Goal: Feedback & Contribution: Contribute content

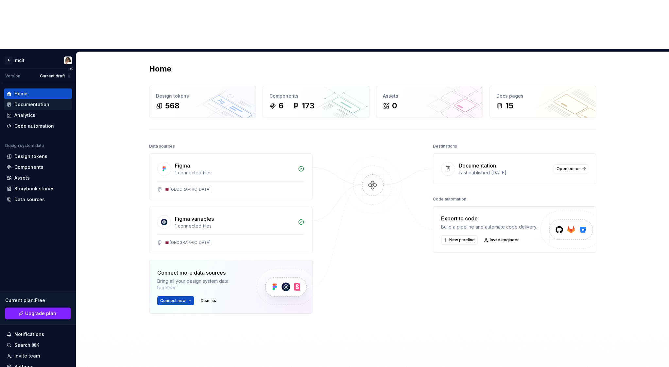
click at [36, 101] on div "Documentation" at bounding box center [31, 104] width 35 height 7
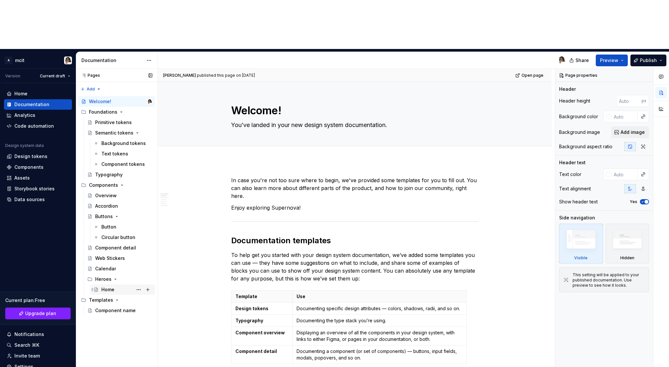
click at [107, 287] on div "Home" at bounding box center [107, 290] width 13 height 7
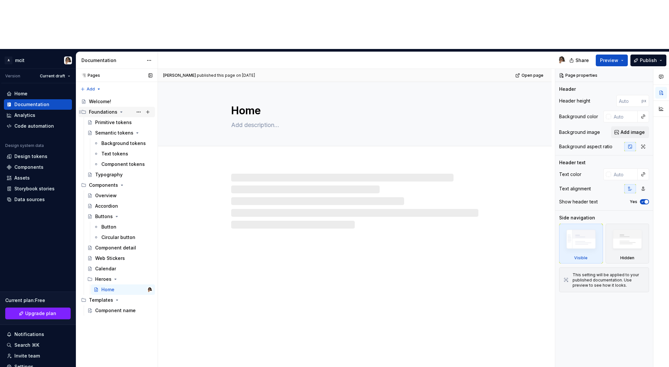
click at [108, 109] on div "Foundations" at bounding box center [103, 112] width 28 height 7
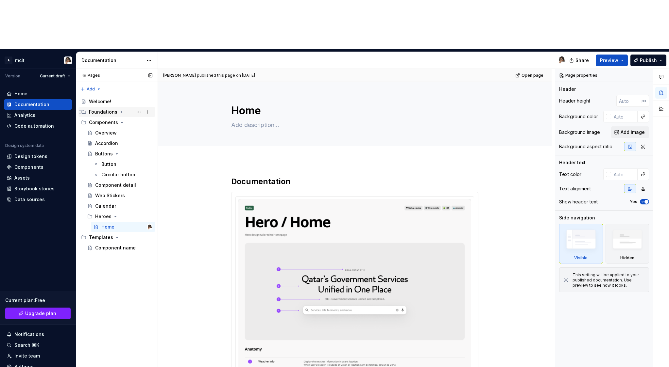
click at [108, 109] on div "Foundations" at bounding box center [103, 112] width 28 height 7
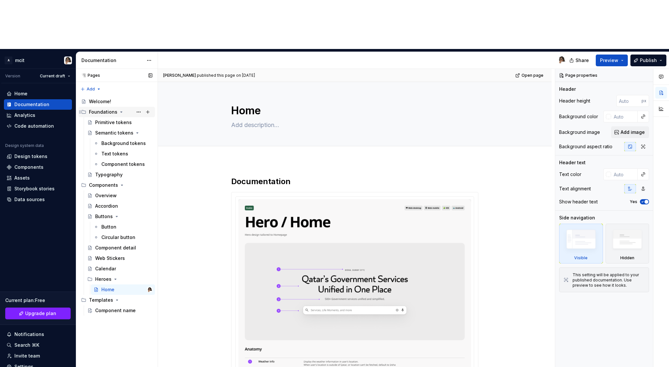
click at [108, 109] on div "Foundations" at bounding box center [103, 112] width 28 height 7
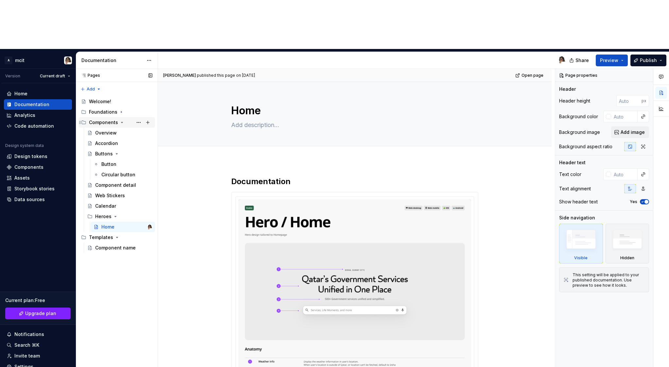
click at [108, 119] on div "Components" at bounding box center [103, 122] width 29 height 7
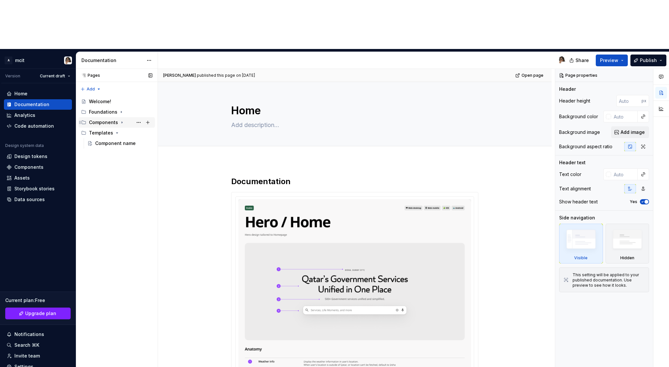
click at [108, 119] on div "Components" at bounding box center [103, 122] width 29 height 7
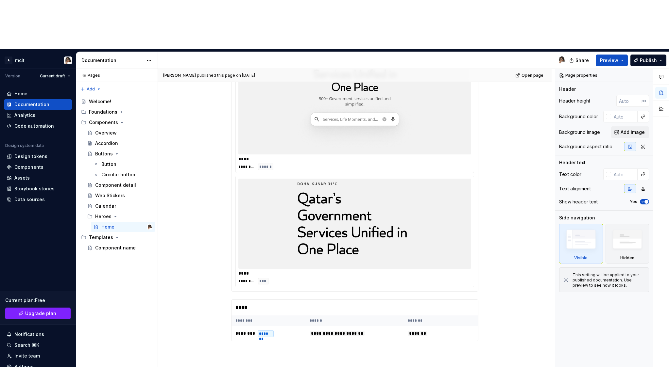
scroll to position [845, 0]
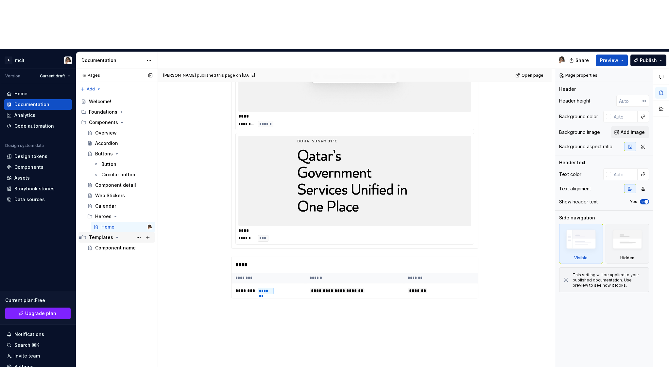
click at [108, 234] on div "Templates" at bounding box center [101, 237] width 24 height 7
click at [109, 245] on div "Component name" at bounding box center [114, 248] width 38 height 7
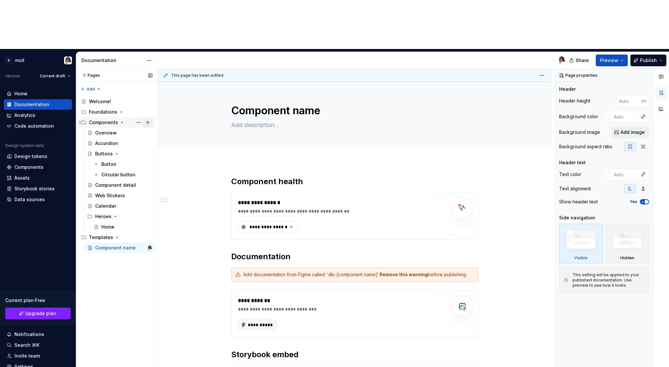
click at [148, 118] on button "Page tree" at bounding box center [147, 122] width 9 height 9
type textarea "*"
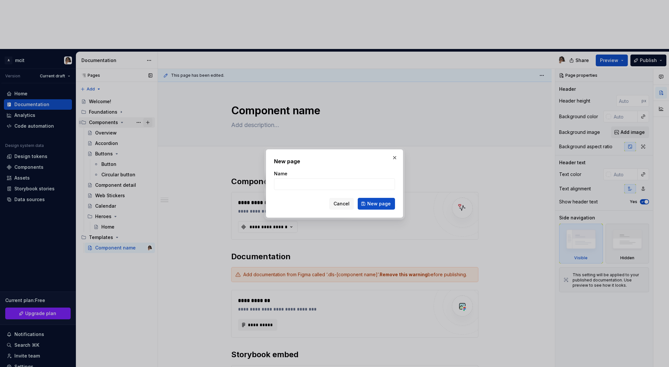
scroll to position [0, 0]
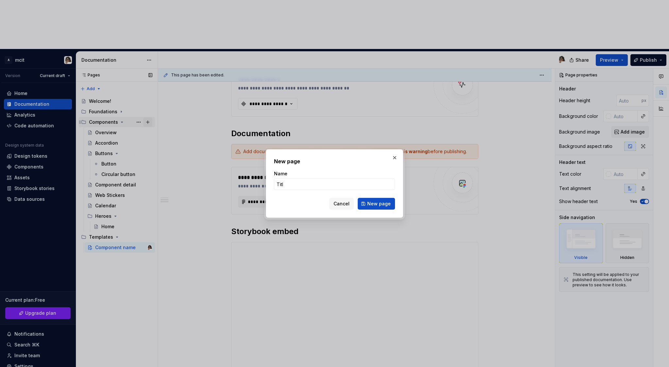
type input "Title"
click button "New page" at bounding box center [375, 204] width 37 height 12
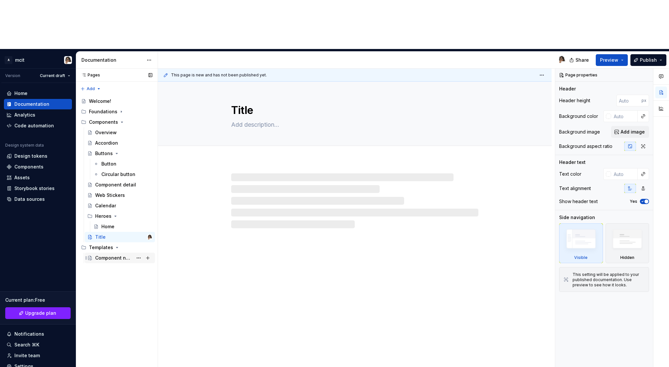
click at [105, 255] on div "Component name" at bounding box center [114, 258] width 38 height 7
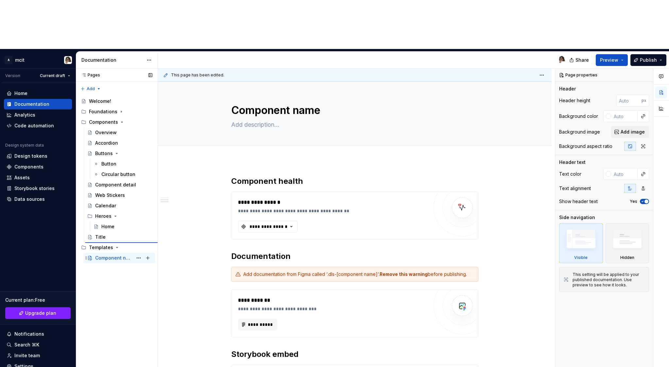
scroll to position [123, 0]
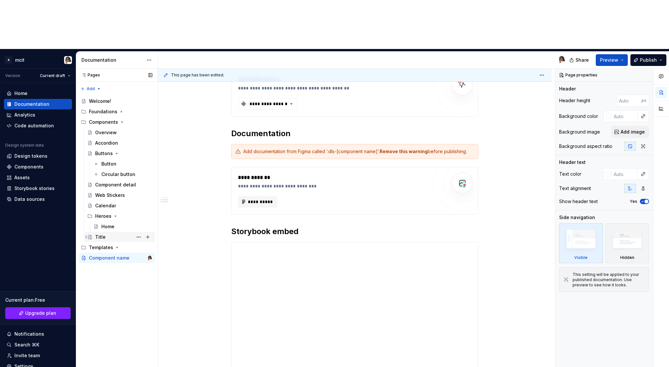
click at [104, 234] on div "Title" at bounding box center [100, 237] width 10 height 7
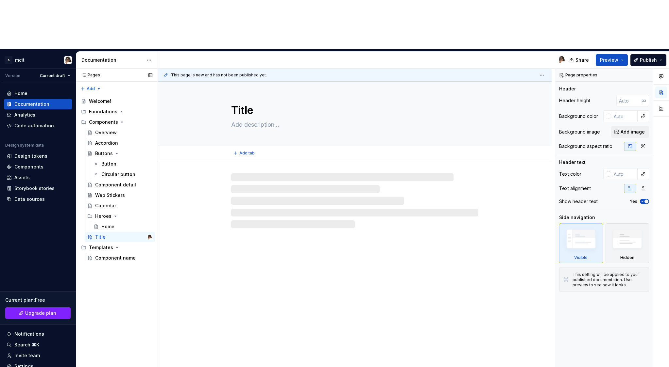
click at [247, 103] on textarea "Title" at bounding box center [353, 111] width 247 height 16
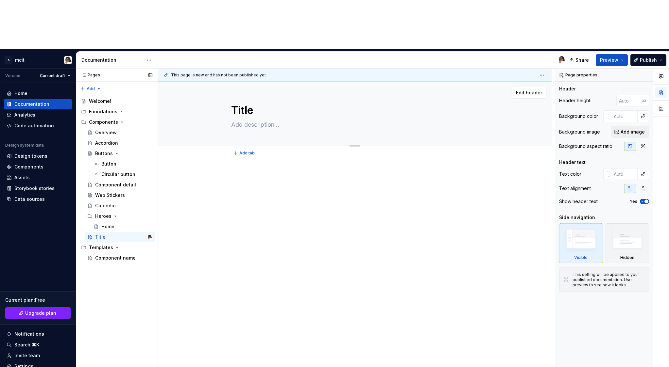
click at [252, 120] on textarea at bounding box center [353, 125] width 247 height 10
paste textarea "Large, prominent text used to introduce sections or key content, providing clea…"
type textarea "*"
type textarea "Large, prominent text used to introduce sections or key content, providing clea…"
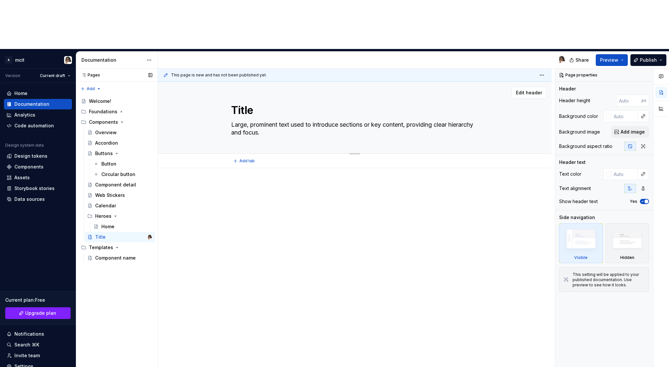
type textarea "*"
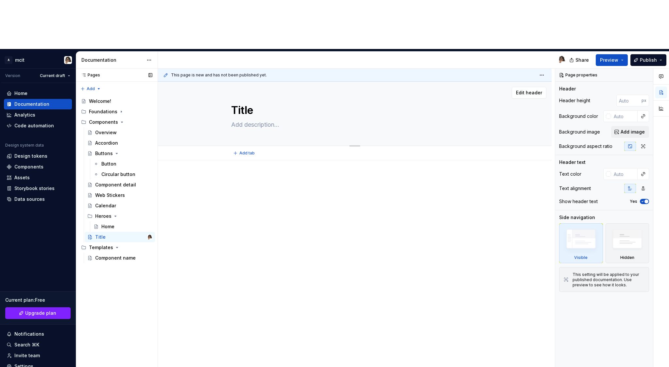
click at [246, 120] on textarea at bounding box center [353, 125] width 247 height 10
paste textarea "Large, prominent text used to introduce sections or key content, providing clea…"
type textarea "*"
type textarea "Large, prominent text used to introduce sections or key content, providing clea…"
type textarea "*"
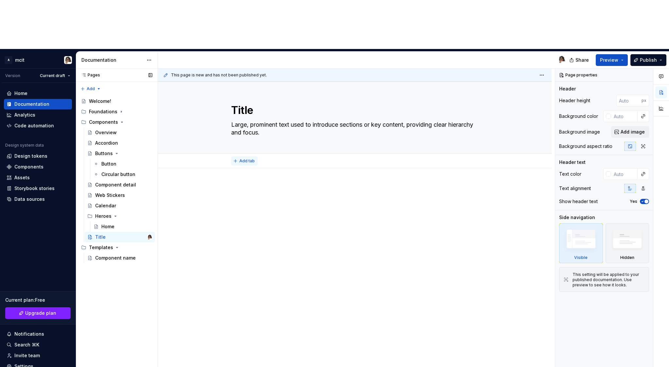
type textarea "Large, prominent text used to introduce sections or key content, providing clea…"
click at [254, 157] on button "Add tab" at bounding box center [244, 161] width 26 height 9
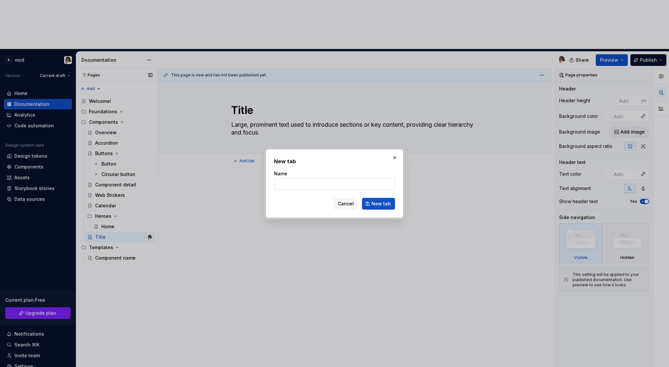
click at [317, 183] on input "Name" at bounding box center [334, 184] width 121 height 12
type textarea "*"
type input "Overview"
click at [386, 202] on span "New tab" at bounding box center [380, 204] width 19 height 7
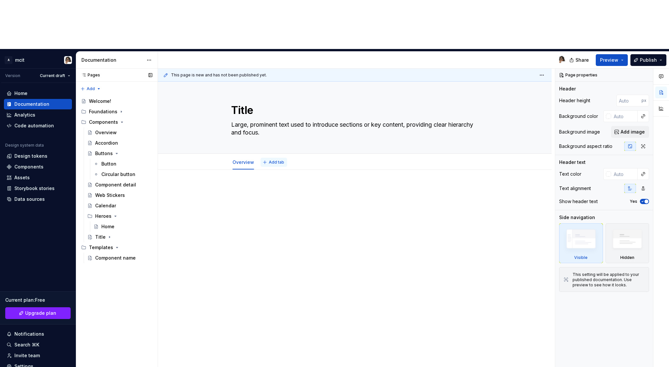
click at [273, 160] on span "Add tab" at bounding box center [276, 162] width 15 height 5
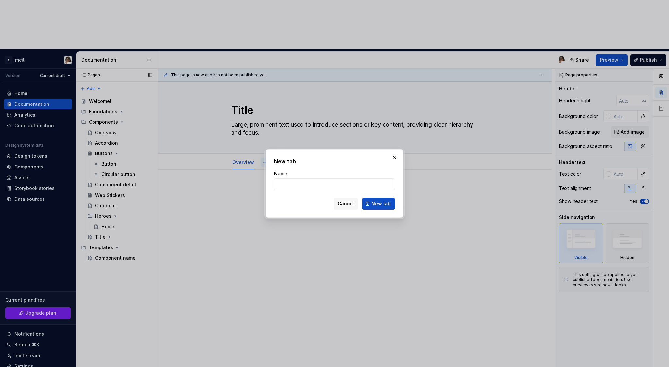
type textarea "*"
type input "Behaviour"
click at [378, 205] on span "New tab" at bounding box center [380, 204] width 19 height 7
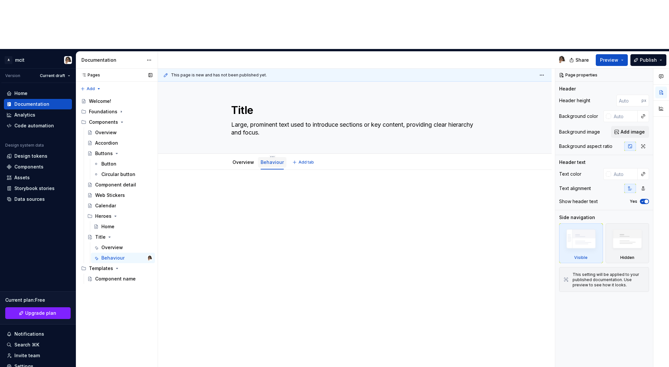
click at [277, 159] on link "Behaviour" at bounding box center [271, 162] width 23 height 6
click at [273, 108] on html "A mcit Version Current draft Home Documentation Analytics Code automation Desig…" at bounding box center [334, 183] width 669 height 367
type textarea "*"
click at [286, 118] on div "Rename tab" at bounding box center [311, 117] width 61 height 7
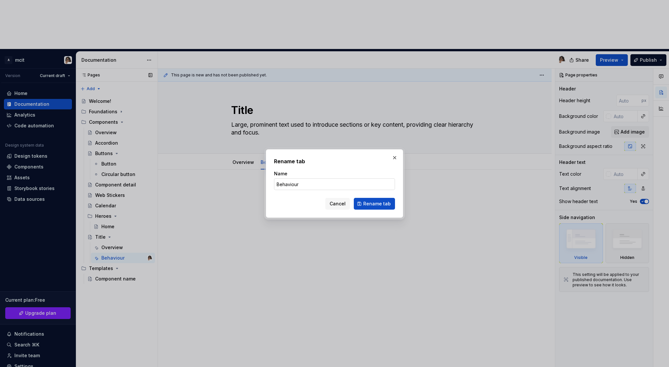
click at [295, 184] on input "Behaviour" at bounding box center [334, 184] width 121 height 12
type input "Behavior"
click at [386, 204] on span "Rename tab" at bounding box center [376, 204] width 27 height 7
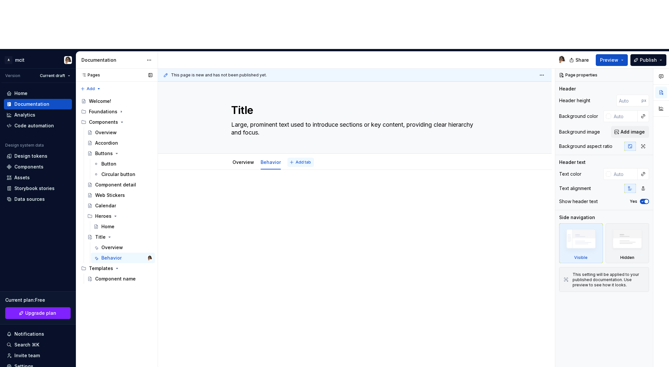
click at [294, 158] on button "Add tab" at bounding box center [300, 162] width 26 height 9
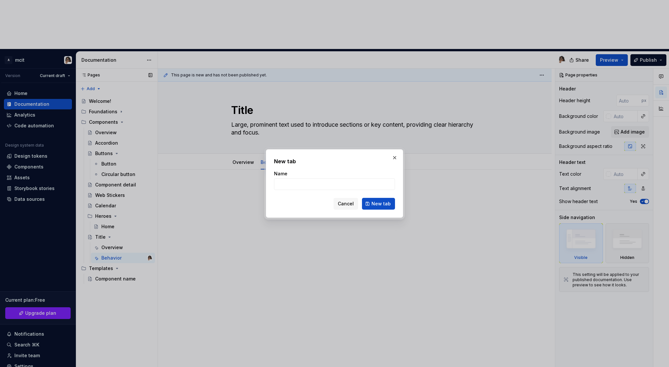
type textarea "*"
type input "Variants"
click at [382, 206] on span "New tab" at bounding box center [380, 204] width 19 height 7
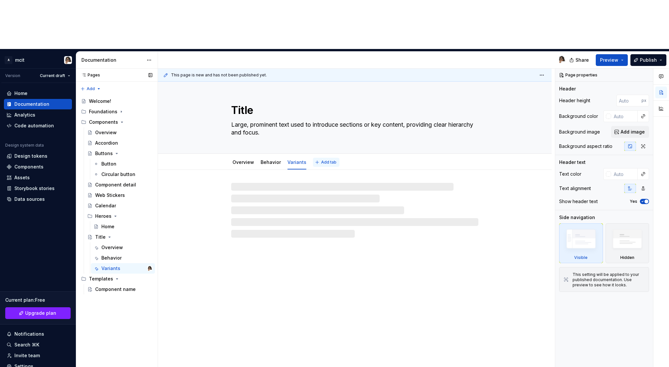
click at [328, 160] on span "Add tab" at bounding box center [328, 162] width 15 height 5
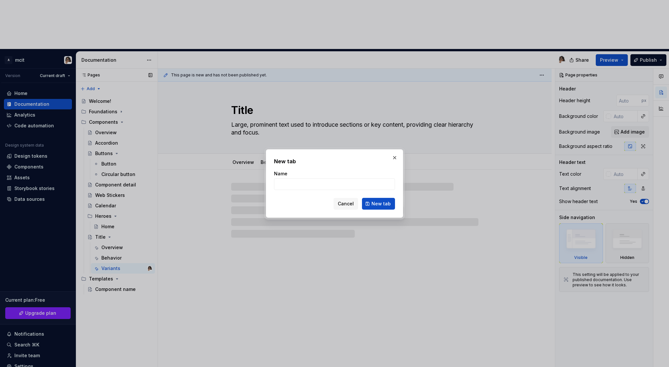
type textarea "*"
type input "Best"
type textarea "*"
type input "Best Pr"
type textarea "*"
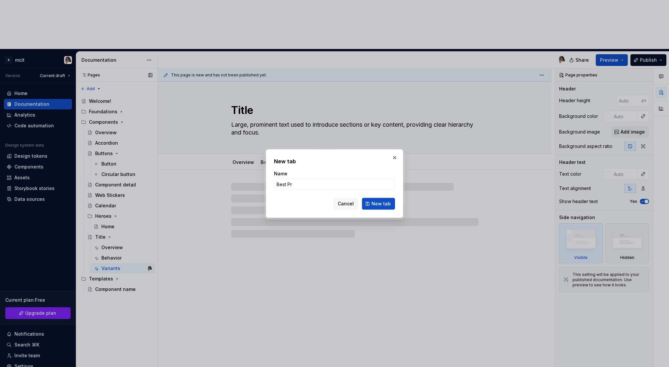
type input "Best Pra"
type textarea "*"
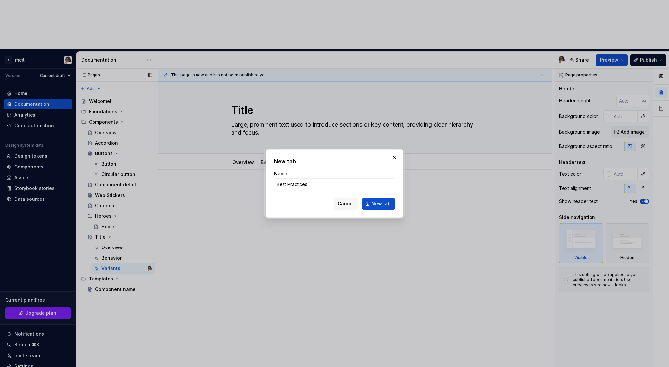
type input "Best Practices"
type textarea "*"
click at [290, 184] on input "Best Practices" at bounding box center [334, 184] width 121 height 12
type input "Best practices"
click at [379, 202] on span "New tab" at bounding box center [380, 204] width 19 height 7
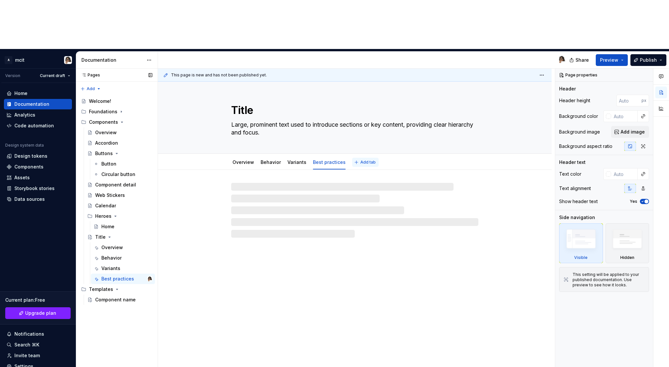
click at [357, 158] on button "Add tab" at bounding box center [365, 162] width 26 height 9
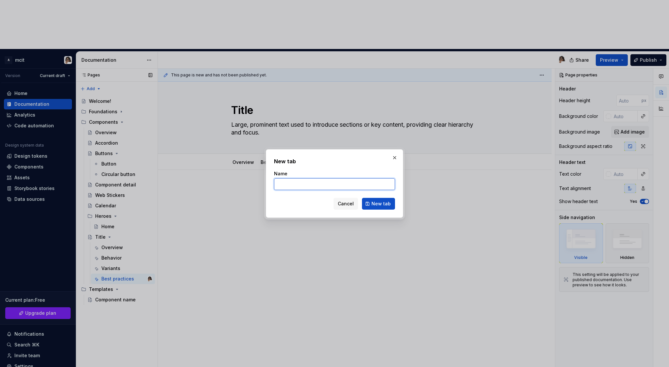
type textarea "*"
type input "Theme"
click at [376, 206] on span "New tab" at bounding box center [380, 204] width 19 height 7
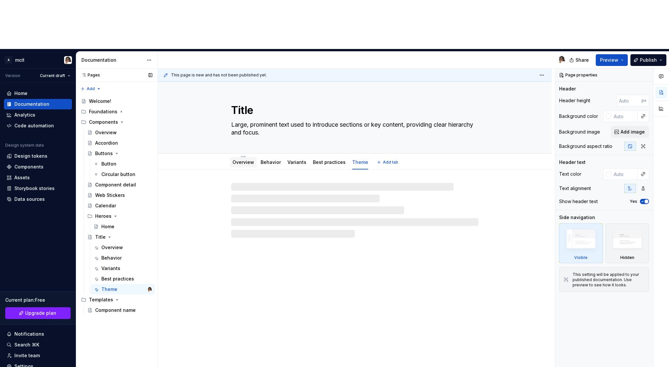
click at [242, 157] on div "Overview" at bounding box center [243, 163] width 27 height 12
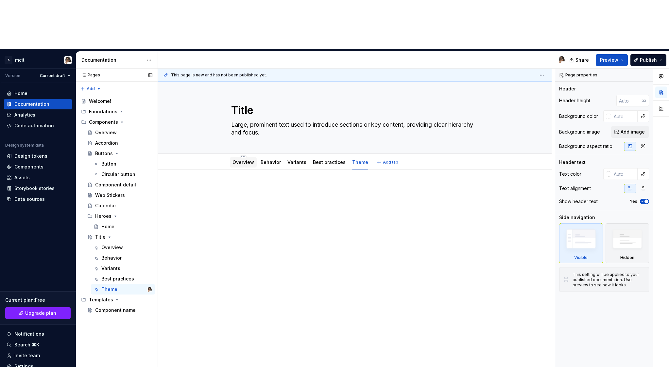
click at [246, 159] on link "Overview" at bounding box center [243, 162] width 22 height 6
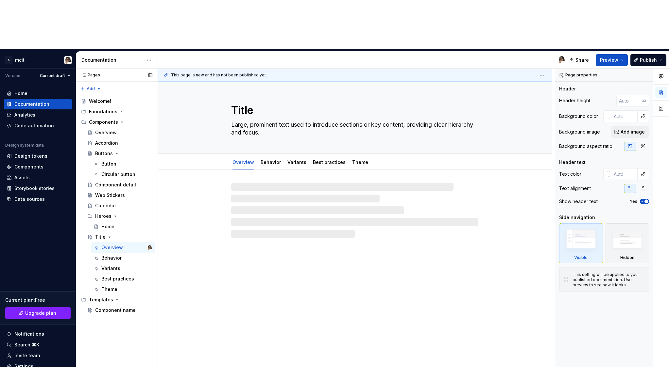
click at [252, 183] on div at bounding box center [354, 210] width 247 height 55
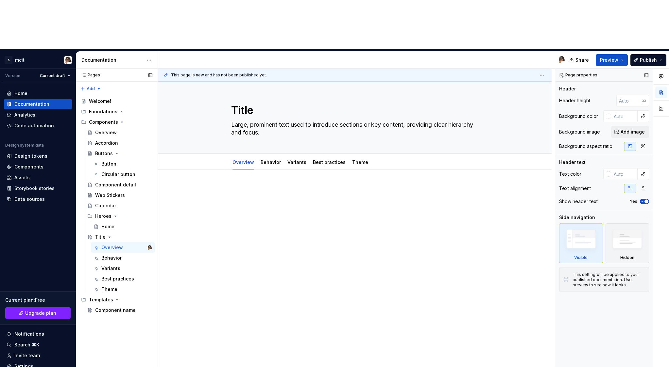
type textarea "*"
click at [366, 186] on p at bounding box center [354, 190] width 247 height 8
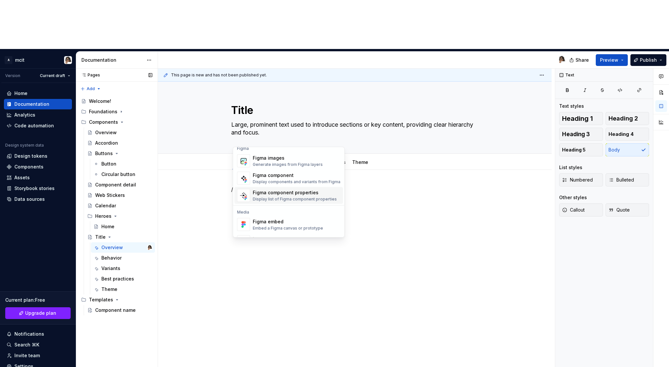
scroll to position [4, 0]
click at [268, 166] on div "Generate images from Figma layers" at bounding box center [288, 166] width 70 height 5
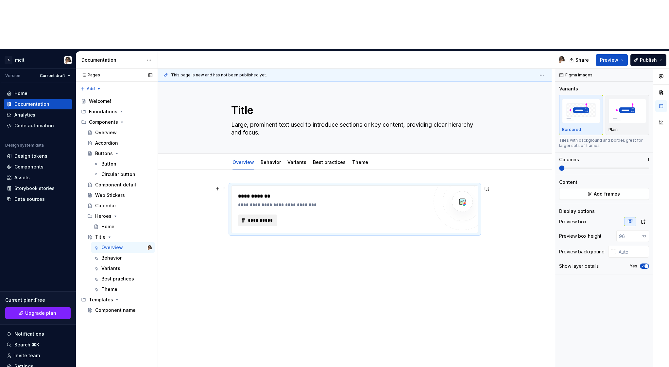
click at [263, 217] on span "**********" at bounding box center [259, 220] width 25 height 7
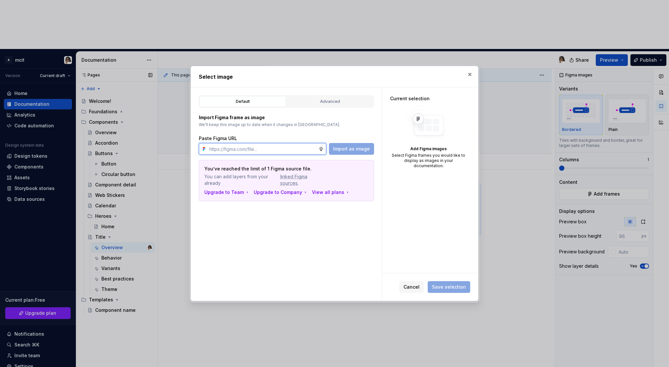
click at [285, 149] on input "text" at bounding box center [263, 149] width 112 height 12
click at [290, 134] on div "Import Figma frame as image We’ll keep this image up to date when it changes in…" at bounding box center [286, 134] width 175 height 41
click at [317, 108] on div "Import Figma frame as image We’ll keep this image up to date when it changes in…" at bounding box center [286, 154] width 175 height 93
click at [317, 99] on div "Advanced" at bounding box center [330, 101] width 82 height 7
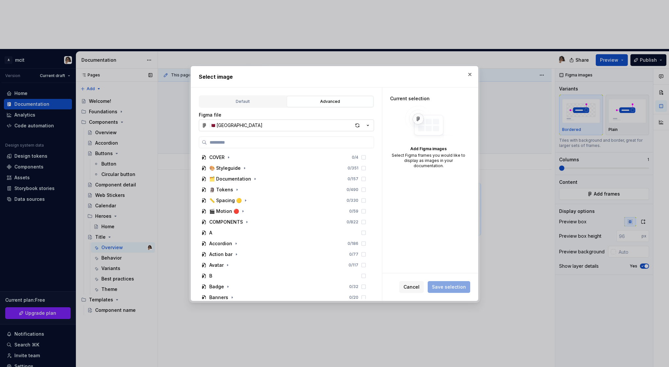
click at [268, 127] on button "🇶🇦 MCIT UI Library" at bounding box center [286, 126] width 175 height 12
click at [273, 115] on div "Select image Default Advanced Import Figma frame as image We’ll keep this image…" at bounding box center [334, 183] width 669 height 367
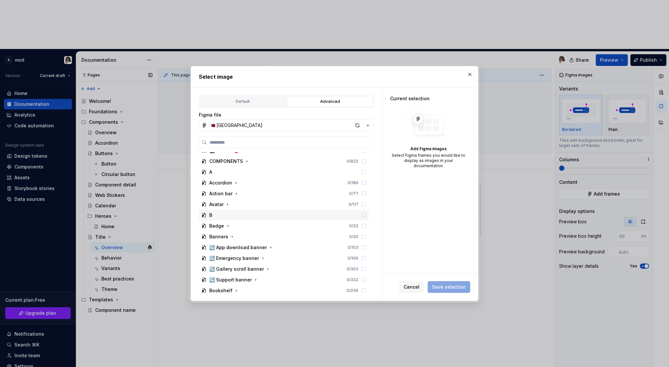
scroll to position [0, 0]
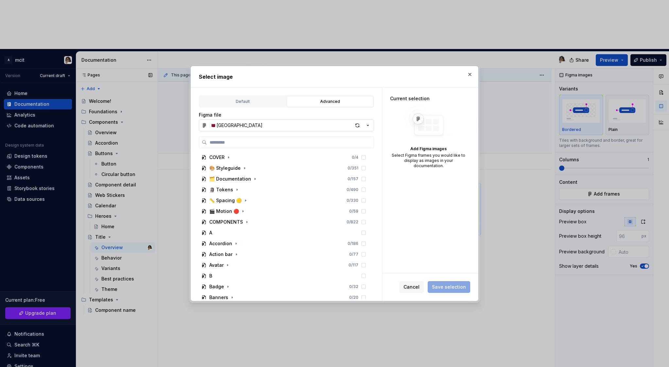
click at [369, 126] on icon "button" at bounding box center [367, 125] width 7 height 7
click at [471, 76] on div "Select image Default Advanced Import Figma frame as image We’ll keep this image…" at bounding box center [334, 183] width 669 height 367
click at [471, 76] on button "button" at bounding box center [469, 74] width 9 height 9
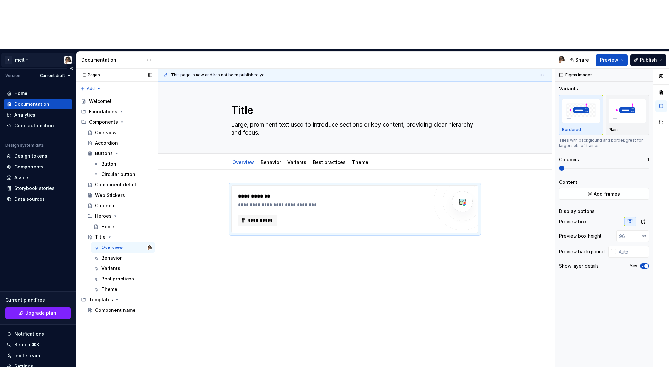
click at [23, 13] on html "A mcit Version Current draft Home Documentation Analytics Code automation Desig…" at bounding box center [334, 183] width 669 height 367
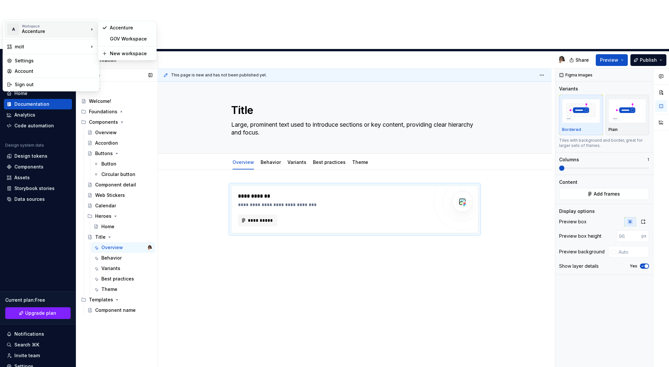
type textarea "*"
click at [115, 39] on div "GOV Workspace" at bounding box center [131, 39] width 42 height 7
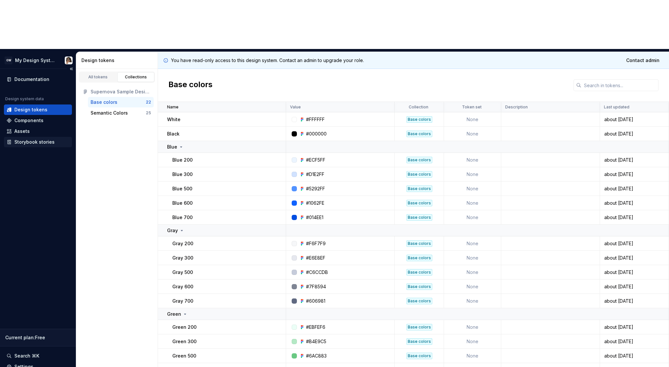
click at [37, 139] on div "Storybook stories" at bounding box center [34, 142] width 40 height 7
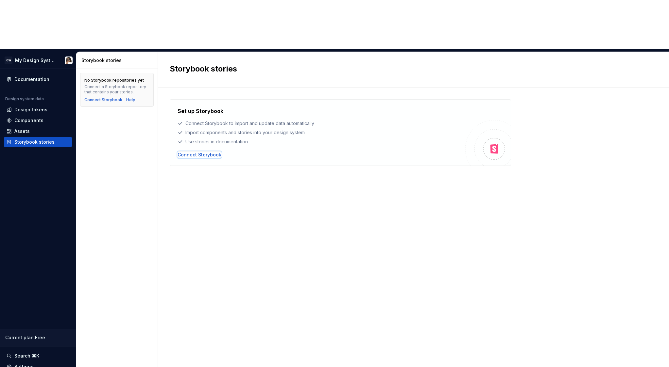
click at [202, 152] on div "Connect Storybook" at bounding box center [199, 155] width 44 height 7
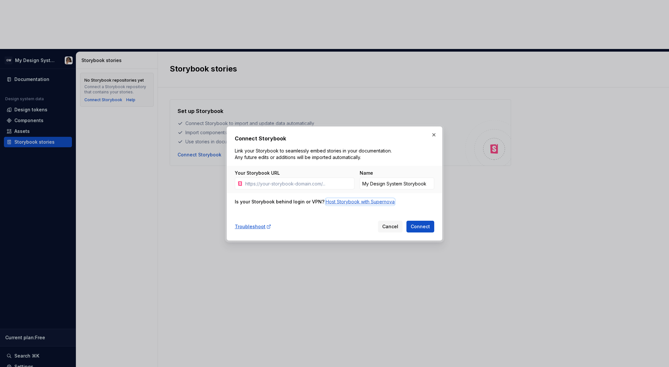
click at [343, 202] on div "Host Storybook with Supernova" at bounding box center [359, 202] width 69 height 7
click at [397, 230] on button "Cancel" at bounding box center [390, 227] width 25 height 12
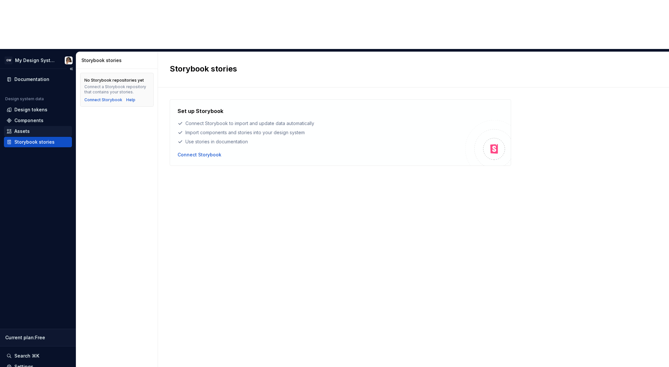
click at [26, 128] on div "Assets" at bounding box center [21, 131] width 15 height 7
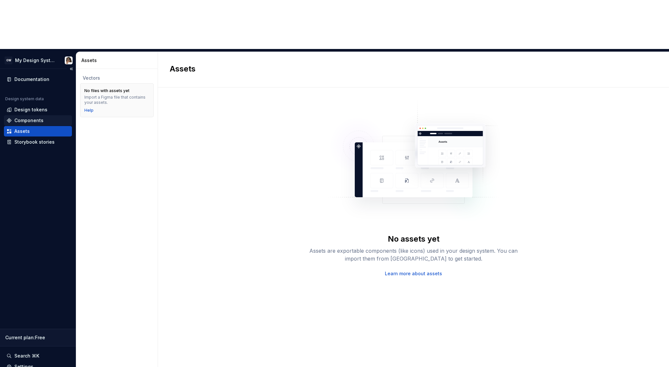
click at [28, 117] on div "Components" at bounding box center [28, 120] width 29 height 7
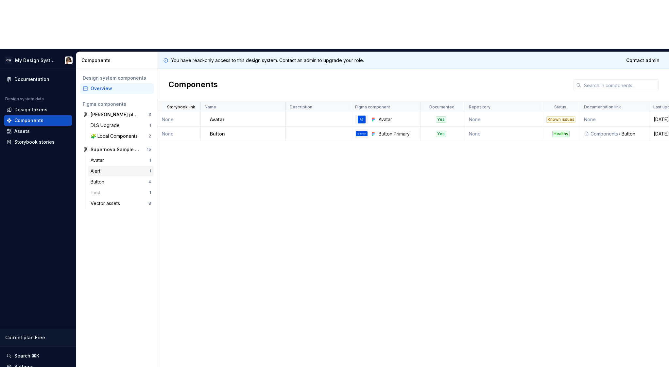
click at [111, 166] on div "Alert 1" at bounding box center [121, 171] width 66 height 10
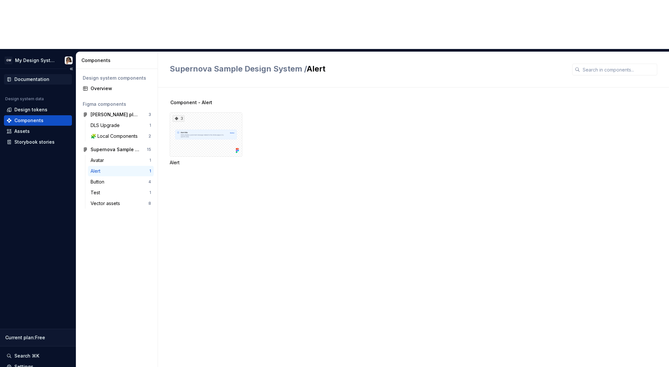
click at [45, 76] on div "Documentation" at bounding box center [31, 79] width 35 height 7
click at [55, 11] on html "GW My Design System Documentation Design system data Design tokens Components A…" at bounding box center [334, 183] width 669 height 367
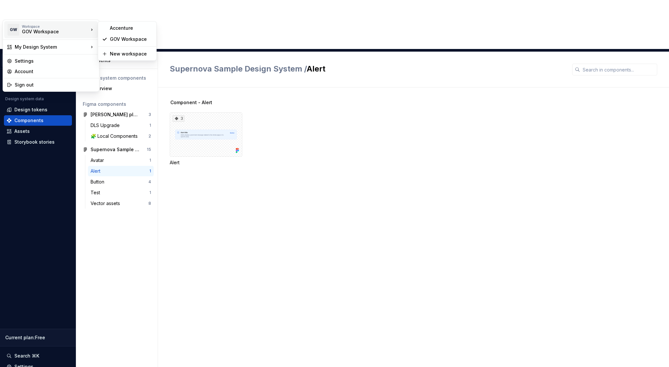
click at [62, 32] on div "GOV Workspace" at bounding box center [50, 31] width 56 height 7
click at [123, 56] on div "New workspace" at bounding box center [131, 54] width 42 height 7
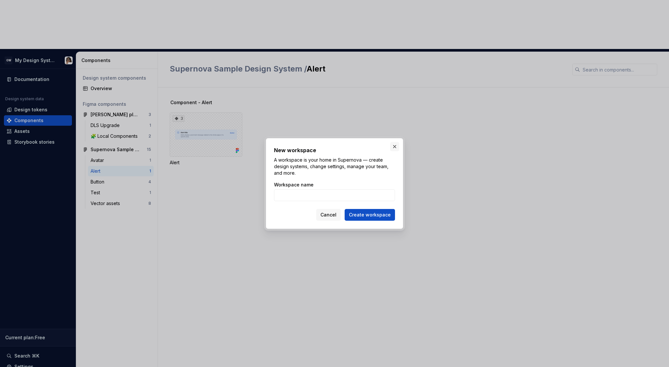
click at [395, 147] on button "button" at bounding box center [394, 146] width 9 height 9
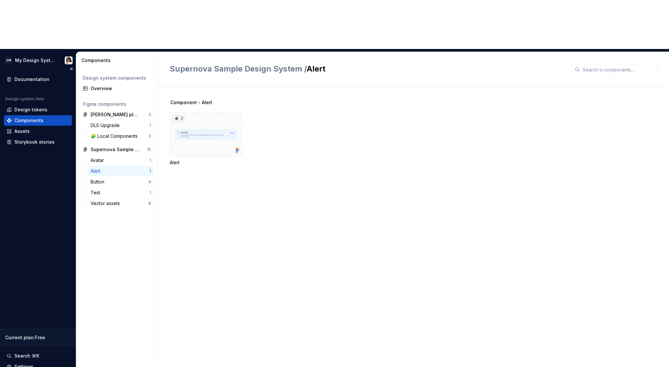
click at [30, 125] on div "Documentation Design system data Design tokens Components Assets Storybook stor…" at bounding box center [38, 234] width 76 height 330
click at [39, 76] on div "Documentation" at bounding box center [31, 79] width 35 height 7
click at [33, 112] on div "Documentation Design system data Design tokens Components Assets Storybook stor…" at bounding box center [38, 234] width 76 height 330
click at [72, 64] on button "Collapse sidebar" at bounding box center [71, 68] width 9 height 9
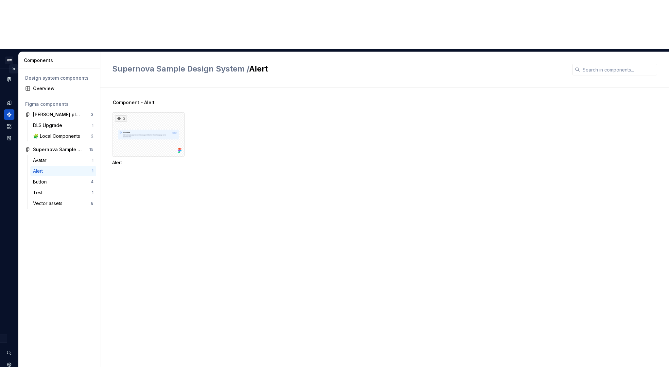
click at [15, 64] on button "Expand sidebar" at bounding box center [13, 68] width 9 height 9
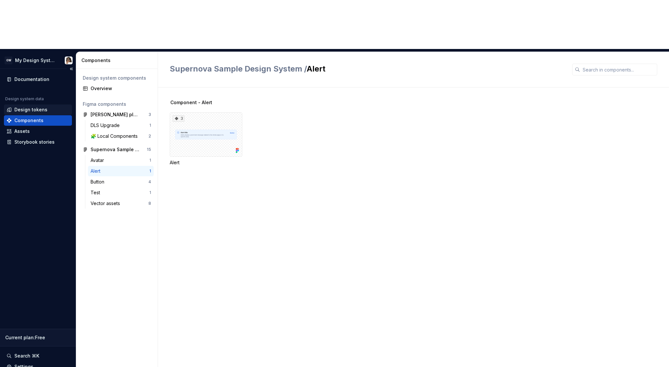
click at [29, 107] on div "Design tokens" at bounding box center [30, 110] width 33 height 7
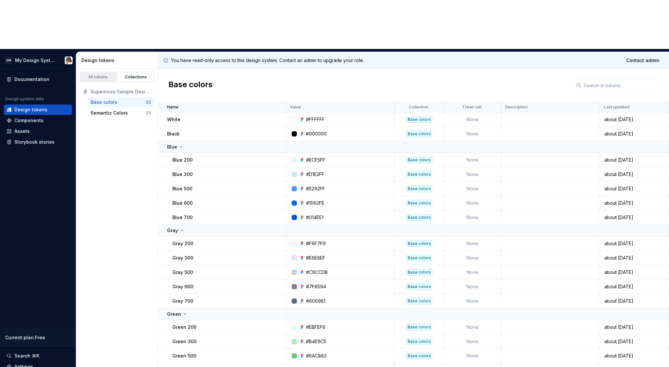
click at [94, 75] on div "All tokens" at bounding box center [98, 77] width 33 height 5
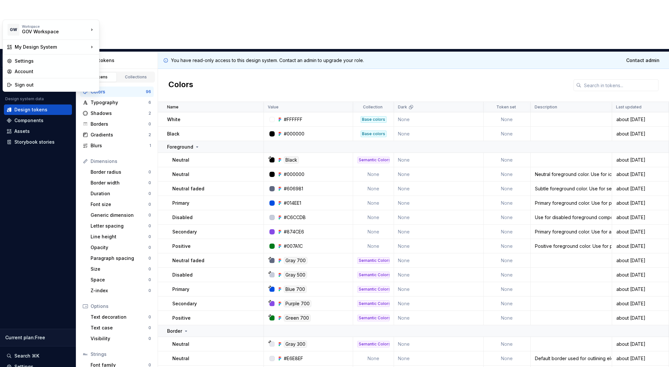
click at [8, 12] on html "GW My Design System Documentation Design system data Design tokens Components A…" at bounding box center [334, 183] width 669 height 367
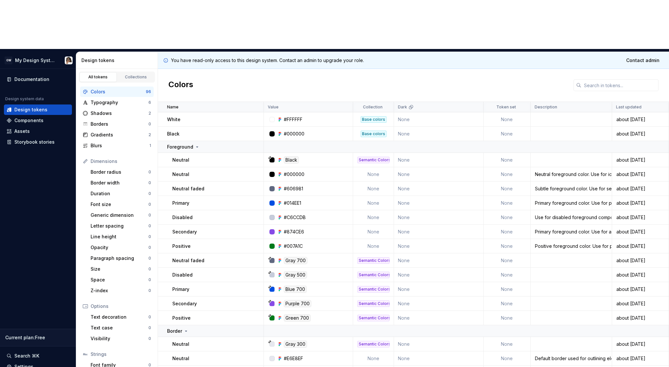
click at [53, 116] on html "GW My Design System Documentation Design system data Design tokens Components A…" at bounding box center [334, 183] width 669 height 367
click at [9, 10] on html "GW My Design System Documentation Design system data Design tokens Components A…" at bounding box center [334, 183] width 669 height 367
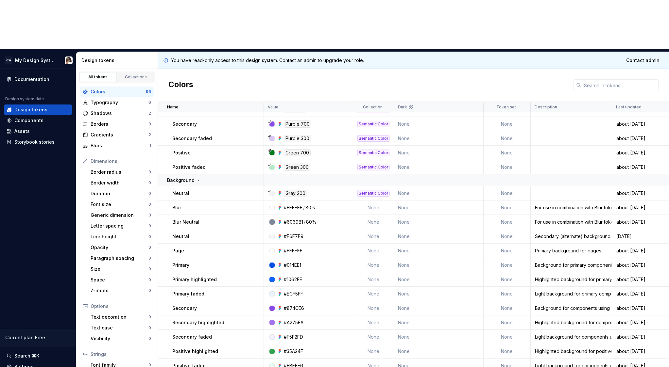
scroll to position [393, 0]
click at [54, 157] on div "Documentation Design system data Design tokens Components Assets Storybook stor…" at bounding box center [38, 234] width 76 height 330
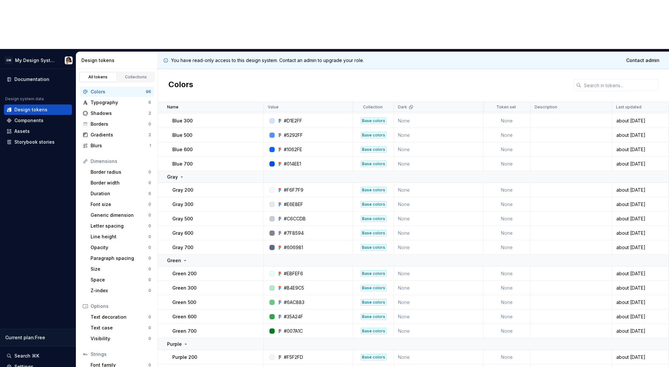
scroll to position [1218, 0]
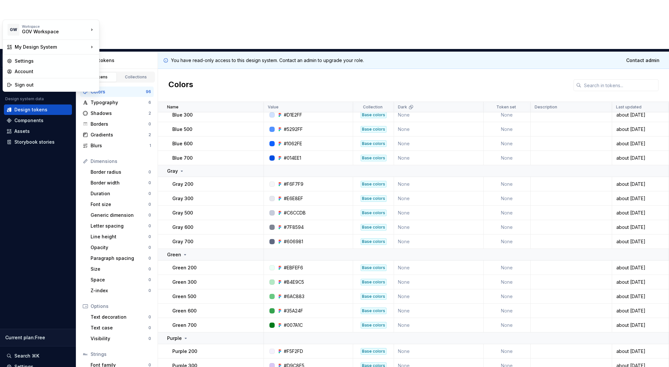
click at [50, 13] on html "GW My Design System Documentation Design system data Design tokens Components A…" at bounding box center [334, 183] width 669 height 367
click at [119, 30] on div "Accenture" at bounding box center [131, 28] width 42 height 7
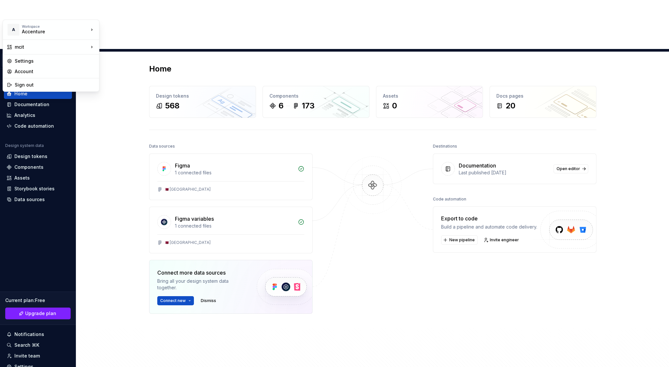
click at [18, 12] on html "A mcit Version Current draft Home Documentation Analytics Code automation Desig…" at bounding box center [334, 183] width 669 height 367
click at [128, 41] on div "GOV Workspace" at bounding box center [131, 39] width 42 height 7
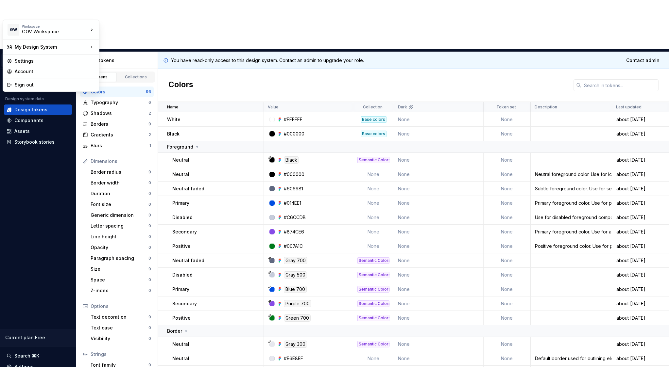
click at [72, 11] on html "GW My Design System Documentation Design system data Design tokens Components A…" at bounding box center [334, 183] width 669 height 367
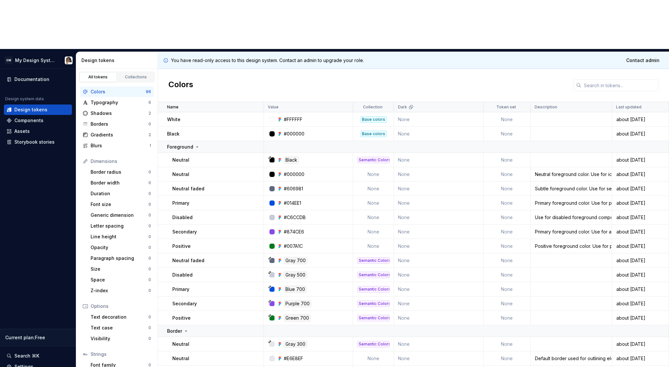
click at [45, 158] on html "GW My Design System Documentation Design system data Design tokens Components A…" at bounding box center [334, 183] width 669 height 367
click at [135, 75] on div "Collections" at bounding box center [136, 77] width 33 height 5
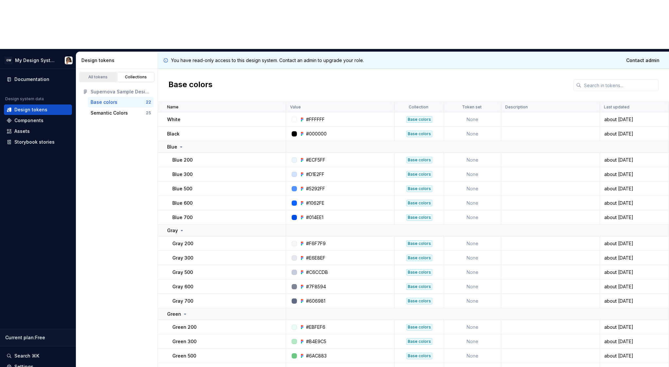
click at [101, 75] on div "All tokens" at bounding box center [98, 77] width 33 height 5
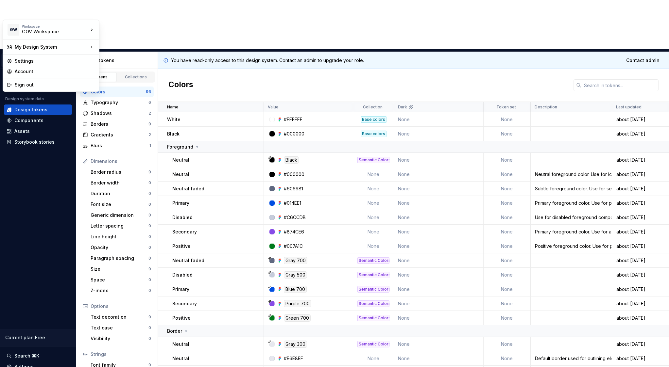
click at [58, 12] on html "GW My Design System Documentation Design system data Design tokens Components A…" at bounding box center [334, 183] width 669 height 367
click at [126, 31] on div "Accenture" at bounding box center [131, 28] width 42 height 7
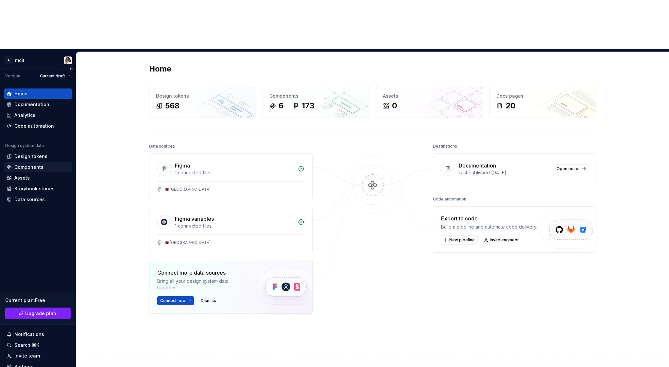
click at [24, 164] on div "Components" at bounding box center [28, 167] width 29 height 7
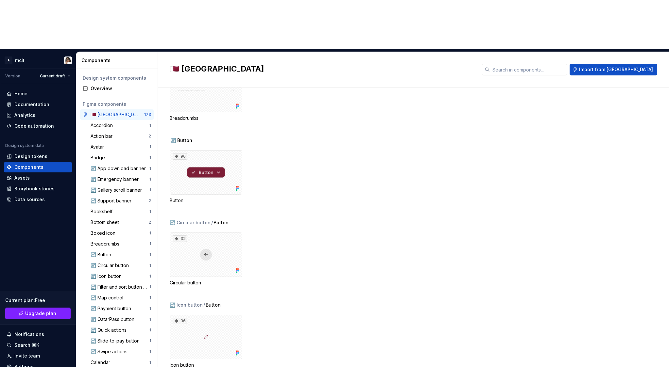
scroll to position [1215, 0]
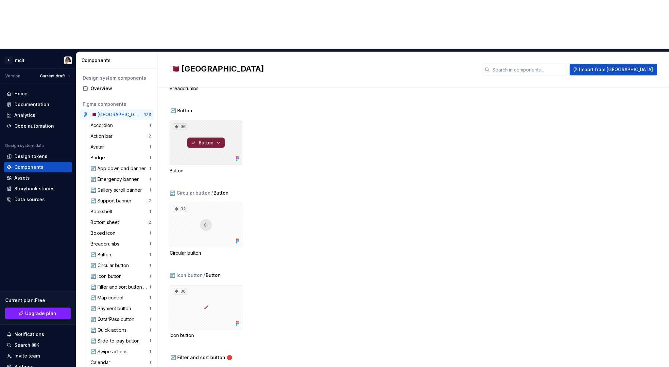
click at [198, 121] on div "96" at bounding box center [206, 143] width 73 height 44
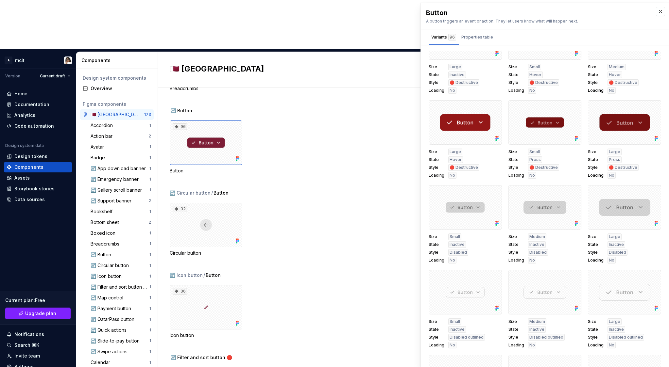
scroll to position [2398, 0]
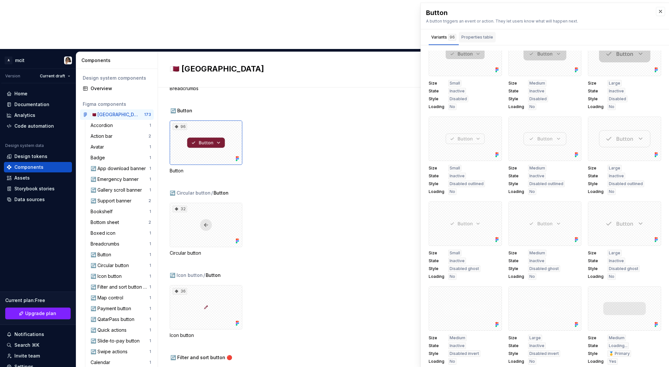
click at [485, 38] on div "Properties table" at bounding box center [477, 37] width 32 height 7
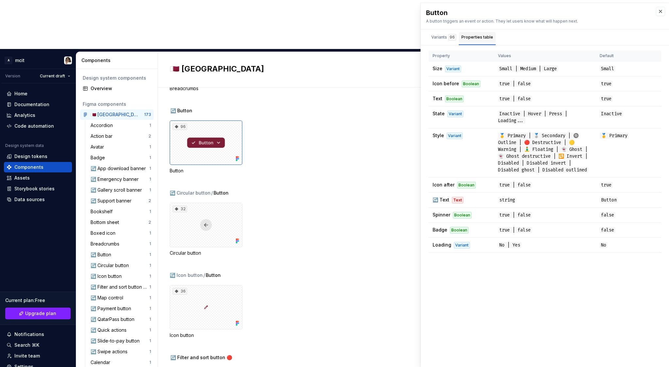
scroll to position [0, 0]
click at [443, 36] on div "Variants 96" at bounding box center [443, 37] width 25 height 7
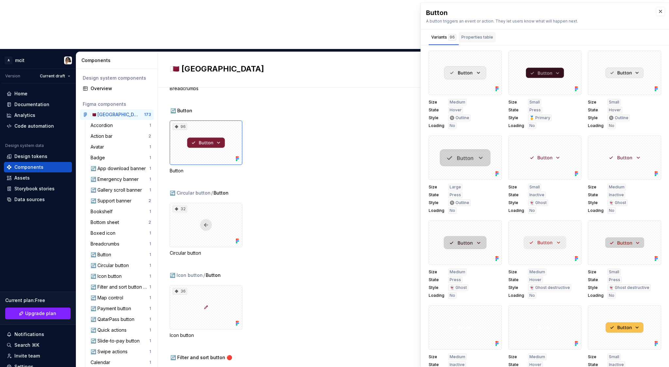
click at [471, 39] on div "Properties table" at bounding box center [477, 37] width 32 height 7
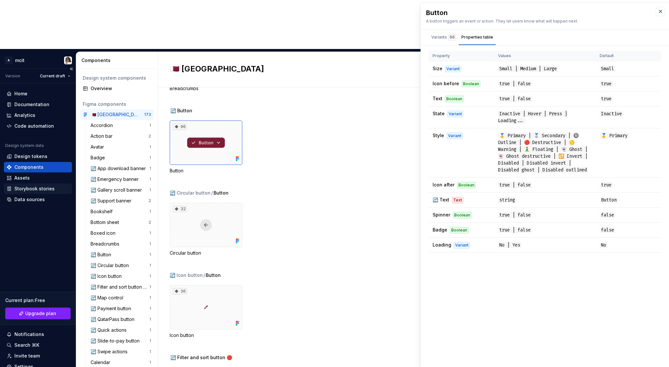
click at [33, 186] on div "Storybook stories" at bounding box center [34, 189] width 40 height 7
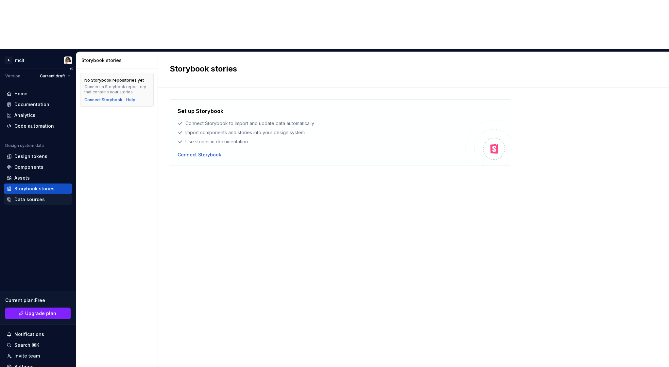
click at [32, 196] on div "Data sources" at bounding box center [29, 199] width 30 height 7
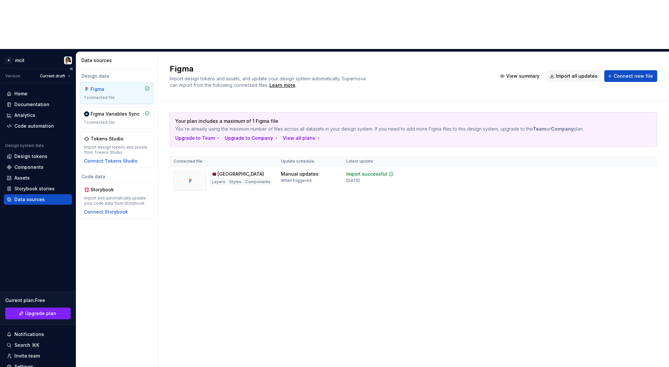
click at [30, 168] on div "Home Documentation Analytics Code automation Design system data Design tokens C…" at bounding box center [38, 241] width 76 height 316
click at [37, 101] on div "Documentation" at bounding box center [31, 104] width 35 height 7
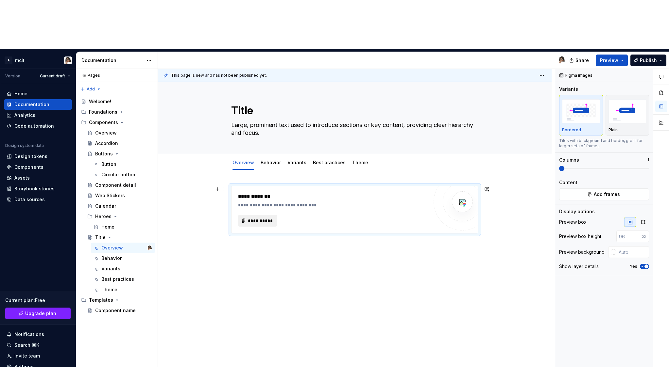
click at [261, 218] on span "**********" at bounding box center [259, 221] width 25 height 7
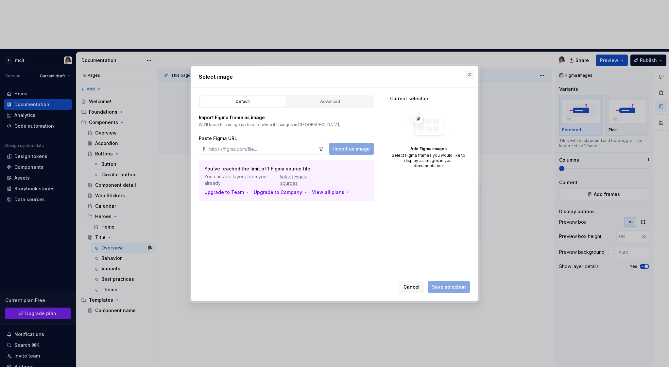
click at [470, 75] on button "button" at bounding box center [469, 74] width 9 height 9
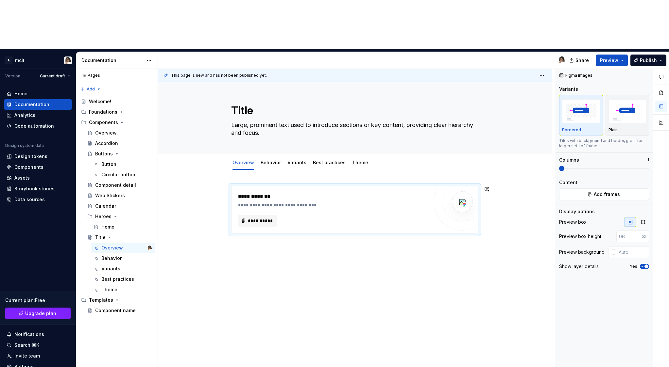
click at [312, 259] on div "**********" at bounding box center [354, 260] width 393 height 181
click at [262, 218] on span "**********" at bounding box center [259, 221] width 25 height 7
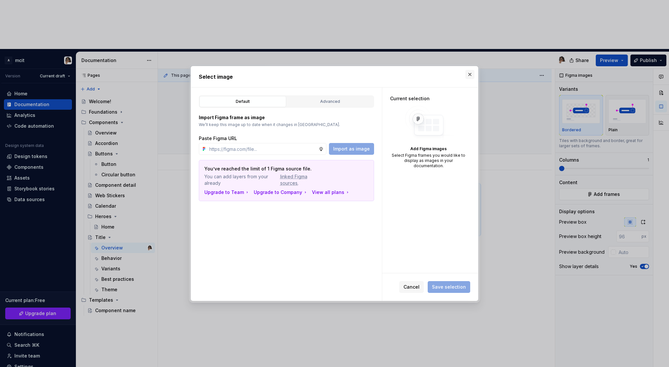
click at [473, 75] on button "button" at bounding box center [469, 74] width 9 height 9
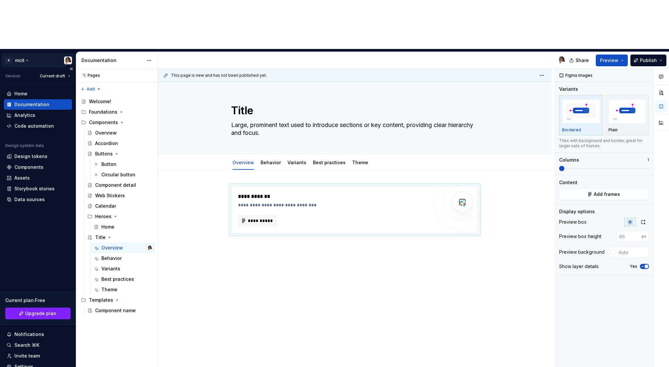
click at [69, 14] on html "A mcit Version Current draft Home Documentation Analytics Code automation Desig…" at bounding box center [334, 183] width 669 height 367
click at [32, 164] on div "Components" at bounding box center [28, 167] width 29 height 7
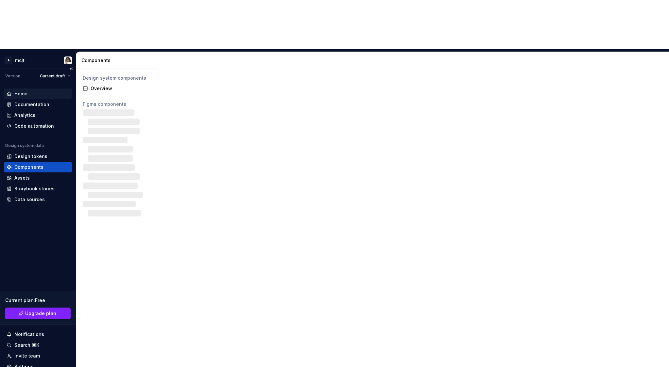
click at [27, 91] on div "Home" at bounding box center [38, 94] width 63 height 7
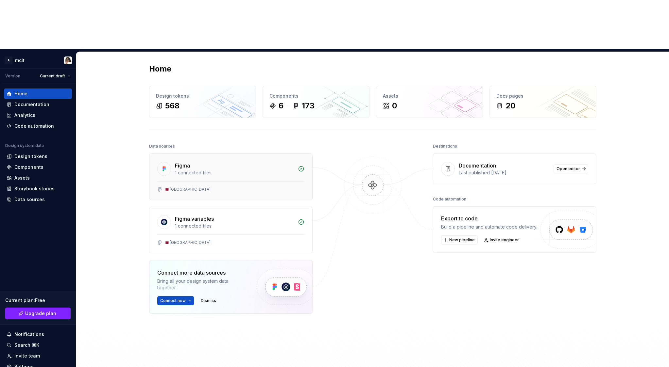
click at [214, 187] on div "🇶🇦 MCIT UI Library" at bounding box center [230, 189] width 147 height 5
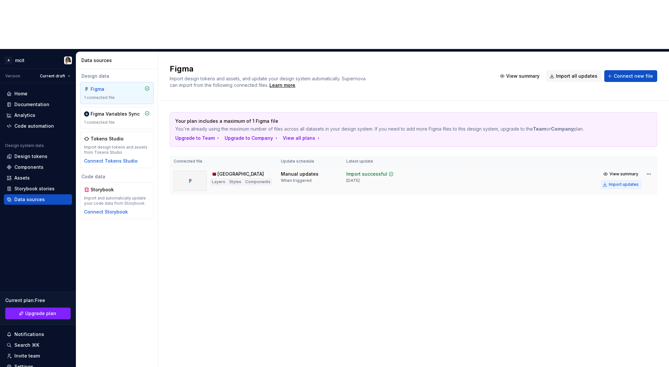
click at [626, 182] on div "Import updates" at bounding box center [623, 184] width 30 height 5
click at [42, 101] on div "Documentation" at bounding box center [31, 104] width 35 height 7
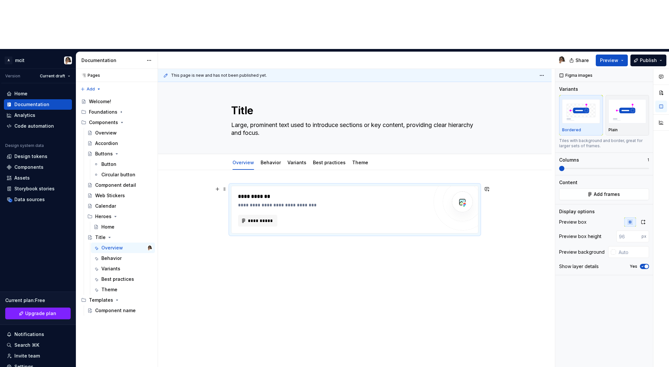
click at [257, 186] on div "**********" at bounding box center [354, 210] width 247 height 48
click at [246, 199] on div "**********" at bounding box center [354, 260] width 393 height 181
click at [243, 203] on div "**********" at bounding box center [354, 260] width 393 height 181
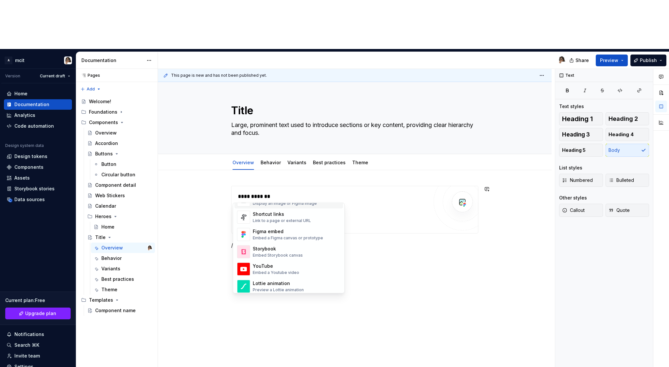
scroll to position [304, 0]
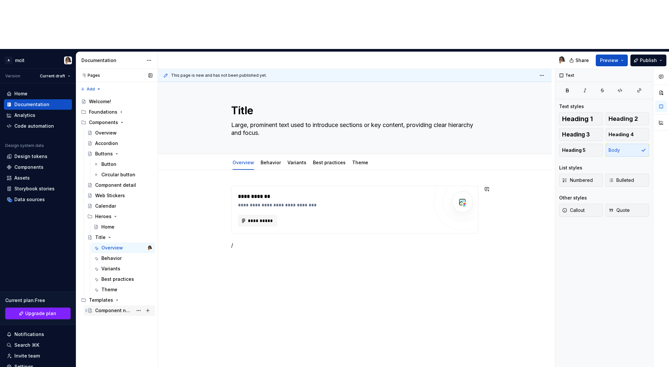
click at [120, 307] on div "Component name" at bounding box center [114, 310] width 38 height 7
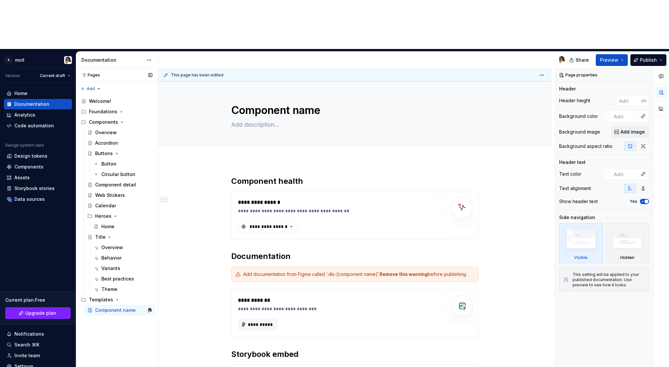
click at [118, 274] on div "Pages Pages Add Accessibility guide for tree Page tree. Navigate the tree with …" at bounding box center [117, 243] width 82 height 348
click at [110, 270] on div "Pages Pages Add Accessibility guide for tree Page tree. Navigate the tree with …" at bounding box center [117, 243] width 82 height 348
click at [150, 295] on button "Page tree" at bounding box center [147, 299] width 9 height 9
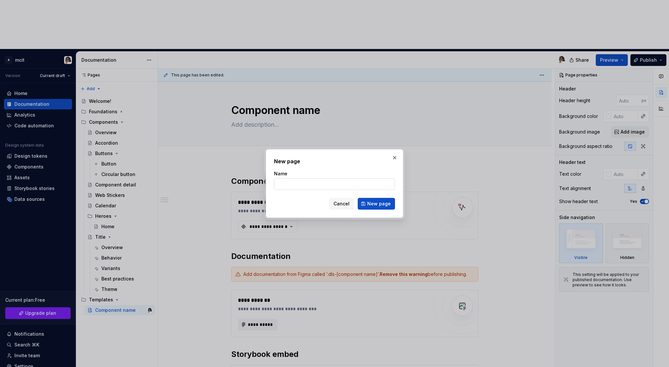
type textarea "*"
click at [295, 186] on input "Name" at bounding box center [334, 184] width 121 height 12
type input "Document template"
click button "New page" at bounding box center [375, 204] width 37 height 12
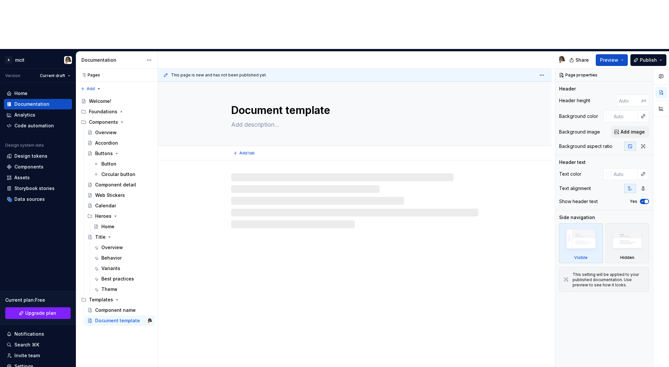
click at [287, 103] on textarea "Document template" at bounding box center [353, 111] width 247 height 16
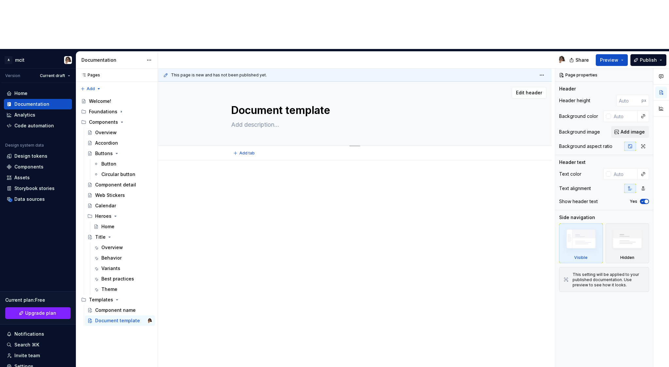
type textarea "*"
type textarea "m"
type textarea "*"
type textarea "me"
type textarea "*"
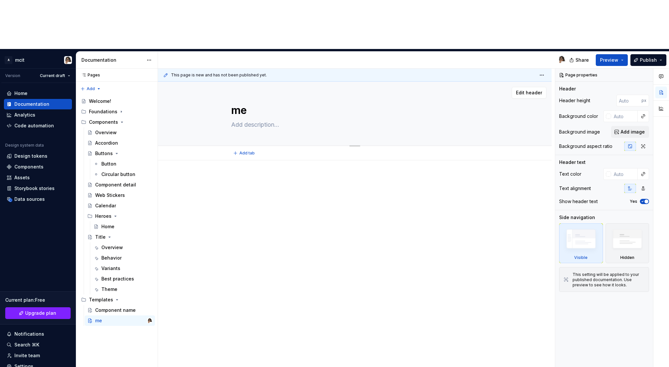
type textarea "m"
type textarea "*"
type textarea "Untitled page"
type textarea "*"
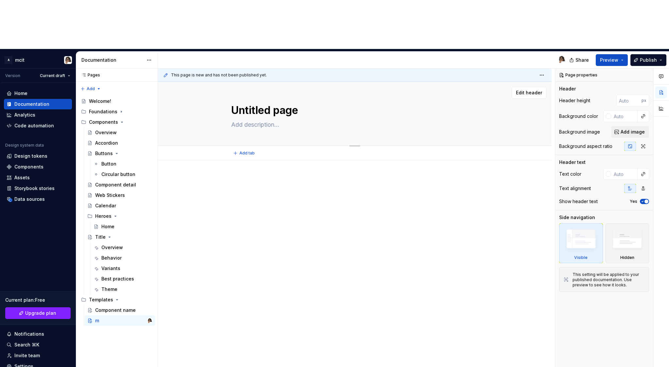
type textarea "Untitled pag"
type textarea "*"
type textarea "D"
type textarea "*"
type textarea "Do"
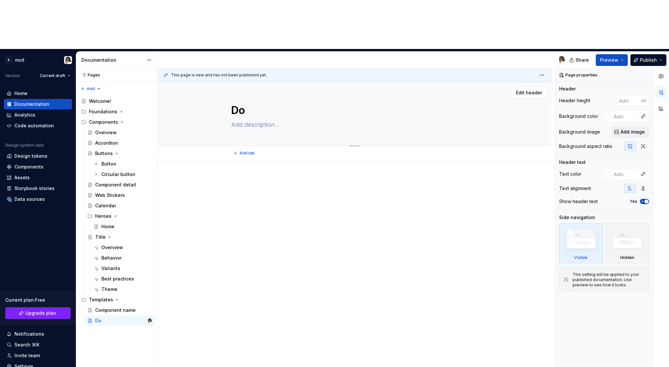
type textarea "*"
type textarea "D"
type textarea "*"
type textarea "Untitled page"
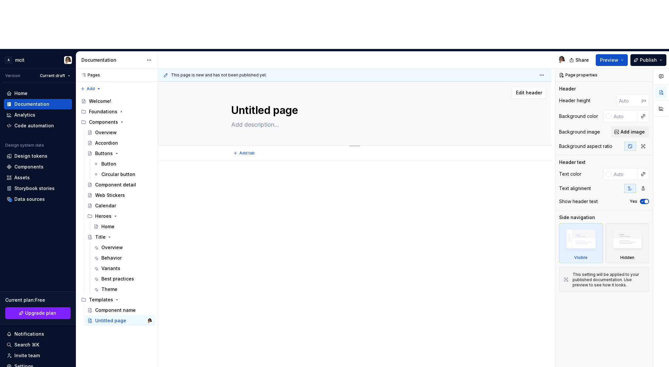
type textarea "*"
type textarea "Untitled pageC"
type textarea "*"
type textarea "Untitled pageCo"
type textarea "*"
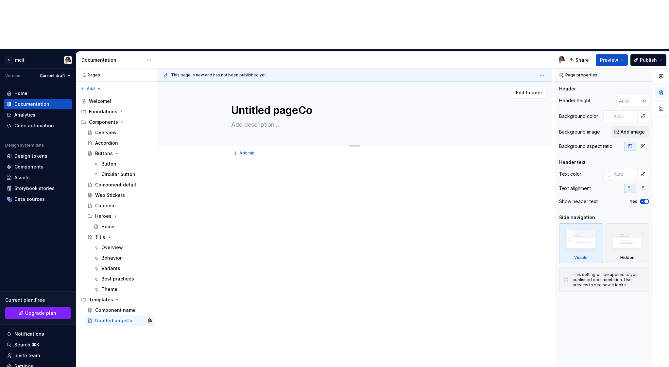
type textarea "C"
type textarea "*"
type textarea "Co"
type textarea "*"
type textarea "Com"
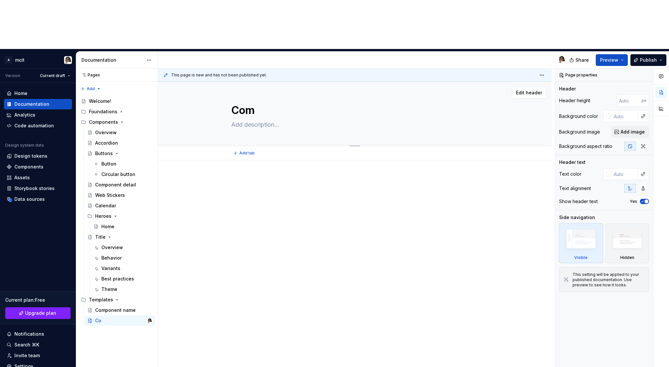
type textarea "*"
type textarea "Comp"
type textarea "*"
type textarea "Compo"
type textarea "*"
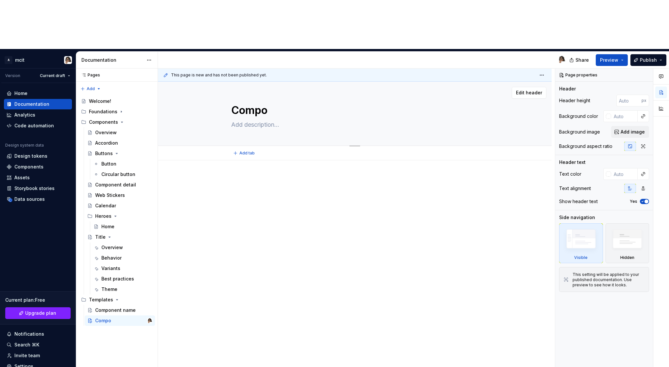
type textarea "Compon"
type textarea "*"
type textarea "Compone"
type textarea "*"
type textarea "Componen"
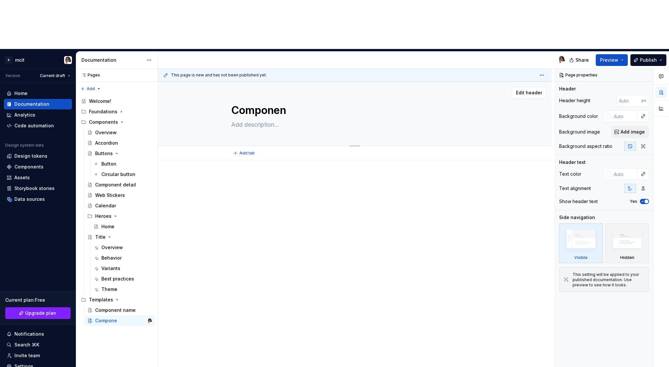
type textarea "*"
type textarea "Component"
type textarea "*"
type textarea "Component"
type textarea "*"
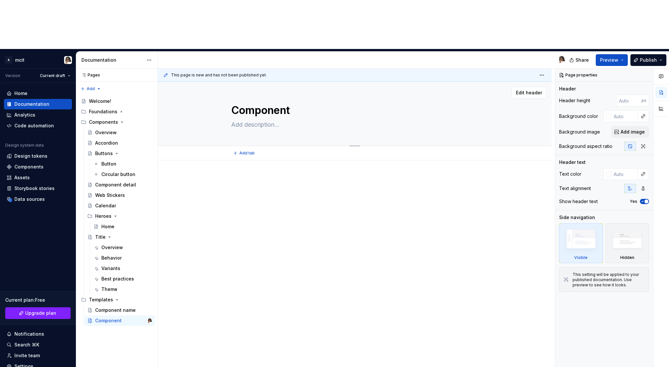
type textarea "Component n"
type textarea "*"
type textarea "Component na"
type textarea "*"
type textarea "Component nam"
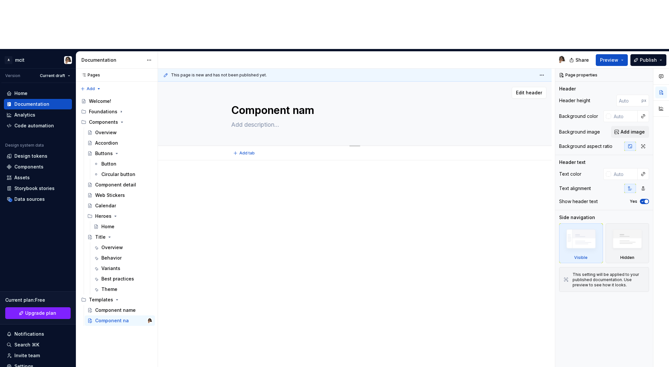
type textarea "*"
type textarea "Component name"
type textarea "*"
type textarea "Component name"
click at [269, 120] on textarea at bounding box center [353, 125] width 247 height 10
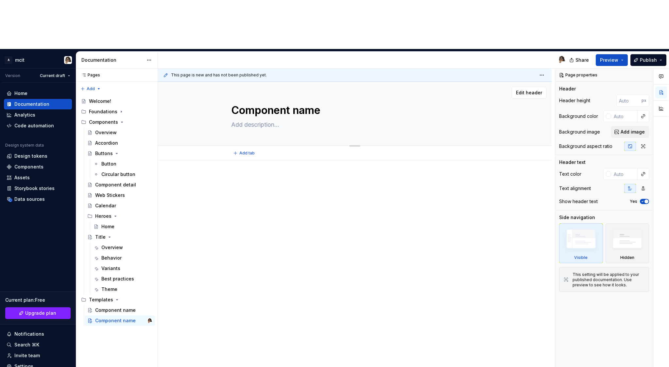
paste textarea "Write a one-sentence intro that names the component and explains its purpose or…"
type textarea "*"
type textarea "Write a one-sentence intro that names the component and explains its purpose or…"
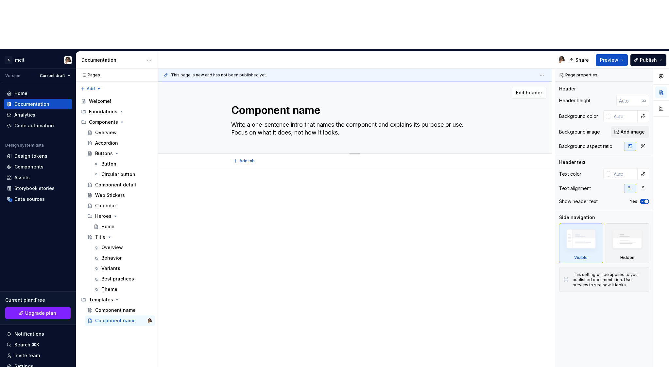
type textarea "*"
type textarea "Write a one-sentence intro that names the component and explains its purpose or…"
click at [245, 158] on span "Add tab" at bounding box center [246, 160] width 15 height 5
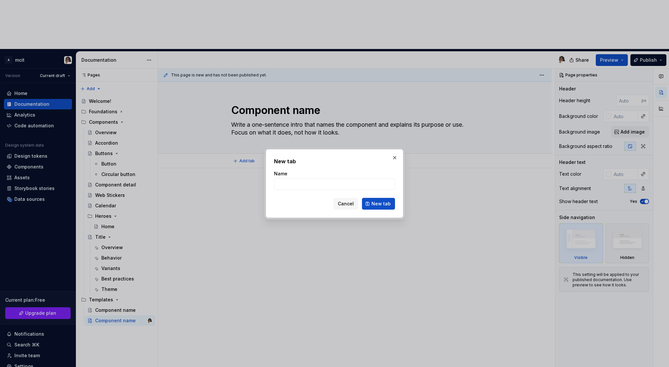
type textarea "*"
type input "Overvire"
click button "New tab" at bounding box center [378, 204] width 33 height 12
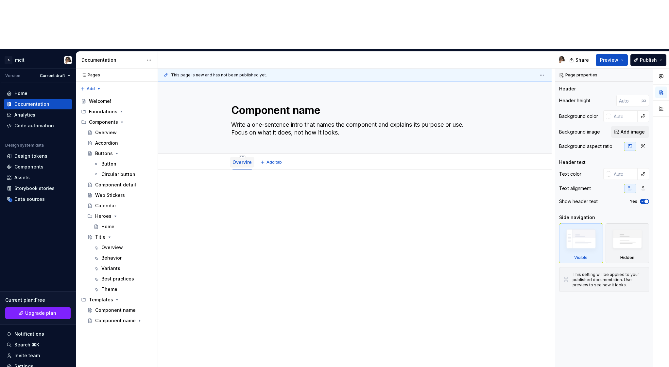
click at [249, 159] on link "Overvire" at bounding box center [241, 162] width 19 height 6
click at [245, 157] on div "Overvire" at bounding box center [242, 162] width 25 height 10
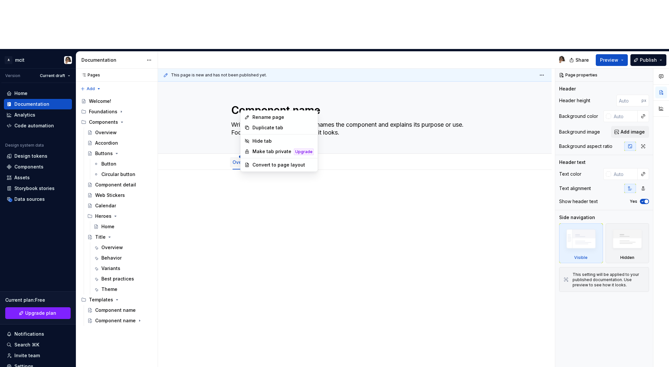
click at [244, 108] on html "A mcit Version Current draft Home Documentation Analytics Code automation Desig…" at bounding box center [334, 183] width 669 height 367
click at [254, 116] on div "Rename page" at bounding box center [282, 117] width 61 height 7
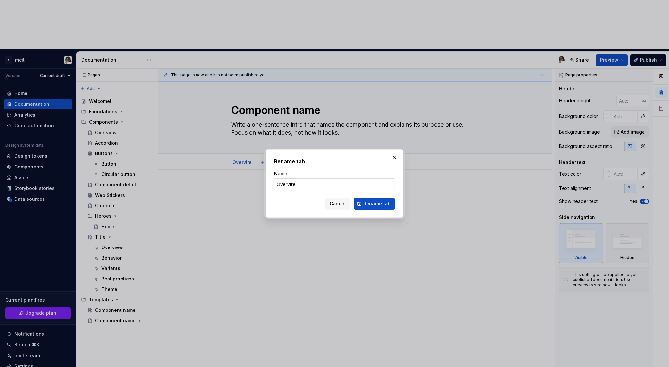
type textarea "*"
click at [310, 187] on input "Overvire" at bounding box center [334, 184] width 121 height 12
type input "Overvi"
type textarea "*"
type input "Overview"
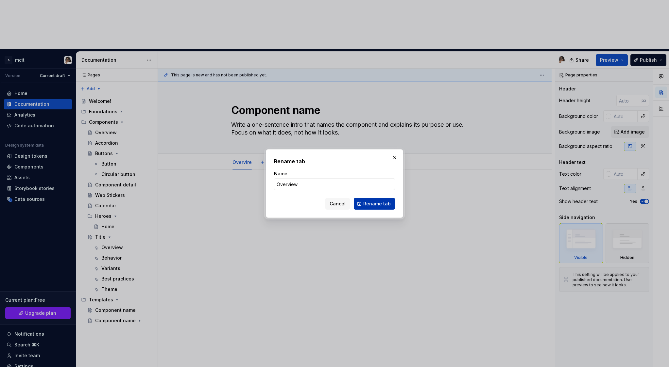
click at [371, 202] on span "Rename tab" at bounding box center [376, 204] width 27 height 7
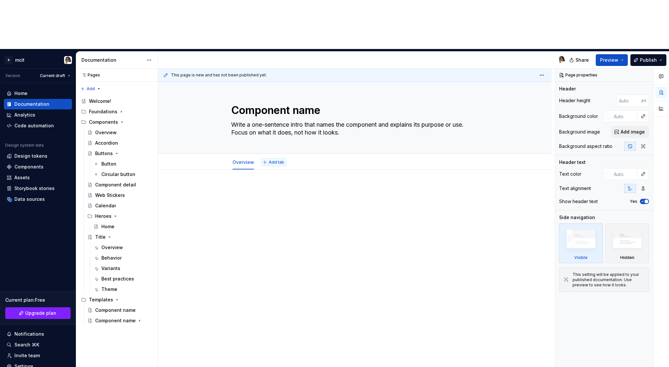
click at [271, 160] on span "Add tab" at bounding box center [276, 162] width 15 height 5
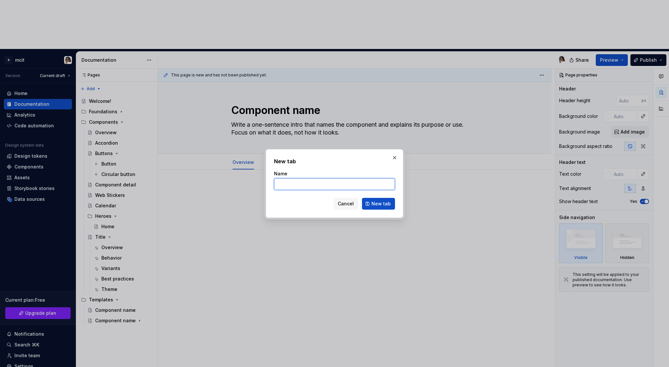
type textarea "*"
type input "B"
type textarea "*"
type input "Behavior"
click at [386, 200] on button "New tab" at bounding box center [378, 204] width 33 height 12
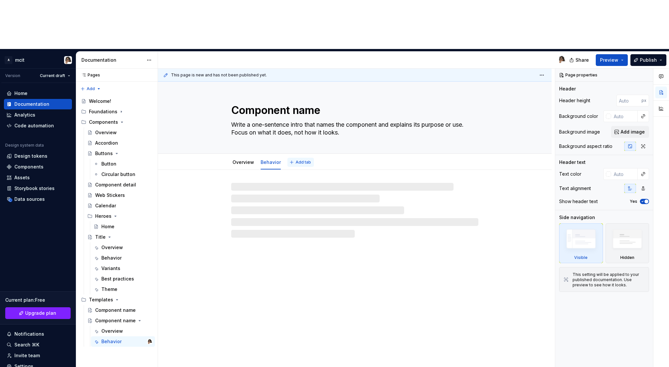
click at [300, 158] on button "Add tab" at bounding box center [300, 162] width 26 height 9
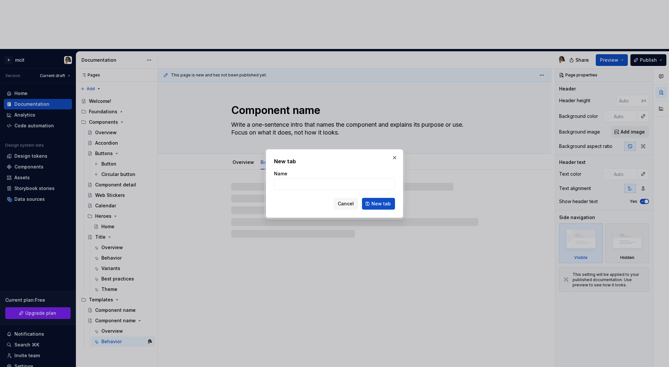
type textarea "*"
type input "Be"
type textarea "*"
type input "Best practices"
click at [379, 203] on span "New tab" at bounding box center [380, 204] width 19 height 7
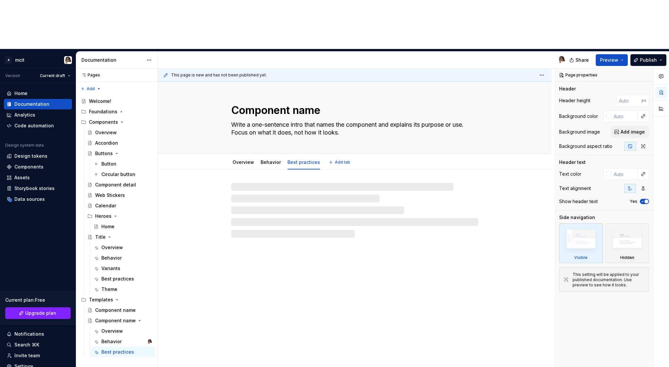
click at [338, 160] on span "Add tab" at bounding box center [342, 162] width 15 height 5
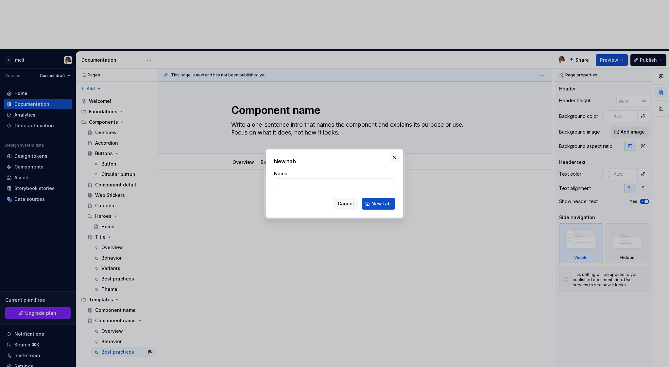
click at [390, 158] on button "button" at bounding box center [394, 157] width 9 height 9
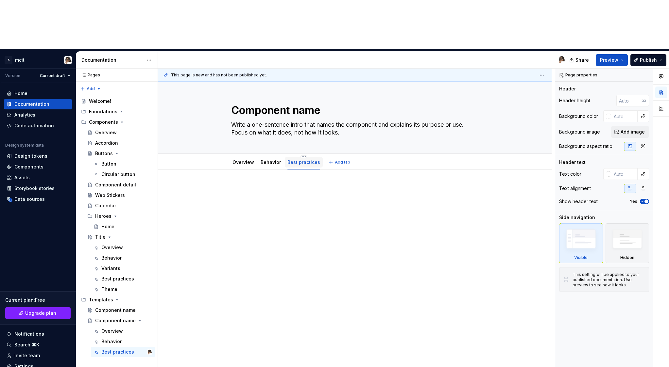
click at [300, 159] on div "Best practices" at bounding box center [303, 162] width 33 height 7
drag, startPoint x: 300, startPoint y: 116, endPoint x: 350, endPoint y: 117, distance: 50.0
click at [350, 155] on div "Overview Behavior Best practices Add tab" at bounding box center [354, 162] width 255 height 14
drag, startPoint x: 300, startPoint y: 117, endPoint x: 309, endPoint y: 116, distance: 8.9
click at [309, 158] on div "Best practices" at bounding box center [306, 162] width 33 height 8
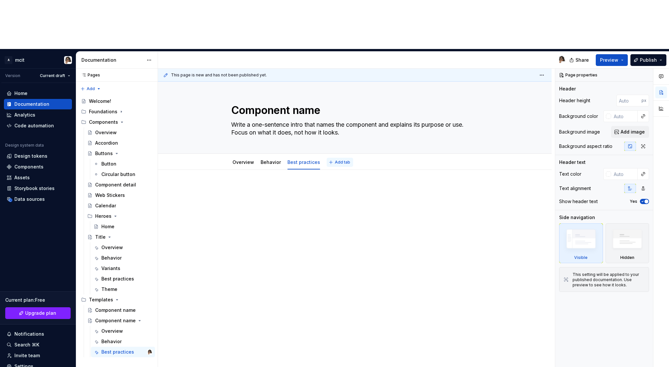
click at [335, 160] on span "Add tab" at bounding box center [342, 162] width 15 height 5
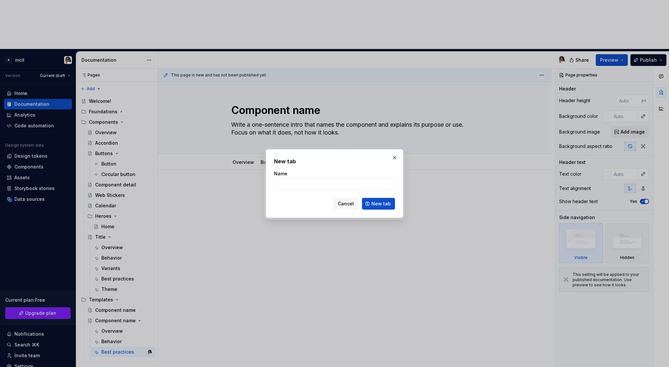
type textarea "*"
type input "Variants"
type textarea "*"
type input "Variants"
click at [383, 210] on div "New tab Name Variants Cancel New tab" at bounding box center [334, 183] width 137 height 69
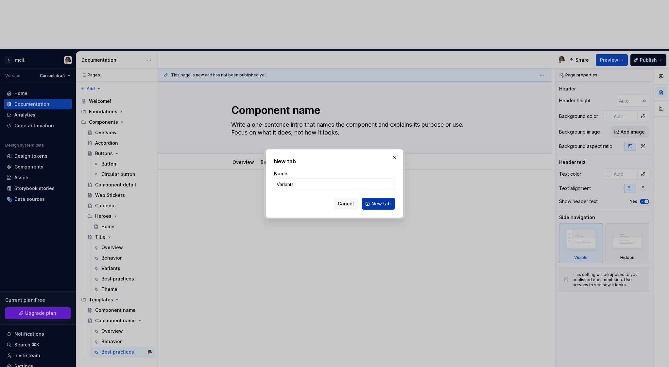
click at [387, 206] on span "New tab" at bounding box center [380, 204] width 19 height 7
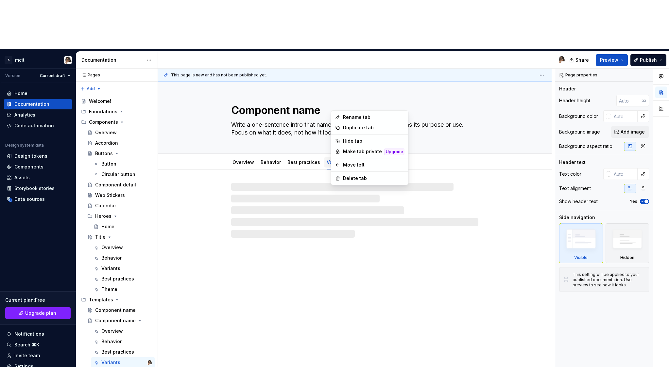
click at [325, 110] on html "A mcit Version Current draft Home Documentation Analytics Code automation Desig…" at bounding box center [334, 183] width 669 height 367
click at [327, 113] on html "A mcit Version Current draft Home Documentation Analytics Code automation Desig…" at bounding box center [334, 183] width 669 height 367
drag, startPoint x: 332, startPoint y: 113, endPoint x: 290, endPoint y: 114, distance: 41.9
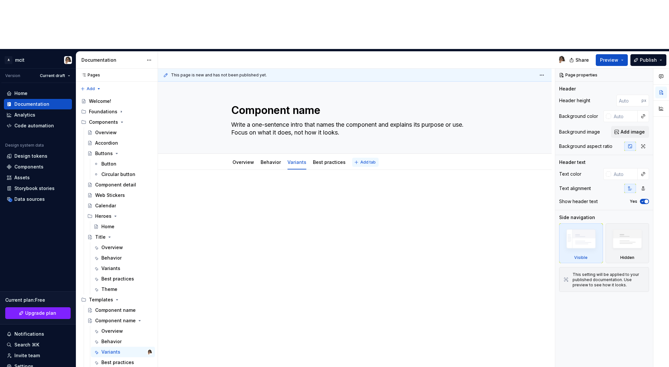
click at [364, 160] on span "Add tab" at bounding box center [367, 162] width 15 height 5
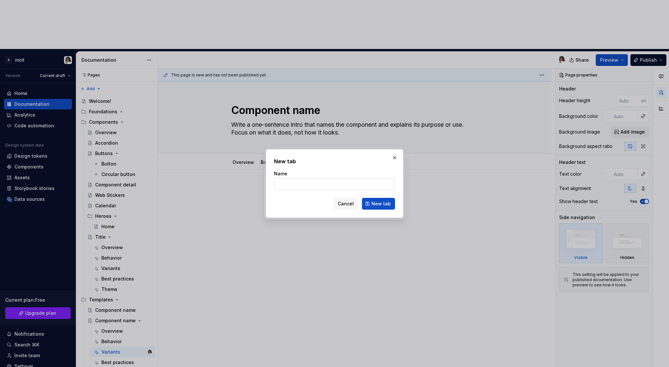
type textarea "*"
click at [320, 184] on input "Name" at bounding box center [334, 184] width 121 height 12
type input "Theme"
type textarea "*"
type input "Theme"
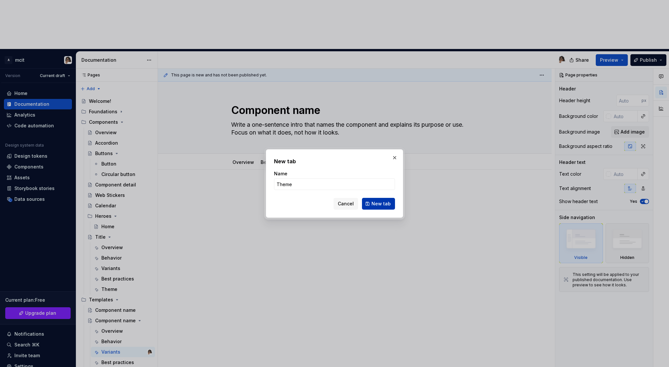
click at [372, 205] on button "New tab" at bounding box center [378, 204] width 33 height 12
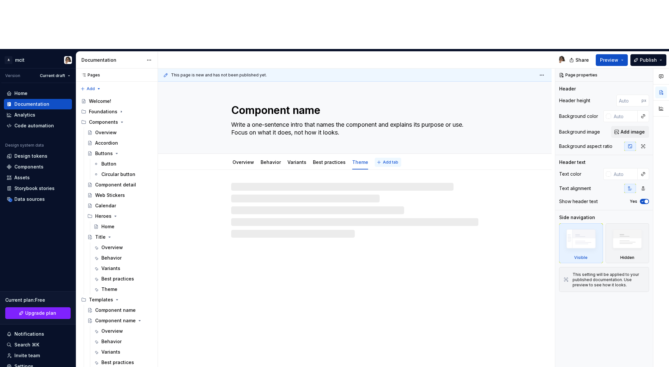
click at [384, 160] on span "Add tab" at bounding box center [390, 162] width 15 height 5
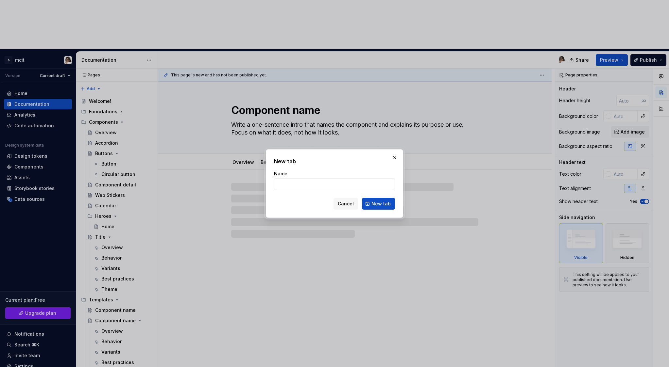
type textarea "*"
type input "Pro"
type textarea "*"
type input "Prot"
type textarea "*"
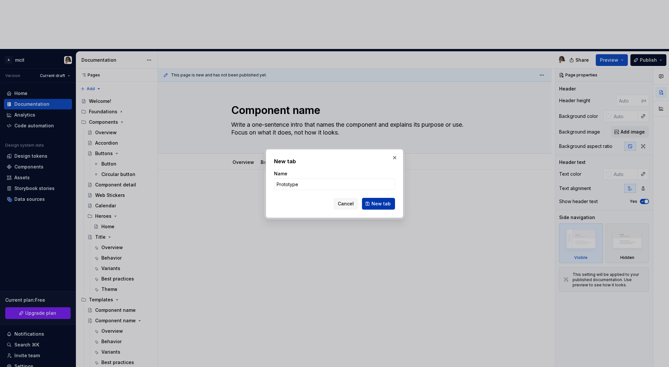
type input "Prototype"
click at [383, 206] on span "New tab" at bounding box center [380, 204] width 19 height 7
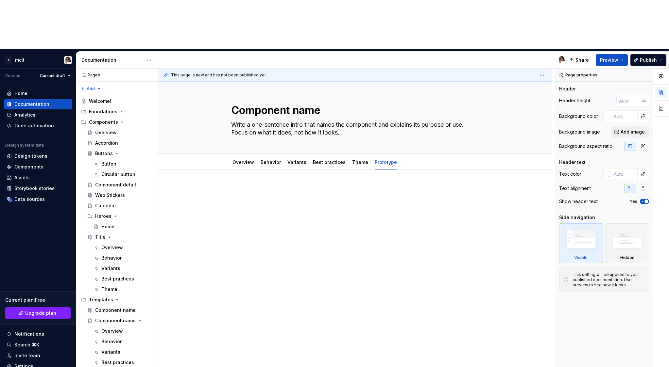
click at [279, 186] on div at bounding box center [354, 198] width 247 height 25
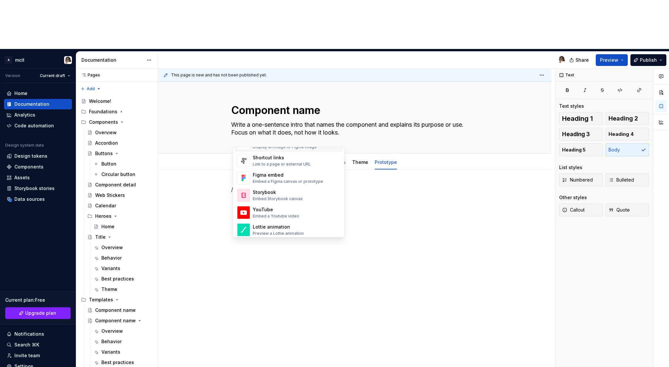
scroll to position [301, 0]
click at [307, 175] on div "Figma embed" at bounding box center [288, 175] width 70 height 7
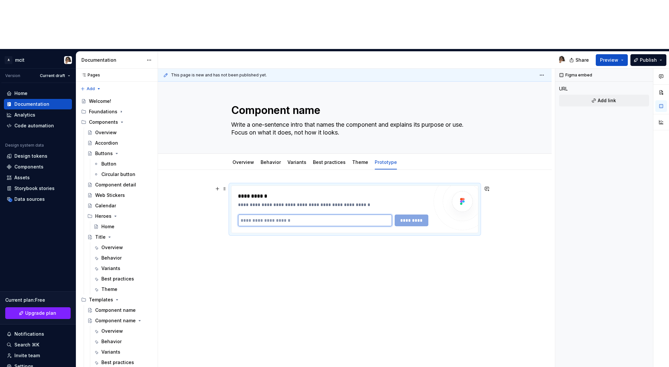
click at [298, 215] on input "text" at bounding box center [315, 221] width 154 height 12
click at [350, 215] on input "text" at bounding box center [315, 221] width 154 height 12
type textarea "*"
paste input "**********"
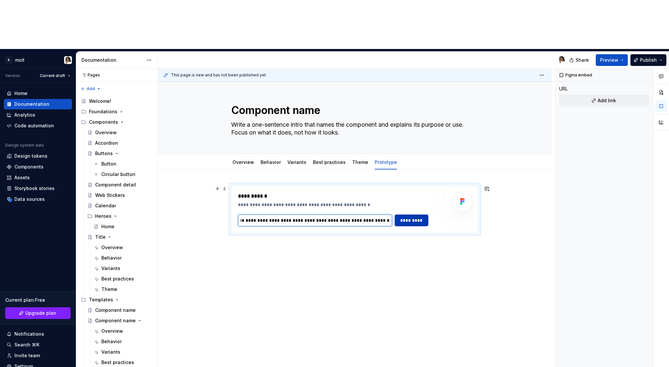
type input "**********"
click at [424, 217] on span "*********" at bounding box center [411, 220] width 25 height 7
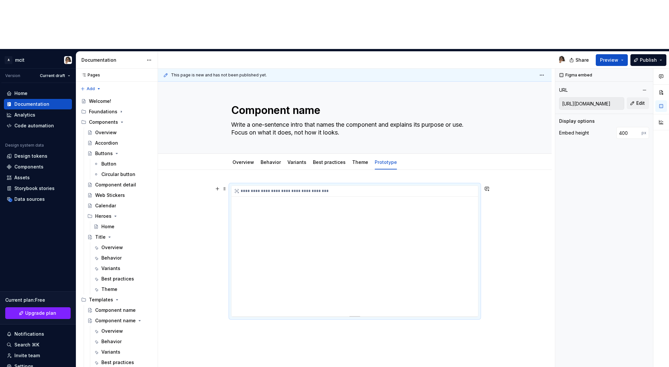
click at [254, 186] on div "**********" at bounding box center [354, 251] width 246 height 131
click at [308, 186] on div "**********" at bounding box center [354, 251] width 246 height 131
click at [362, 186] on div "**********" at bounding box center [354, 251] width 246 height 131
type textarea "*"
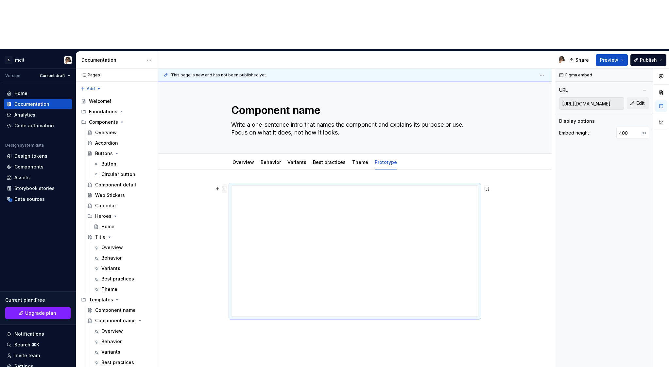
click at [226, 184] on span at bounding box center [224, 188] width 5 height 9
click at [252, 197] on div "Delete" at bounding box center [257, 197] width 42 height 7
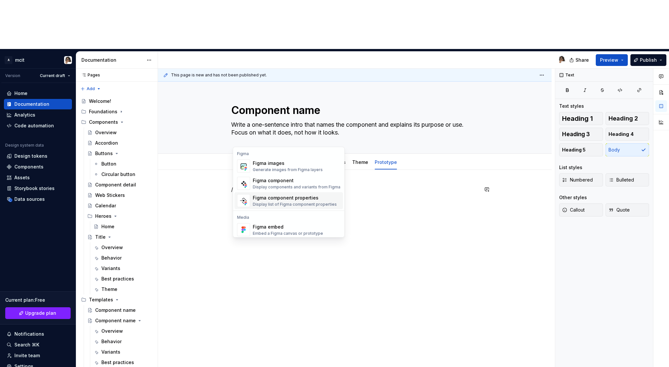
scroll to position [0, 0]
click at [298, 168] on div "Generate images from Figma layers" at bounding box center [288, 169] width 70 height 5
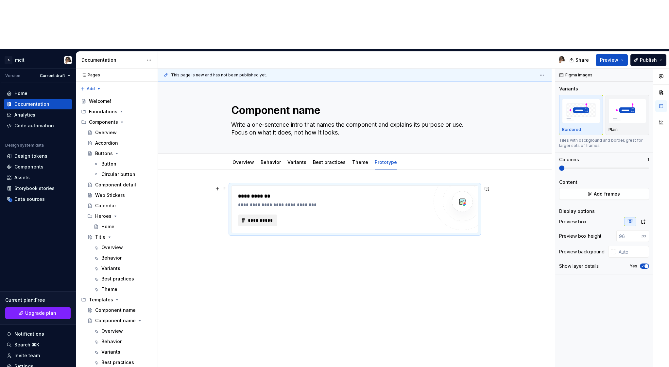
click at [265, 217] on span "**********" at bounding box center [259, 220] width 25 height 7
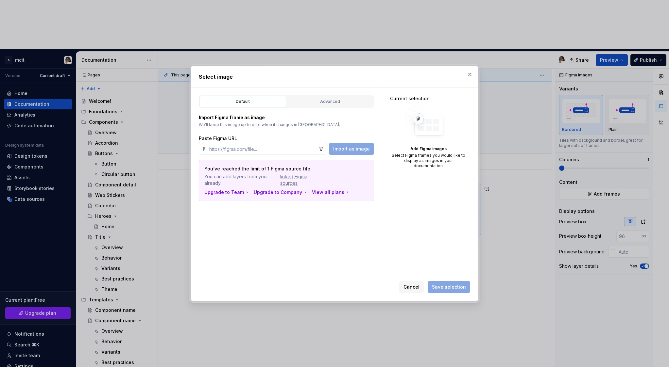
type textarea "*"
type input "https://www.figma.com/design/h3UMMpLh1OYs3d5057T4wp/%F0%9F%87%B6%F0%9F%87%A6-MC…"
click at [350, 150] on span "Import as image" at bounding box center [351, 149] width 37 height 7
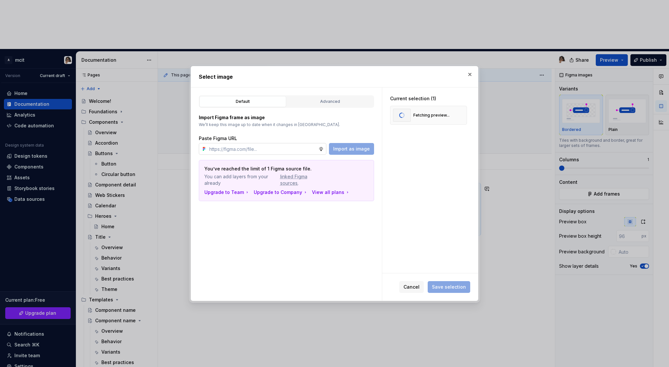
click at [260, 146] on input "text" at bounding box center [263, 149] width 112 height 12
click at [369, 217] on div "Default Advanced Import Figma frame as image We’ll keep this image up to date w…" at bounding box center [286, 194] width 191 height 213
click at [435, 112] on div "Title" at bounding box center [428, 115] width 77 height 19
click at [397, 117] on img at bounding box center [402, 115] width 18 height 13
click at [420, 116] on div "Title" at bounding box center [417, 115] width 9 height 5
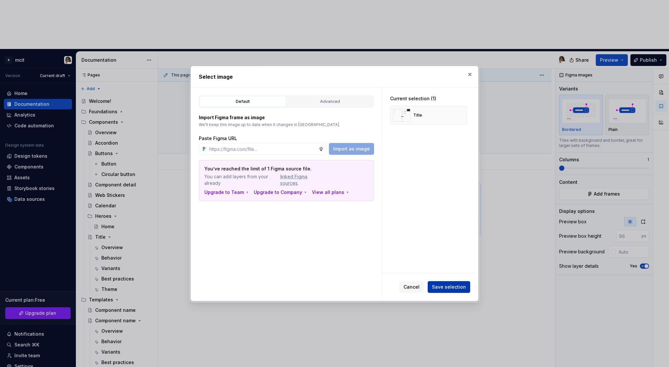
click at [459, 284] on span "Save selection" at bounding box center [449, 287] width 34 height 7
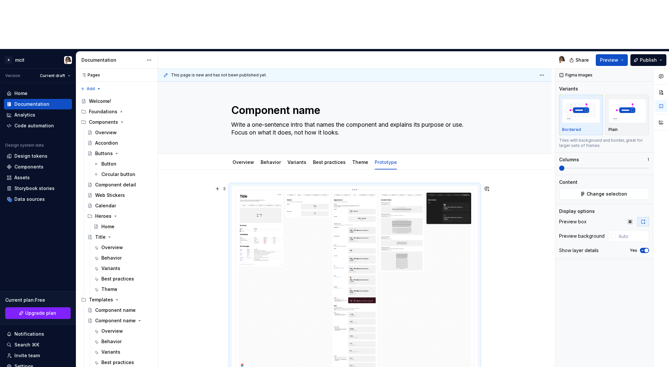
click at [255, 193] on img at bounding box center [354, 282] width 233 height 178
click at [297, 193] on img at bounding box center [354, 282] width 233 height 178
click at [505, 327] on div at bounding box center [354, 342] width 393 height 344
click at [494, 347] on div at bounding box center [354, 342] width 393 height 344
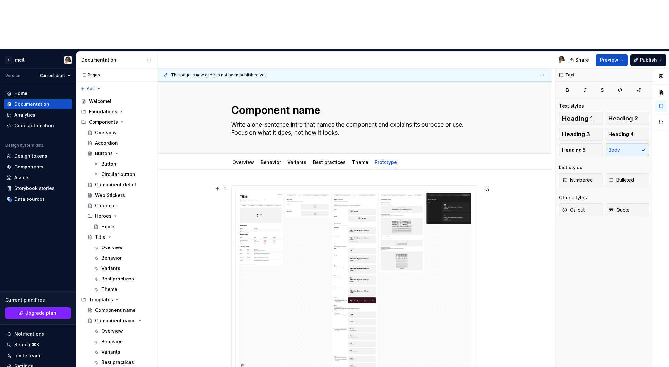
click at [494, 347] on div at bounding box center [354, 350] width 393 height 360
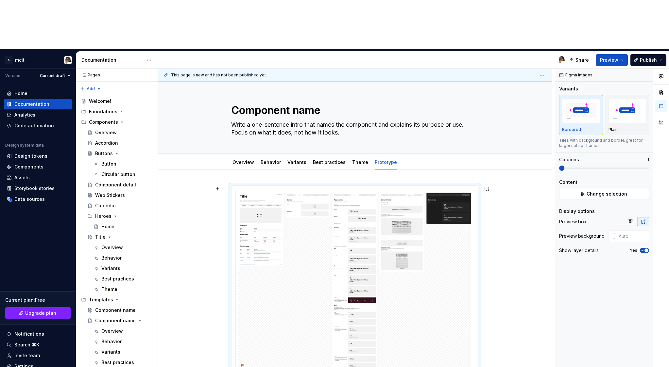
click at [505, 229] on div at bounding box center [354, 342] width 393 height 344
click at [618, 191] on span "Change selection" at bounding box center [606, 194] width 41 height 7
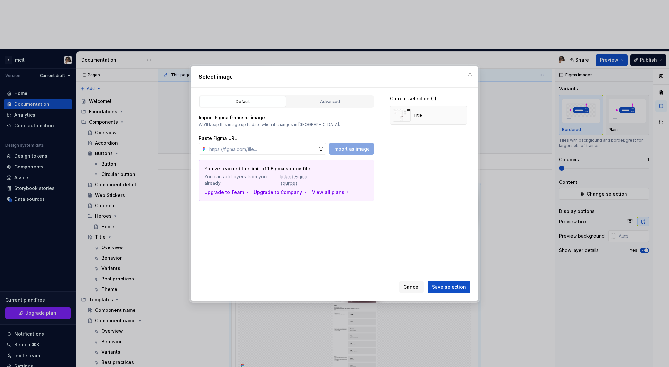
click at [224, 139] on label "Paste Figma URL" at bounding box center [218, 138] width 38 height 7
click at [463, 115] on button "button" at bounding box center [459, 115] width 9 height 9
click at [414, 285] on span "Cancel" at bounding box center [411, 287] width 16 height 7
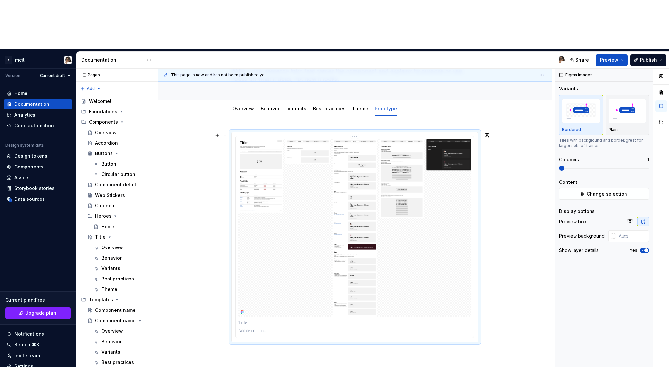
scroll to position [53, 0]
click at [587, 188] on button "Change selection" at bounding box center [604, 194] width 90 height 12
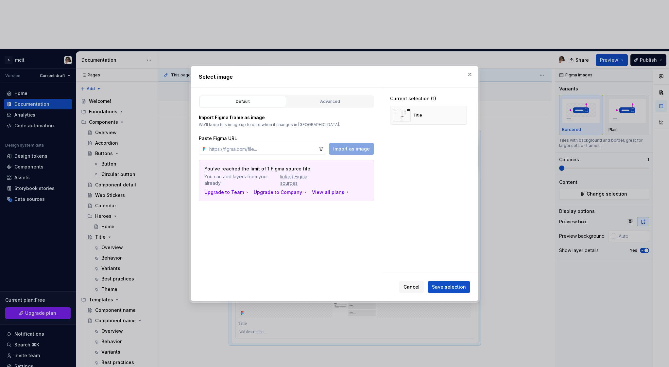
type textarea "*"
click at [323, 149] on icon at bounding box center [320, 148] width 5 height 5
click at [331, 100] on div "Advanced" at bounding box center [330, 101] width 82 height 7
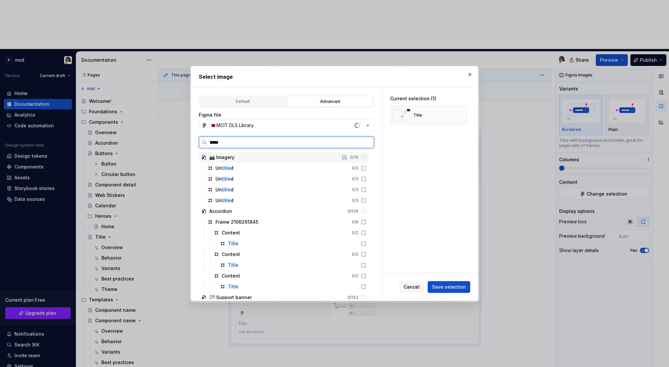
type input "*****"
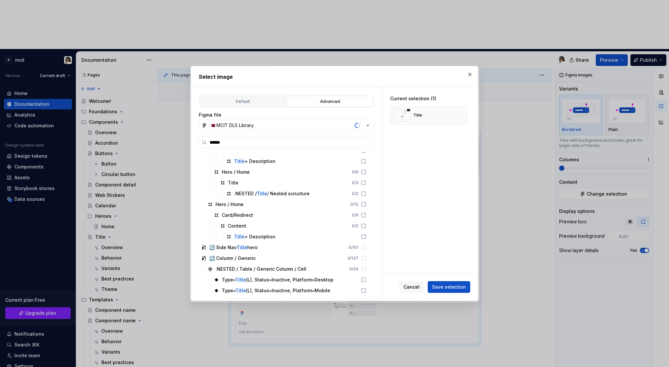
scroll to position [457, 0]
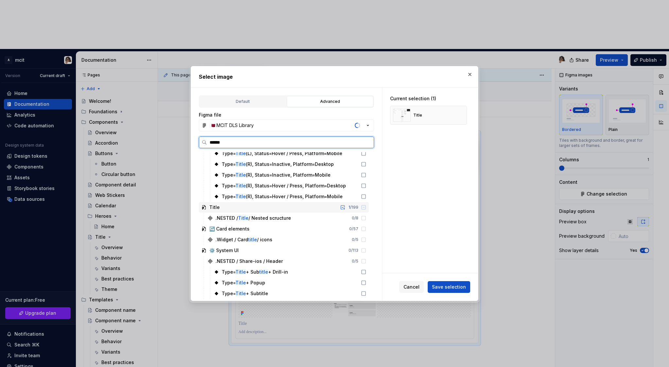
click at [229, 207] on div "Title 1 / 199" at bounding box center [284, 207] width 170 height 10
click at [368, 142] on input "*****" at bounding box center [290, 142] width 167 height 7
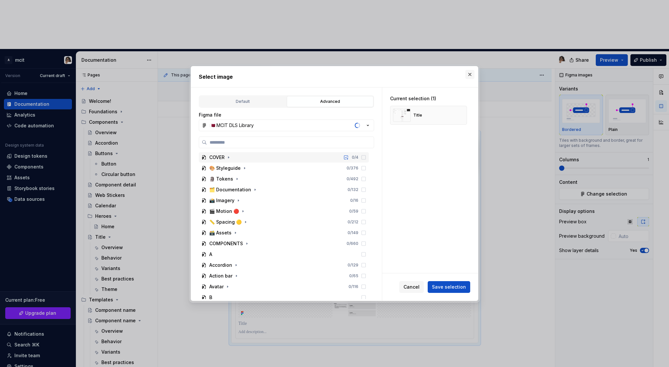
click at [471, 74] on button "button" at bounding box center [469, 74] width 9 height 9
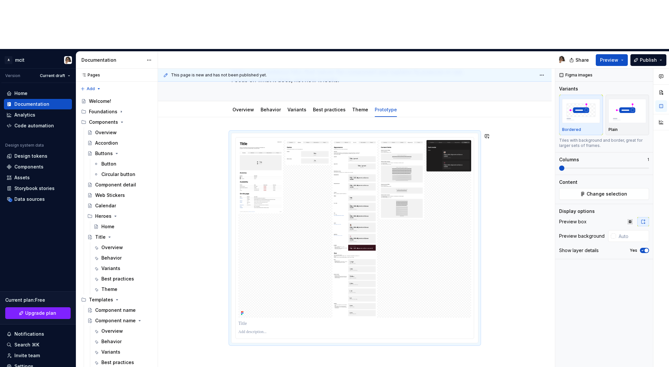
click at [243, 306] on div at bounding box center [354, 289] width 393 height 344
click at [499, 272] on div at bounding box center [354, 289] width 393 height 344
click at [225, 132] on span at bounding box center [224, 136] width 5 height 9
click at [241, 143] on div "Delete" at bounding box center [257, 145] width 42 height 7
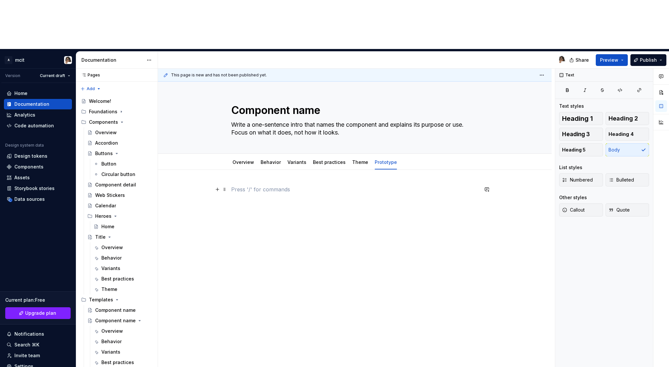
click at [244, 186] on p at bounding box center [354, 190] width 247 height 8
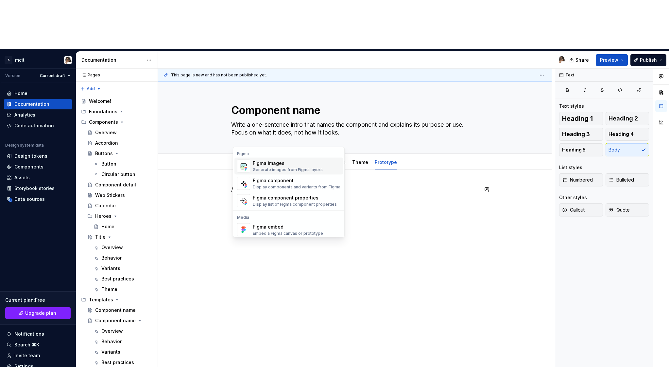
click at [285, 169] on div "Generate images from Figma layers" at bounding box center [288, 169] width 70 height 5
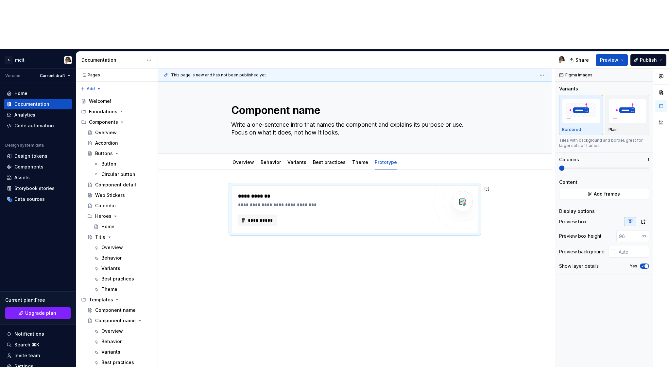
click at [247, 208] on div "**********" at bounding box center [354, 260] width 393 height 181
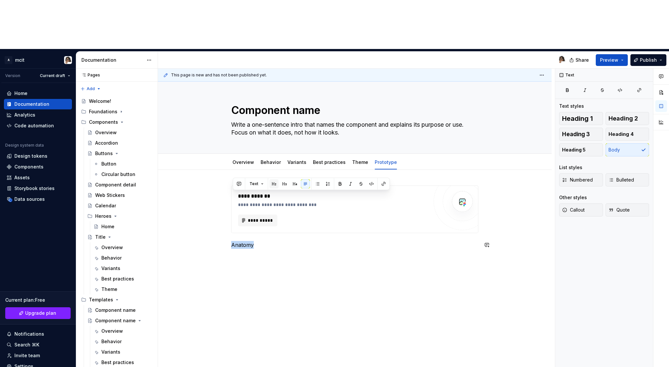
click at [274, 184] on button "button" at bounding box center [273, 183] width 9 height 9
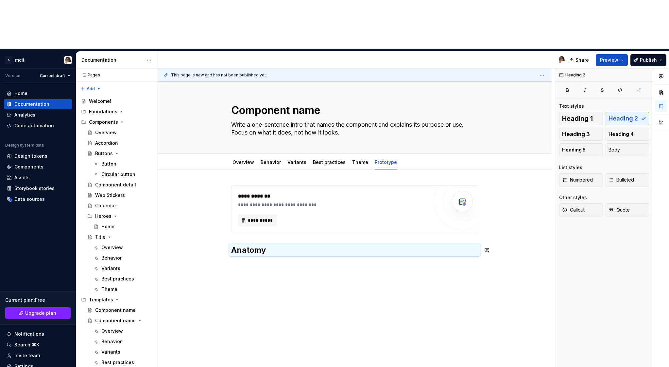
click at [277, 224] on div "**********" at bounding box center [354, 272] width 393 height 204
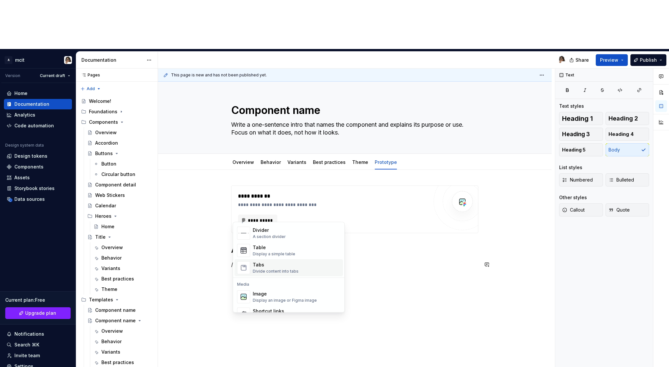
scroll to position [224, 0]
click at [276, 253] on div "Display a simple table" at bounding box center [274, 252] width 42 height 5
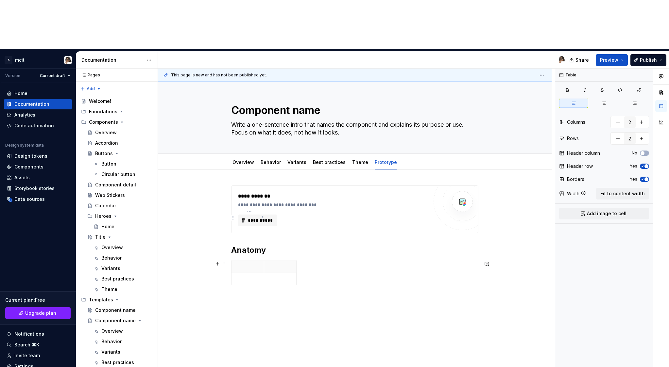
click at [249, 264] on p at bounding box center [247, 267] width 25 height 7
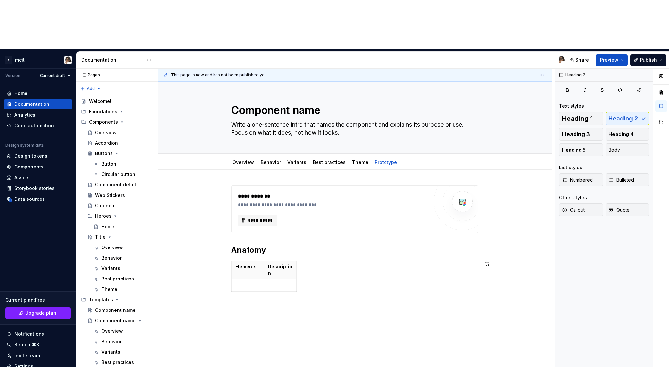
click at [375, 248] on div "**********" at bounding box center [354, 244] width 247 height 117
drag, startPoint x: 265, startPoint y: 225, endPoint x: 297, endPoint y: 227, distance: 32.1
click at [297, 261] on th "Description" at bounding box center [311, 270] width 33 height 19
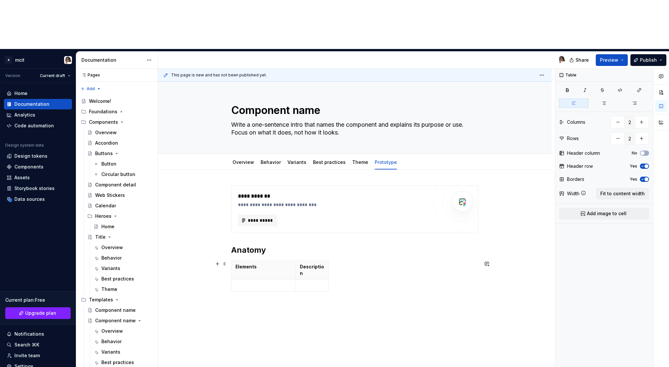
click at [330, 261] on div "Elements Description" at bounding box center [354, 278] width 247 height 34
drag, startPoint x: 329, startPoint y: 224, endPoint x: 483, endPoint y: 227, distance: 154.0
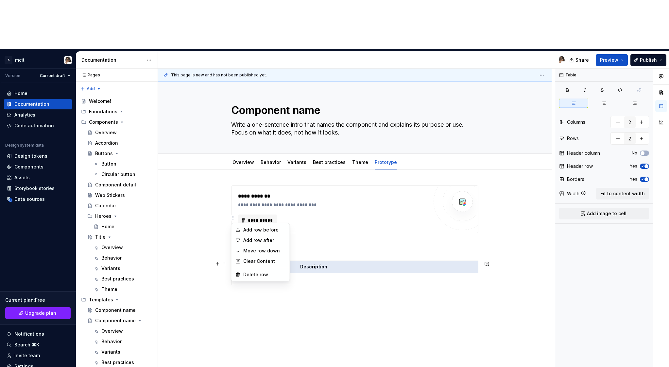
click at [222, 216] on html "A mcit Version Current draft Home Documentation Analytics Code automation Desig…" at bounding box center [334, 183] width 669 height 367
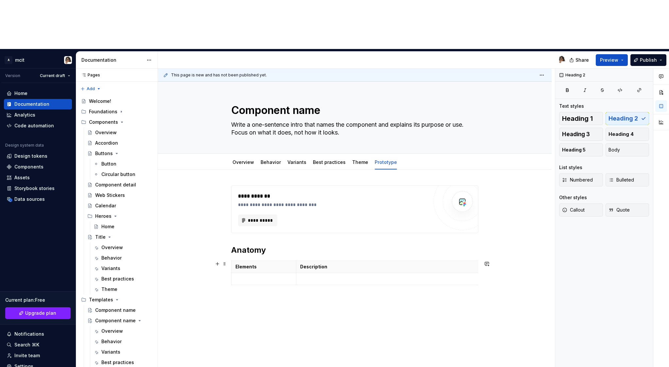
click at [315, 256] on html "A mcit Version Current draft Home Documentation Analytics Code automation Desig…" at bounding box center [334, 183] width 669 height 367
click at [266, 261] on div "Elements Description" at bounding box center [354, 274] width 247 height 27
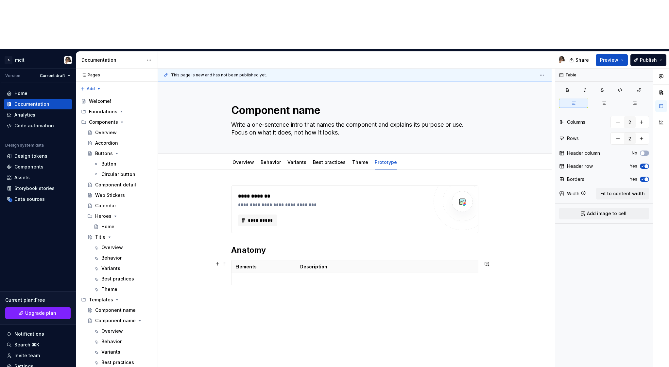
type textarea "*"
click at [441, 261] on table "Elements Description" at bounding box center [356, 273] width 251 height 25
click at [484, 224] on div "**********" at bounding box center [354, 288] width 393 height 236
click at [471, 273] on td at bounding box center [389, 279] width 186 height 12
click at [496, 192] on div "**********" at bounding box center [354, 288] width 393 height 236
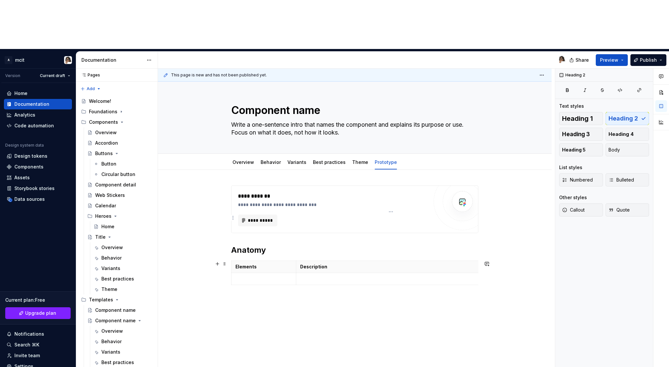
click at [475, 264] on p "Description" at bounding box center [389, 267] width 178 height 7
click at [359, 247] on div "**********" at bounding box center [354, 244] width 247 height 117
drag, startPoint x: 330, startPoint y: 221, endPoint x: 478, endPoint y: 221, distance: 148.7
click at [471, 260] on div "**********" at bounding box center [354, 288] width 393 height 236
click at [468, 262] on div "**********" at bounding box center [354, 288] width 393 height 236
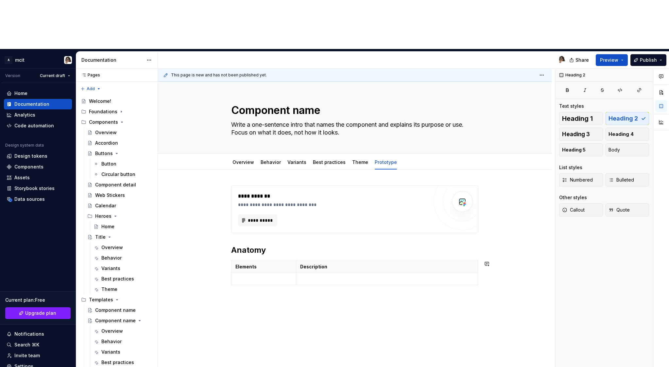
click at [474, 253] on div "**********" at bounding box center [354, 288] width 393 height 236
click at [272, 276] on p at bounding box center [263, 279] width 57 height 7
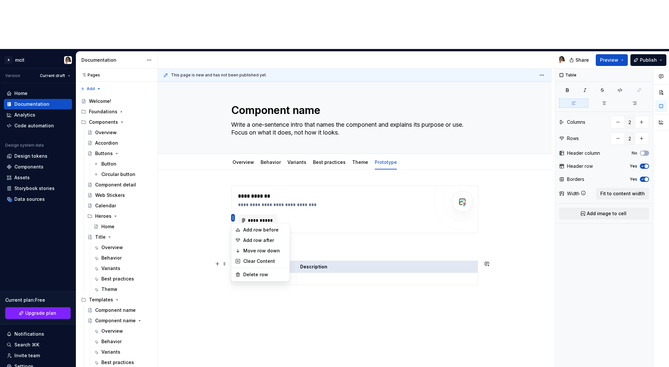
click at [233, 217] on html "A mcit Version Current draft Home Documentation Analytics Code automation Desig…" at bounding box center [334, 183] width 669 height 367
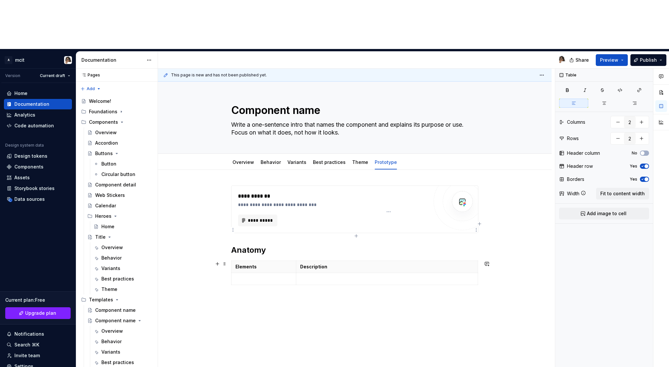
click at [354, 273] on td at bounding box center [387, 279] width 182 height 12
click at [477, 218] on html "A mcit Version Current draft Home Documentation Analytics Code automation Desig…" at bounding box center [334, 183] width 669 height 367
click at [463, 231] on html "A mcit Version Current draft Home Documentation Analytics Code automation Desig…" at bounding box center [334, 183] width 669 height 367
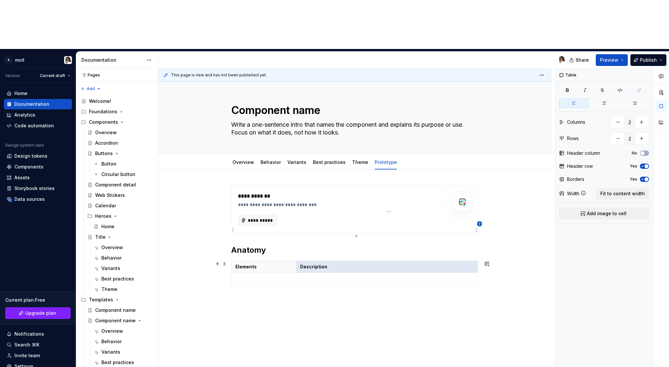
click at [480, 225] on icon "button" at bounding box center [479, 224] width 5 height 5
type input "3"
drag, startPoint x: 468, startPoint y: 223, endPoint x: 443, endPoint y: 224, distance: 25.2
click at [443, 261] on tbody "Elements Description" at bounding box center [352, 273] width 258 height 24
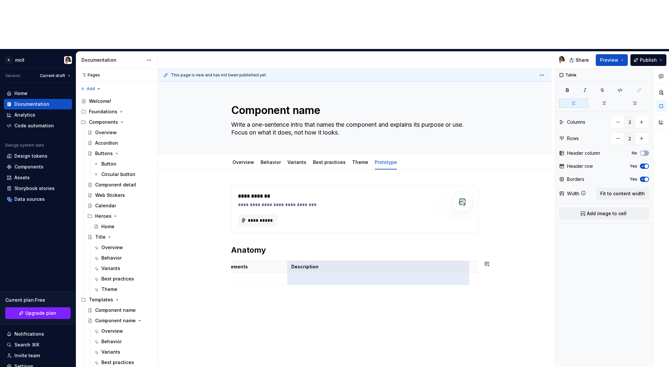
click at [490, 262] on div "**********" at bounding box center [354, 288] width 393 height 236
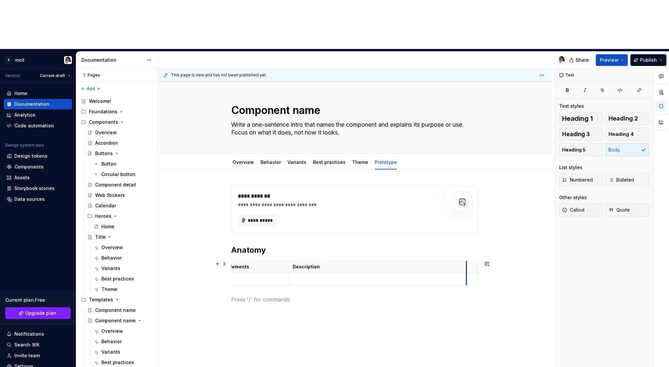
scroll to position [0, 0]
drag, startPoint x: 470, startPoint y: 223, endPoint x: 429, endPoint y: 224, distance: 40.5
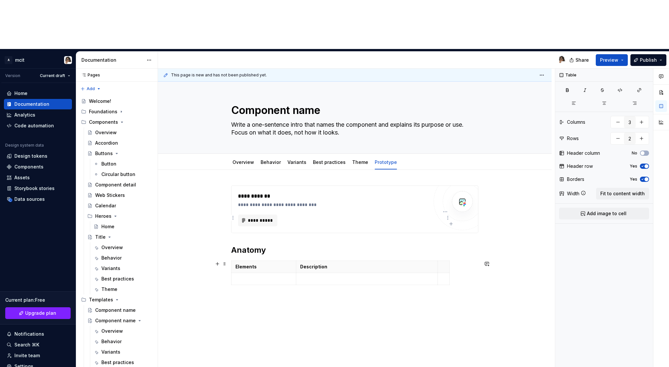
click at [449, 261] on table "Elements Description" at bounding box center [340, 273] width 218 height 25
drag, startPoint x: 450, startPoint y: 217, endPoint x: 479, endPoint y: 217, distance: 29.1
click at [454, 267] on div "**********" at bounding box center [354, 296] width 393 height 252
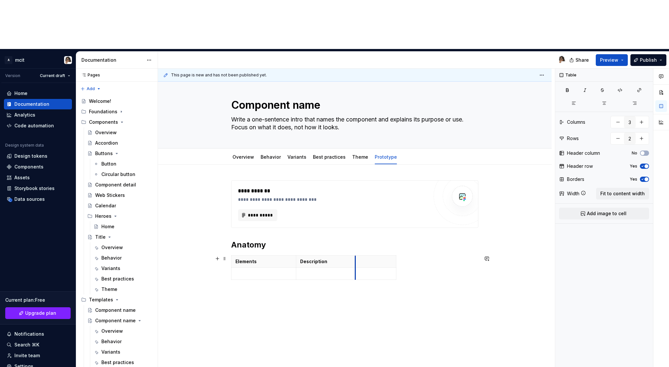
drag, startPoint x: 440, startPoint y: 215, endPoint x: 357, endPoint y: 214, distance: 82.0
click at [357, 256] on th at bounding box center [375, 262] width 41 height 12
click at [322, 258] on p "Description" at bounding box center [325, 261] width 51 height 7
copy p "Description"
click at [375, 258] on p at bounding box center [375, 261] width 33 height 7
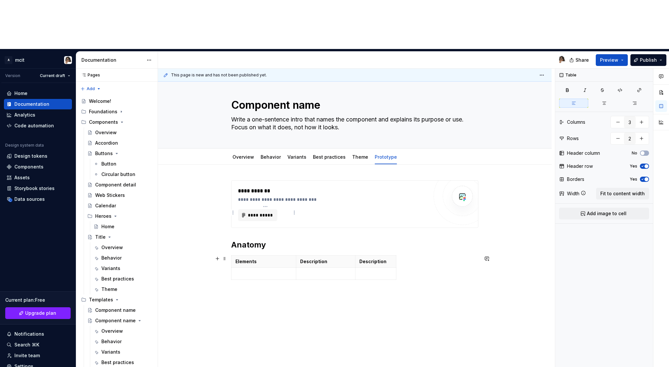
click at [241, 258] on p "Elements" at bounding box center [263, 261] width 57 height 7
copy p "Elements"
click at [324, 258] on p "Description" at bounding box center [325, 261] width 51 height 7
click at [267, 258] on p "Elements" at bounding box center [263, 261] width 57 height 7
click at [618, 191] on span "Fit to content width" at bounding box center [622, 194] width 44 height 7
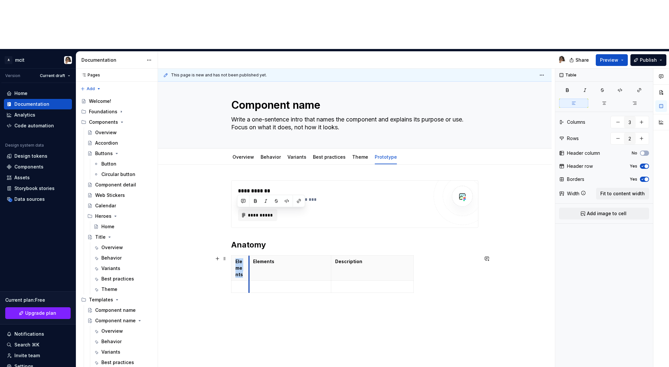
drag, startPoint x: 315, startPoint y: 221, endPoint x: 251, endPoint y: 221, distance: 64.7
click at [251, 256] on tbody "Elements Elements Description" at bounding box center [322, 274] width 182 height 37
click at [627, 191] on span "Fit to content width" at bounding box center [622, 194] width 44 height 7
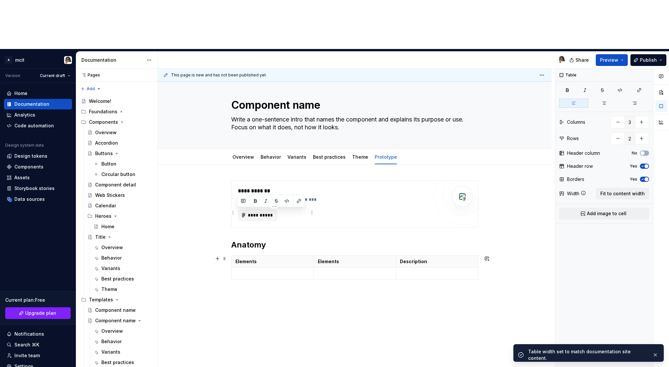
click at [259, 256] on th "Elements" at bounding box center [272, 262] width 82 height 12
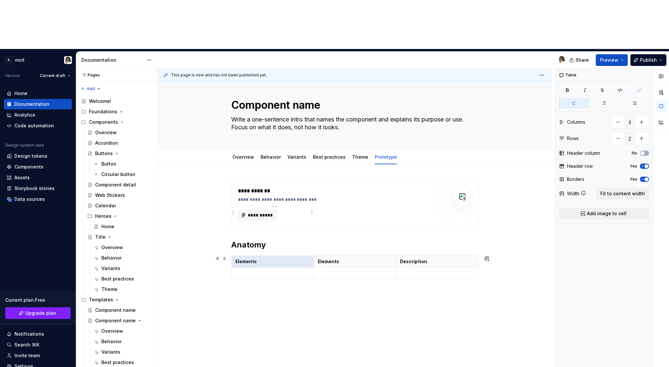
type textarea "*"
click at [248, 258] on p "Elements" at bounding box center [272, 261] width 74 height 7
click at [245, 271] on p at bounding box center [272, 274] width 74 height 7
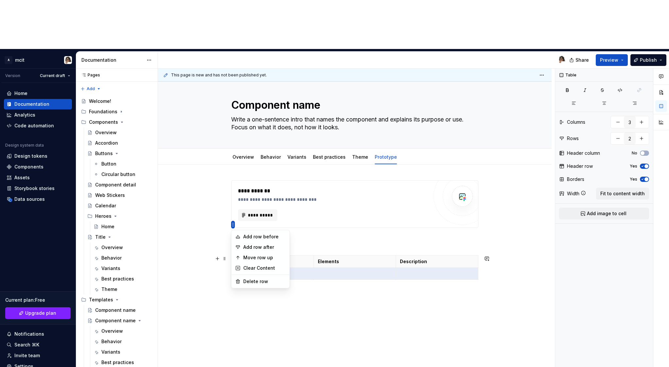
click at [233, 226] on html "A mcit Version Current draft Home Documentation Analytics Code automation Desig…" at bounding box center [334, 183] width 669 height 367
click at [244, 245] on div "Add row after" at bounding box center [264, 247] width 42 height 7
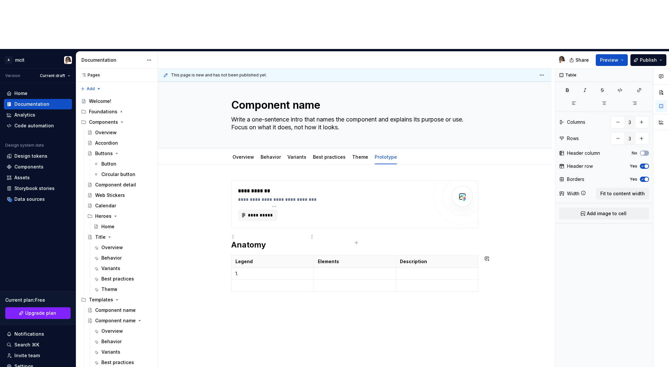
click at [244, 280] on td at bounding box center [272, 286] width 82 height 12
click at [357, 242] on icon "button" at bounding box center [356, 243] width 5 height 5
click at [356, 255] on icon "button" at bounding box center [356, 255] width 3 height 3
click at [281, 307] on p at bounding box center [272, 310] width 74 height 7
click at [356, 268] on icon "button" at bounding box center [356, 267] width 5 height 5
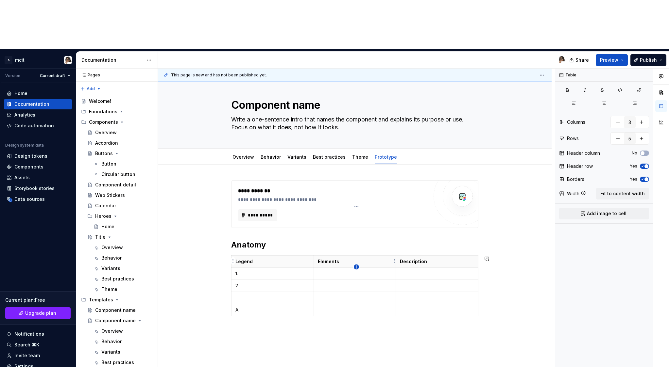
type input "6"
click at [251, 307] on p "A." at bounding box center [272, 310] width 74 height 7
click at [247, 319] on p at bounding box center [272, 322] width 74 height 7
click at [259, 268] on td "1." at bounding box center [272, 274] width 82 height 12
click at [247, 271] on p "1." at bounding box center [272, 274] width 74 height 7
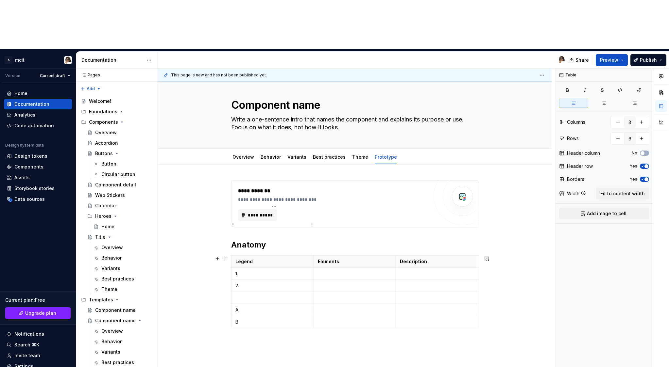
click at [246, 271] on p "1." at bounding box center [272, 274] width 74 height 7
click at [249, 283] on p "2." at bounding box center [272, 286] width 74 height 7
click at [323, 311] on div "**********" at bounding box center [354, 315] width 393 height 300
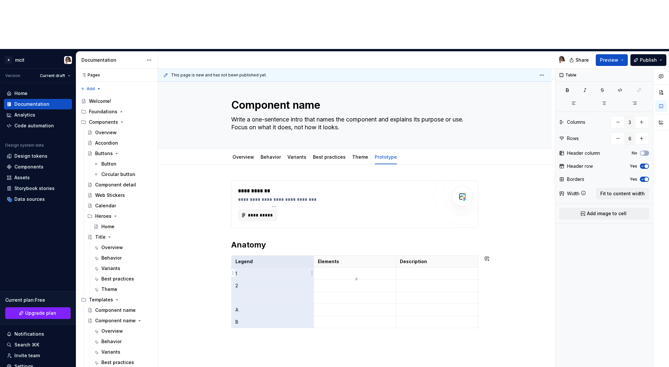
drag, startPoint x: 266, startPoint y: 214, endPoint x: 281, endPoint y: 278, distance: 65.9
click at [281, 278] on tbody "Legend Elements Description 1 2 A B" at bounding box center [354, 292] width 247 height 73
click at [624, 191] on span "Fit to content width" at bounding box center [622, 194] width 44 height 7
click at [291, 283] on p "2" at bounding box center [272, 286] width 74 height 7
drag, startPoint x: 237, startPoint y: 225, endPoint x: 243, endPoint y: 271, distance: 46.4
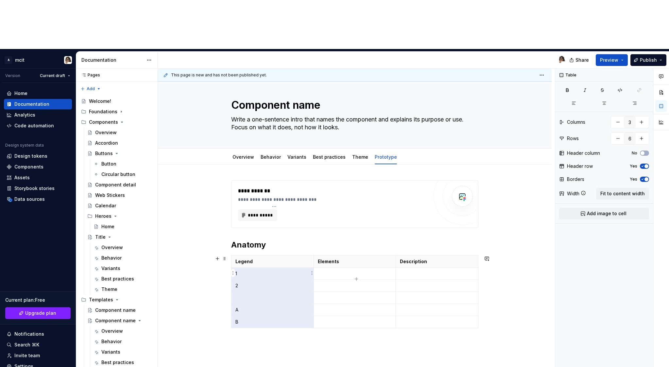
click at [243, 271] on tbody "Legend Elements Description 1 2 A B" at bounding box center [354, 292] width 247 height 73
click at [283, 280] on td "2" at bounding box center [272, 286] width 82 height 12
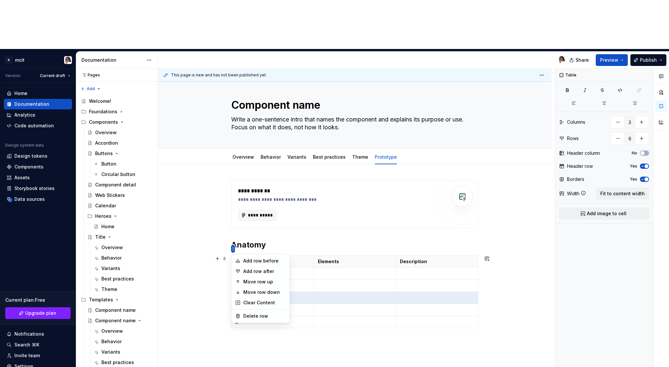
click at [233, 249] on html "A mcit Version Current draft Home Documentation Analytics Code automation Desig…" at bounding box center [334, 183] width 669 height 367
click at [270, 301] on div "Clear Content" at bounding box center [264, 303] width 42 height 7
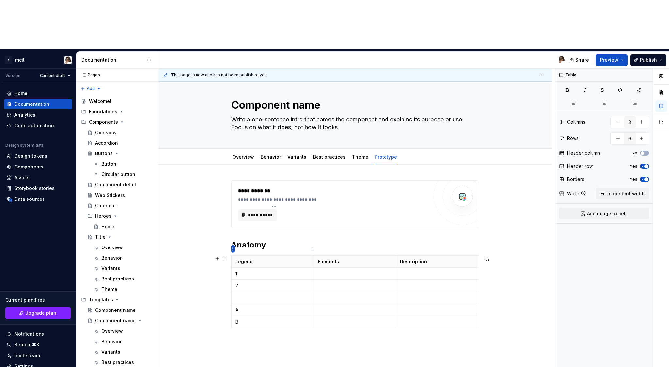
click at [232, 251] on html "A mcit Version Current draft Home Documentation Analytics Code automation Desig…" at bounding box center [334, 183] width 669 height 367
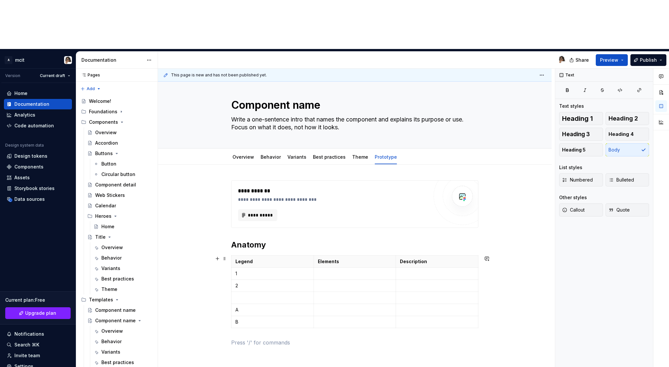
click at [465, 284] on html "A mcit Version Current draft Home Documentation Analytics Code automation Desig…" at bounding box center [334, 183] width 669 height 367
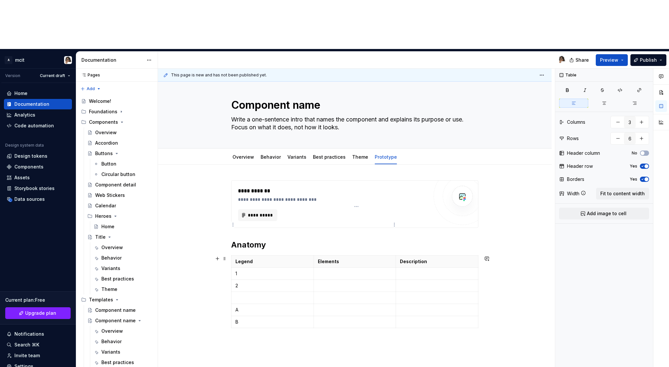
click at [332, 271] on p at bounding box center [355, 274] width 74 height 7
click at [325, 283] on p at bounding box center [355, 286] width 74 height 7
click at [330, 307] on p at bounding box center [355, 310] width 74 height 7
drag, startPoint x: 377, startPoint y: 257, endPoint x: 369, endPoint y: 260, distance: 8.5
click at [369, 307] on p "Component name & link" at bounding box center [355, 310] width 74 height 7
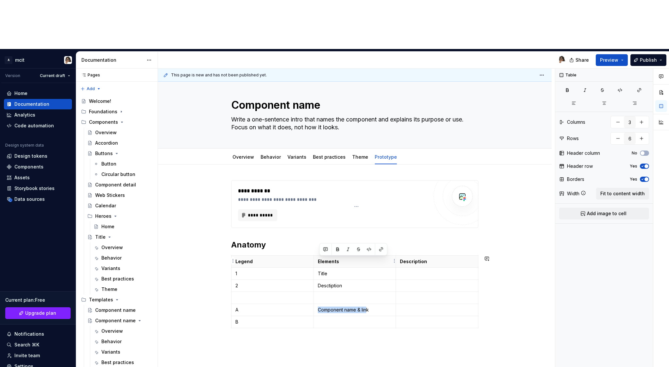
copy p "Component name & lin"
click at [374, 307] on p "Component name & link" at bounding box center [355, 310] width 74 height 7
click at [374, 319] on p at bounding box center [355, 322] width 74 height 7
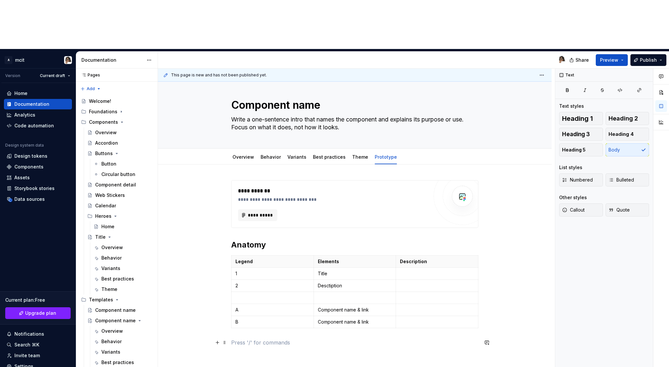
click at [385, 339] on p at bounding box center [354, 343] width 247 height 8
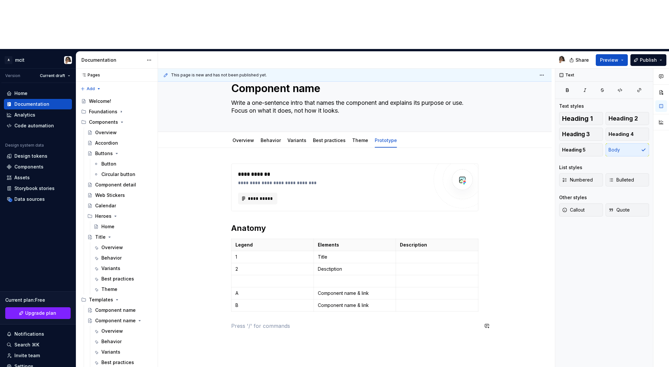
scroll to position [20, 0]
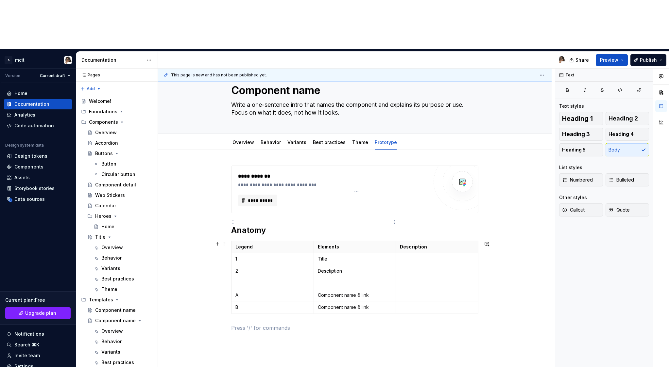
click at [331, 268] on p "Desctiption" at bounding box center [355, 271] width 74 height 7
click at [291, 287] on div "**********" at bounding box center [354, 253] width 247 height 174
type textarea "*"
click at [273, 225] on h2 "Anatomy" at bounding box center [354, 230] width 247 height 10
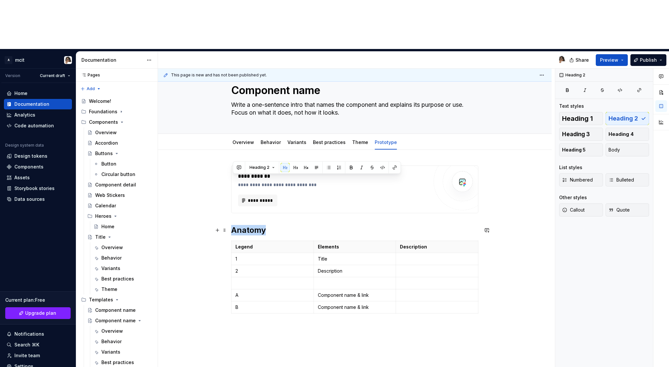
click at [273, 225] on h2 "Anatomy" at bounding box center [354, 230] width 247 height 10
copy h2 "Anatomy"
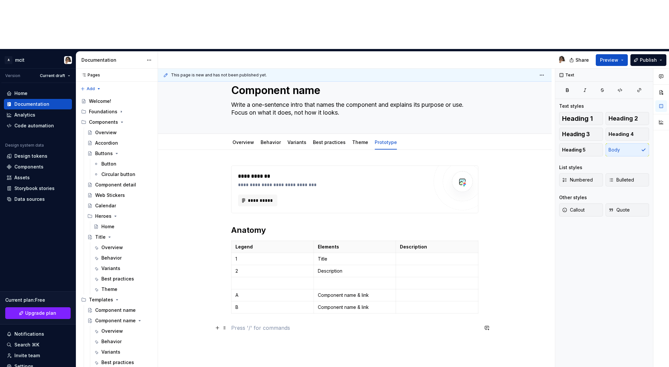
click at [250, 324] on p at bounding box center [354, 328] width 247 height 8
click at [275, 269] on button "button" at bounding box center [273, 266] width 9 height 9
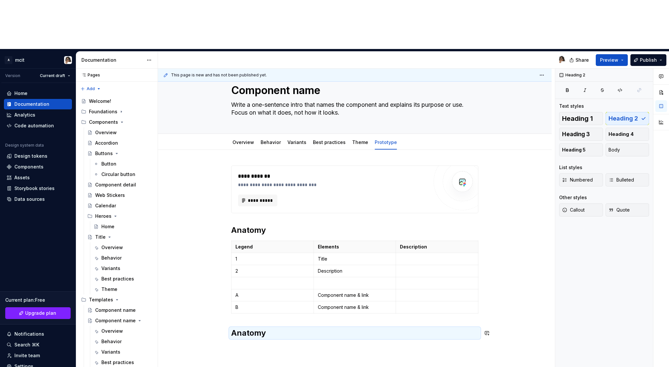
click at [265, 300] on div "**********" at bounding box center [354, 303] width 393 height 307
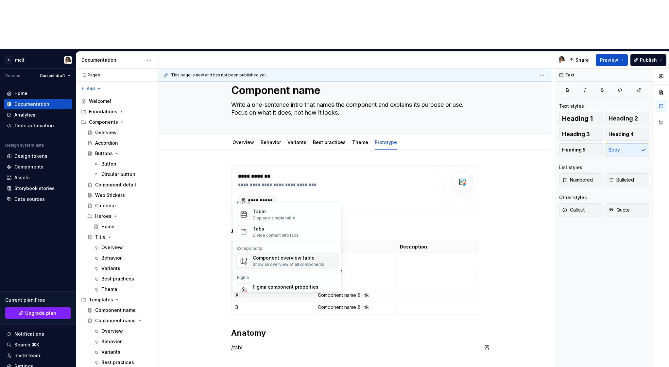
scroll to position [0, 0]
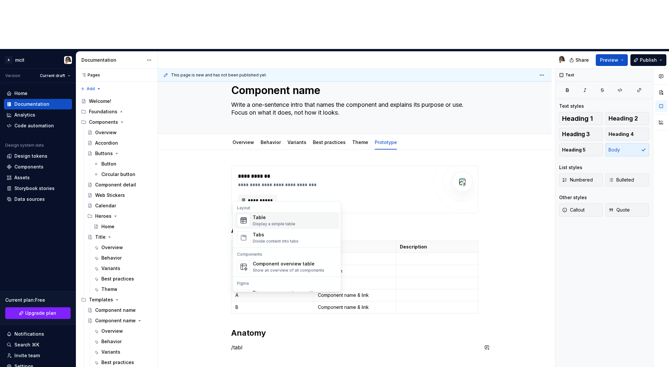
click at [291, 223] on div "Display a simple table" at bounding box center [274, 224] width 42 height 5
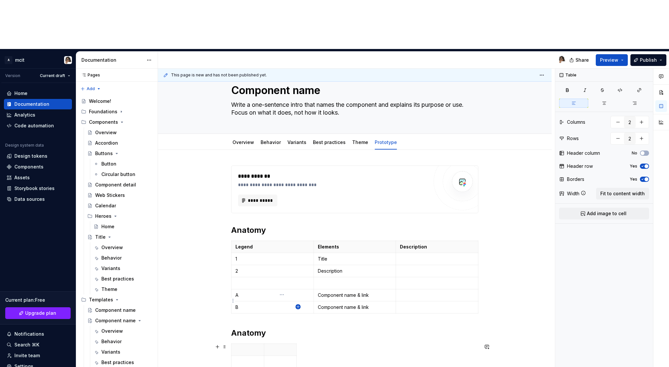
click at [298, 307] on icon "button" at bounding box center [297, 307] width 3 height 3
click at [309, 307] on icon "button" at bounding box center [309, 307] width 5 height 5
type input "4"
click at [251, 347] on p at bounding box center [247, 350] width 25 height 7
click at [226, 342] on span at bounding box center [224, 346] width 5 height 9
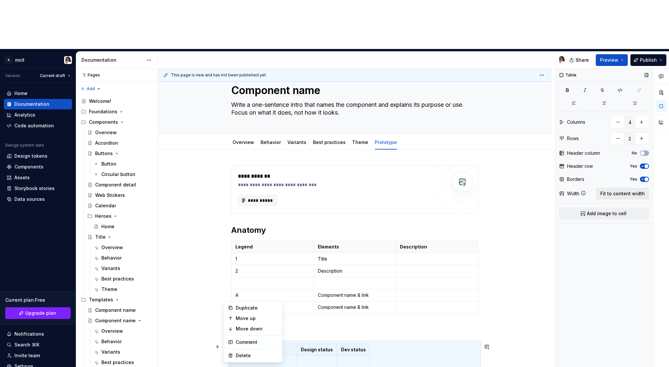
click at [622, 188] on button "Fit to content width" at bounding box center [622, 194] width 53 height 12
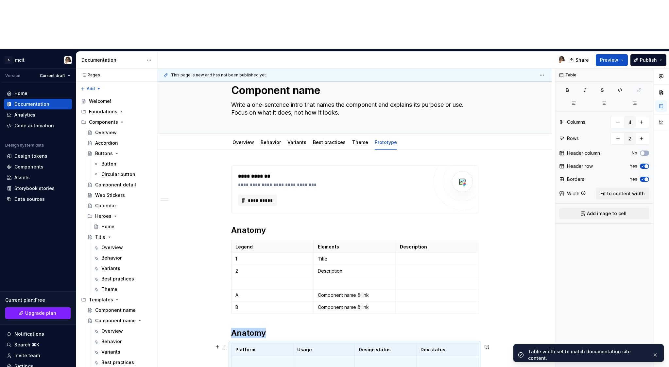
click at [501, 308] on div "**********" at bounding box center [354, 319] width 393 height 339
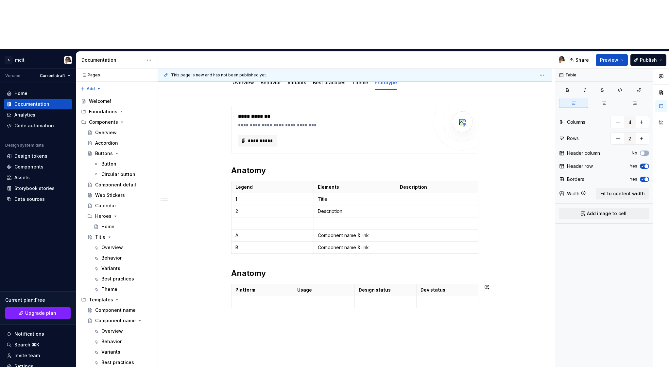
scroll to position [92, 0]
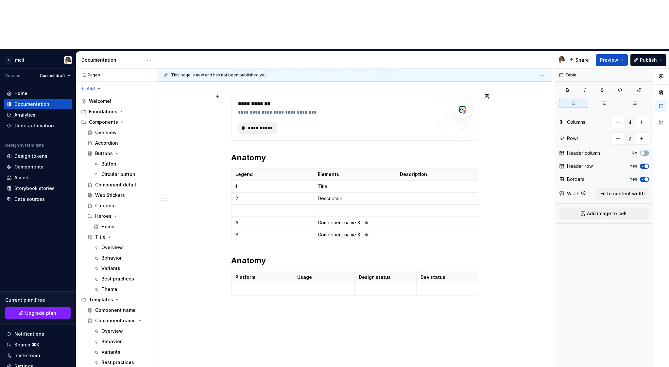
click at [267, 122] on button "**********" at bounding box center [257, 128] width 39 height 12
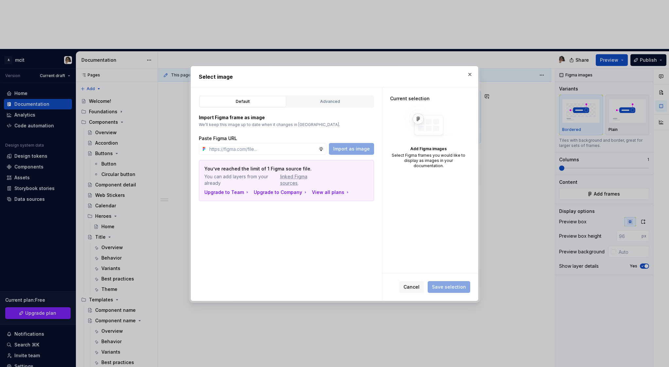
type textarea "*"
click at [335, 102] on div "Advanced" at bounding box center [330, 101] width 82 height 7
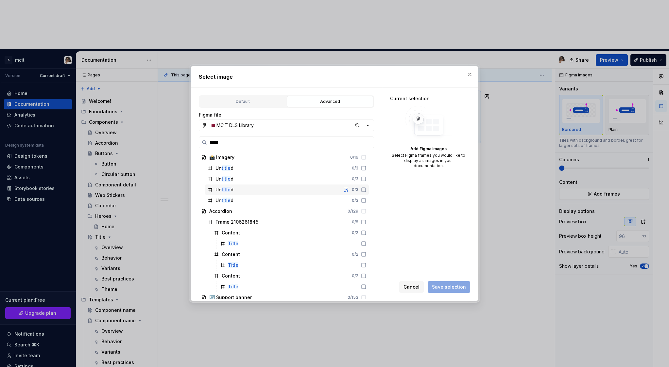
type input "*****"
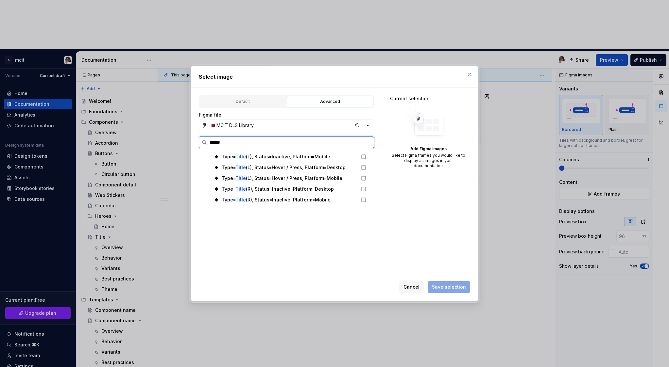
scroll to position [457, 0]
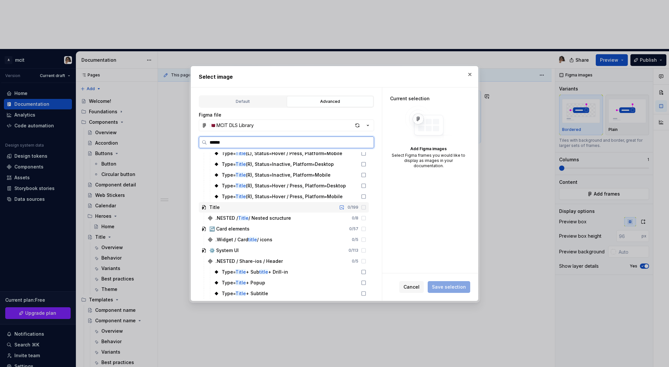
click at [215, 207] on div "Title" at bounding box center [214, 207] width 10 height 7
click at [366, 207] on icon at bounding box center [363, 207] width 5 height 5
click at [282, 208] on div "Title 0 / 199" at bounding box center [284, 207] width 170 height 10
click at [232, 210] on div "Title 0 / 199" at bounding box center [284, 207] width 170 height 10
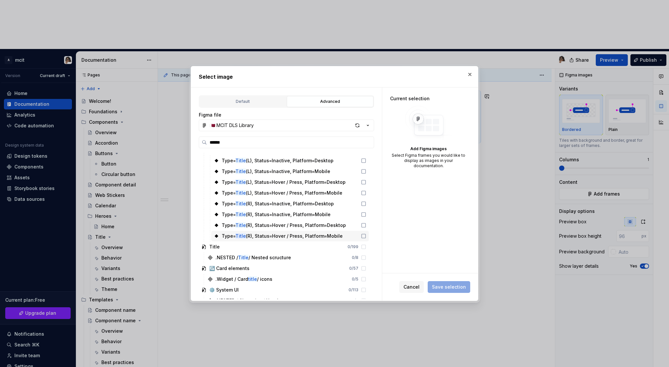
scroll to position [420, 0]
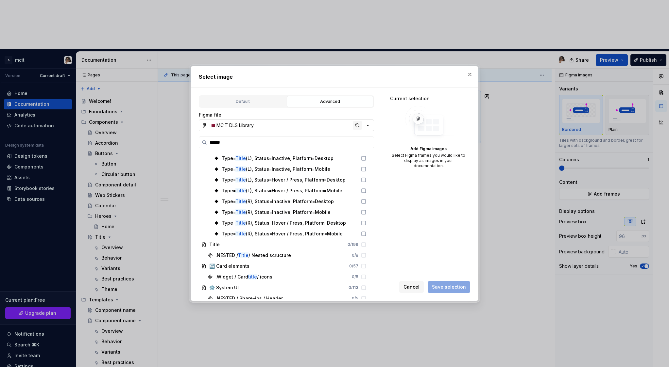
click at [358, 127] on div "button" at bounding box center [357, 125] width 9 height 9
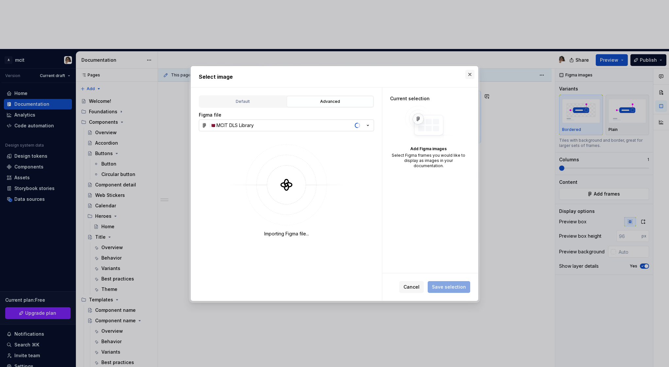
click at [471, 75] on button "button" at bounding box center [469, 74] width 9 height 9
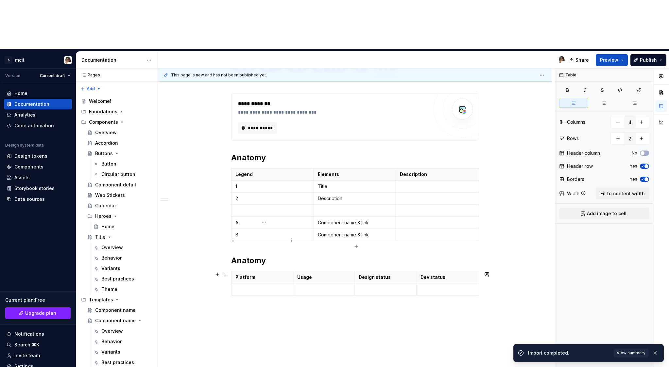
click at [256, 286] on p at bounding box center [262, 289] width 54 height 7
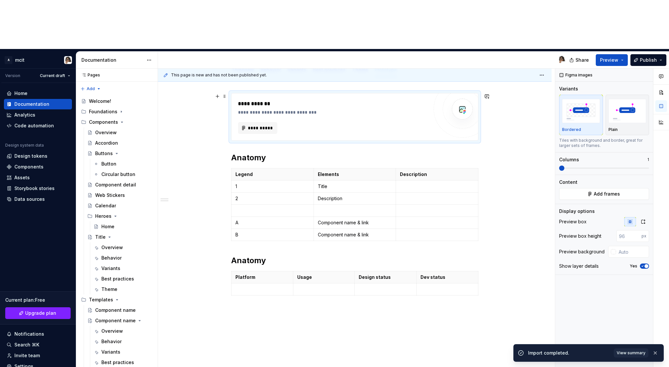
click at [261, 93] on div "**********" at bounding box center [354, 116] width 246 height 47
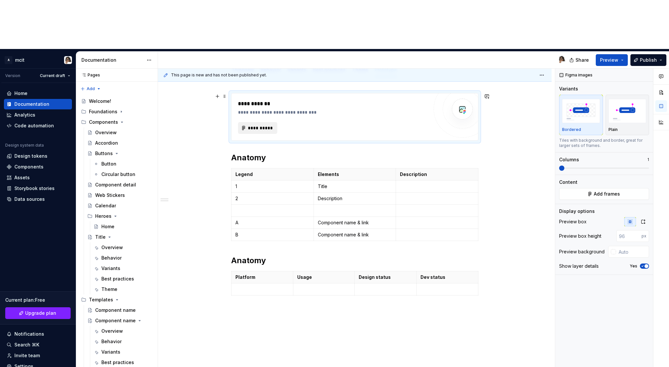
click at [262, 125] on span "**********" at bounding box center [259, 128] width 25 height 7
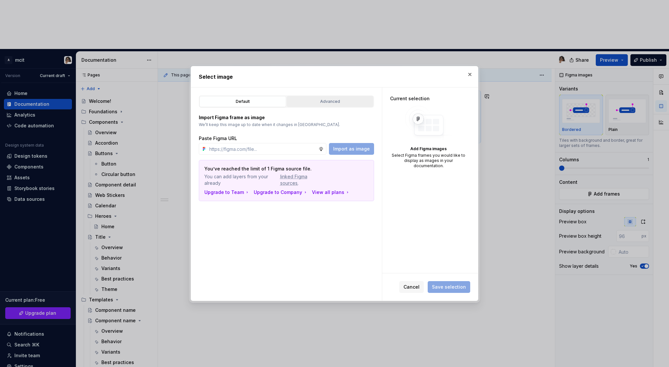
type textarea "*"
click at [322, 102] on div "Advanced" at bounding box center [330, 101] width 82 height 7
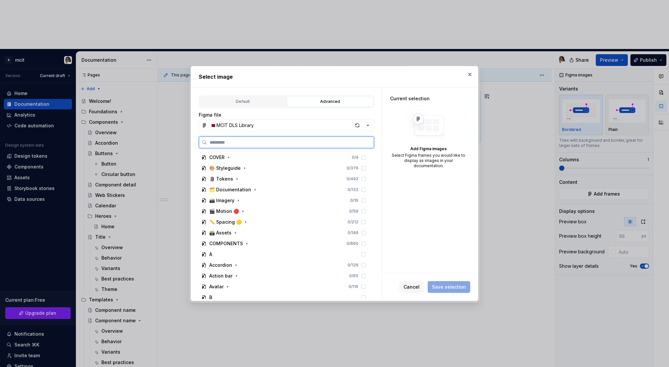
click at [254, 141] on input "search" at bounding box center [290, 142] width 167 height 7
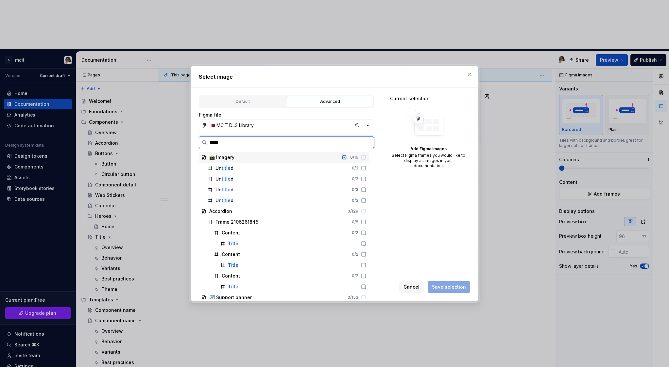
type input "*****"
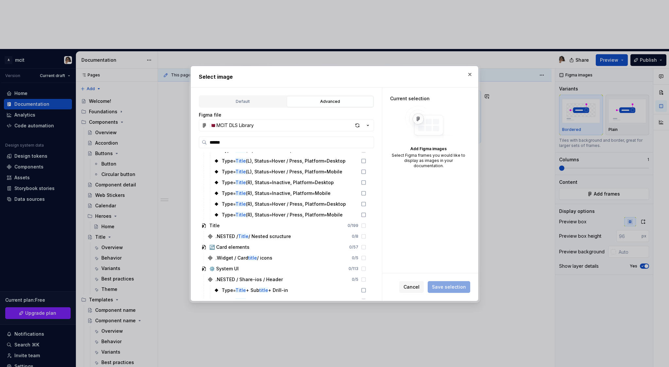
scroll to position [438, 0]
click at [208, 227] on div "Title" at bounding box center [210, 227] width 18 height 7
click at [211, 238] on icon at bounding box center [210, 238] width 4 height 4
click at [366, 238] on icon at bounding box center [363, 237] width 5 height 5
click at [237, 232] on div "Title 0 / 199" at bounding box center [284, 227] width 170 height 10
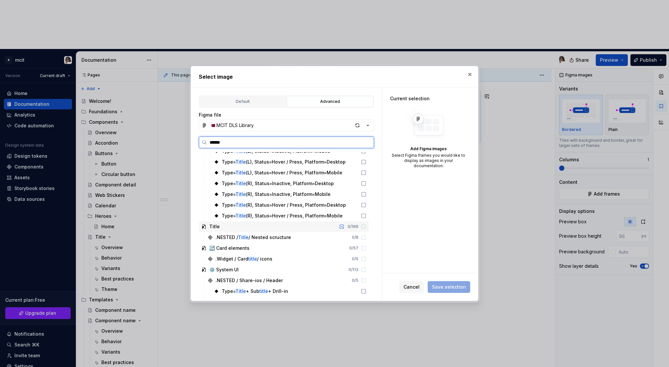
click at [213, 229] on div "Title" at bounding box center [214, 227] width 10 height 7
click at [253, 226] on div "Title 0 / 199" at bounding box center [284, 227] width 170 height 10
click at [366, 226] on icon at bounding box center [363, 226] width 5 height 5
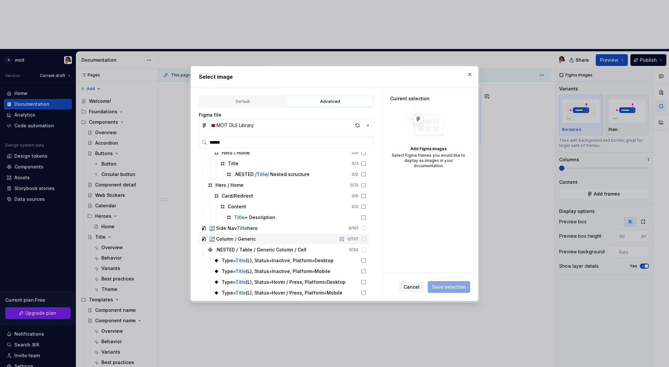
scroll to position [319, 0]
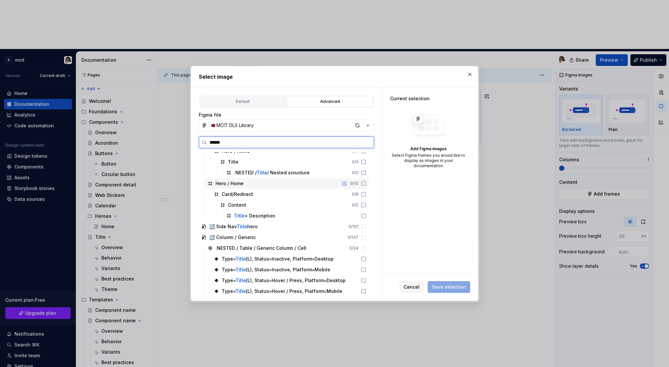
click at [210, 183] on icon at bounding box center [210, 183] width 5 height 5
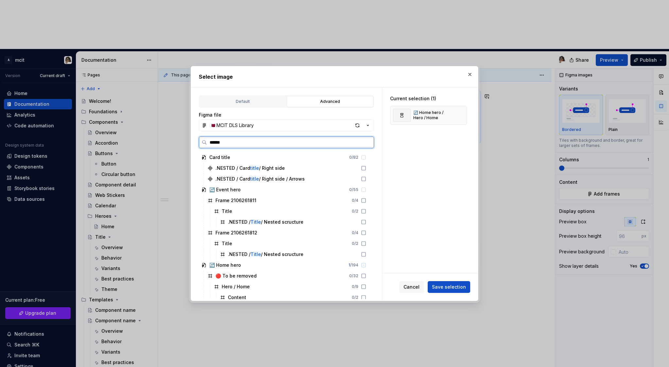
scroll to position [0, 0]
click at [260, 102] on div "Default" at bounding box center [243, 101] width 82 height 7
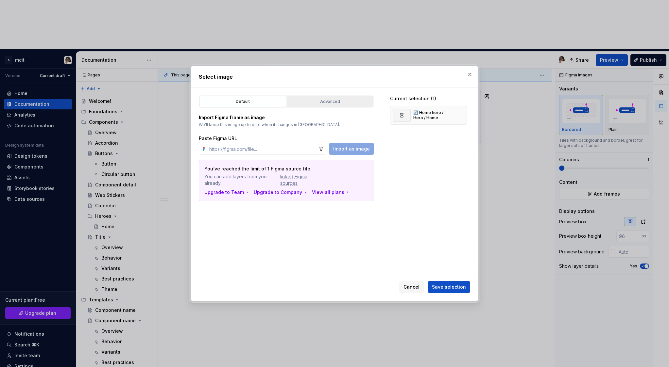
click at [332, 100] on div "Advanced" at bounding box center [330, 101] width 82 height 7
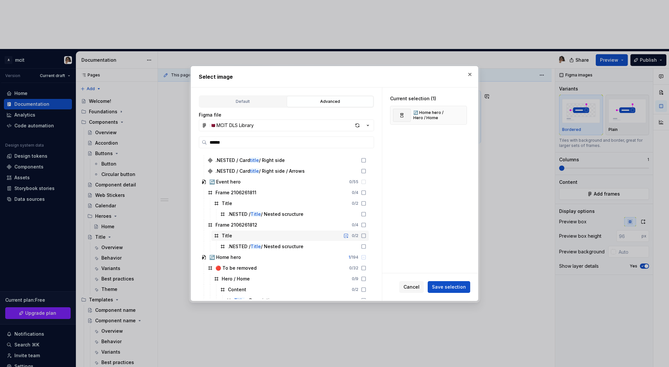
scroll to position [8, 0]
click at [422, 114] on div "↪️ Home hero / Hero / Home" at bounding box center [432, 115] width 39 height 10
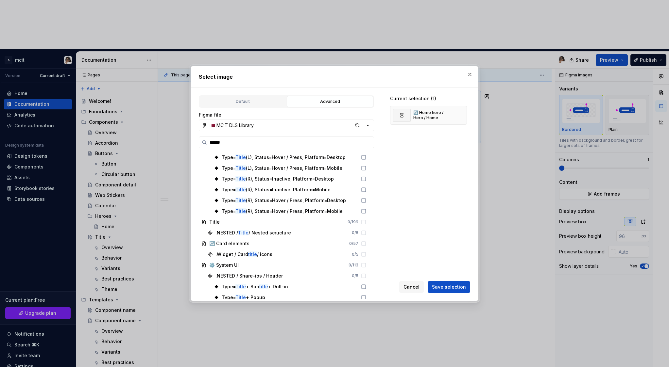
scroll to position [457, 0]
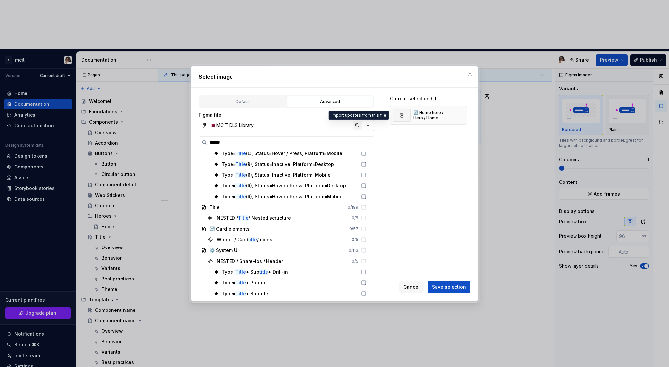
click at [357, 126] on div "button" at bounding box center [357, 125] width 9 height 9
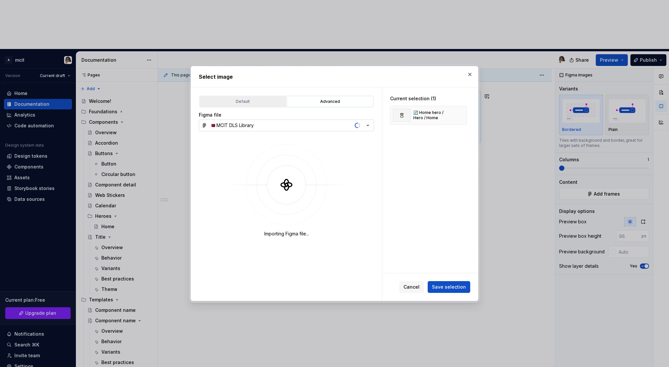
click at [257, 101] on div "Default" at bounding box center [243, 101] width 82 height 7
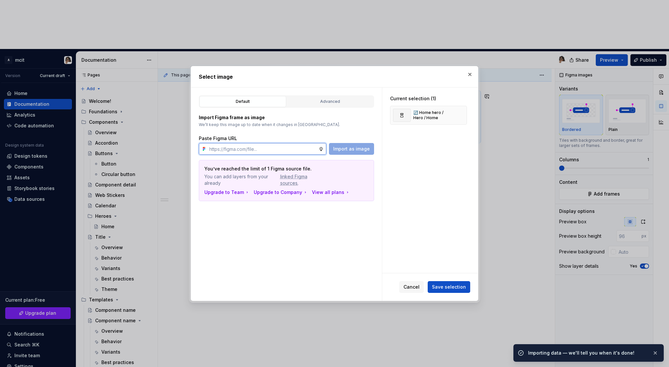
click at [263, 147] on input "text" at bounding box center [263, 149] width 112 height 12
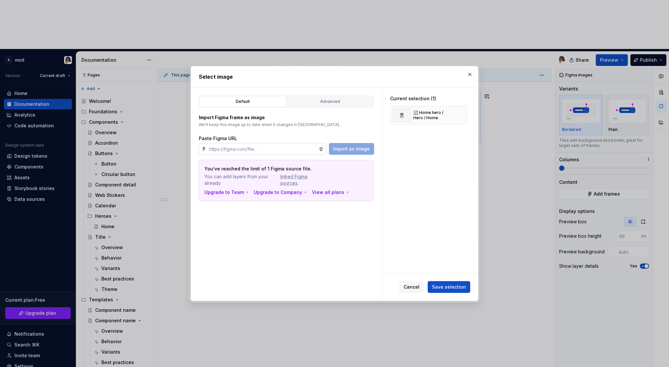
type textarea "*"
paste input "https://www.figma.com/design/h3UMMpLh1OYs3d5057T4wp/%F0%9F%87%B6%F0%9F%87%A6-MC…"
type input "https://www.figma.com/design/h3UMMpLh1OYs3d5057T4wp/%F0%9F%87%B6%F0%9F%87%A6-MC…"
paste input "Title Title 1 Description 2 Title Label Title"
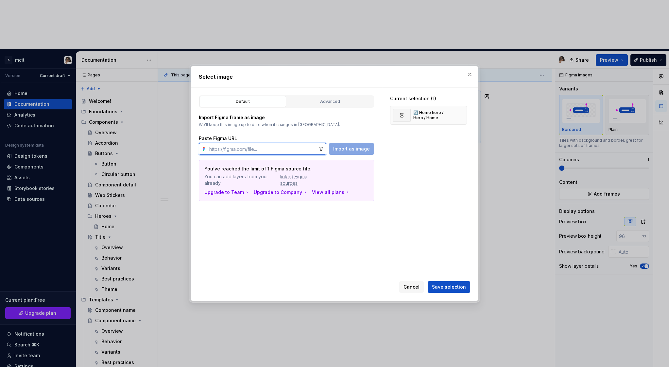
type input "Title Title 1 Description 2 Title Label Title"
paste input "https://www.figma.com/design/h3UMMpLh1OYs3d5057T4wp/%F0%9F%87%B6%F0%9F%87%A6-MC…"
type input "https://www.figma.com/design/h3UMMpLh1OYs3d5057T4wp/%F0%9F%87%B6%F0%9F%87%A6-MC…"
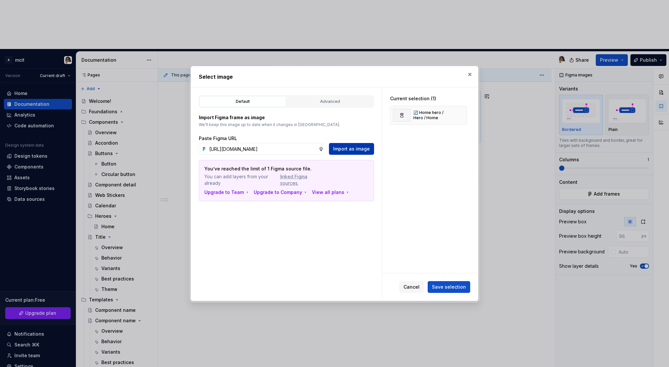
click at [351, 151] on span "Import as image" at bounding box center [351, 149] width 37 height 7
click at [433, 135] on div "Overview" at bounding box center [428, 135] width 77 height 19
click at [404, 135] on img at bounding box center [402, 135] width 18 height 13
click at [446, 289] on span "Save selection" at bounding box center [449, 287] width 34 height 7
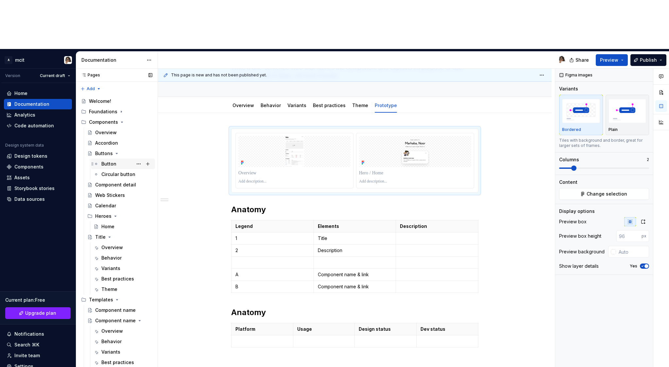
scroll to position [56, 0]
click at [497, 140] on div "Anatomy Legend Elements Description 1 Title 2 Description A Component name & li…" at bounding box center [354, 291] width 393 height 355
click at [492, 140] on div "Anatomy Legend Elements Description 1 Title 2 Description A Component name & li…" at bounding box center [354, 291] width 393 height 355
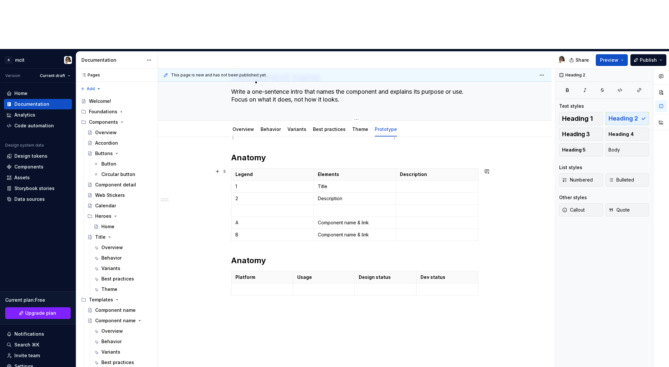
scroll to position [53, 0]
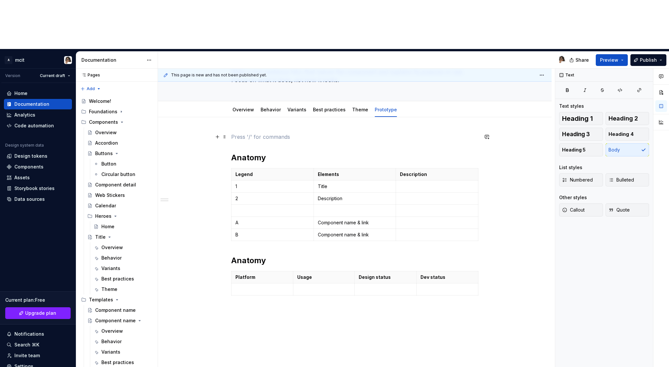
click at [267, 133] on p at bounding box center [354, 137] width 247 height 8
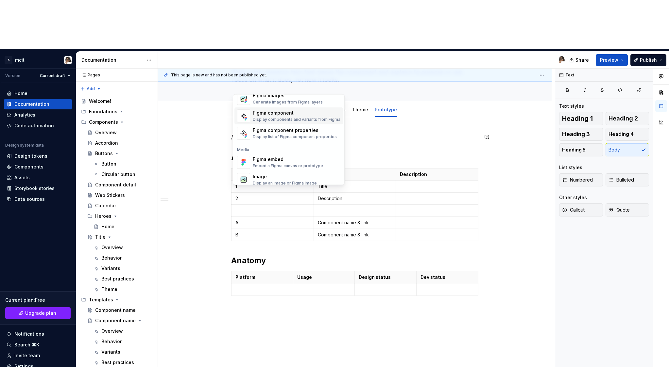
scroll to position [20, 0]
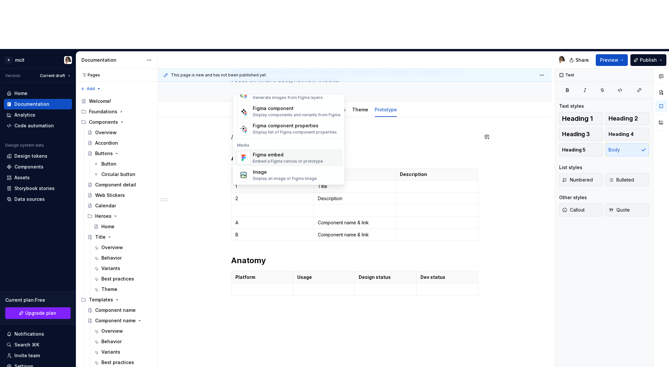
click at [273, 155] on div "Figma embed" at bounding box center [288, 155] width 70 height 7
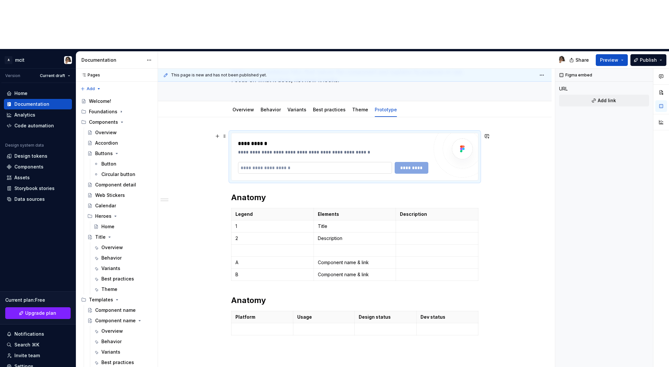
type textarea "*"
click at [283, 162] on input "text" at bounding box center [315, 168] width 154 height 12
paste input "**********"
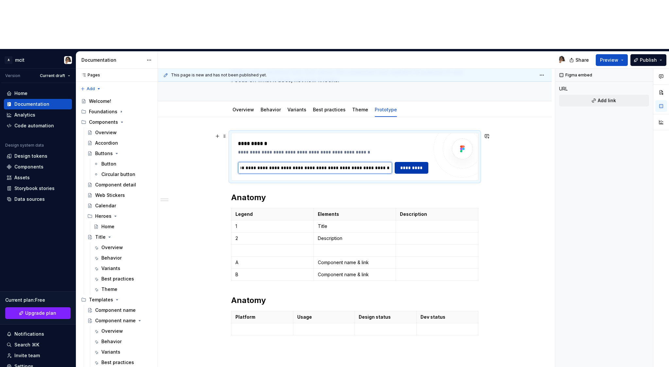
type input "**********"
click at [420, 165] on span "*********" at bounding box center [411, 168] width 25 height 7
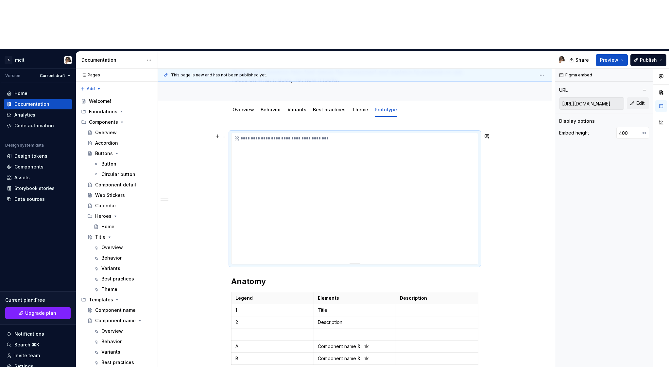
scroll to position [60, 0]
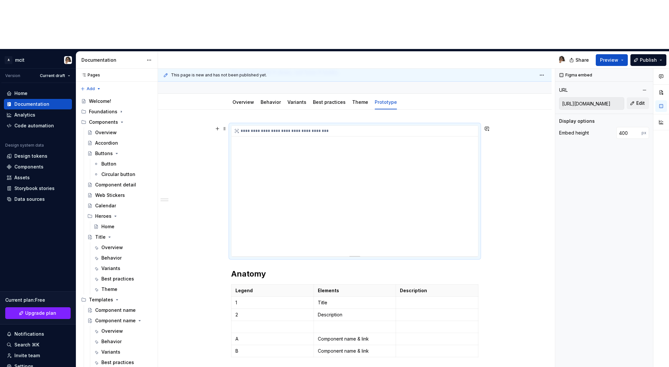
click at [472, 174] on div "**********" at bounding box center [354, 191] width 246 height 131
click at [469, 174] on div "**********" at bounding box center [354, 191] width 246 height 131
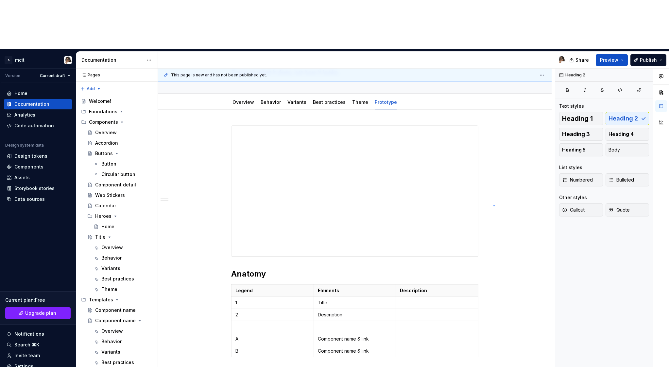
click at [493, 205] on div "**********" at bounding box center [356, 243] width 397 height 348
click at [261, 126] on div "**********" at bounding box center [354, 191] width 246 height 131
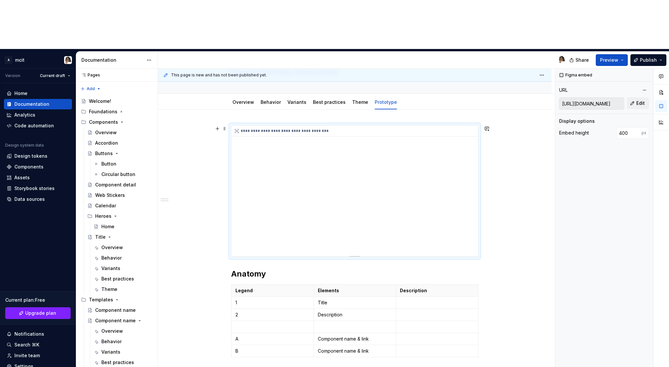
click at [253, 126] on div "**********" at bounding box center [354, 191] width 246 height 131
click at [248, 126] on div "**********" at bounding box center [354, 191] width 246 height 131
click at [284, 140] on div "**********" at bounding box center [354, 191] width 246 height 131
click at [499, 203] on div "**********" at bounding box center [354, 321] width 393 height 423
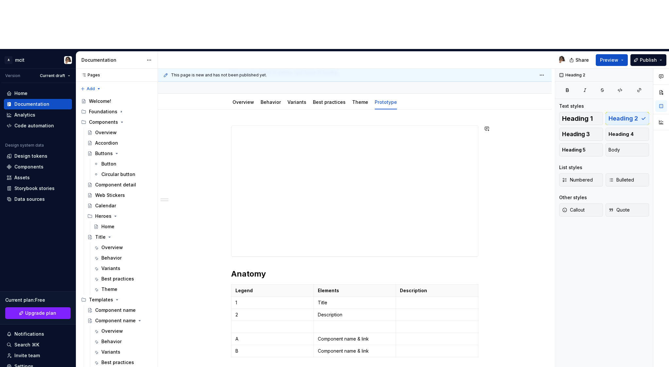
click at [245, 216] on div "**********" at bounding box center [354, 269] width 247 height 289
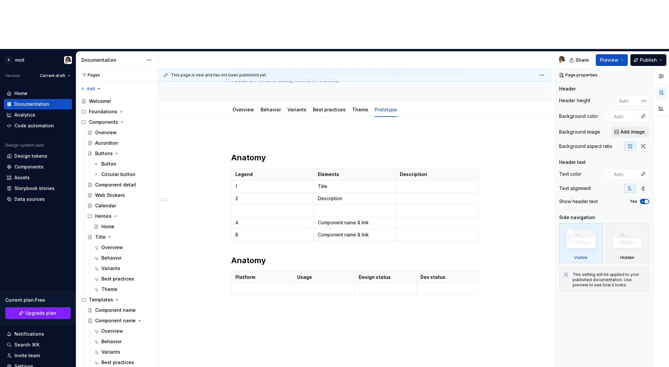
scroll to position [0, 0]
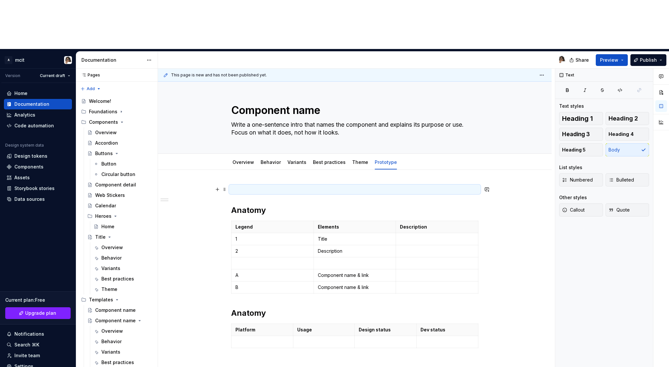
click at [374, 186] on p at bounding box center [354, 190] width 247 height 8
click at [284, 186] on p at bounding box center [354, 190] width 247 height 8
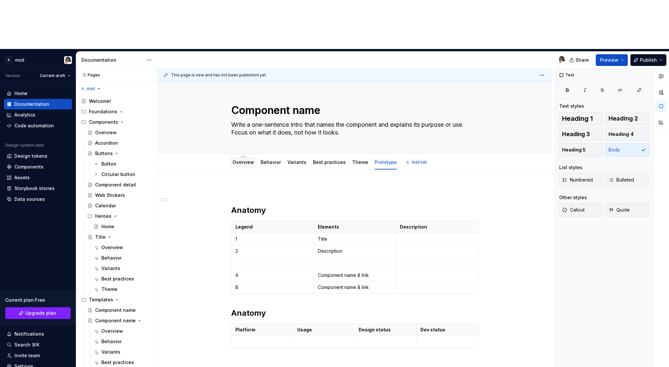
click at [240, 159] on link "Overview" at bounding box center [243, 162] width 22 height 6
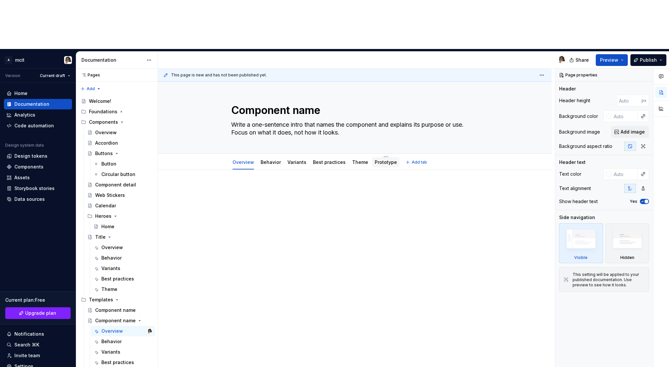
click at [386, 159] on link "Prototype" at bounding box center [385, 162] width 22 height 6
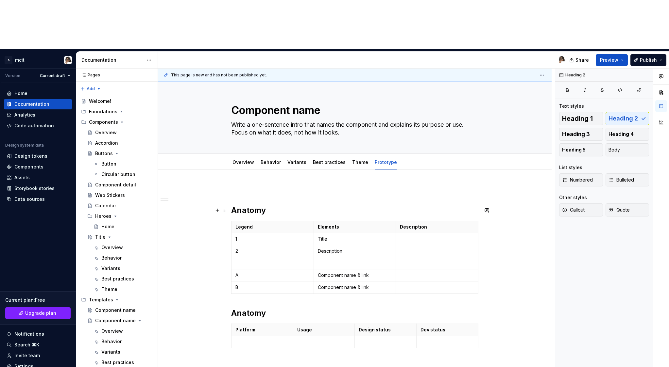
click at [292, 205] on h2 "Anatomy" at bounding box center [354, 210] width 247 height 10
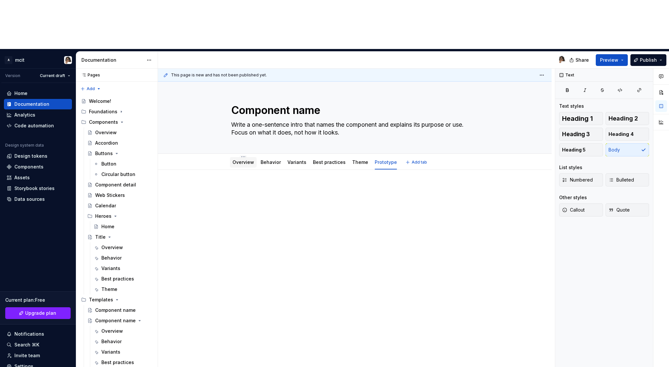
click at [243, 159] on link "Overview" at bounding box center [243, 162] width 22 height 6
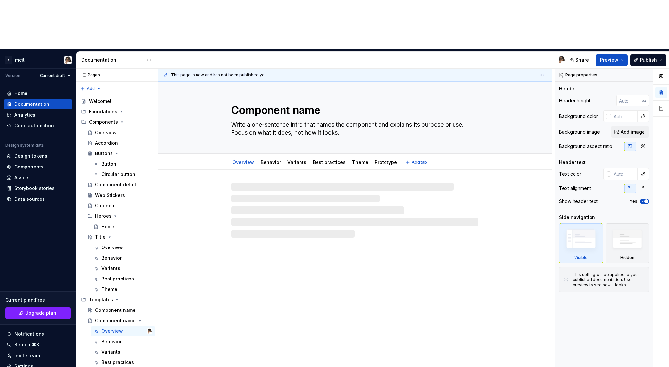
click at [237, 159] on link "Overview" at bounding box center [243, 162] width 22 height 6
type textarea "*"
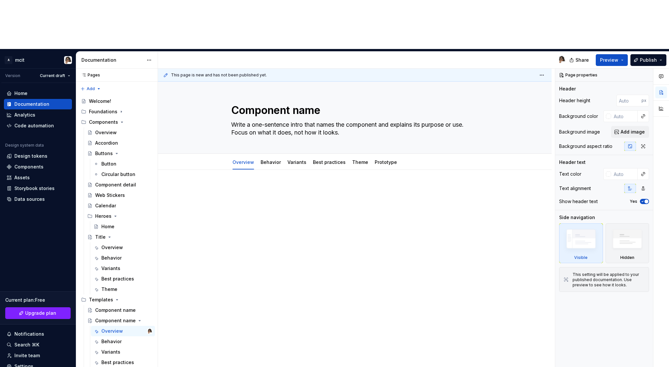
click at [296, 198] on div at bounding box center [354, 249] width 393 height 158
paste div
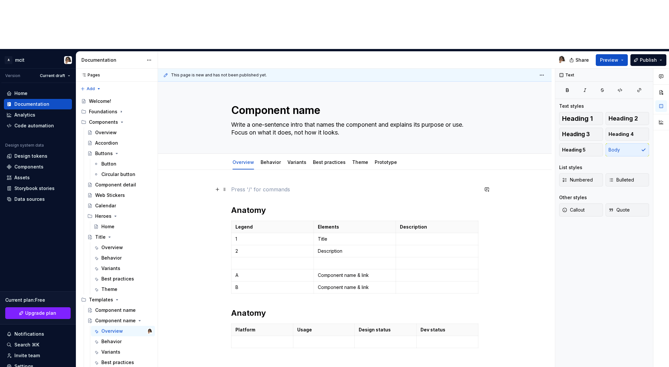
click at [254, 186] on p at bounding box center [354, 190] width 247 height 8
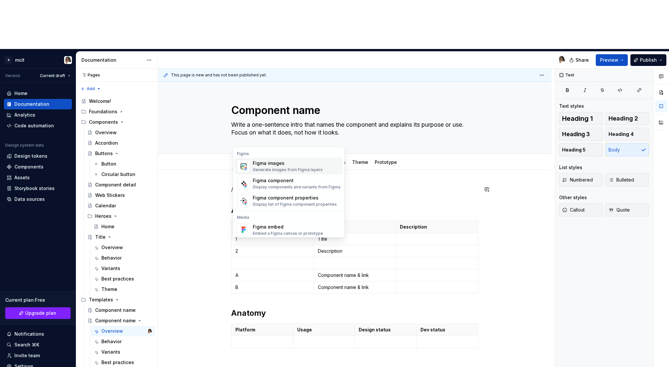
click at [272, 169] on div "Generate images from Figma layers" at bounding box center [288, 169] width 70 height 5
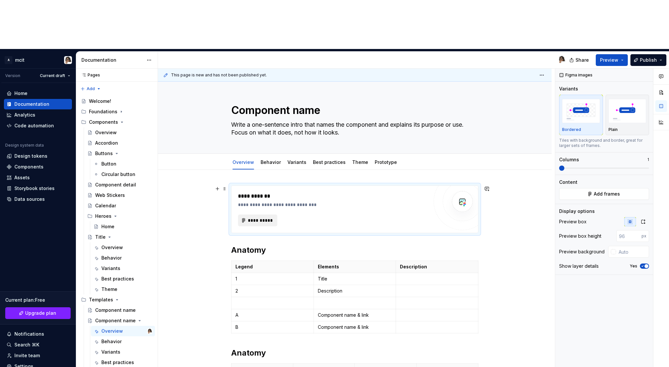
click at [261, 217] on span "**********" at bounding box center [259, 220] width 25 height 7
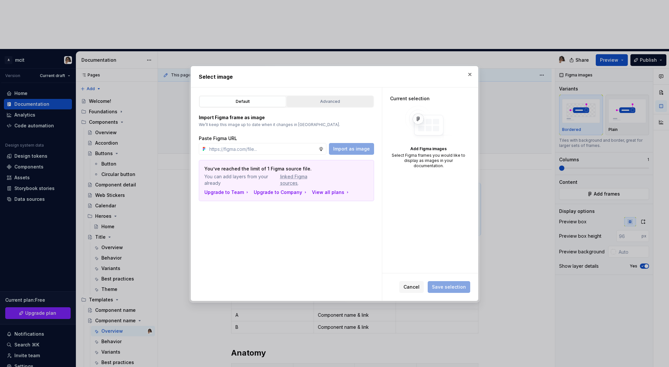
click at [318, 105] on button "Advanced" at bounding box center [330, 101] width 87 height 11
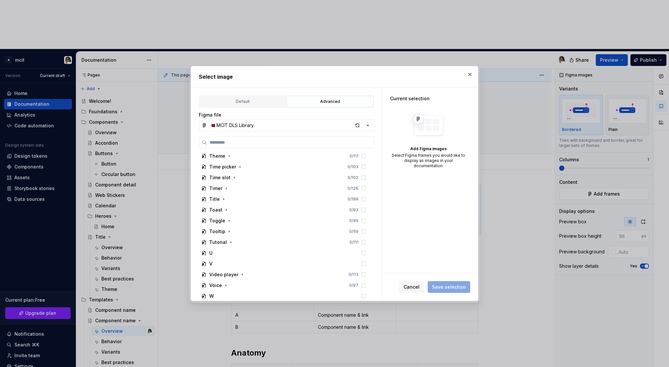
scroll to position [1824, 0]
click at [223, 200] on icon "button" at bounding box center [223, 198] width 5 height 5
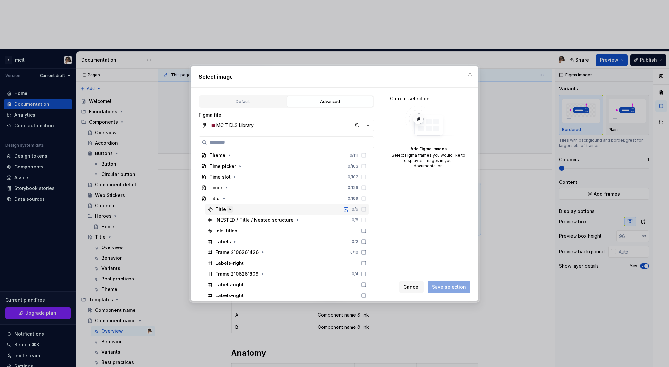
click at [228, 210] on icon "button" at bounding box center [229, 209] width 5 height 5
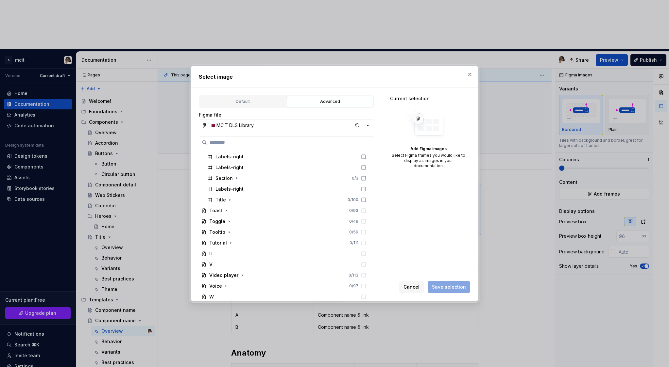
scroll to position [2376, 0]
click at [229, 196] on icon "button" at bounding box center [229, 197] width 1 height 2
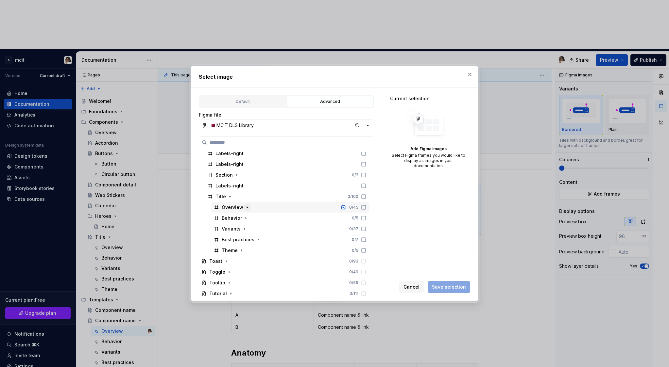
click at [247, 207] on icon "button" at bounding box center [246, 207] width 5 height 5
click at [269, 229] on icon "button" at bounding box center [269, 228] width 5 height 5
click at [268, 230] on icon "button" at bounding box center [269, 228] width 5 height 5
type textarea "*"
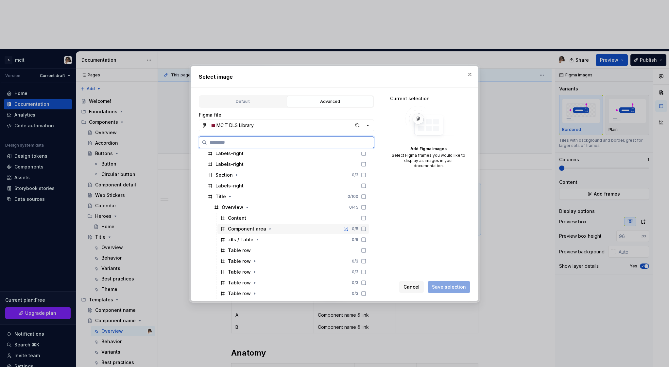
click at [366, 229] on icon at bounding box center [363, 228] width 5 height 5
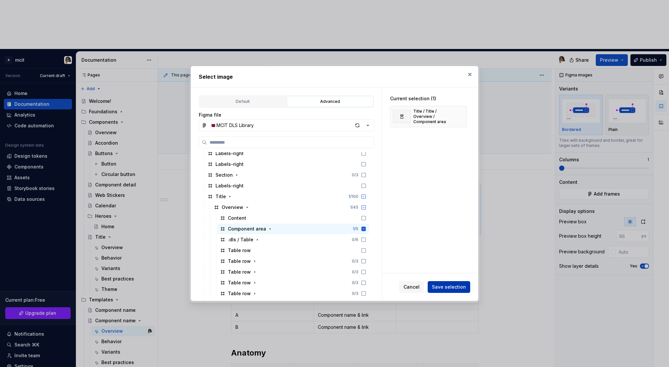
click at [449, 291] on button "Save selection" at bounding box center [448, 287] width 42 height 12
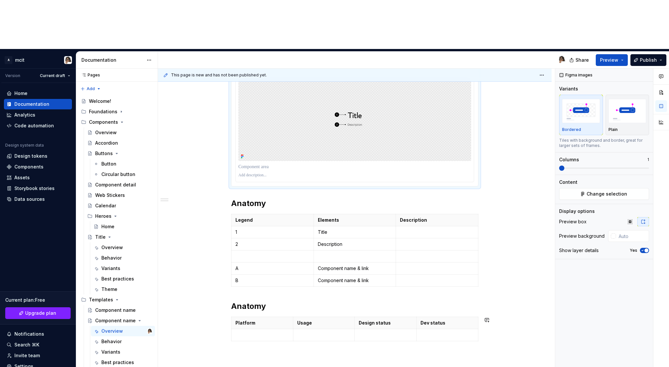
scroll to position [125, 0]
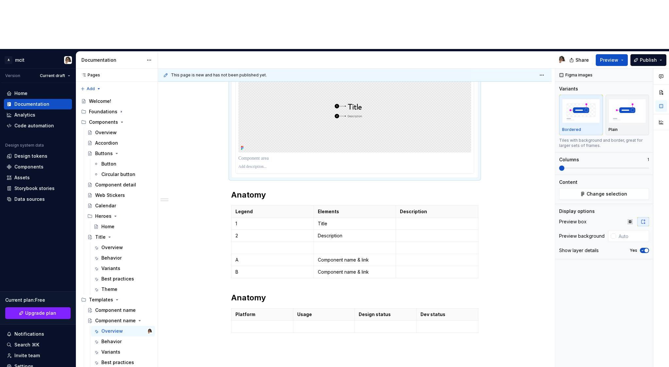
click at [259, 155] on p at bounding box center [354, 158] width 233 height 7
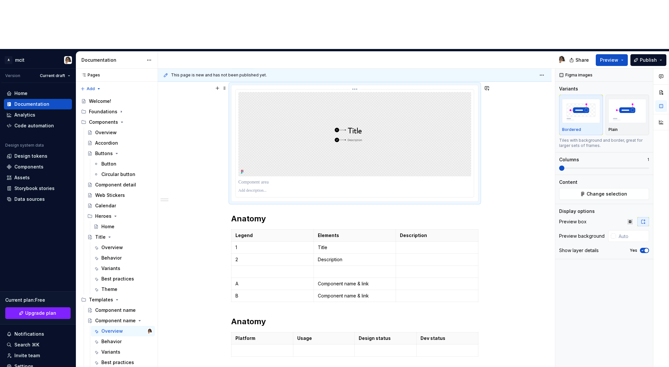
scroll to position [92, 0]
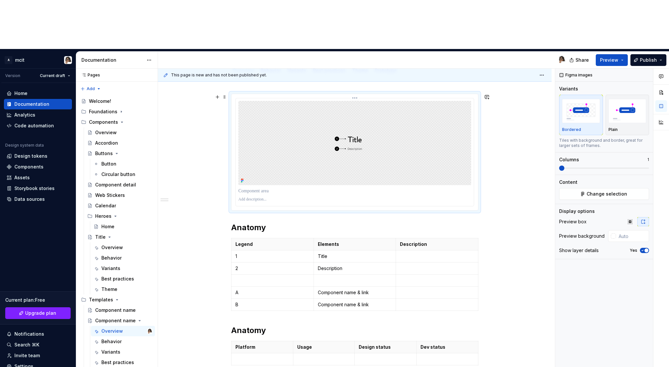
click at [254, 197] on p at bounding box center [354, 199] width 233 height 5
click at [609, 57] on span "Preview" at bounding box center [609, 60] width 18 height 7
click at [533, 124] on div "Anatomy Legend Elements Description 1 Title 2 Description A Component name & li…" at bounding box center [354, 282] width 393 height 408
click at [624, 54] on button "Preview" at bounding box center [611, 60] width 32 height 12
click at [517, 144] on div "Anatomy Legend Elements Description 1 Title 2 Description A Component name & li…" at bounding box center [354, 282] width 393 height 408
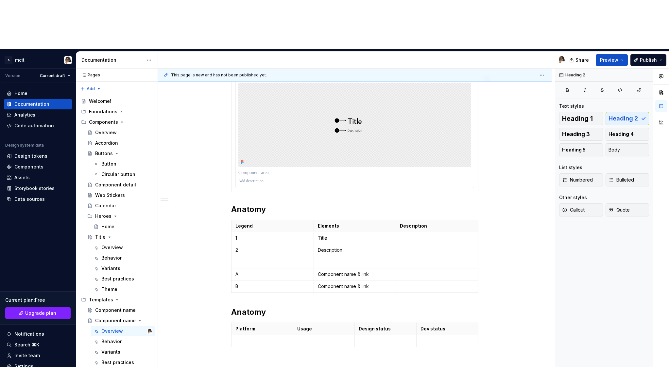
scroll to position [117, 0]
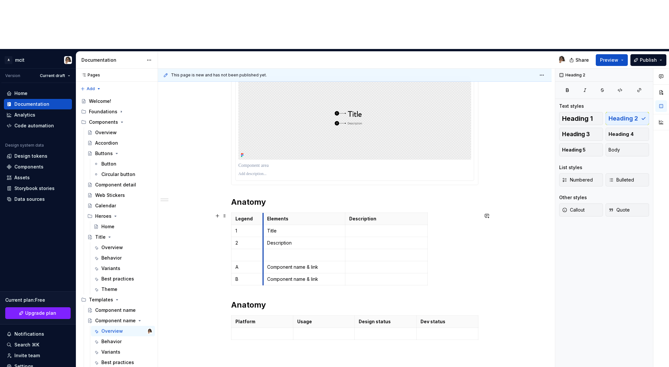
drag, startPoint x: 316, startPoint y: 187, endPoint x: 265, endPoint y: 187, distance: 50.7
click at [265, 225] on td "Title" at bounding box center [304, 231] width 82 height 12
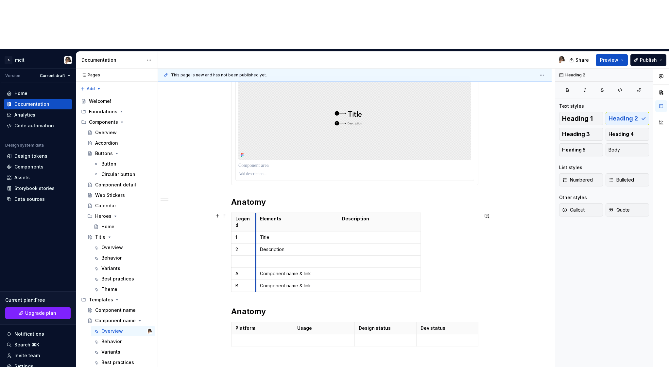
drag, startPoint x: 265, startPoint y: 187, endPoint x: 258, endPoint y: 187, distance: 7.2
click at [258, 231] on td "Title" at bounding box center [297, 237] width 82 height 12
click at [246, 164] on html "A mcit Version Current draft Home Documentation Analytics Code automation Desig…" at bounding box center [334, 183] width 669 height 367
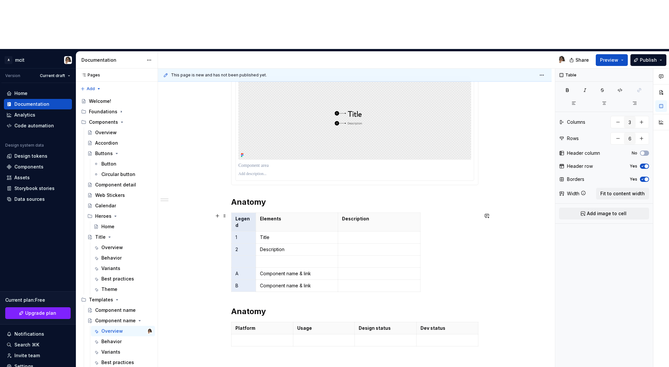
click at [621, 149] on div "Comments Open comments No comments yet Select ‘Comment’ from the block context …" at bounding box center [612, 243] width 114 height 348
click at [621, 188] on button "Fit to content width" at bounding box center [622, 194] width 53 height 12
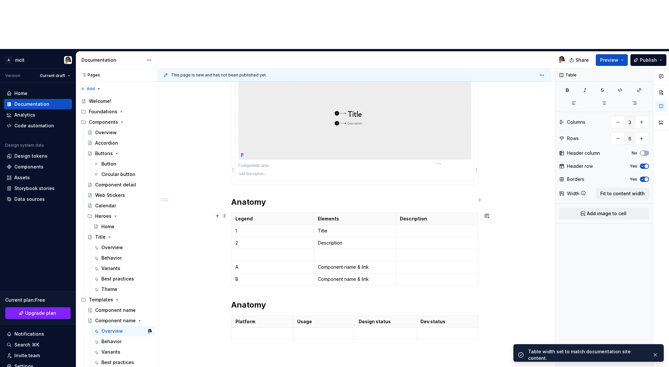
click at [458, 216] on p "Description" at bounding box center [437, 219] width 74 height 7
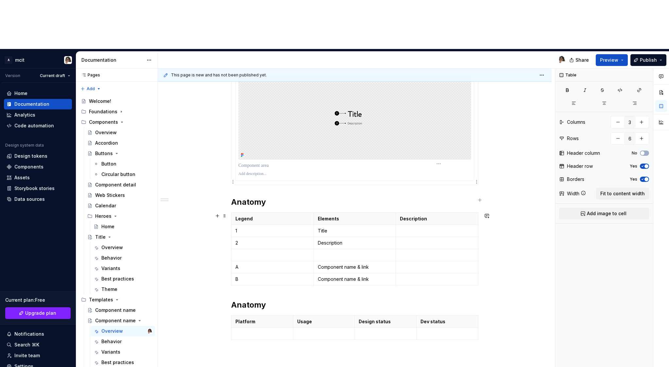
type textarea "*"
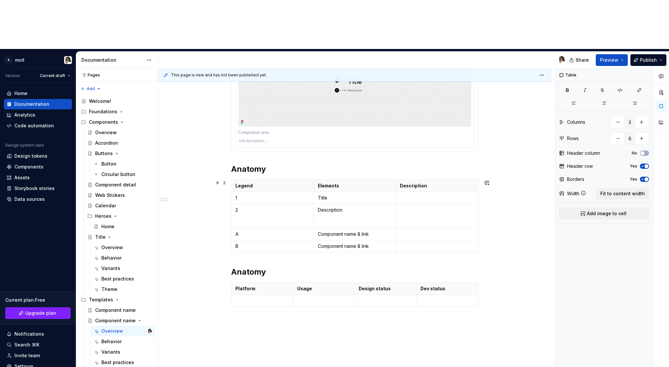
scroll to position [159, 0]
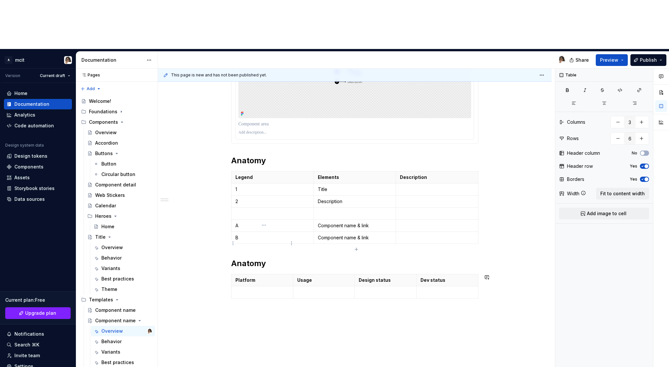
type input "4"
type input "2"
click at [265, 289] on p at bounding box center [262, 292] width 54 height 7
type textarea "*"
click at [441, 289] on p at bounding box center [447, 292] width 54 height 7
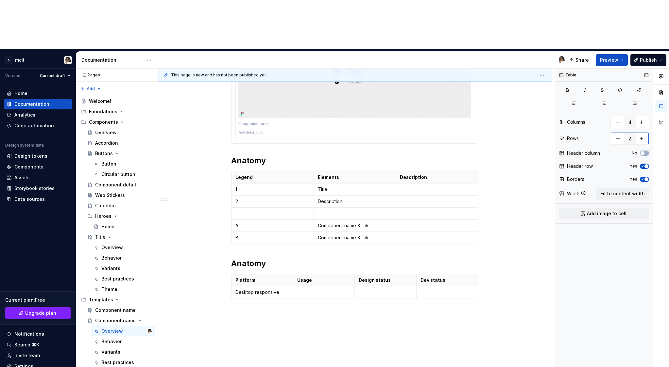
click at [633, 133] on input "2" at bounding box center [629, 139] width 12 height 12
click at [641, 133] on button "button" at bounding box center [641, 139] width 12 height 12
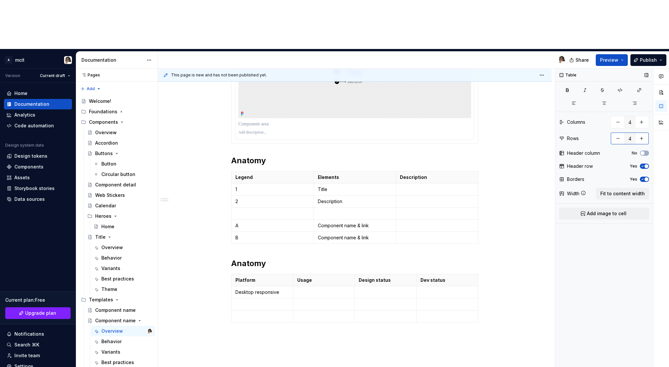
type input "5"
click at [320, 289] on p at bounding box center [324, 292] width 54 height 7
click at [307, 301] on p at bounding box center [324, 304] width 54 height 7
click at [263, 301] on p at bounding box center [262, 304] width 54 height 7
click at [250, 320] on p at bounding box center [262, 323] width 54 height 7
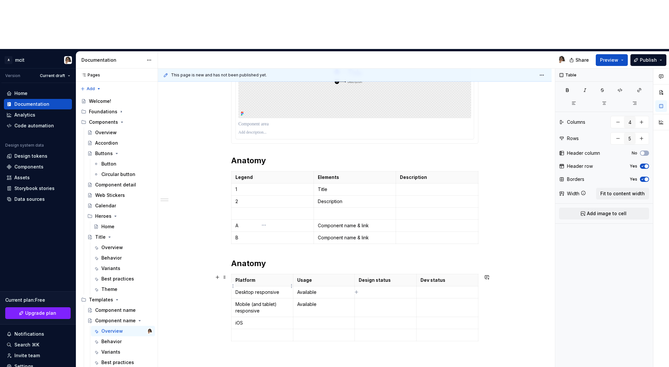
click at [252, 332] on p at bounding box center [262, 335] width 54 height 7
click at [247, 320] on p "iOS" at bounding box center [262, 323] width 54 height 7
click at [247, 329] on td at bounding box center [262, 335] width 62 height 12
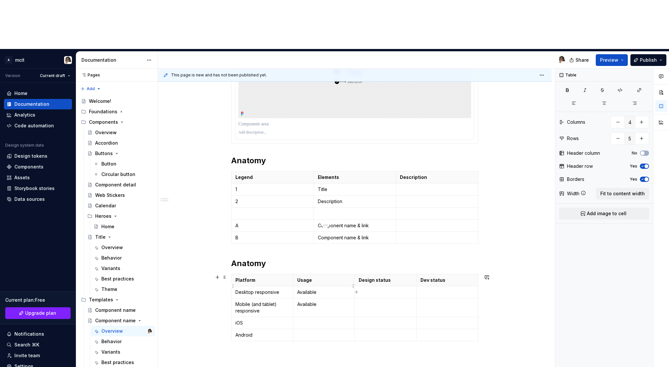
click at [304, 329] on td at bounding box center [324, 335] width 62 height 12
click at [306, 317] on td at bounding box center [324, 323] width 62 height 12
drag, startPoint x: 309, startPoint y: 275, endPoint x: 309, endPoint y: 287, distance: 12.4
click at [309, 287] on tbody "Platform Usage Design status Dev status Desktop responsive Available Mobile (an…" at bounding box center [354, 307] width 247 height 67
click at [311, 320] on p at bounding box center [324, 323] width 54 height 7
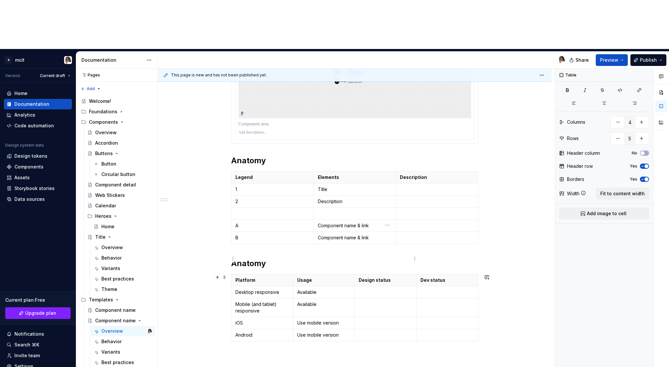
click at [376, 301] on p at bounding box center [385, 304] width 54 height 7
click at [274, 298] on td "Mobile (and tablet) responsive" at bounding box center [262, 307] width 62 height 19
click at [381, 289] on p at bounding box center [385, 292] width 54 height 7
copy p "Not started"
click at [390, 298] on td at bounding box center [386, 307] width 62 height 19
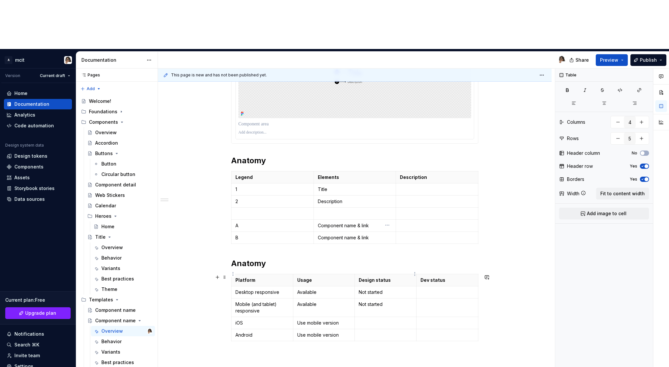
click at [389, 320] on p at bounding box center [385, 323] width 54 height 7
click at [387, 332] on p at bounding box center [385, 335] width 54 height 7
click at [440, 289] on p at bounding box center [447, 292] width 54 height 7
drag, startPoint x: 459, startPoint y: 244, endPoint x: 417, endPoint y: 243, distance: 42.2
click at [417, 286] on tr "Desktop responsive Available Not started Unknown" at bounding box center [354, 292] width 247 height 12
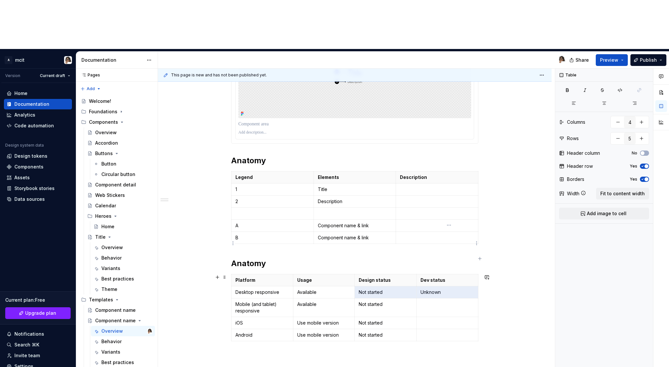
click at [449, 289] on p "Unknown" at bounding box center [447, 292] width 54 height 7
drag, startPoint x: 464, startPoint y: 243, endPoint x: 422, endPoint y: 244, distance: 42.2
click at [422, 289] on p "Unknown" at bounding box center [447, 292] width 54 height 7
copy p "Unknown"
click at [437, 298] on td at bounding box center [447, 307] width 62 height 19
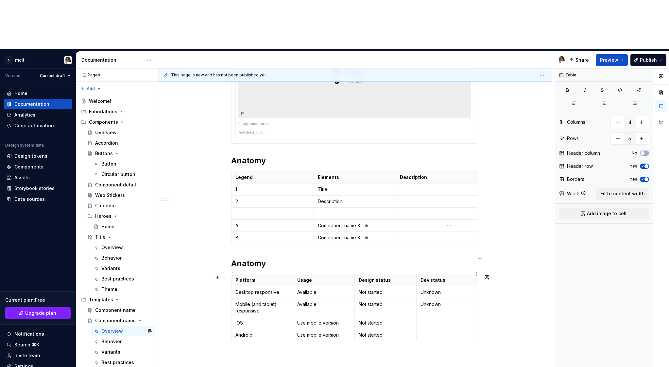
click at [440, 317] on td at bounding box center [447, 323] width 62 height 12
click at [440, 332] on p at bounding box center [447, 335] width 54 height 7
click at [442, 310] on div "Anatomy Legend Elements Description 1 Title 2 Description A Component name & li…" at bounding box center [354, 236] width 393 height 451
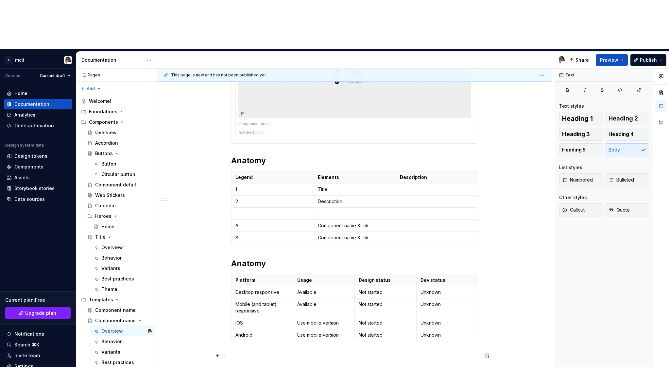
click at [500, 307] on div "Anatomy Legend Elements Description 1 Title 2 Description A Component name & li…" at bounding box center [354, 244] width 393 height 467
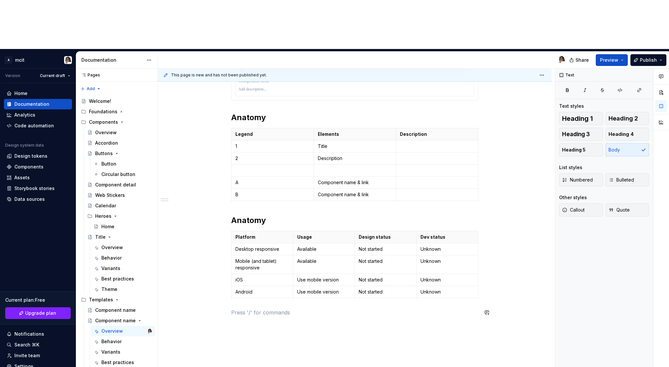
scroll to position [200, 0]
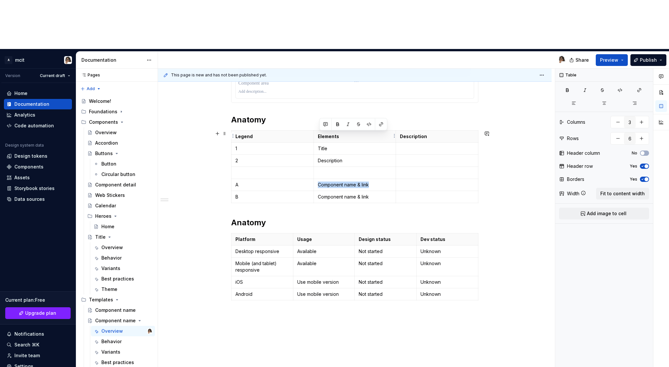
drag, startPoint x: 372, startPoint y: 137, endPoint x: 320, endPoint y: 137, distance: 52.0
click at [320, 182] on p "Component name & link" at bounding box center [355, 185] width 74 height 7
click at [369, 125] on button "button" at bounding box center [368, 124] width 9 height 9
click at [380, 125] on button "button" at bounding box center [380, 124] width 9 height 9
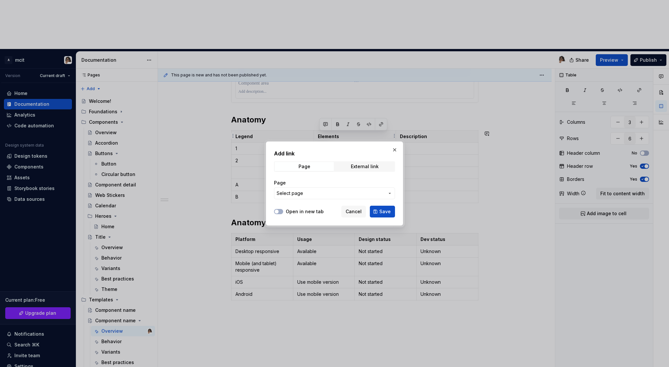
click at [360, 197] on button "Select page" at bounding box center [334, 194] width 121 height 12
click at [360, 197] on div "Add link Page External link Page Select page Open in new tab Cancel Save" at bounding box center [334, 183] width 669 height 367
click at [281, 213] on button "Open in new tab" at bounding box center [278, 211] width 9 height 5
click at [375, 166] on div "External link" at bounding box center [365, 166] width 28 height 5
click at [320, 168] on span "Page" at bounding box center [303, 166] width 59 height 9
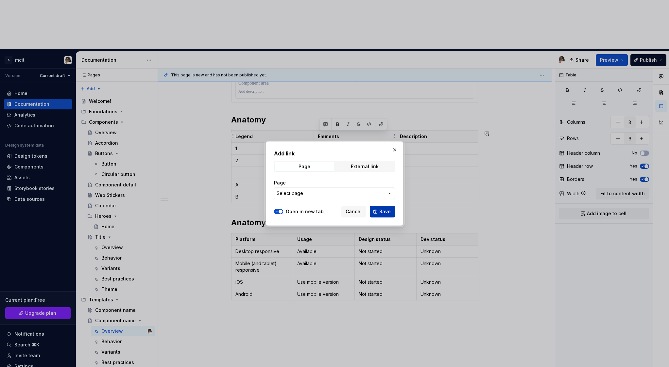
click at [384, 213] on span "Save" at bounding box center [384, 211] width 11 height 7
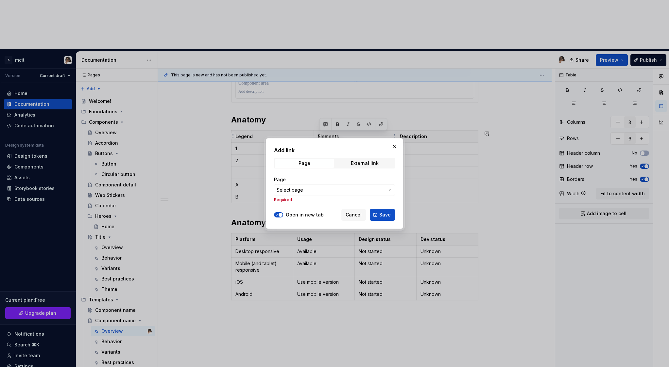
click at [339, 190] on span "Select page" at bounding box center [330, 190] width 108 height 7
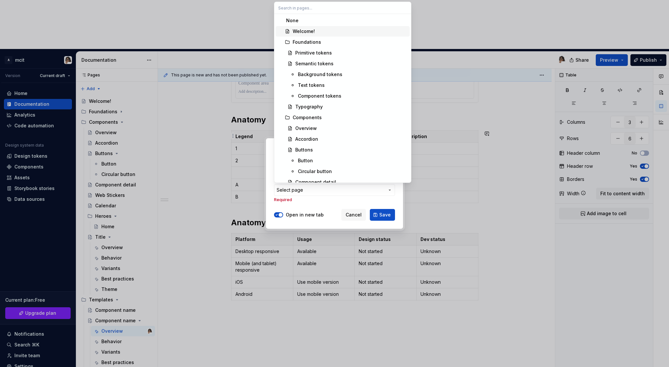
click at [314, 31] on div "Welcome!" at bounding box center [349, 31] width 114 height 7
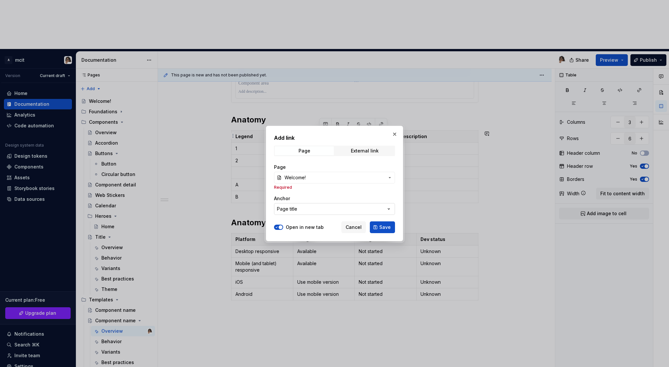
click at [344, 210] on button "Page title" at bounding box center [334, 209] width 121 height 12
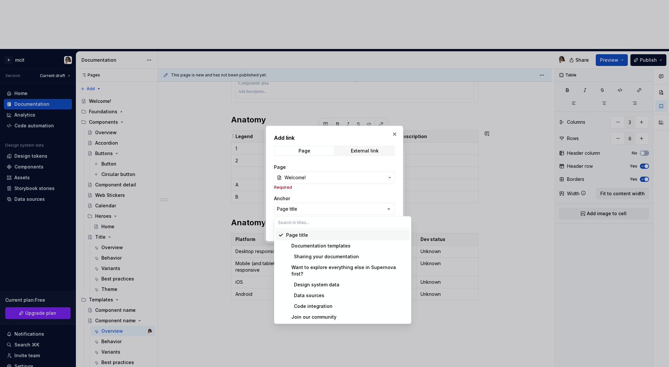
click at [345, 241] on div "Page title Documentation templates Sharing your documentation Want to explore e…" at bounding box center [342, 276] width 134 height 92
click at [352, 193] on div "Add link Page External link Page Welcome! Required Anchor Page title Open in ne…" at bounding box center [334, 183] width 669 height 367
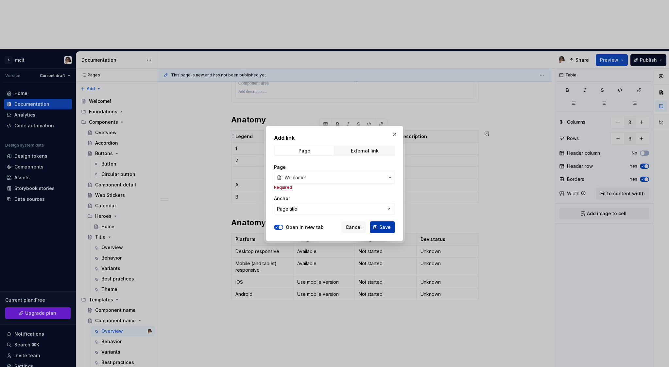
click at [385, 228] on span "Save" at bounding box center [384, 227] width 11 height 7
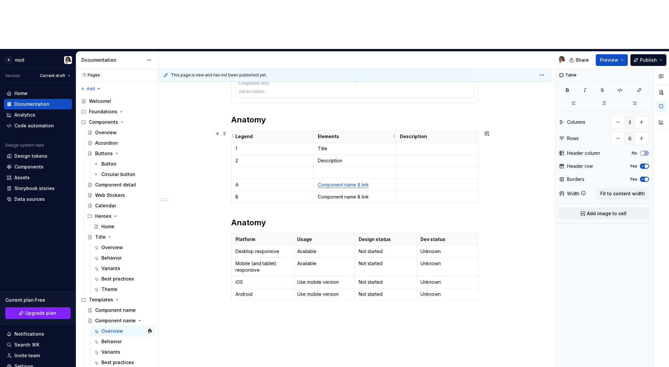
click at [380, 182] on p "Component name & link" at bounding box center [355, 185] width 74 height 7
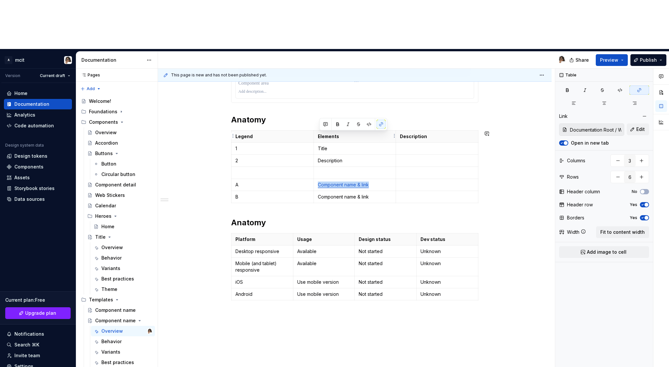
copy link "Component name & link"
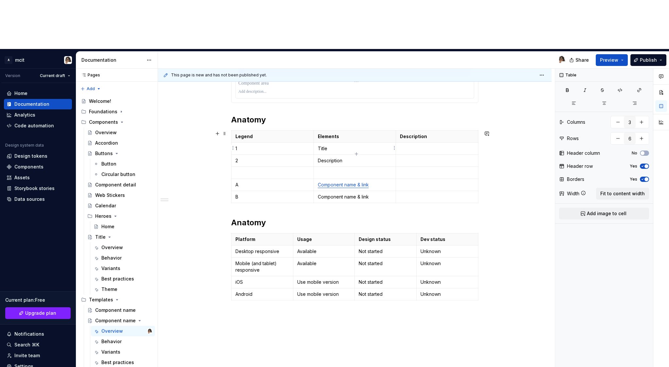
click at [380, 194] on p "Component name & link" at bounding box center [355, 197] width 74 height 7
click at [414, 182] on p at bounding box center [437, 185] width 74 height 7
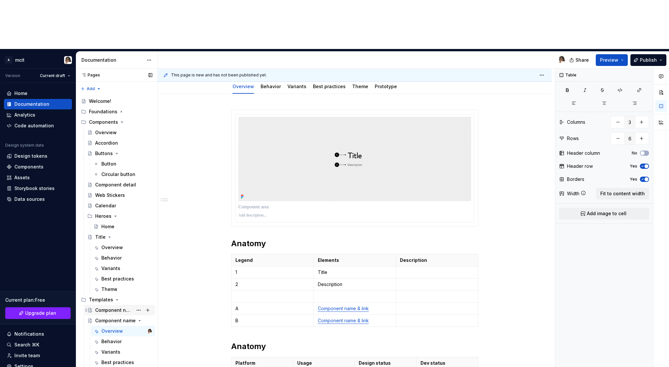
scroll to position [76, 0]
click at [102, 307] on div "Component name" at bounding box center [114, 310] width 38 height 7
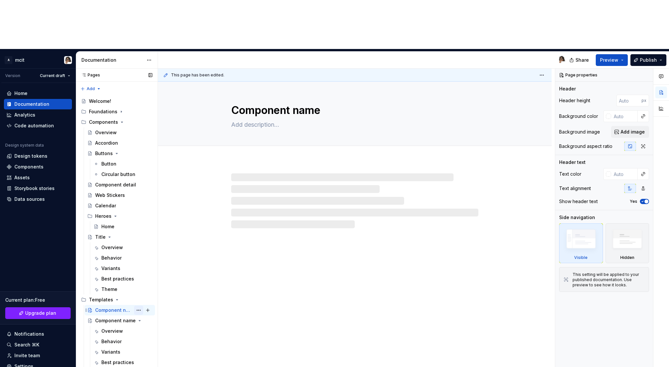
click at [139, 306] on button "Page tree" at bounding box center [138, 310] width 9 height 9
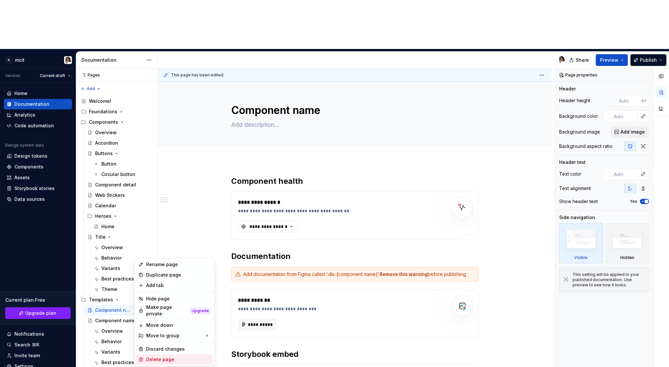
click at [157, 357] on div "Delete page" at bounding box center [178, 360] width 64 height 7
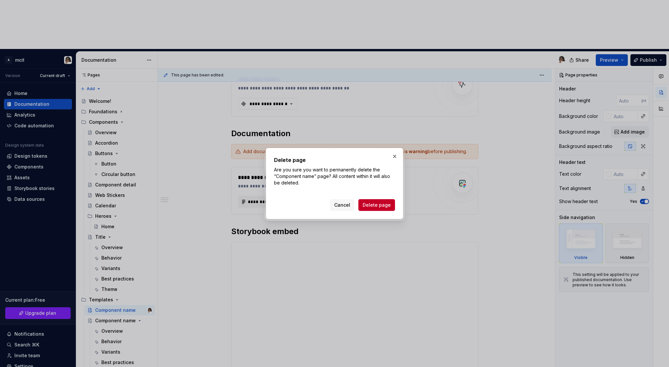
scroll to position [10, 0]
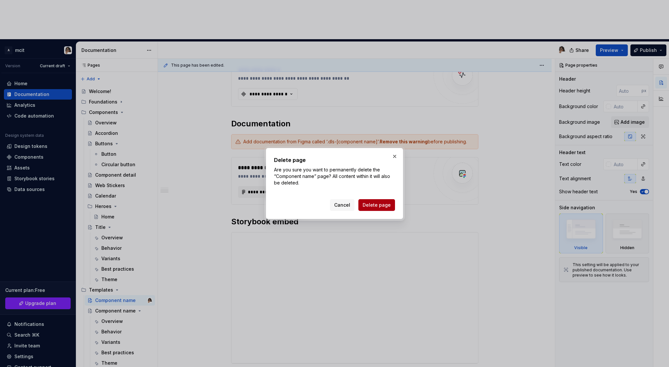
click at [372, 208] on span "Delete page" at bounding box center [376, 205] width 28 height 7
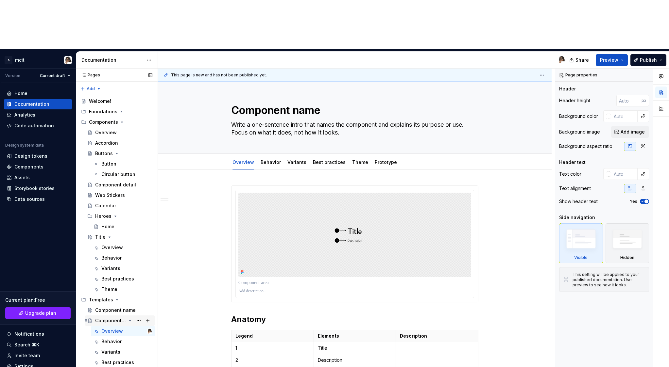
click at [110, 316] on div "Component name Overview Behavior Variants Best practices Theme Prototype" at bounding box center [119, 352] width 71 height 73
click at [540, 90] on span "Edit header" at bounding box center [529, 93] width 26 height 7
click at [532, 90] on span "Edit header" at bounding box center [529, 93] width 26 height 7
click at [533, 90] on span "Edit header" at bounding box center [529, 93] width 26 height 7
click at [538, 90] on span "Edit header" at bounding box center [529, 93] width 26 height 7
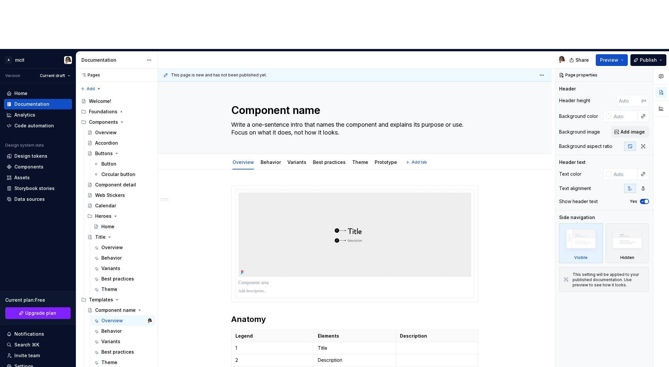
type textarea "*"
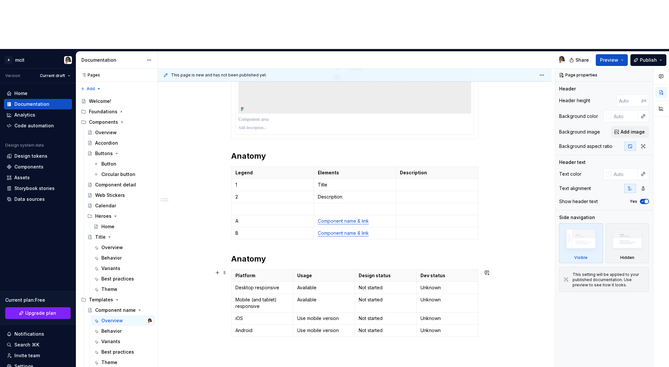
scroll to position [220, 0]
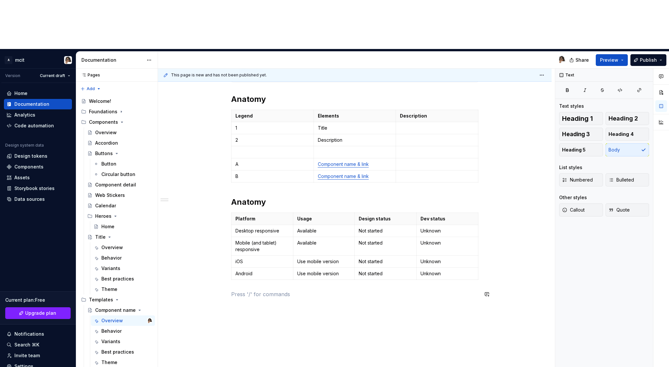
click at [385, 257] on div "Anatomy Legend Elements Description 1 Title 2 Description A Component name & li…" at bounding box center [354, 135] width 247 height 341
click at [282, 279] on span "Release notes Show version release notes" at bounding box center [284, 271] width 101 height 17
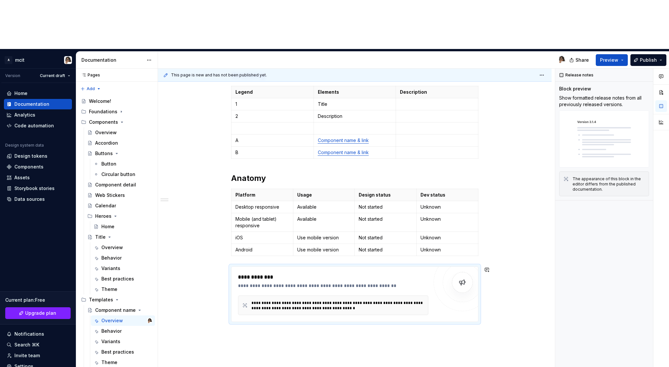
scroll to position [245, 0]
click at [378, 273] on div "**********" at bounding box center [333, 294] width 190 height 42
click at [464, 275] on img at bounding box center [462, 281] width 13 height 13
click at [273, 300] on div "**********" at bounding box center [337, 305] width 173 height 10
click at [258, 273] on div "**********" at bounding box center [333, 277] width 190 height 8
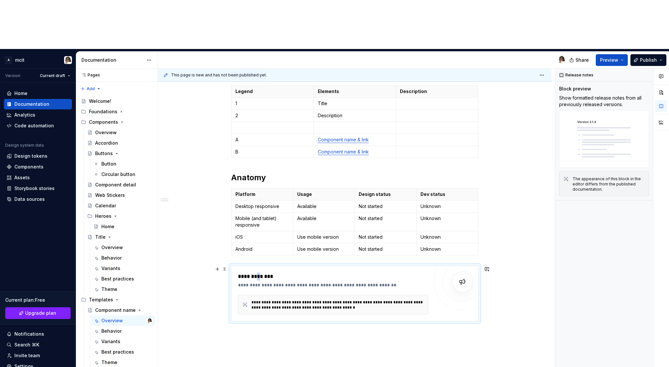
click at [258, 273] on div "**********" at bounding box center [333, 277] width 190 height 8
click at [274, 295] on div "**********" at bounding box center [333, 305] width 190 height 20
click at [271, 273] on div "**********" at bounding box center [333, 277] width 190 height 8
click at [461, 275] on img at bounding box center [462, 281] width 13 height 13
click at [313, 300] on div "**********" at bounding box center [337, 305] width 173 height 10
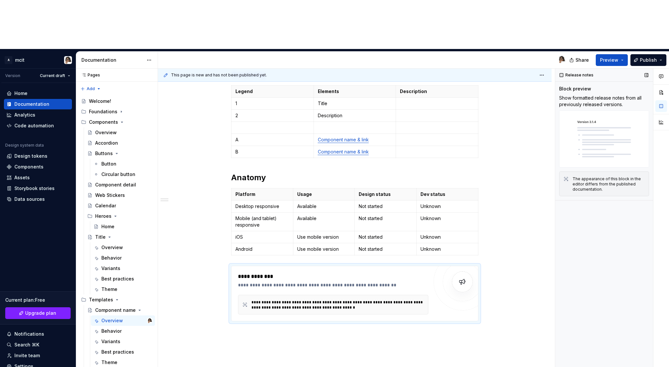
click at [598, 95] on p "Show formatted release notes from all previously released versions." at bounding box center [604, 101] width 90 height 13
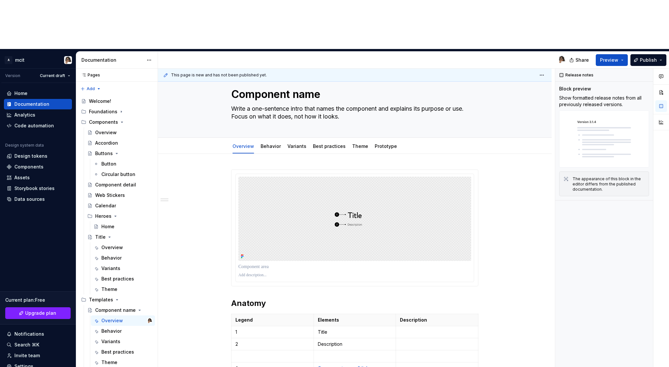
scroll to position [0, 0]
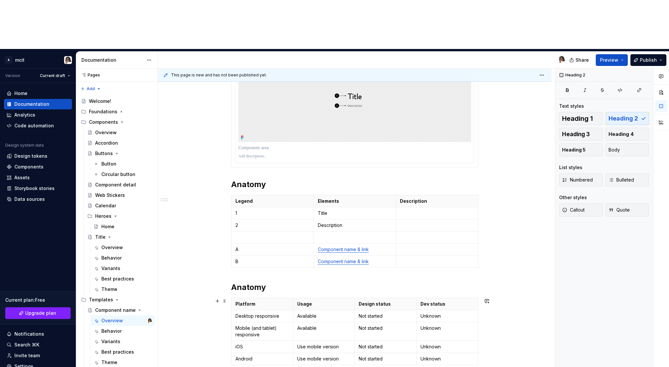
scroll to position [268, 0]
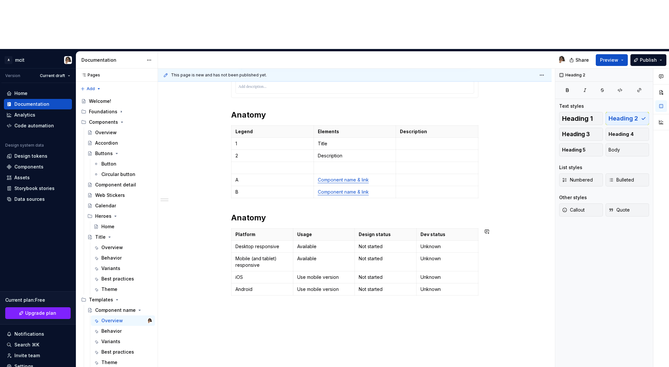
click at [328, 269] on div "**********" at bounding box center [354, 159] width 393 height 514
click at [249, 213] on h2 "Anatomy" at bounding box center [354, 218] width 247 height 10
click at [246, 306] on p "On this page" at bounding box center [354, 310] width 247 height 8
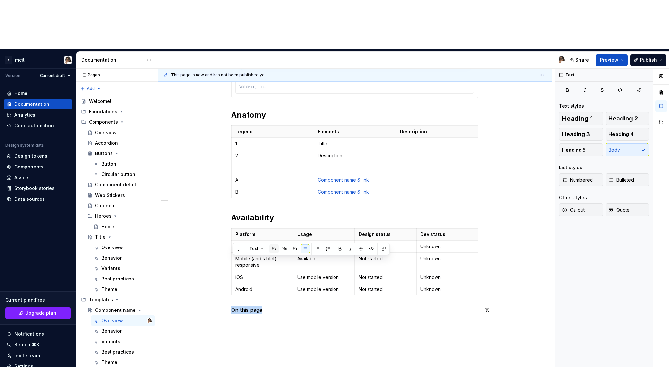
click at [273, 250] on button "button" at bounding box center [273, 248] width 9 height 9
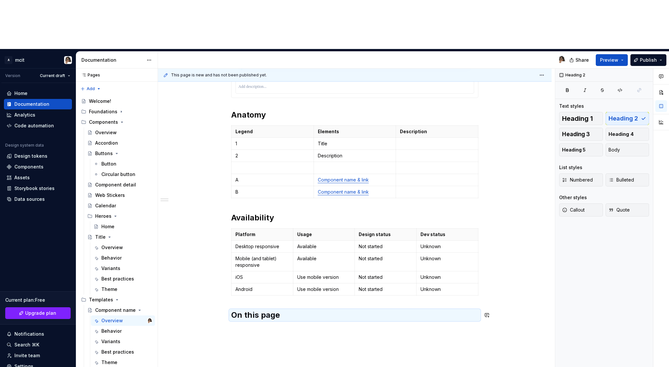
click at [273, 282] on div "**********" at bounding box center [354, 170] width 393 height 537
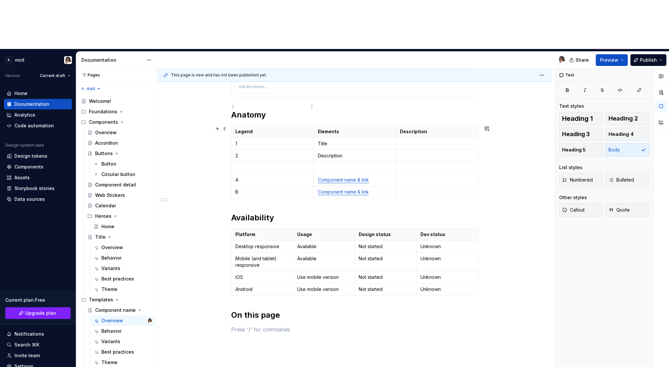
type textarea "*"
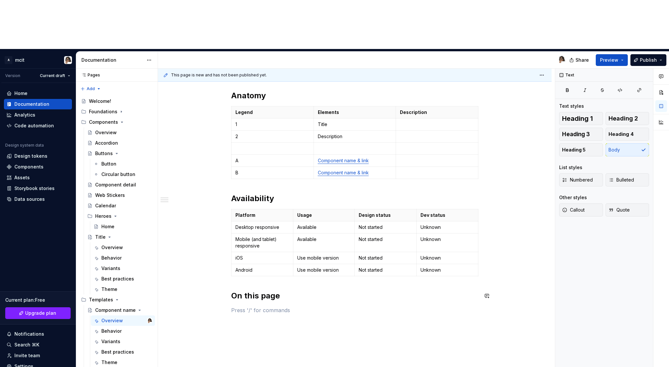
scroll to position [303, 0]
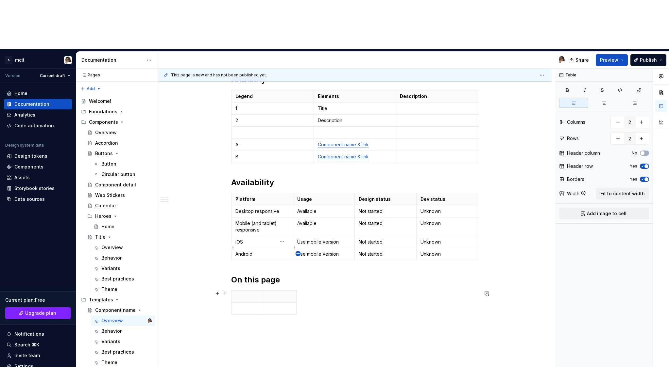
click at [299, 255] on icon "button" at bounding box center [297, 253] width 5 height 5
type input "3"
click at [257, 291] on th at bounding box center [247, 297] width 33 height 12
click at [246, 306] on p at bounding box center [247, 309] width 25 height 7
click at [321, 277] on div "**********" at bounding box center [354, 151] width 393 height 569
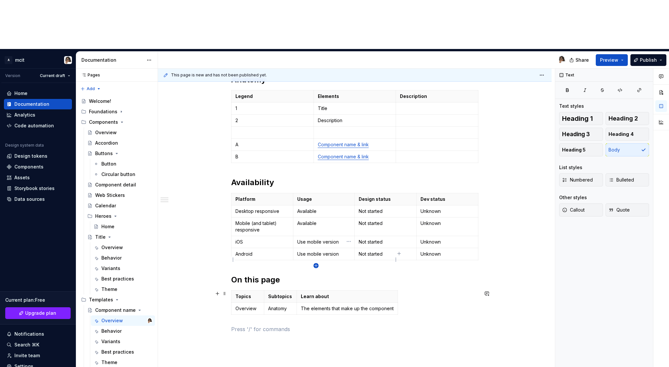
click at [317, 266] on icon "button" at bounding box center [315, 265] width 5 height 5
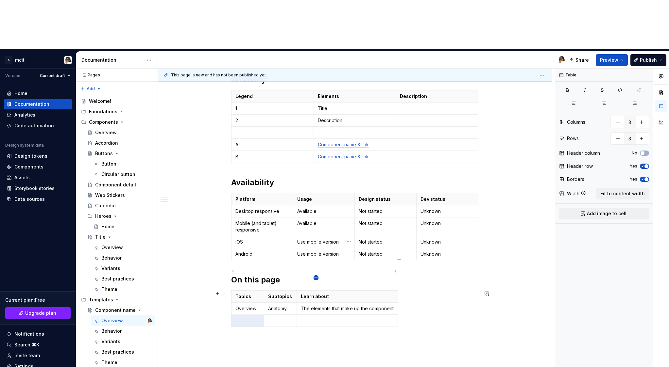
click at [316, 278] on icon "button" at bounding box center [315, 277] width 3 height 3
click at [316, 290] on icon "button" at bounding box center [315, 290] width 3 height 3
click at [317, 302] on icon "button" at bounding box center [315, 302] width 5 height 5
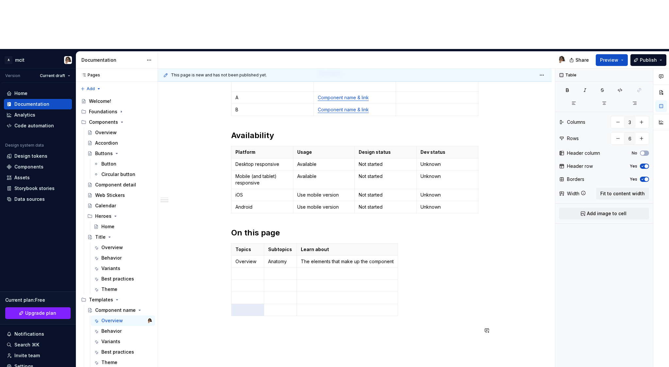
scroll to position [359, 0]
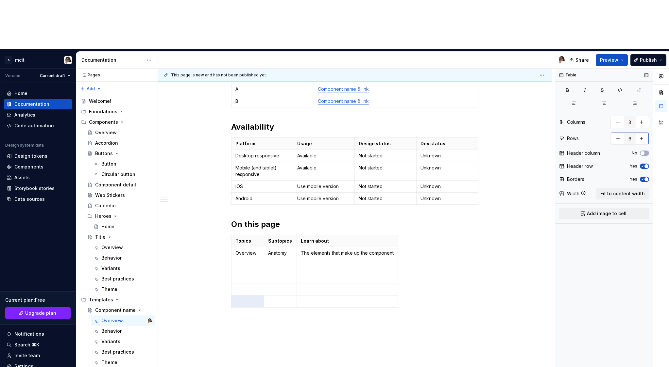
click at [631, 133] on input "6" at bounding box center [629, 139] width 12 height 12
click at [643, 133] on button "button" at bounding box center [641, 139] width 12 height 12
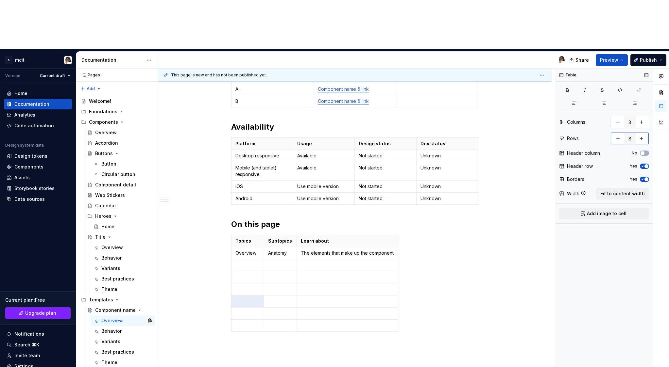
type input "9"
click at [283, 262] on p at bounding box center [280, 265] width 25 height 7
click at [317, 259] on td at bounding box center [347, 265] width 101 height 12
click at [244, 281] on p at bounding box center [247, 284] width 25 height 7
click at [287, 278] on td at bounding box center [280, 284] width 33 height 12
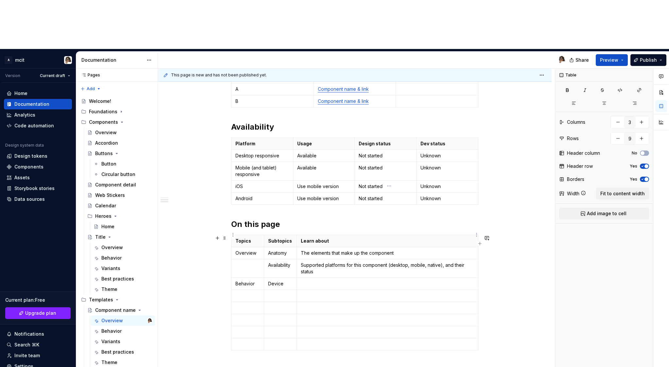
click at [312, 281] on p at bounding box center [387, 284] width 173 height 7
type textarea "*"
click at [278, 293] on p at bounding box center [280, 296] width 25 height 7
click at [311, 290] on td at bounding box center [387, 299] width 181 height 19
click at [271, 308] on td at bounding box center [280, 314] width 33 height 12
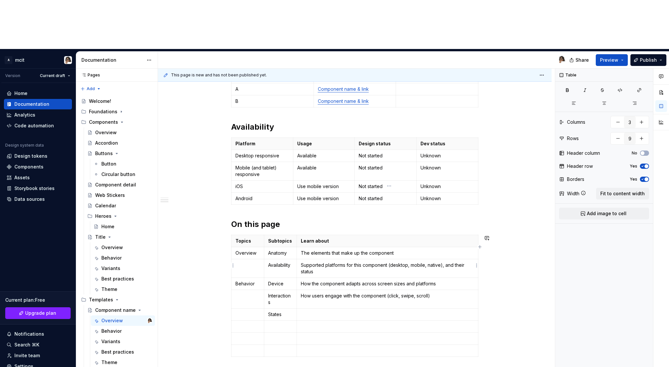
click at [346, 311] on p at bounding box center [387, 314] width 173 height 7
click at [274, 324] on p at bounding box center [280, 327] width 25 height 7
click at [332, 324] on p at bounding box center [387, 327] width 173 height 7
click at [247, 336] on p at bounding box center [247, 339] width 25 height 7
click at [280, 336] on p at bounding box center [280, 339] width 25 height 7
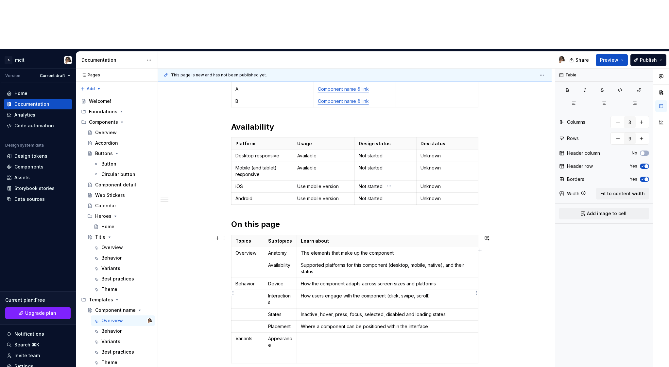
click at [326, 333] on td at bounding box center [387, 342] width 181 height 19
click at [272, 354] on p at bounding box center [280, 357] width 25 height 7
click at [348, 354] on p at bounding box center [387, 357] width 173 height 7
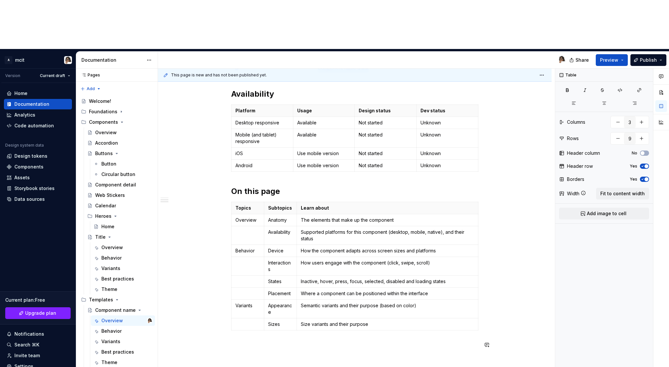
scroll to position [394, 0]
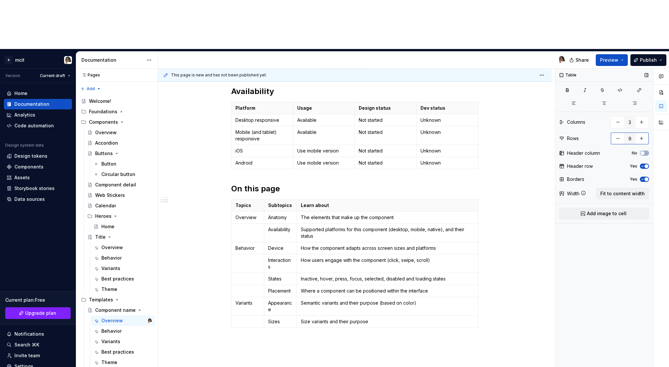
click at [643, 133] on button "button" at bounding box center [641, 139] width 12 height 12
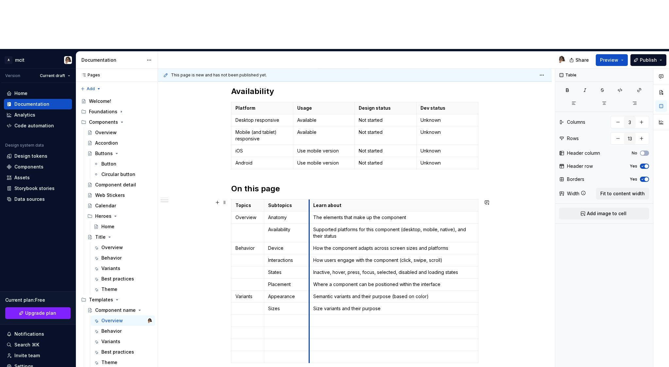
drag, startPoint x: 298, startPoint y: 199, endPoint x: 311, endPoint y: 199, distance: 12.4
click at [311, 242] on td "How the component adapts across screen sizes and platforms" at bounding box center [393, 248] width 169 height 12
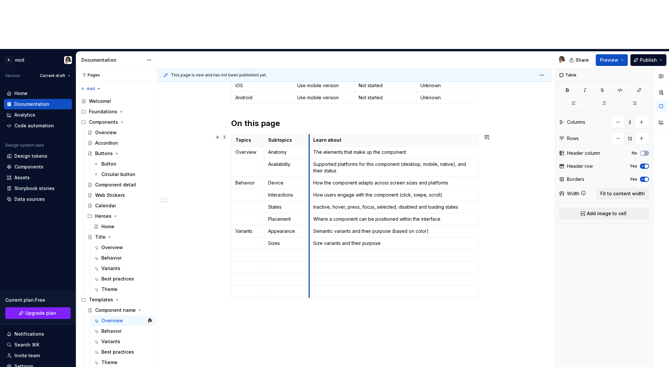
scroll to position [465, 0]
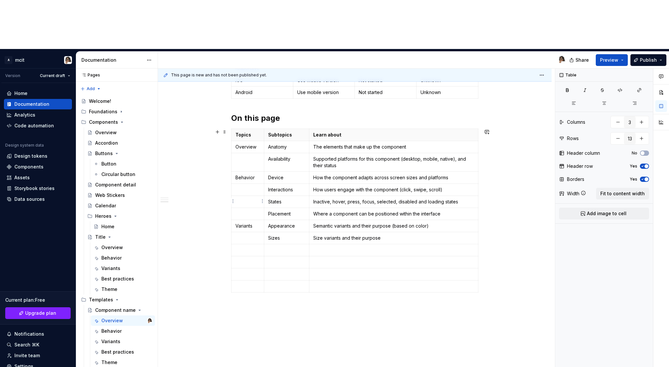
click at [253, 247] on p at bounding box center [247, 250] width 25 height 7
click at [294, 247] on p at bounding box center [286, 250] width 37 height 7
click at [255, 259] on p at bounding box center [247, 262] width 25 height 7
click at [278, 256] on td at bounding box center [286, 265] width 45 height 19
click at [345, 256] on td at bounding box center [393, 265] width 169 height 19
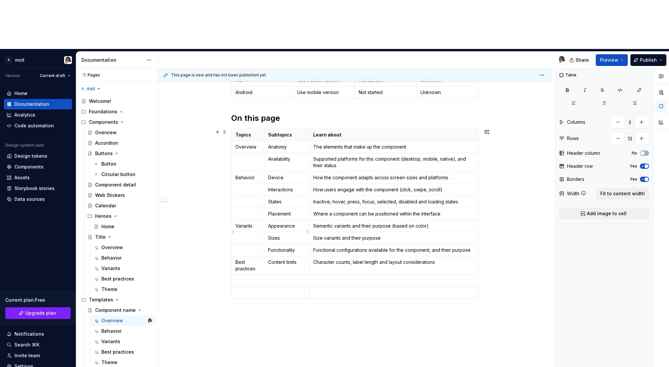
click at [280, 278] on p at bounding box center [286, 281] width 37 height 7
click at [354, 278] on p at bounding box center [393, 281] width 161 height 7
click at [250, 290] on p at bounding box center [247, 293] width 25 height 7
click at [344, 287] on td at bounding box center [393, 293] width 169 height 12
click at [377, 287] on td "Dark mode adaptation" at bounding box center [393, 293] width 169 height 12
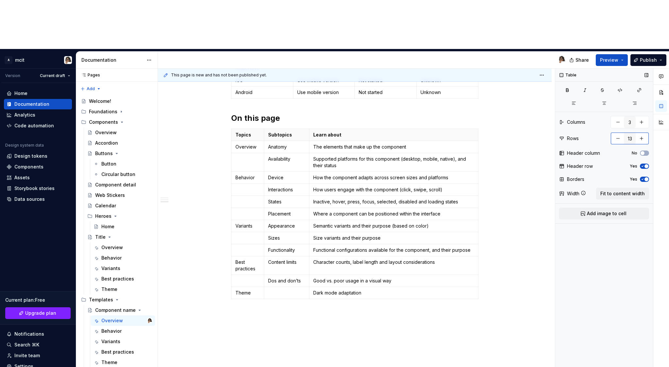
click at [643, 133] on button "button" at bounding box center [641, 139] width 12 height 12
type input "14"
click at [244, 302] on p at bounding box center [247, 305] width 25 height 7
click at [329, 299] on td at bounding box center [393, 305] width 169 height 12
click at [208, 233] on div "**********" at bounding box center [354, 76] width 393 height 743
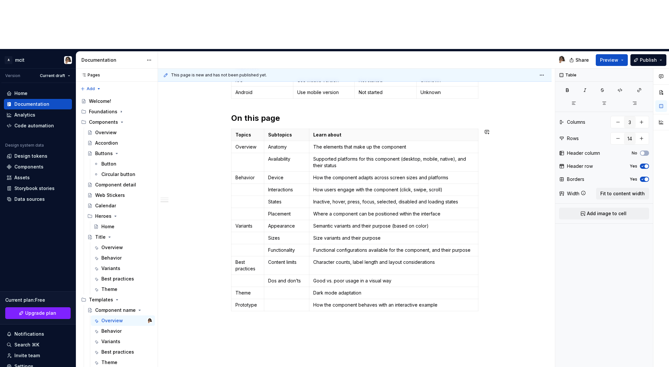
click at [217, 271] on div "**********" at bounding box center [354, 76] width 393 height 743
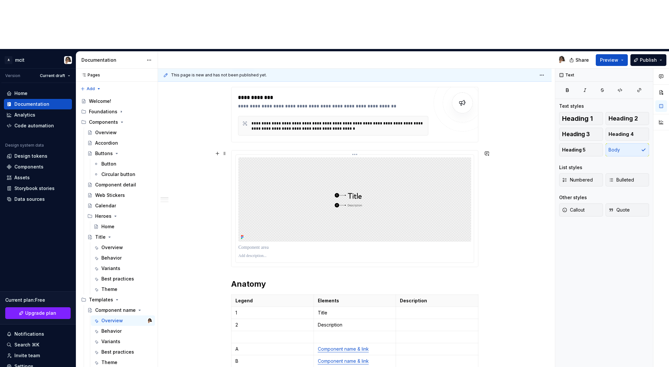
scroll to position [0, 0]
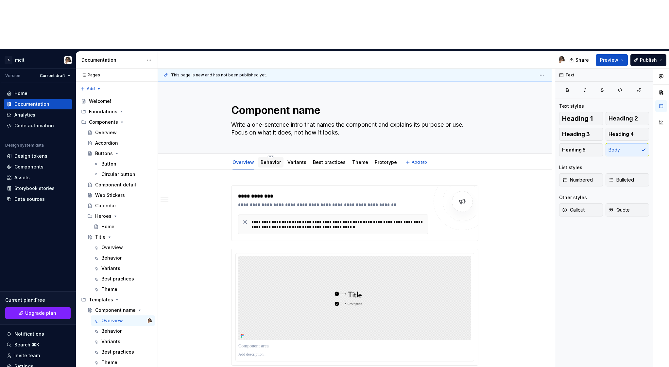
click at [274, 159] on div "Behavior" at bounding box center [270, 162] width 20 height 7
click at [274, 159] on link "Behavior" at bounding box center [270, 162] width 20 height 6
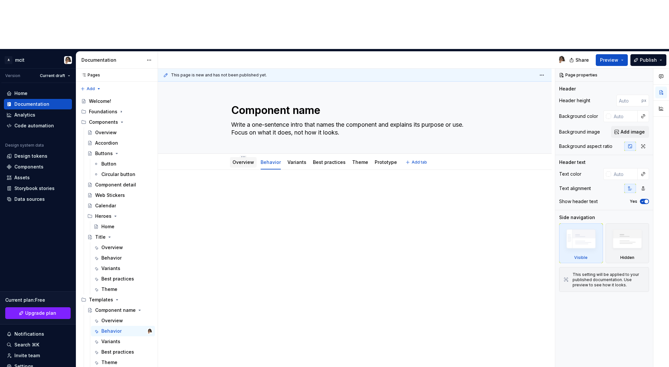
click at [248, 159] on link "Overview" at bounding box center [243, 162] width 22 height 6
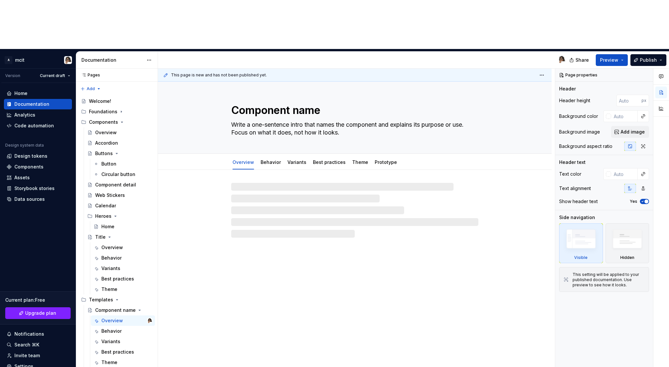
type textarea "*"
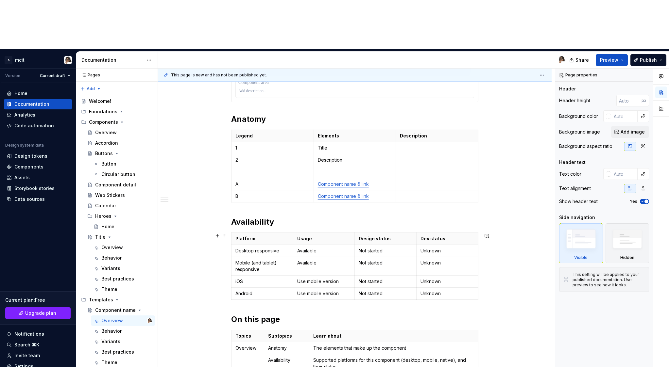
scroll to position [266, 0]
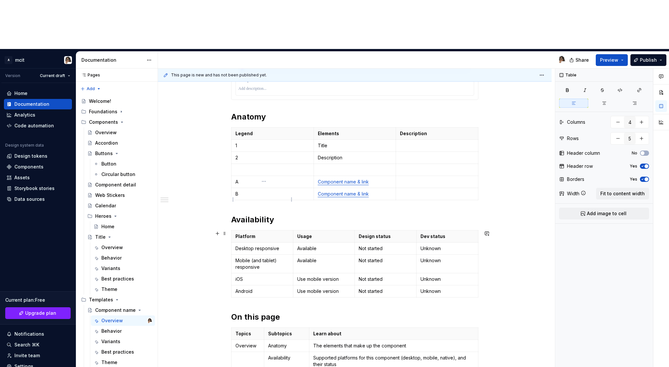
click at [285, 245] on p "Desktop responsive" at bounding box center [262, 248] width 54 height 7
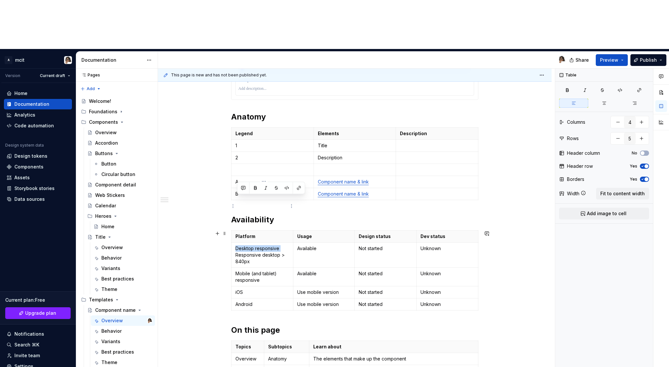
drag, startPoint x: 237, startPoint y: 208, endPoint x: 238, endPoint y: 198, distance: 10.1
click at [238, 245] on p "Desktop responsive Responsive desktop > 840px" at bounding box center [262, 255] width 54 height 20
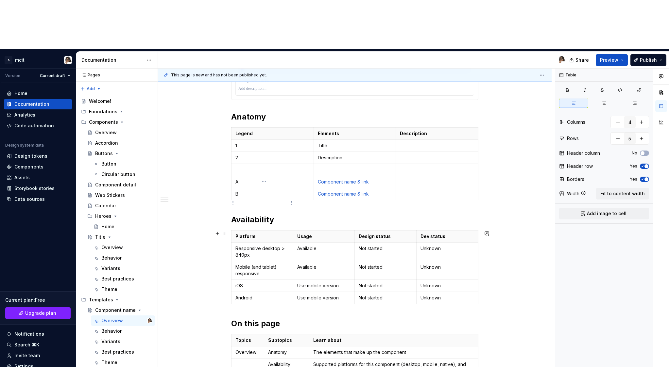
click at [266, 245] on p "Responsive desktop > 840px" at bounding box center [262, 251] width 54 height 13
click at [283, 245] on p "Responsive Desktop > 840px" at bounding box center [262, 251] width 54 height 13
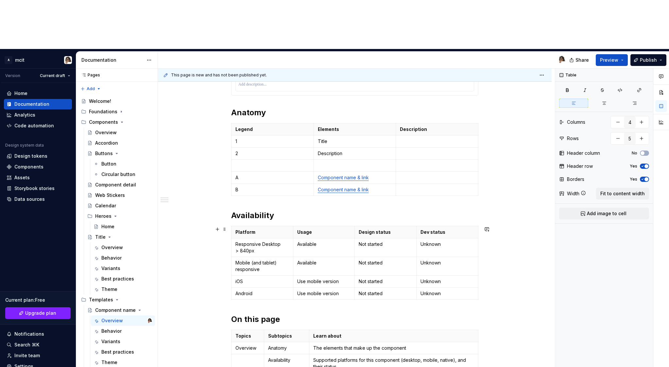
scroll to position [274, 0]
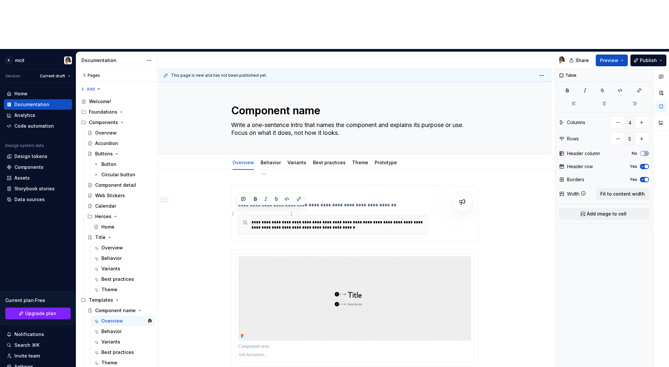
scroll to position [274, 0]
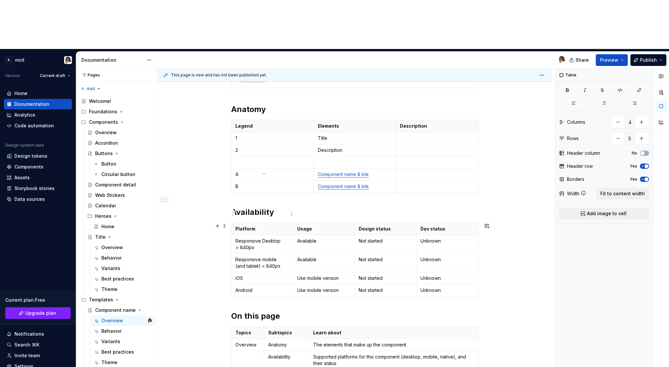
click at [252, 257] on p "Responsive mobile (and tablet) < 840px" at bounding box center [262, 263] width 54 height 13
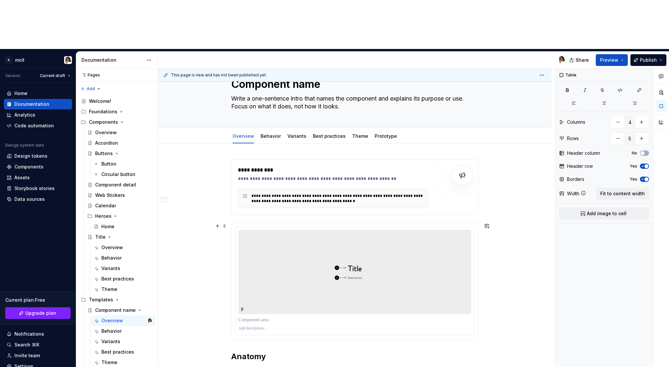
scroll to position [0, 0]
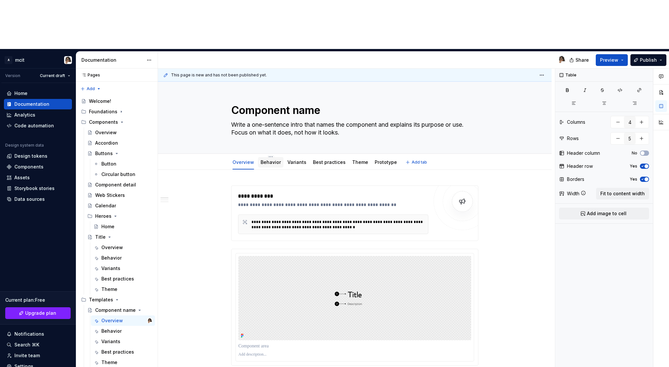
click at [276, 159] on link "Behavior" at bounding box center [270, 162] width 20 height 6
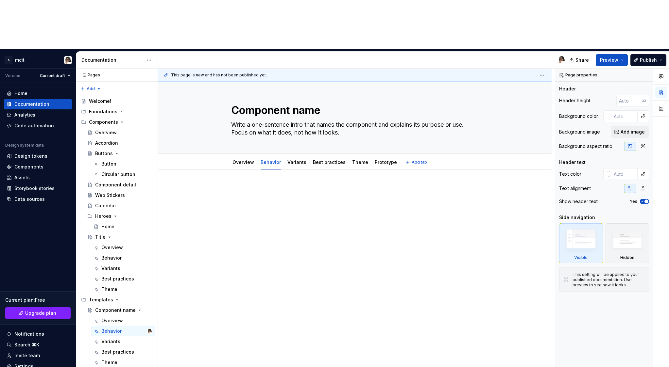
type textarea "*"
click at [279, 186] on div at bounding box center [354, 198] width 247 height 25
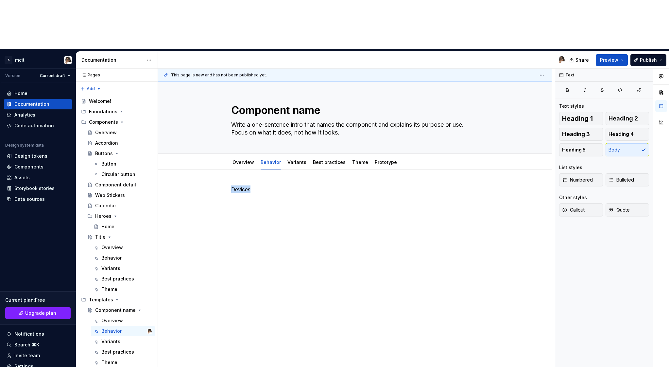
click at [277, 128] on button "button" at bounding box center [273, 128] width 9 height 9
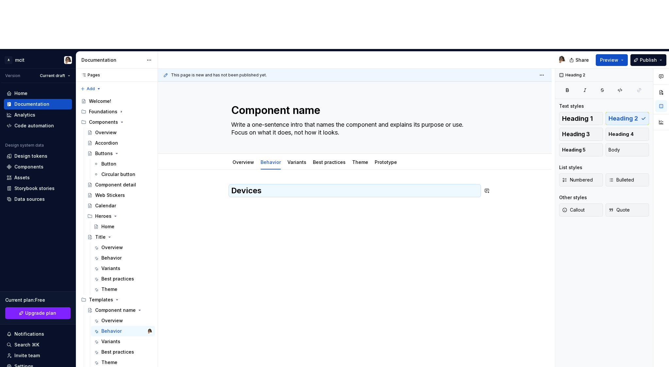
click at [258, 186] on div "Devices" at bounding box center [354, 202] width 247 height 33
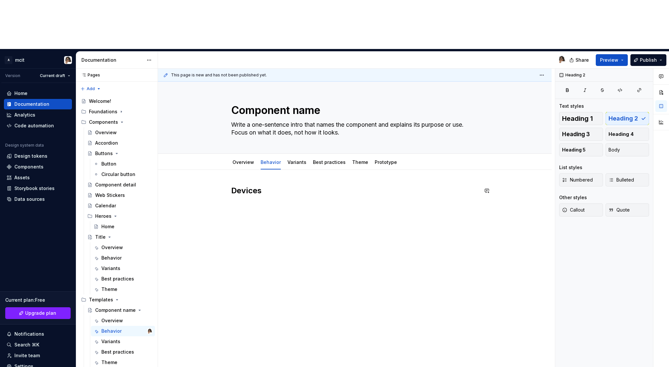
click at [239, 186] on div "Devices" at bounding box center [354, 198] width 247 height 25
click at [242, 176] on div "Devices How the component adapts across screen sizes and platforms" at bounding box center [354, 249] width 393 height 158
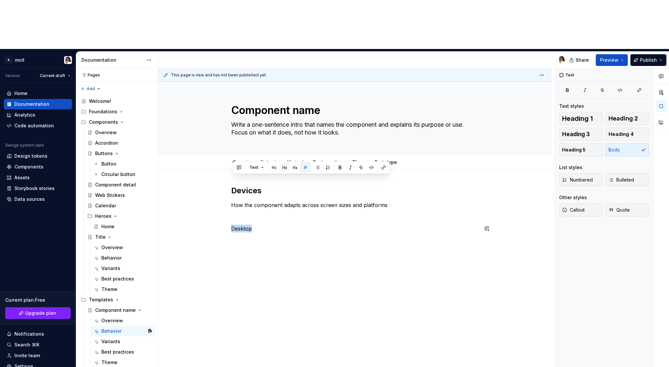
click at [283, 170] on button "button" at bounding box center [284, 167] width 9 height 9
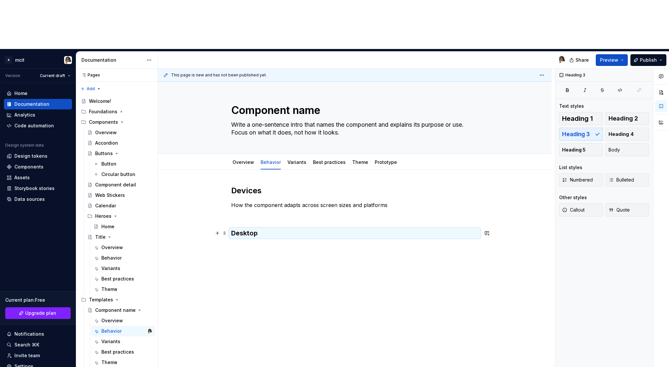
click at [269, 229] on h3 "Desktop" at bounding box center [354, 233] width 247 height 9
click at [266, 196] on div "Devices How the component adapts across screen sizes and platforms Desktop" at bounding box center [354, 216] width 247 height 60
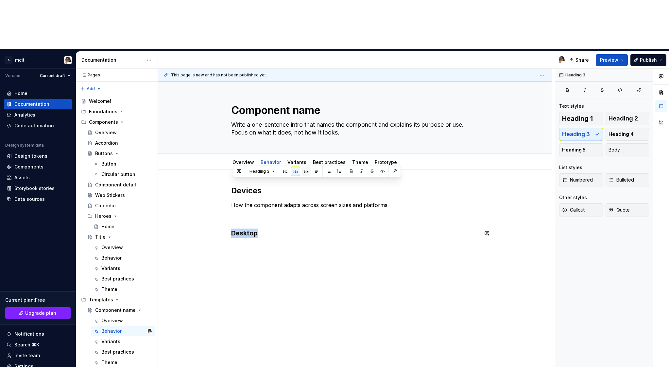
click at [304, 172] on button "button" at bounding box center [305, 171] width 9 height 9
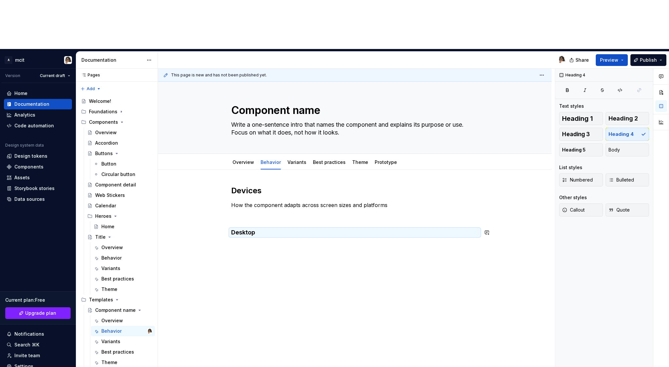
click at [266, 205] on div "Devices How the component adapts across screen sizes and platforms Desktop" at bounding box center [354, 262] width 393 height 185
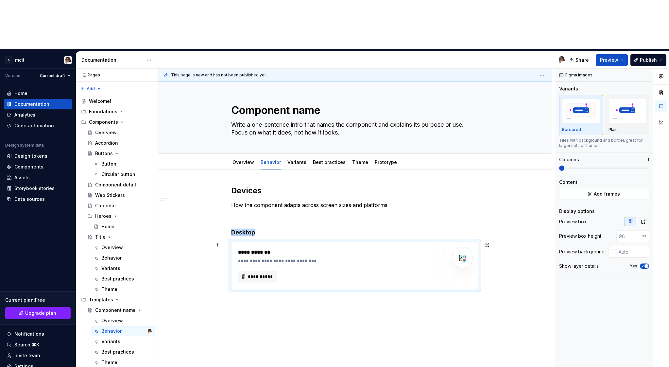
type textarea "*"
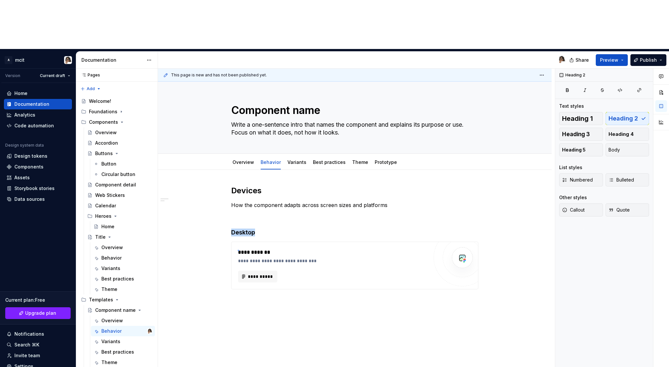
click at [238, 250] on div "**********" at bounding box center [356, 243] width 397 height 348
click at [238, 252] on div "**********" at bounding box center [354, 289] width 393 height 238
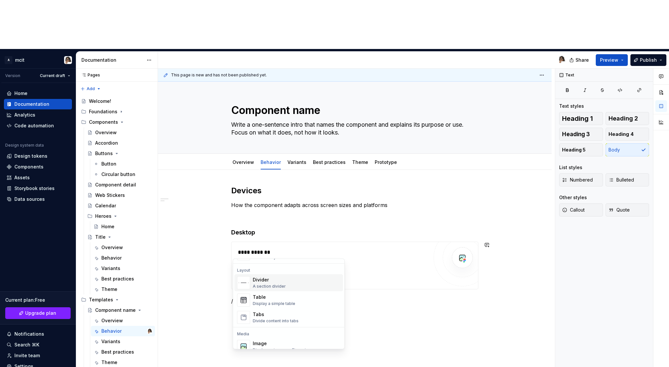
scroll to position [209, 0]
click at [280, 312] on div "Tabs" at bounding box center [276, 314] width 46 height 7
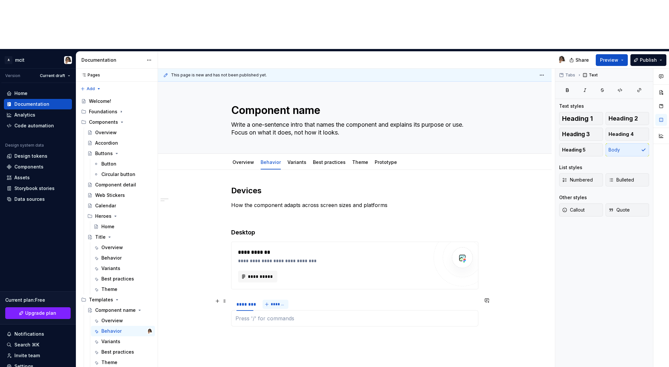
click at [280, 302] on span "*******" at bounding box center [278, 304] width 15 height 5
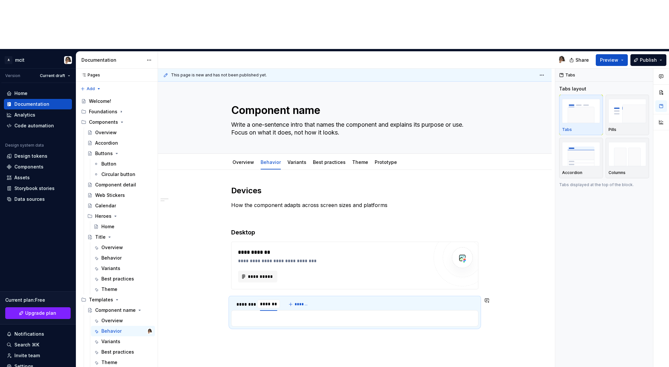
click at [293, 297] on div "**********" at bounding box center [354, 310] width 393 height 280
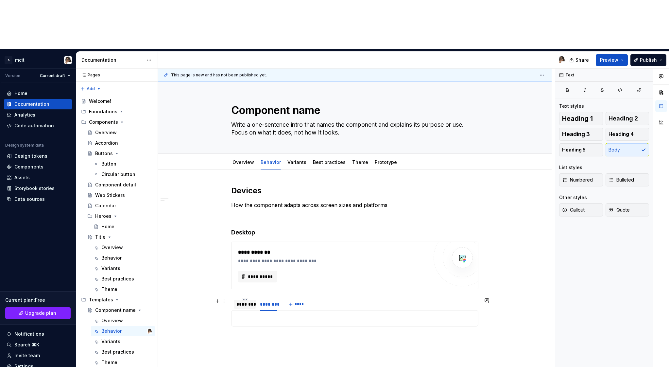
click at [246, 301] on div "********" at bounding box center [244, 304] width 17 height 7
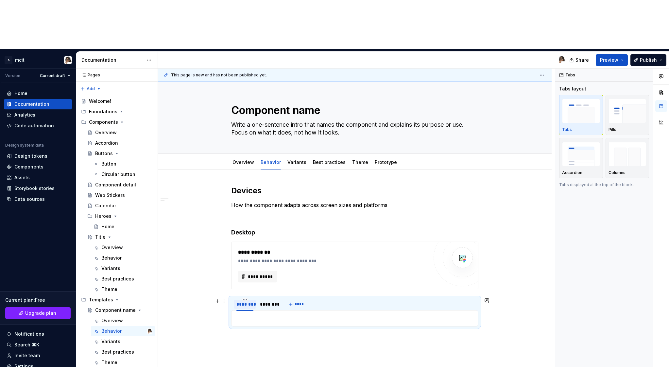
click at [246, 301] on div "********" at bounding box center [244, 304] width 17 height 7
type input "*******"
click at [274, 301] on div "********" at bounding box center [269, 304] width 17 height 7
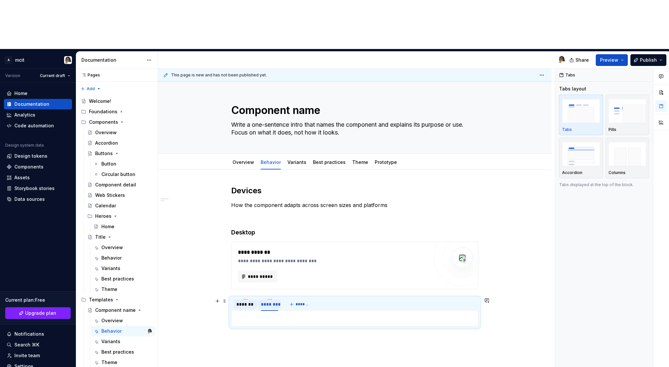
click at [274, 301] on div "********" at bounding box center [269, 304] width 17 height 7
type input "******"
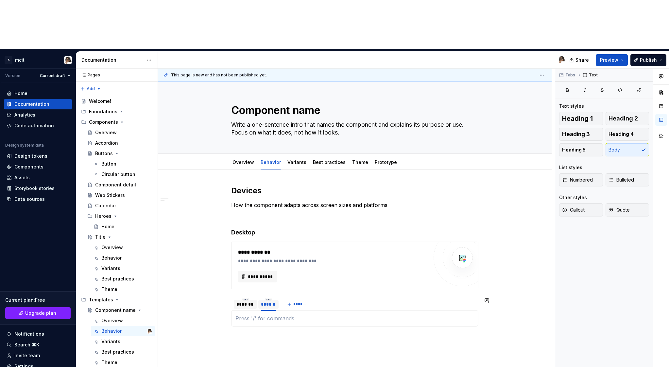
click at [271, 310] on div at bounding box center [354, 318] width 247 height 16
click at [262, 315] on p at bounding box center [354, 319] width 239 height 8
click at [275, 303] on div "**********" at bounding box center [354, 315] width 393 height 291
click at [244, 301] on div "*******" at bounding box center [245, 304] width 18 height 7
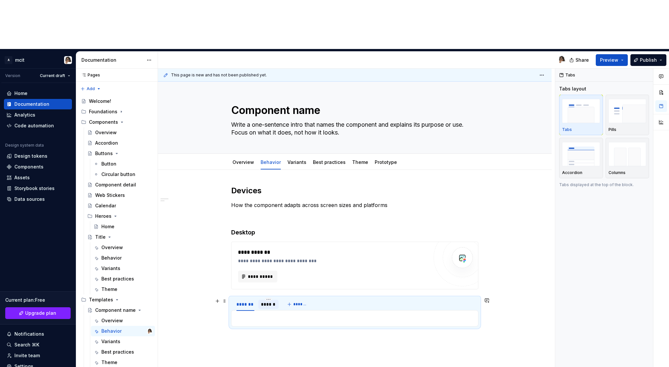
click at [270, 299] on div "******" at bounding box center [268, 304] width 20 height 10
click at [307, 307] on div "**********" at bounding box center [354, 315] width 393 height 291
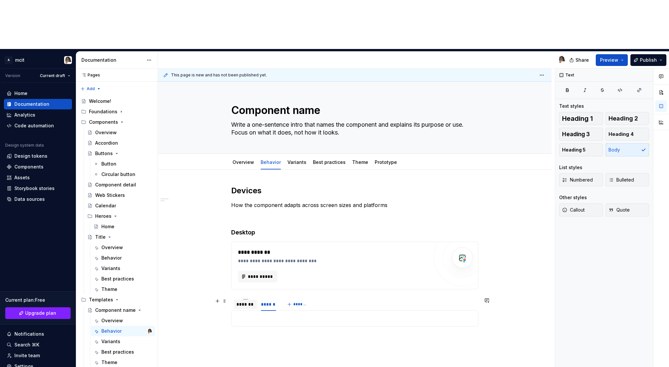
click at [243, 301] on div "*******" at bounding box center [245, 304] width 18 height 7
click at [246, 315] on p at bounding box center [354, 319] width 239 height 8
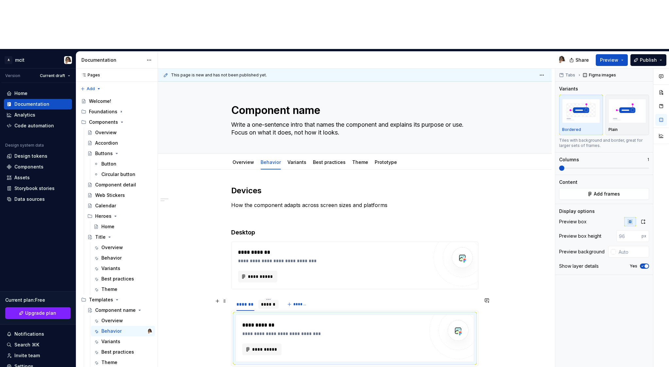
click at [271, 301] on div "******" at bounding box center [268, 304] width 15 height 7
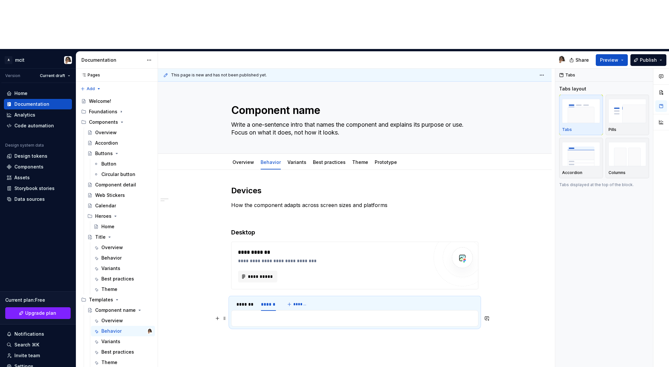
click at [268, 315] on p at bounding box center [354, 319] width 239 height 8
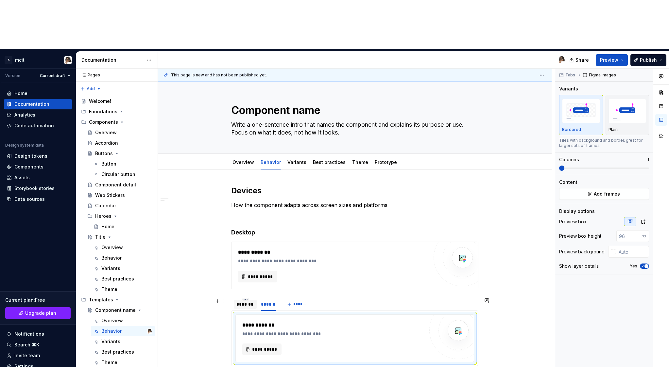
click at [246, 301] on div "*******" at bounding box center [245, 304] width 18 height 7
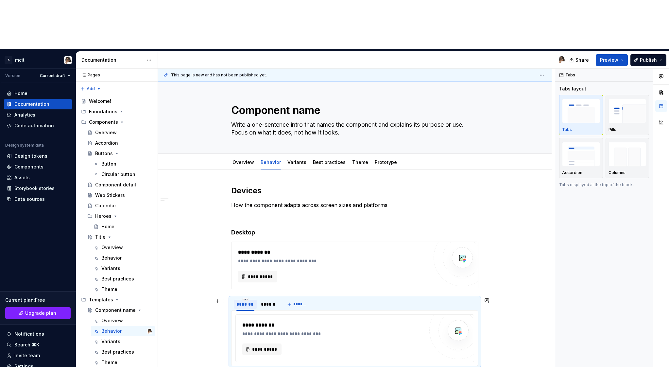
click at [239, 301] on div "*******" at bounding box center [245, 304] width 18 height 7
click at [273, 301] on div "******" at bounding box center [268, 304] width 15 height 7
click at [254, 301] on div "*******" at bounding box center [245, 304] width 18 height 7
click at [266, 301] on div "******" at bounding box center [268, 304] width 15 height 7
click at [250, 301] on div "*******" at bounding box center [245, 304] width 18 height 7
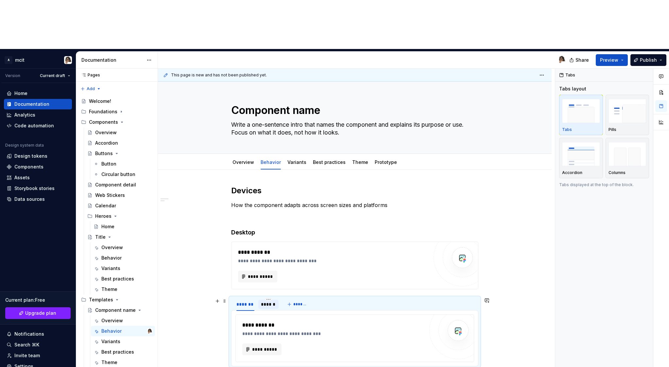
click at [267, 301] on div "******" at bounding box center [268, 304] width 15 height 7
click at [225, 297] on span at bounding box center [224, 301] width 5 height 9
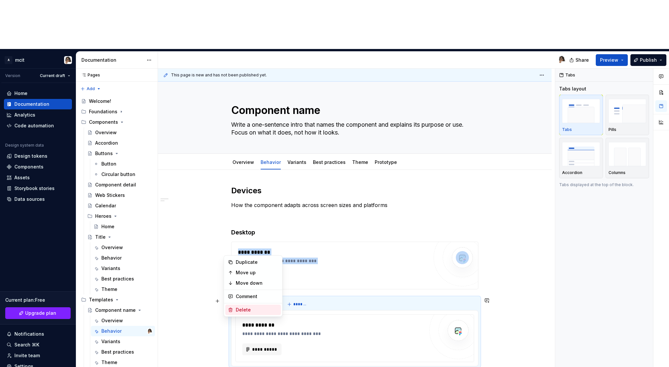
click at [243, 311] on div "Delete" at bounding box center [257, 310] width 42 height 7
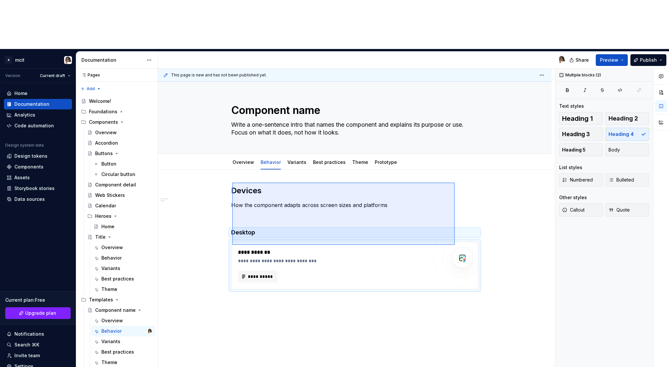
drag, startPoint x: 232, startPoint y: 183, endPoint x: 455, endPoint y: 245, distance: 231.7
click at [455, 245] on div "**********" at bounding box center [356, 243] width 397 height 348
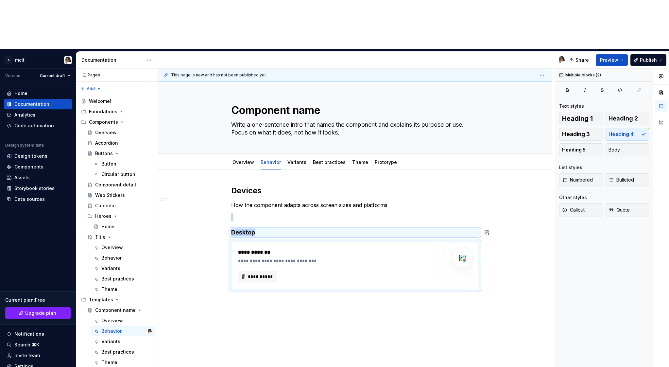
copy div "Desktop"
click at [335, 297] on p at bounding box center [354, 301] width 247 height 8
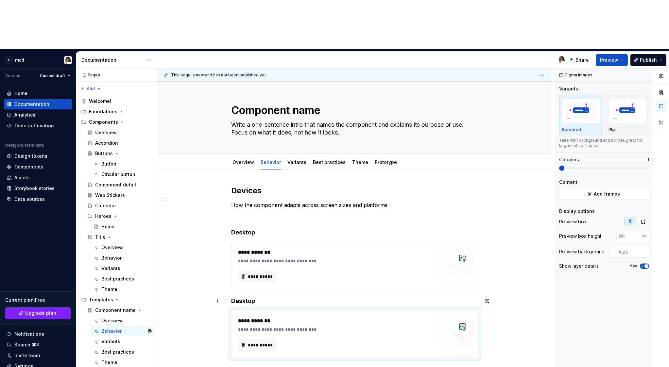
click at [254, 297] on h4 "Desktop" at bounding box center [354, 301] width 247 height 8
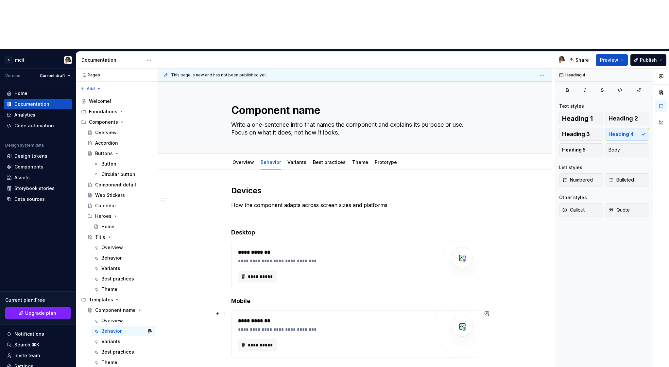
click at [226, 293] on div "**********" at bounding box center [354, 323] width 393 height 306
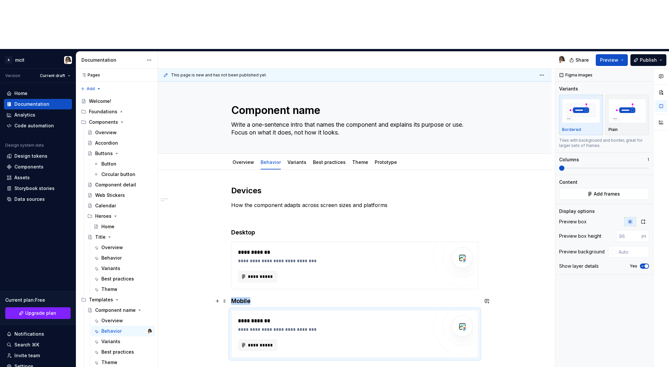
click at [250, 297] on h4 "Mobile" at bounding box center [354, 301] width 247 height 8
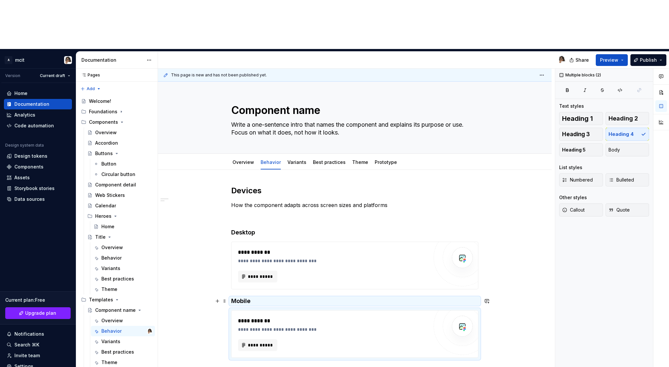
click at [252, 297] on h4 "Mobile" at bounding box center [354, 301] width 247 height 8
click at [229, 253] on div "**********" at bounding box center [354, 323] width 393 height 306
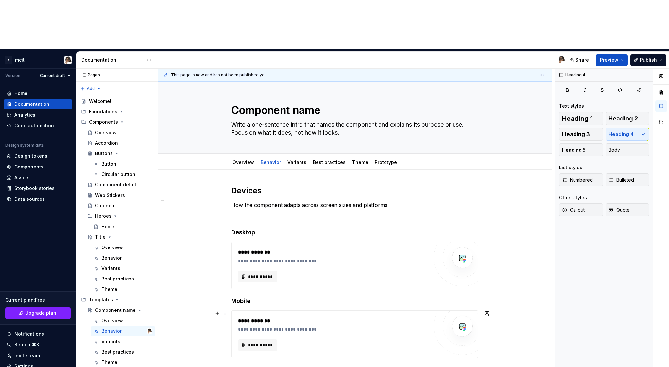
click at [278, 317] on div "**********" at bounding box center [333, 321] width 190 height 8
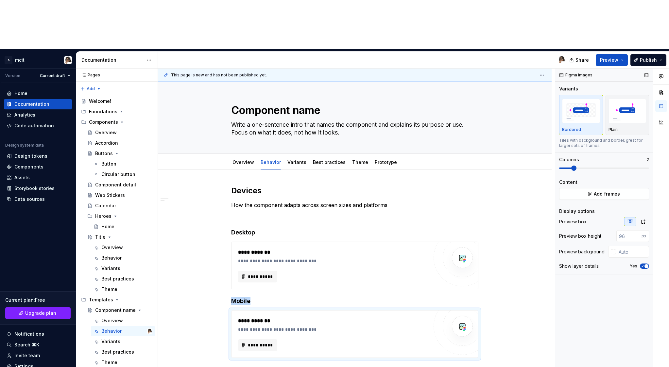
click at [573, 166] on span at bounding box center [573, 168] width 5 height 5
click at [353, 340] on div "**********" at bounding box center [333, 346] width 190 height 12
click at [250, 342] on span "**********" at bounding box center [259, 345] width 25 height 7
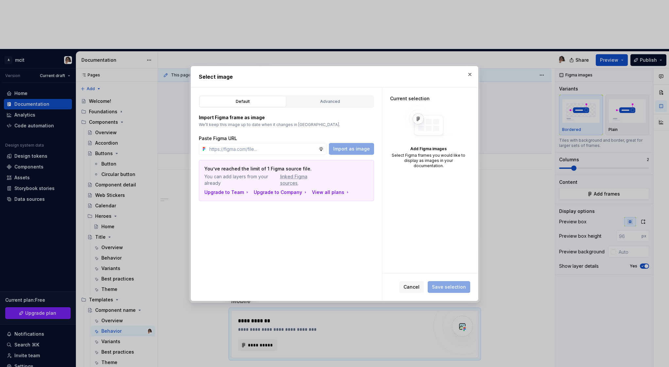
type textarea "*"
click at [264, 152] on input "text" at bounding box center [263, 149] width 112 height 12
click at [319, 99] on div "Advanced" at bounding box center [330, 101] width 82 height 7
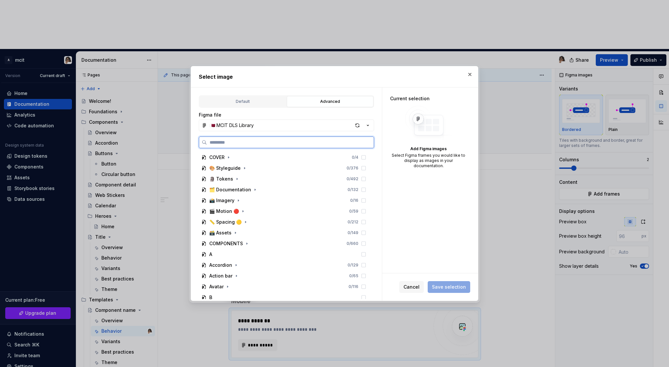
click at [264, 144] on input "search" at bounding box center [290, 142] width 167 height 7
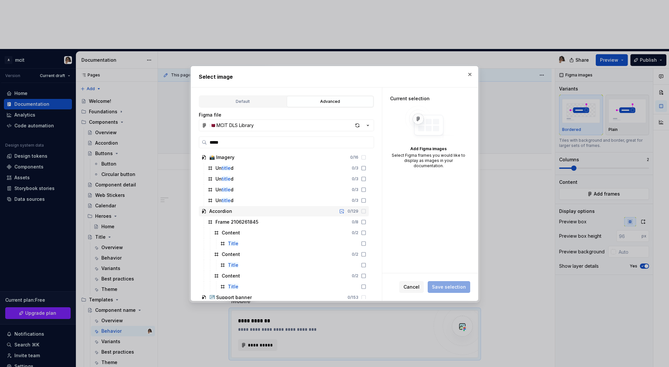
type input "*****"
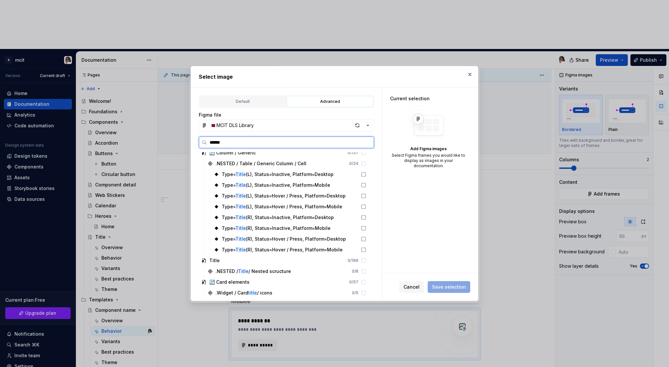
scroll to position [457, 0]
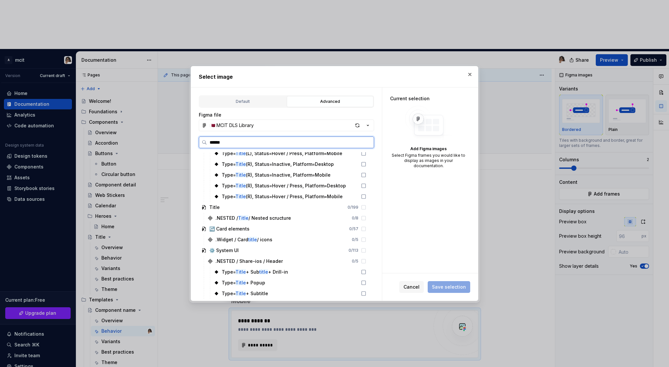
click at [368, 142] on input "*****" at bounding box center [290, 142] width 167 height 7
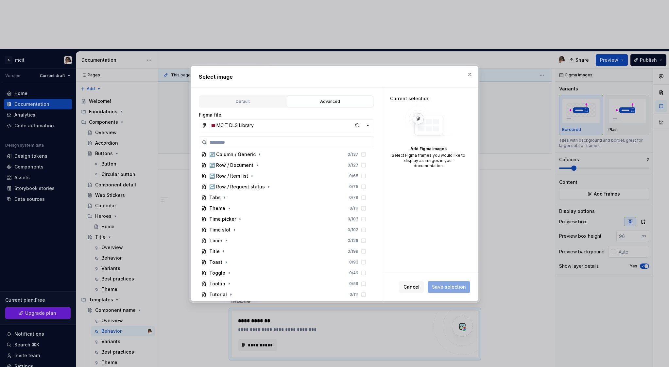
scroll to position [1772, 0]
click at [222, 251] on icon "button" at bounding box center [223, 250] width 5 height 5
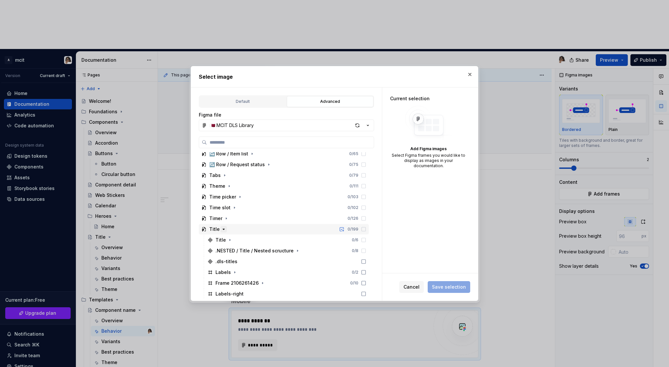
scroll to position [1797, 0]
click at [228, 236] on icon "button" at bounding box center [229, 236] width 5 height 5
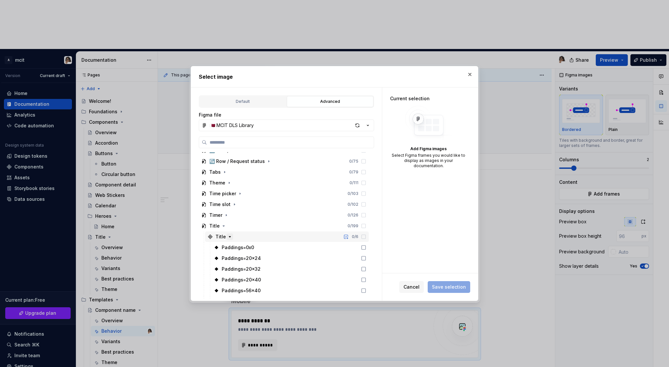
click at [228, 236] on icon "button" at bounding box center [229, 236] width 5 height 5
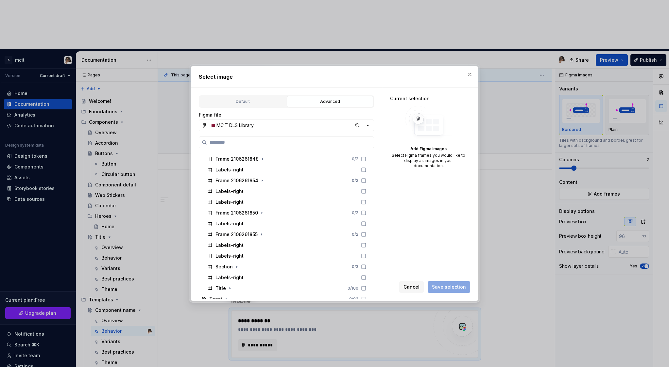
scroll to position [2333, 0]
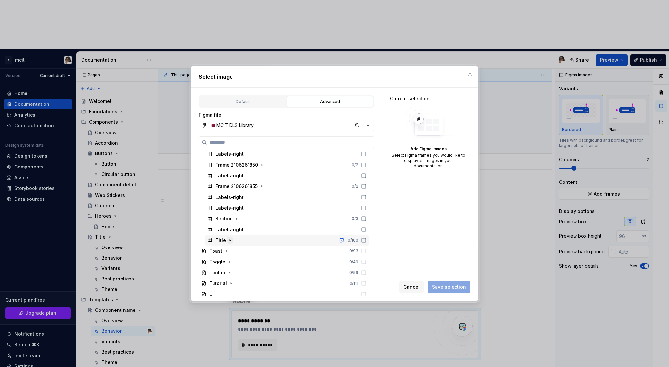
click at [227, 241] on icon "button" at bounding box center [229, 240] width 5 height 5
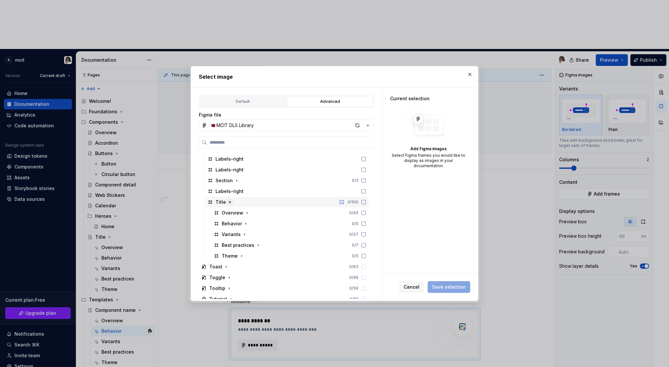
scroll to position [2374, 0]
click at [244, 219] on icon "button" at bounding box center [245, 220] width 5 height 5
click at [247, 232] on icon "button" at bounding box center [248, 231] width 5 height 5
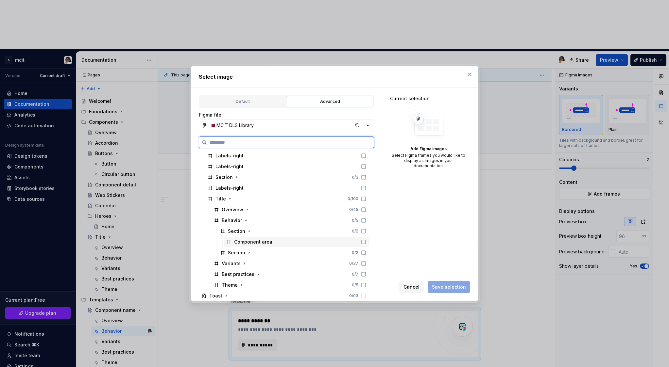
click at [366, 243] on icon at bounding box center [363, 242] width 5 height 5
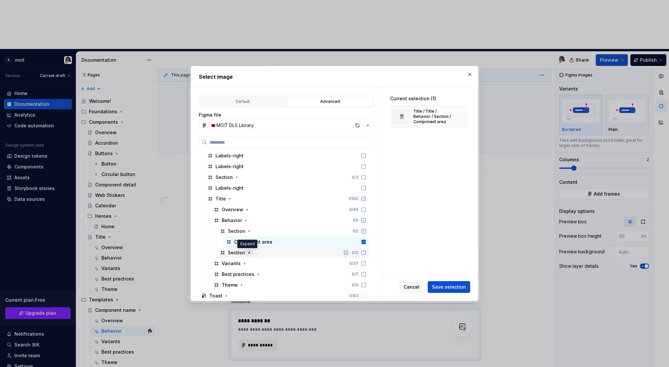
click at [246, 253] on icon "button" at bounding box center [248, 252] width 5 height 5
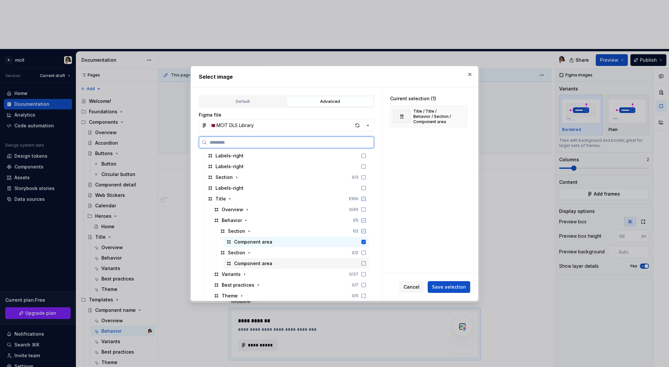
click at [366, 265] on icon at bounding box center [363, 263] width 5 height 5
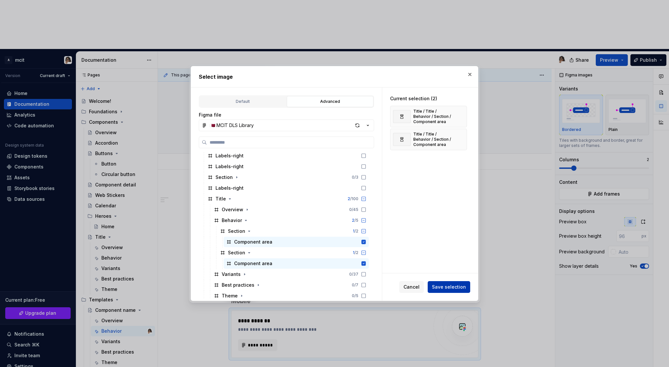
click at [448, 287] on span "Save selection" at bounding box center [449, 287] width 34 height 7
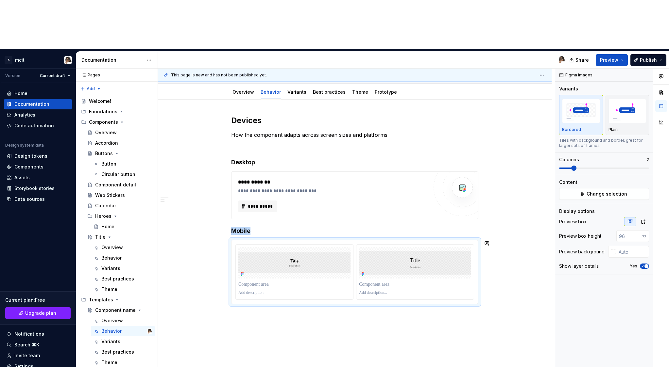
scroll to position [71, 0]
click at [303, 252] on img at bounding box center [294, 262] width 112 height 21
click at [302, 176] on html "A mcit Version Current draft Home Documentation Analytics Code automation Desig…" at bounding box center [334, 183] width 669 height 367
click at [346, 295] on div "**********" at bounding box center [354, 260] width 393 height 323
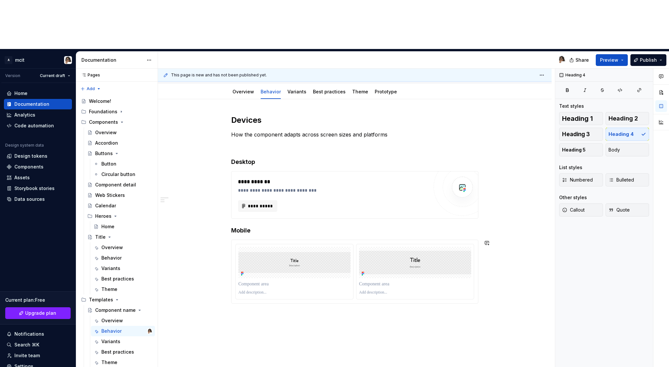
scroll to position [60, 0]
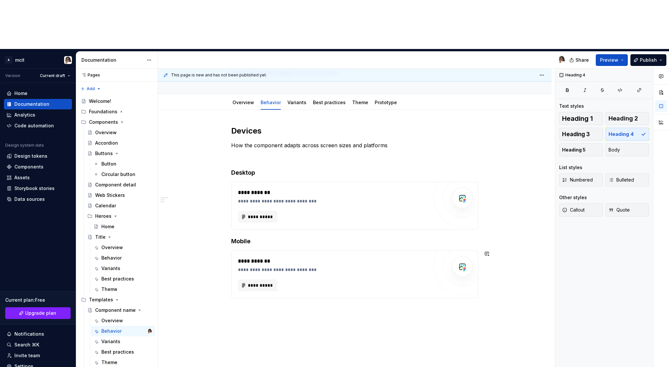
click at [438, 265] on div "**********" at bounding box center [354, 263] width 393 height 306
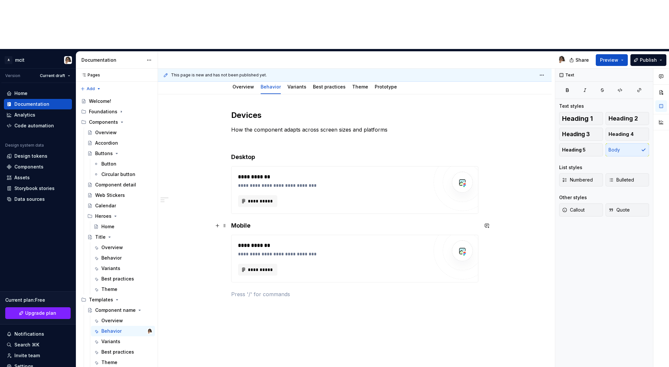
click at [247, 222] on h4 "Mobile" at bounding box center [354, 226] width 247 height 8
click at [258, 222] on h4 "Mobile" at bounding box center [354, 226] width 247 height 8
click at [245, 249] on div "**********" at bounding box center [354, 208] width 247 height 196
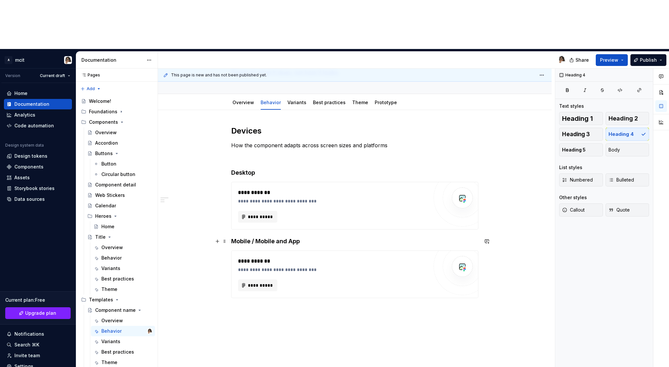
click at [308, 238] on h4 "Mobile / Mobile and App" at bounding box center [354, 242] width 247 height 8
drag, startPoint x: 303, startPoint y: 193, endPoint x: 276, endPoint y: 193, distance: 26.5
click at [276, 238] on h4 "Mobile / Mobile and App" at bounding box center [354, 242] width 247 height 8
drag, startPoint x: 257, startPoint y: 192, endPoint x: 229, endPoint y: 193, distance: 28.4
click at [229, 193] on div "**********" at bounding box center [354, 263] width 393 height 306
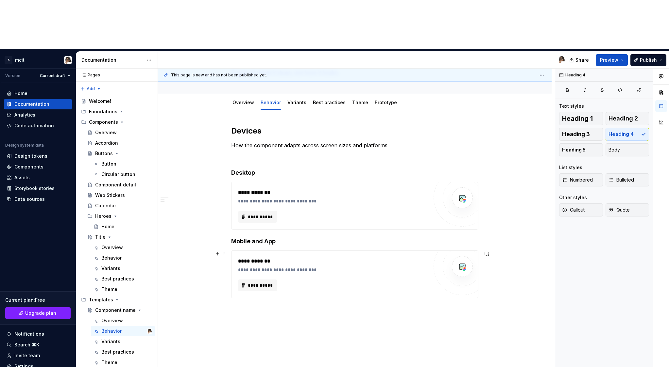
click at [217, 228] on div "**********" at bounding box center [354, 263] width 393 height 306
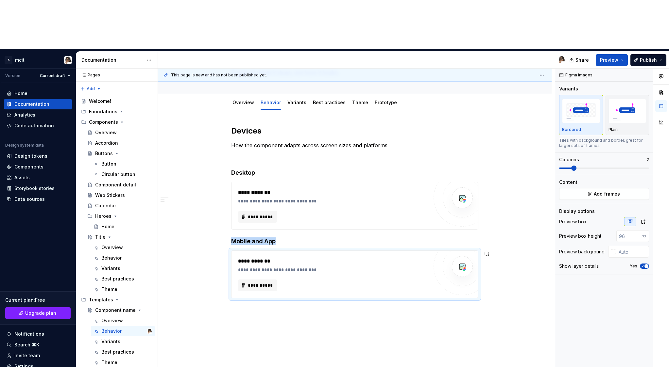
click at [244, 263] on div "**********" at bounding box center [354, 263] width 393 height 306
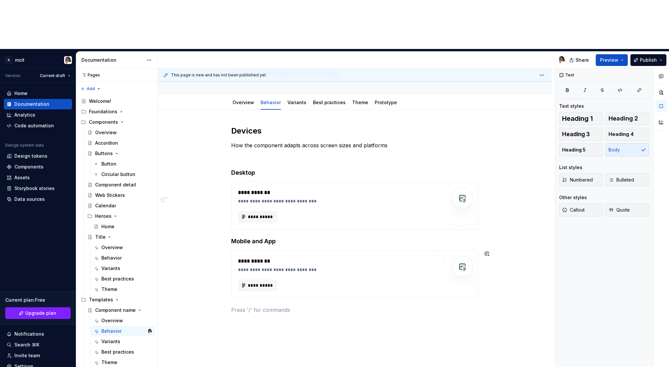
scroll to position [75, 0]
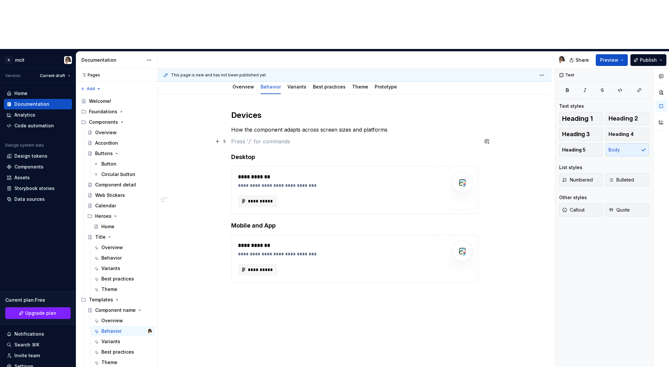
click at [269, 138] on p at bounding box center [354, 142] width 247 height 8
click at [247, 291] on p at bounding box center [354, 295] width 247 height 8
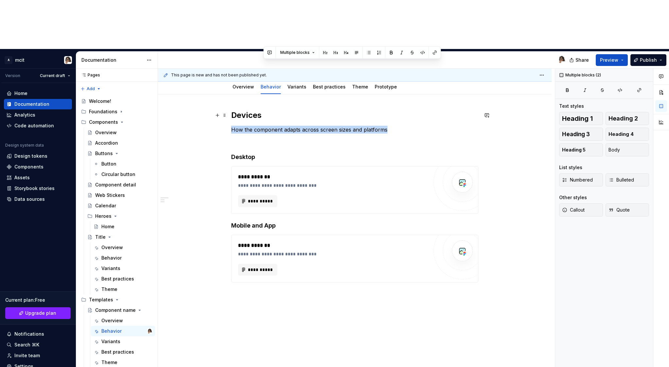
drag, startPoint x: 393, startPoint y: 83, endPoint x: 266, endPoint y: 64, distance: 128.9
click at [266, 110] on div "**********" at bounding box center [354, 210] width 247 height 200
click at [234, 94] on div "**********" at bounding box center [354, 261] width 393 height 334
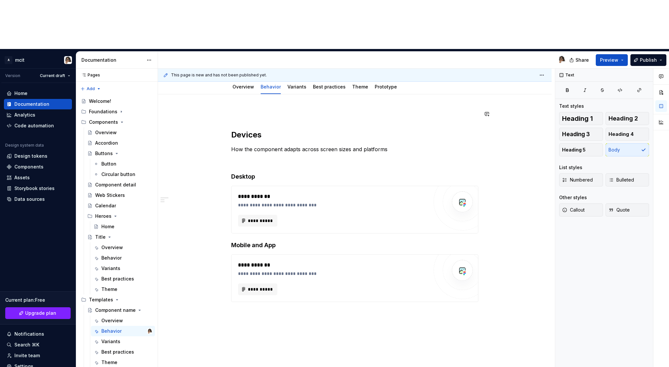
click at [220, 94] on div "**********" at bounding box center [354, 270] width 393 height 353
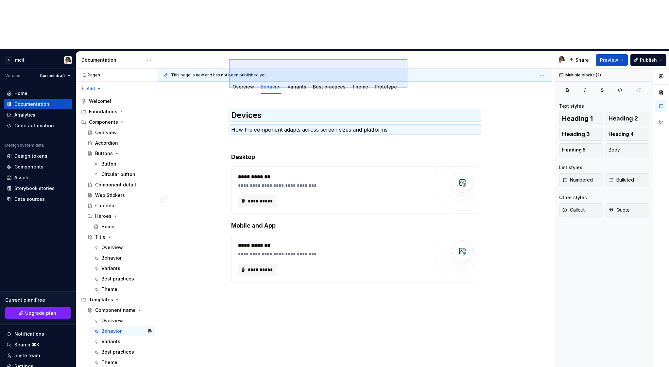
drag, startPoint x: 229, startPoint y: 59, endPoint x: 407, endPoint y: 88, distance: 180.8
click at [407, 88] on div "**********" at bounding box center [356, 243] width 397 height 348
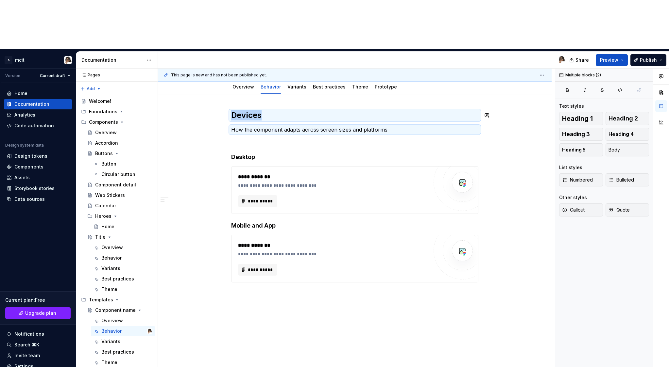
copy h2 "Devices"
click at [234, 261] on div "**********" at bounding box center [354, 214] width 247 height 208
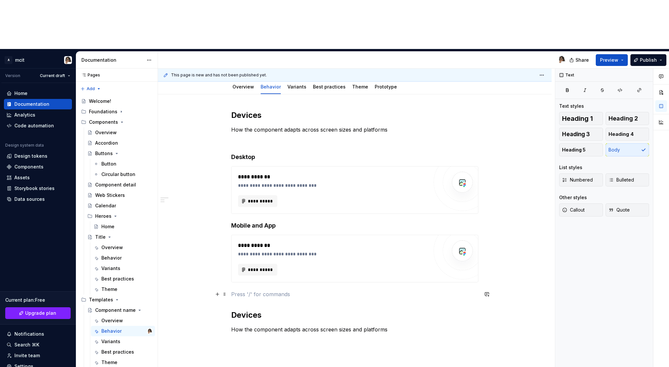
click at [249, 291] on p at bounding box center [354, 295] width 247 height 8
click at [246, 255] on div "**********" at bounding box center [354, 222] width 247 height 224
click at [246, 291] on p at bounding box center [354, 295] width 247 height 8
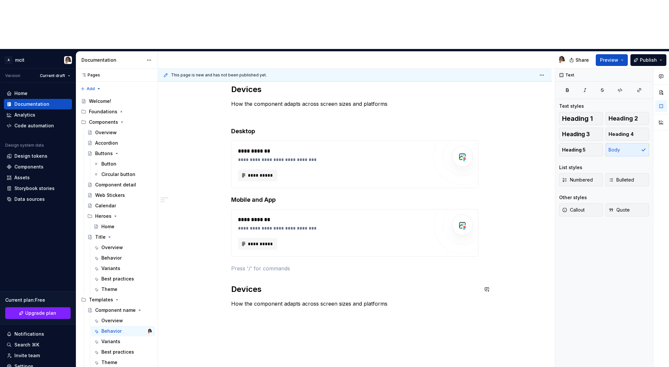
scroll to position [111, 0]
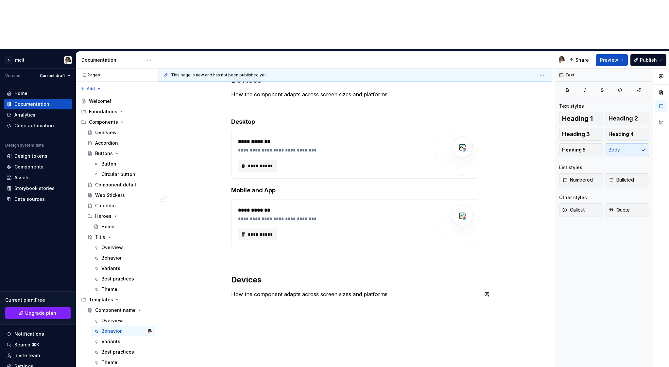
click at [245, 263] on div "**********" at bounding box center [354, 237] width 393 height 357
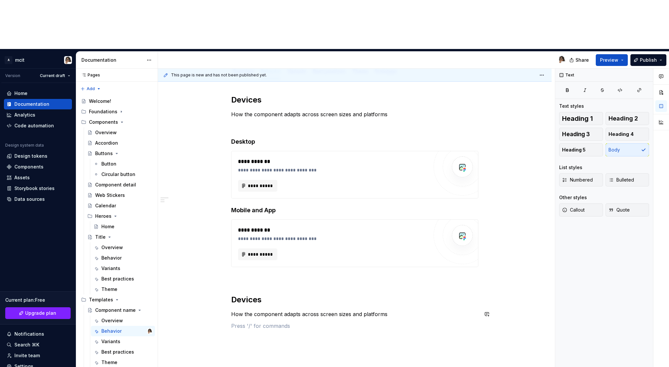
scroll to position [88, 0]
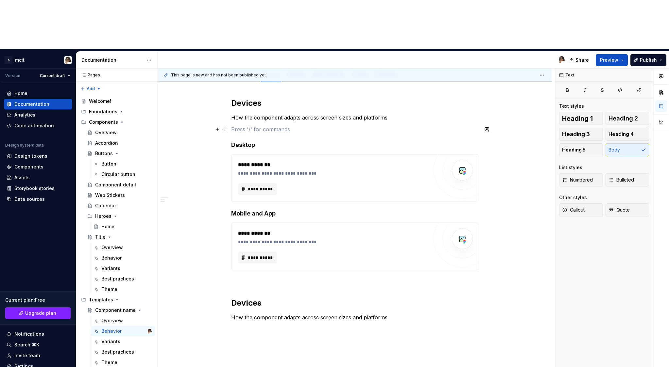
click at [263, 125] on p at bounding box center [354, 129] width 247 height 8
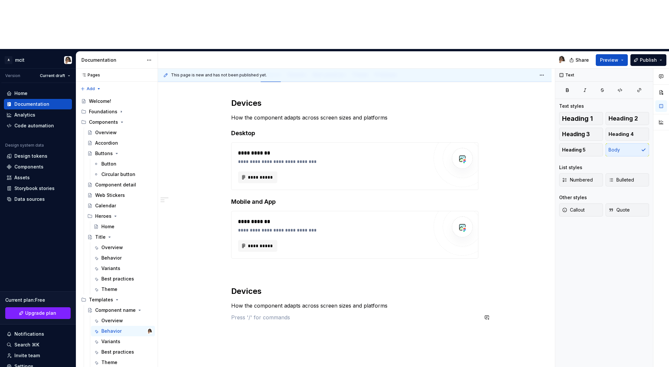
click at [257, 278] on div "**********" at bounding box center [354, 213] width 247 height 231
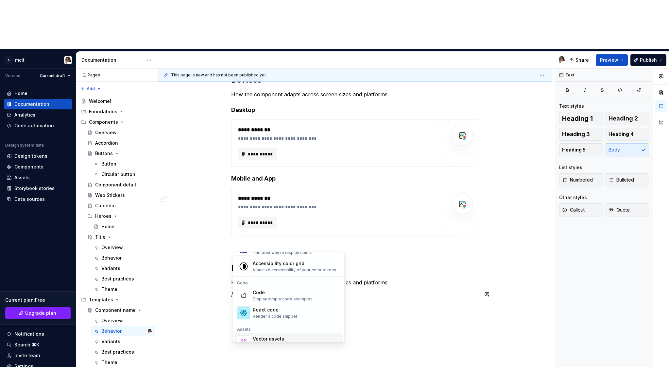
scroll to position [513, 0]
click at [296, 295] on div "Code" at bounding box center [283, 293] width 60 height 7
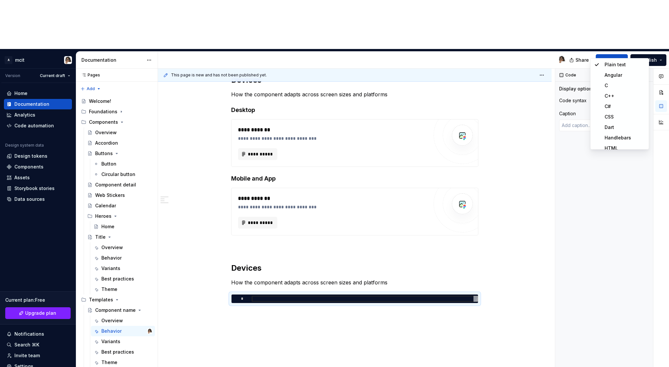
click at [642, 69] on div "Comments Open comments No comments yet Select ‘Comment’ from the block context …" at bounding box center [612, 243] width 114 height 348
click at [594, 120] on textarea at bounding box center [604, 126] width 90 height 12
click at [263, 295] on div "*" at bounding box center [354, 299] width 246 height 8
click at [262, 296] on div at bounding box center [365, 299] width 226 height 6
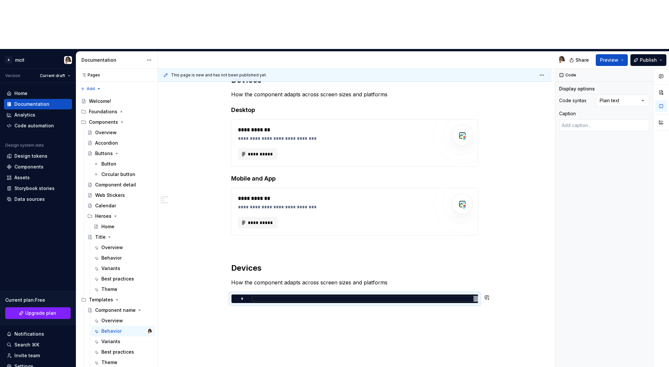
click at [256, 279] on div "**********" at bounding box center [354, 240] width 393 height 362
click at [248, 263] on h2 "Devices" at bounding box center [354, 268] width 247 height 10
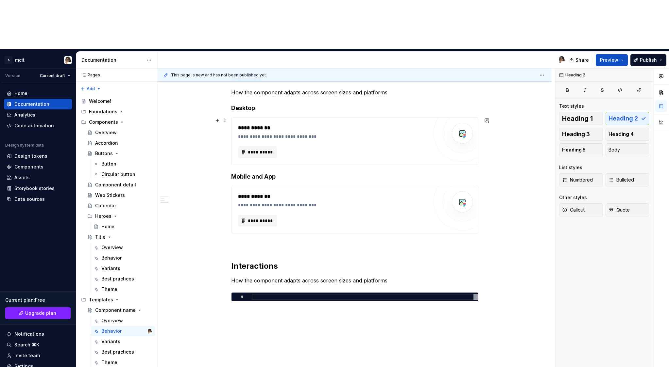
scroll to position [114, 0]
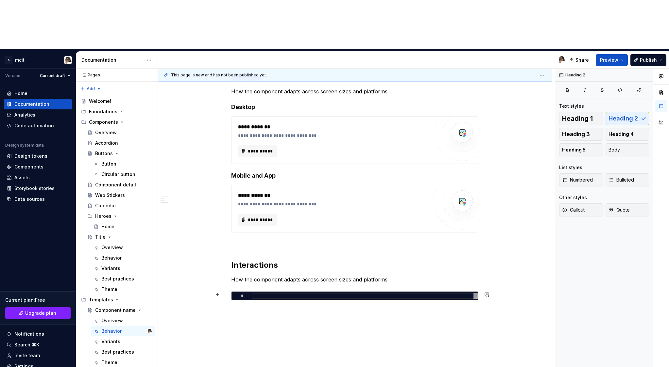
click at [277, 291] on div "*" at bounding box center [354, 295] width 247 height 9
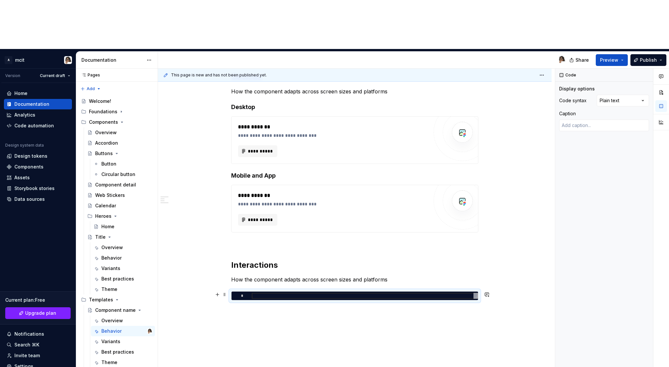
click at [251, 292] on div "*" at bounding box center [354, 296] width 246 height 8
click at [252, 293] on div at bounding box center [365, 296] width 226 height 6
click at [226, 290] on span at bounding box center [224, 294] width 5 height 9
click at [245, 305] on div "Delete" at bounding box center [257, 303] width 42 height 7
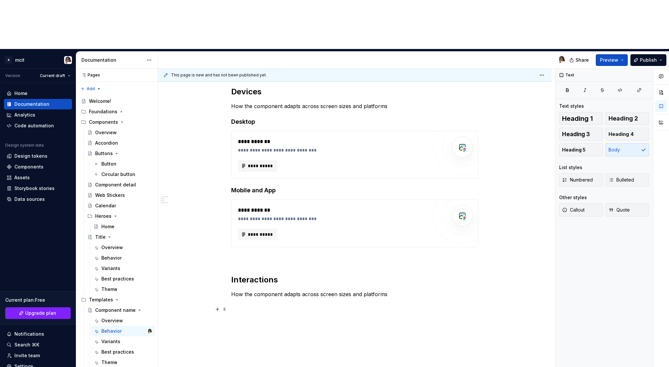
scroll to position [99, 0]
click at [252, 254] on div "**********" at bounding box center [354, 197] width 247 height 220
click at [252, 263] on div "**********" at bounding box center [354, 243] width 393 height 345
click at [274, 291] on p "How the component adapts across screen sizes and platforms" at bounding box center [354, 295] width 247 height 8
click at [241, 291] on p at bounding box center [354, 295] width 247 height 8
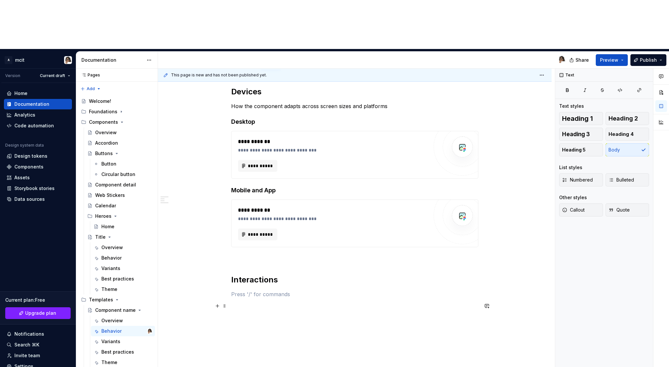
click at [237, 302] on p at bounding box center [354, 306] width 247 height 8
click at [237, 291] on p at bounding box center [354, 295] width 247 height 8
click at [252, 261] on div "**********" at bounding box center [354, 202] width 247 height 231
click at [227, 290] on span at bounding box center [224, 294] width 5 height 9
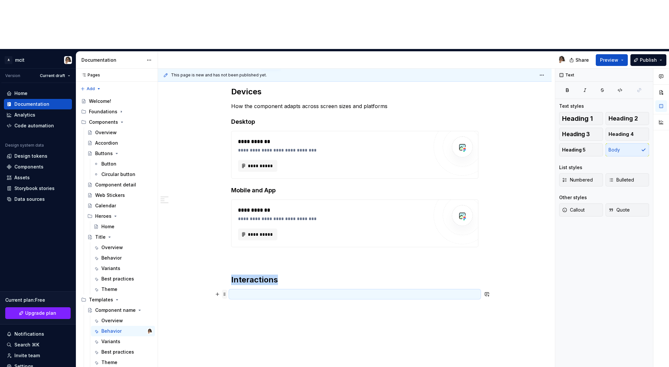
click at [223, 290] on span at bounding box center [224, 294] width 5 height 9
click at [224, 290] on span at bounding box center [224, 294] width 5 height 9
click at [251, 291] on p at bounding box center [354, 295] width 247 height 8
click at [264, 327] on div "**********" at bounding box center [354, 255] width 393 height 369
click at [239, 302] on p "right" at bounding box center [354, 306] width 247 height 8
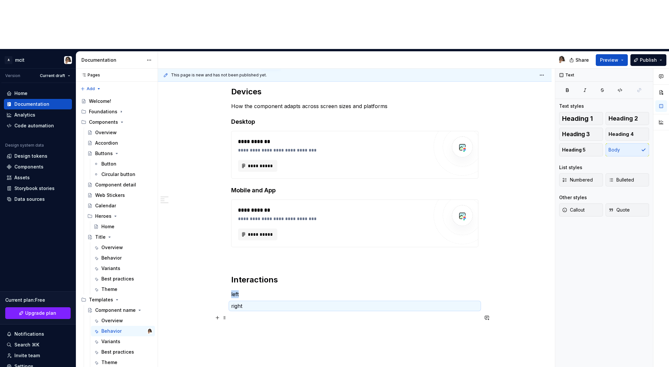
click at [245, 314] on p at bounding box center [354, 318] width 247 height 8
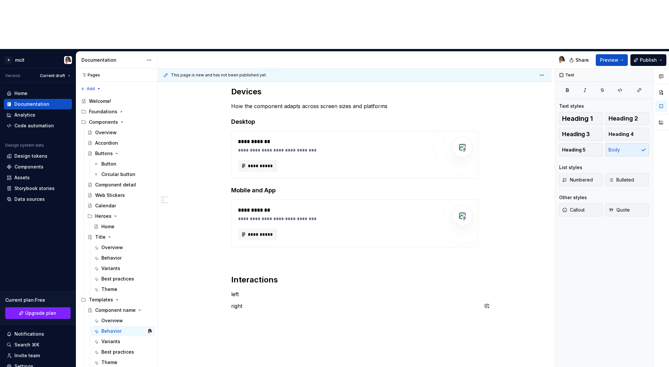
click at [233, 252] on div "**********" at bounding box center [354, 204] width 247 height 235
click at [241, 238] on div "**********" at bounding box center [354, 204] width 247 height 235
click at [240, 291] on p "left" at bounding box center [354, 295] width 247 height 8
click at [239, 302] on p "right" at bounding box center [354, 306] width 247 height 8
click at [226, 302] on span at bounding box center [224, 306] width 5 height 9
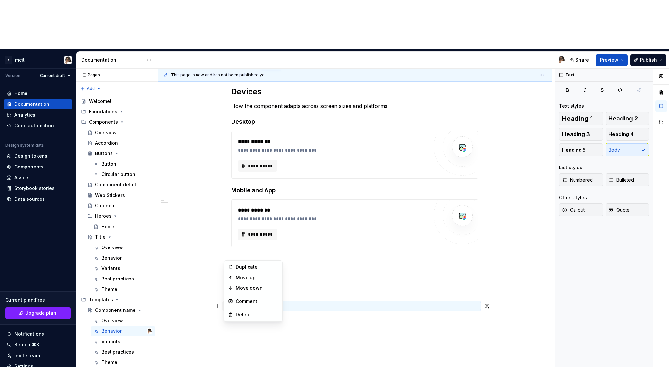
click at [226, 302] on span at bounding box center [224, 306] width 5 height 9
click at [219, 302] on button "button" at bounding box center [217, 306] width 9 height 9
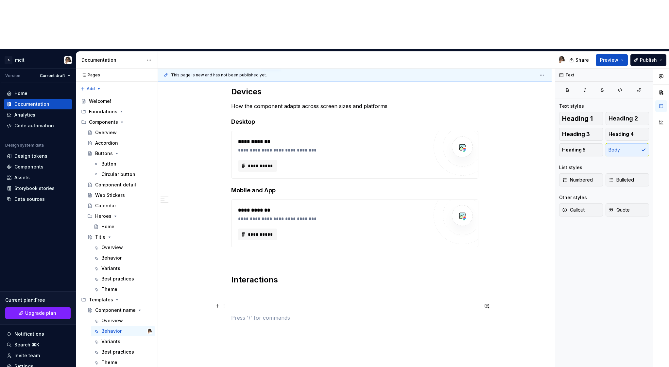
click at [252, 277] on div "**********" at bounding box center [354, 208] width 247 height 243
click at [241, 302] on p at bounding box center [354, 306] width 247 height 8
click at [241, 249] on div "**********" at bounding box center [354, 204] width 247 height 235
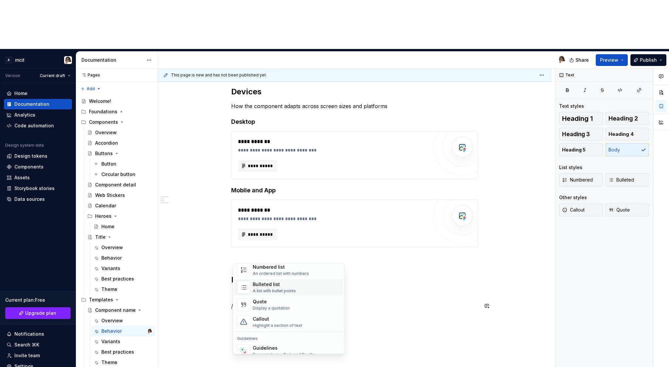
scroll to position [119, 0]
click at [271, 324] on div "Highlight a section of text" at bounding box center [277, 323] width 49 height 5
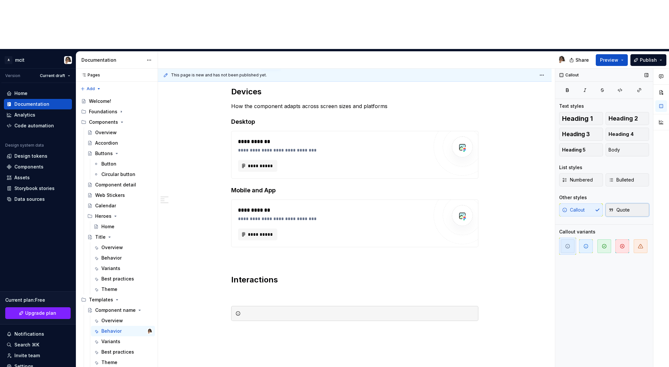
click at [621, 207] on span "Quote" at bounding box center [618, 210] width 21 height 7
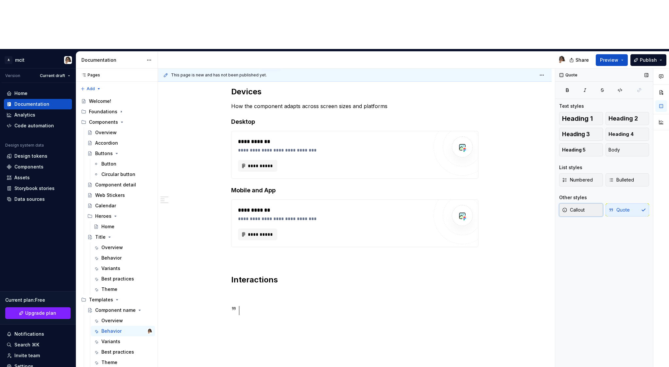
click at [582, 204] on button "Callout" at bounding box center [581, 210] width 44 height 13
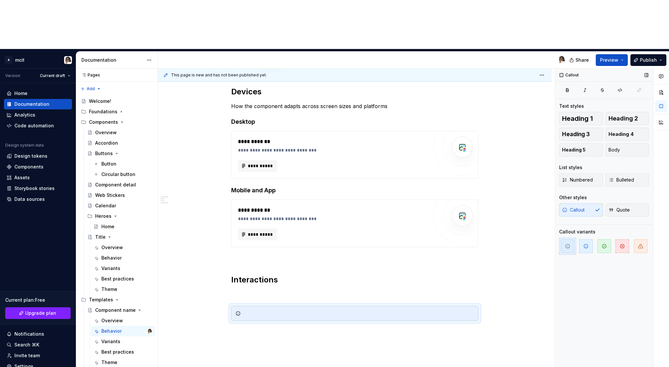
click at [566, 244] on icon "button" at bounding box center [567, 246] width 5 height 5
click at [264, 306] on div at bounding box center [354, 313] width 247 height 15
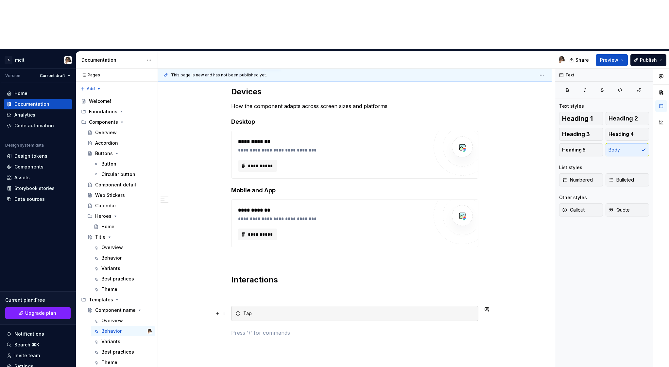
click at [255, 310] on div "Tap" at bounding box center [358, 313] width 231 height 7
click at [248, 329] on p at bounding box center [354, 333] width 247 height 8
click at [266, 310] on div "Tap" at bounding box center [358, 313] width 231 height 7
click at [259, 329] on p at bounding box center [354, 333] width 247 height 8
click at [226, 309] on span at bounding box center [224, 313] width 5 height 9
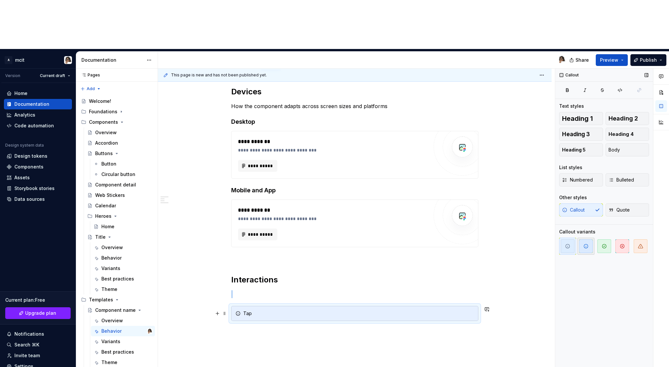
click at [589, 240] on span "button" at bounding box center [586, 247] width 14 height 14
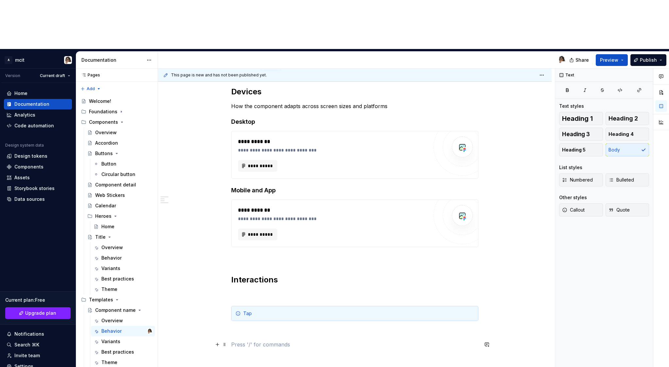
click at [452, 341] on p at bounding box center [354, 345] width 247 height 8
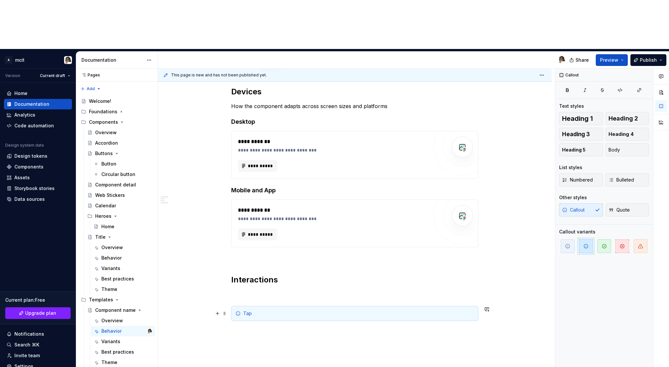
click at [433, 310] on div "Tap" at bounding box center [358, 313] width 231 height 7
click at [605, 244] on icon "button" at bounding box center [603, 246] width 5 height 5
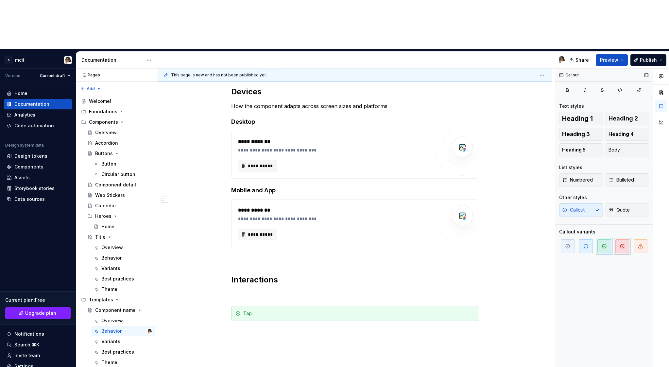
click at [620, 244] on icon "button" at bounding box center [622, 246] width 4 height 4
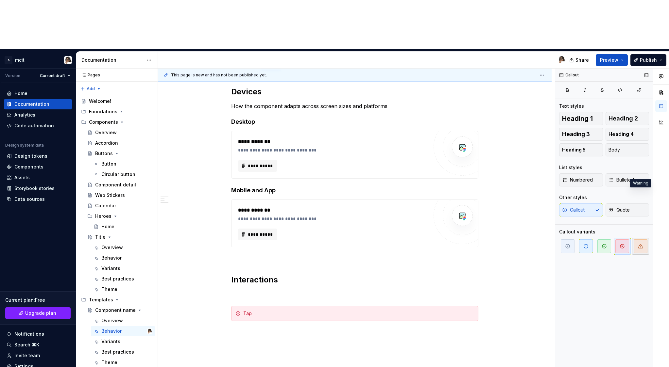
click at [638, 240] on span "button" at bounding box center [640, 247] width 14 height 14
click at [568, 240] on span "button" at bounding box center [567, 247] width 14 height 14
click at [585, 244] on icon "button" at bounding box center [585, 246] width 5 height 5
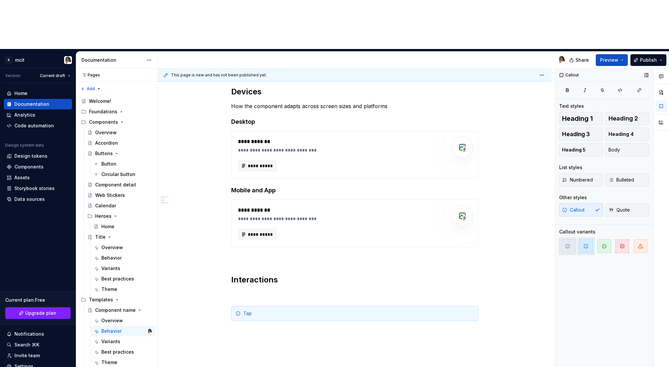
click at [568, 244] on icon "button" at bounding box center [567, 246] width 4 height 4
click at [261, 310] on div "Tap" at bounding box center [358, 313] width 231 height 7
click at [227, 309] on span at bounding box center [224, 313] width 5 height 9
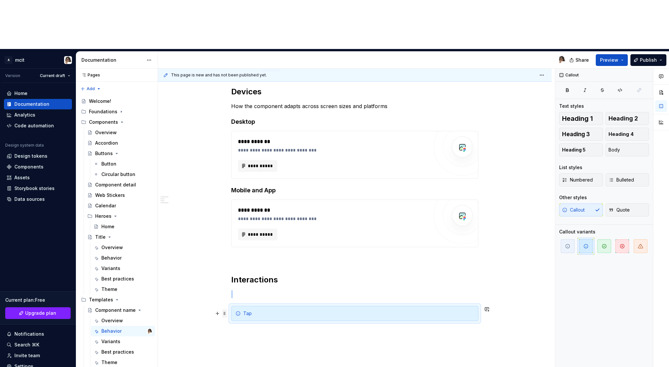
click at [226, 309] on span at bounding box center [224, 313] width 5 height 9
click at [247, 322] on div "Delete" at bounding box center [257, 322] width 42 height 7
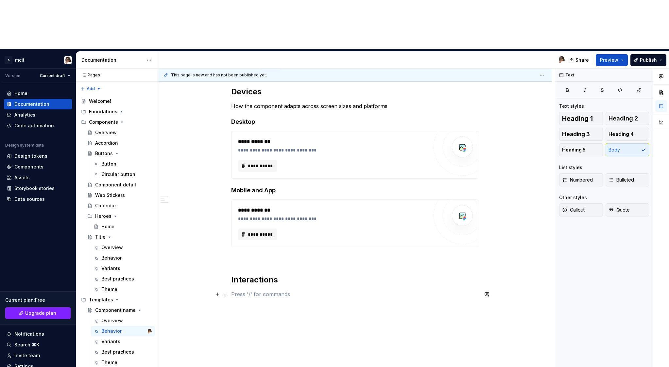
click at [239, 291] on p at bounding box center [354, 295] width 247 height 8
click at [240, 302] on p at bounding box center [354, 306] width 247 height 8
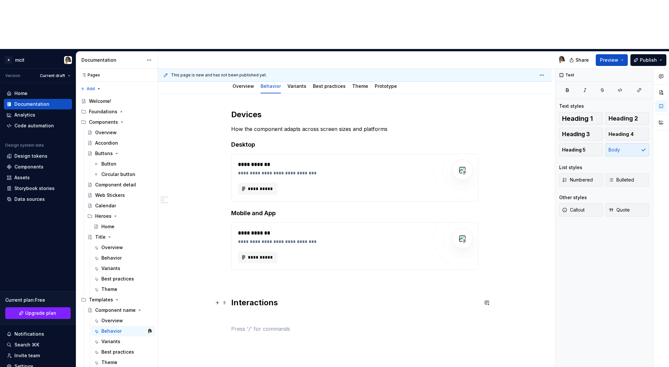
scroll to position [78, 0]
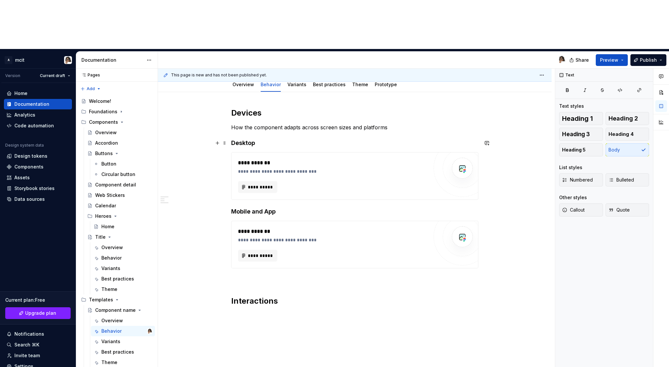
click at [232, 93] on div "**********" at bounding box center [354, 276] width 393 height 369
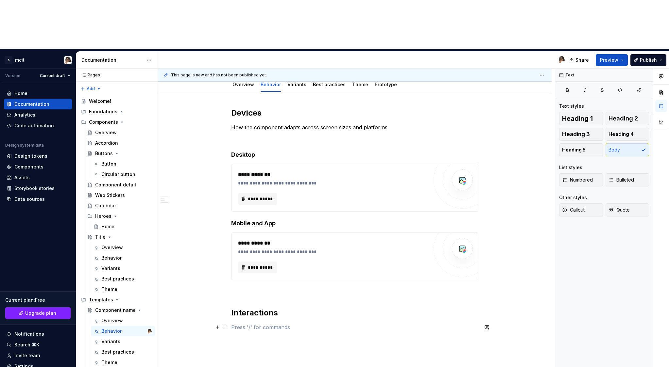
click at [235, 324] on p at bounding box center [354, 328] width 247 height 8
click at [237, 308] on h2 "Interactions" at bounding box center [354, 313] width 247 height 10
click at [236, 284] on div "**********" at bounding box center [354, 231] width 247 height 247
click at [238, 347] on p "When it happens : description" at bounding box center [354, 351] width 247 height 8
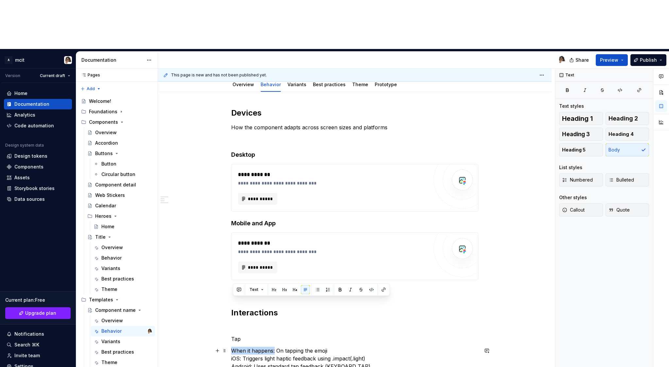
drag, startPoint x: 275, startPoint y: 303, endPoint x: 231, endPoint y: 303, distance: 44.8
click at [231, 303] on div "**********" at bounding box center [354, 302] width 393 height 420
click at [274, 347] on p "When it happens: On tapping the emoji iOS: Triggers light haptic feedback using…" at bounding box center [354, 359] width 247 height 24
drag, startPoint x: 246, startPoint y: 291, endPoint x: 229, endPoint y: 290, distance: 17.0
click at [229, 290] on div "**********" at bounding box center [354, 302] width 393 height 420
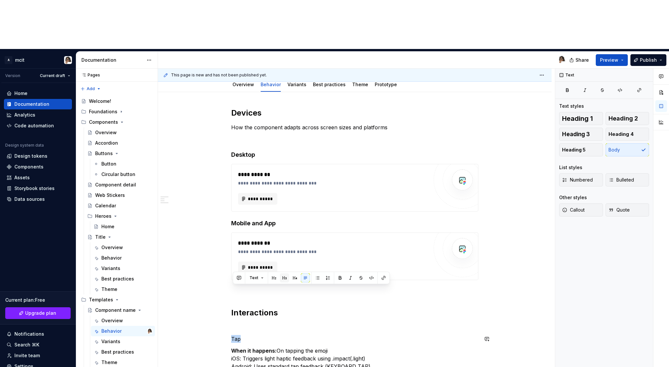
click at [283, 278] on button "button" at bounding box center [284, 278] width 9 height 9
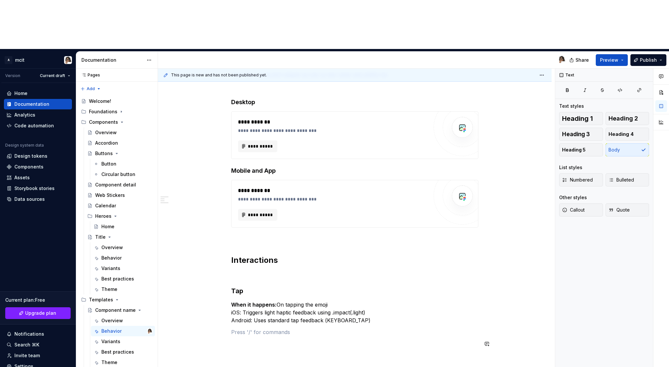
scroll to position [132, 0]
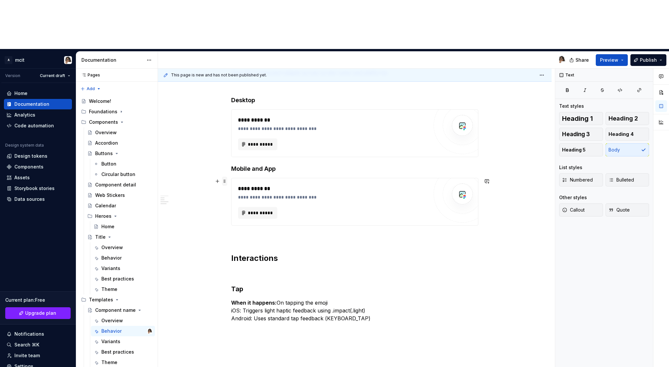
click at [226, 177] on span at bounding box center [224, 181] width 5 height 9
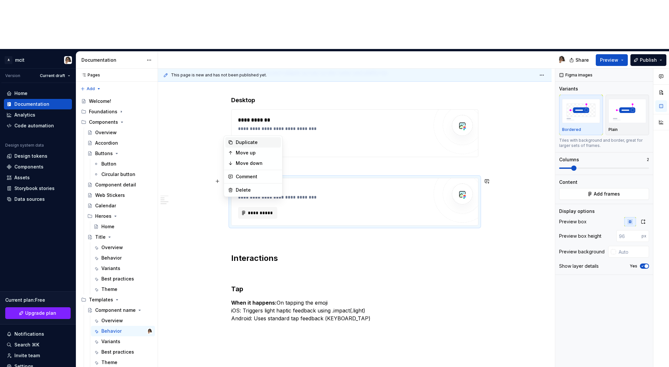
click at [239, 146] on div "Duplicate" at bounding box center [253, 142] width 56 height 10
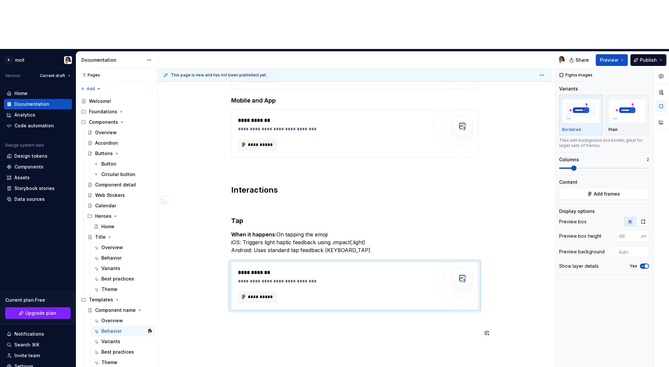
scroll to position [218, 0]
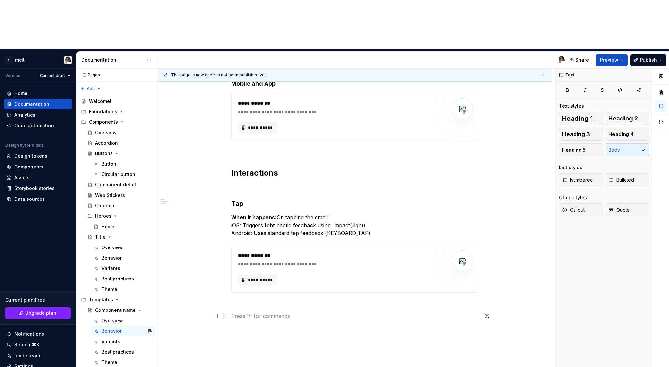
click at [238, 312] on p at bounding box center [354, 316] width 247 height 8
click at [313, 214] on p "When it happens: On tapping the emoji iOS: Triggers light haptic feedback using…" at bounding box center [354, 226] width 247 height 24
click at [337, 214] on p "When it happens: On tapping the emoji iOS: Triggers light haptic feedback using…" at bounding box center [354, 226] width 247 height 24
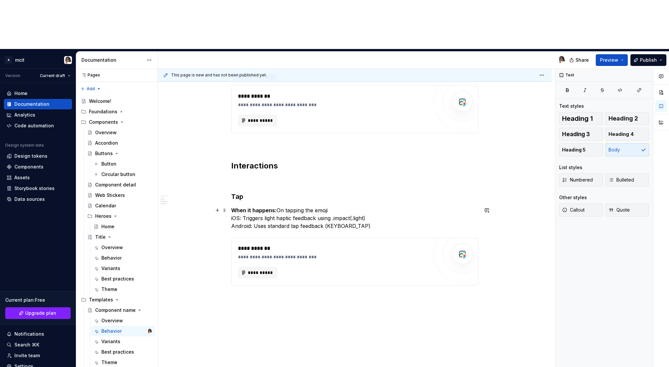
scroll to position [228, 0]
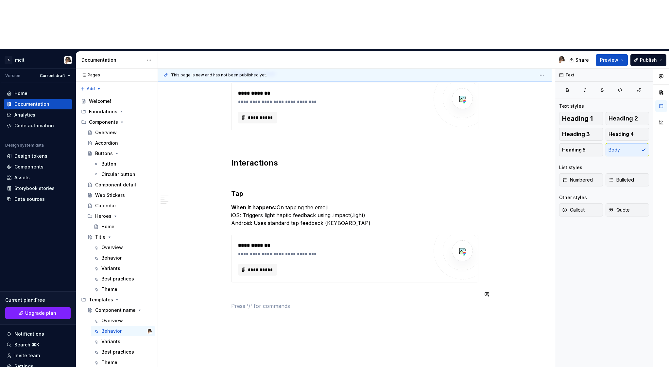
click at [247, 302] on p at bounding box center [354, 306] width 247 height 8
click at [247, 291] on p at bounding box center [354, 295] width 247 height 8
drag, startPoint x: 334, startPoint y: 166, endPoint x: 383, endPoint y: 165, distance: 48.7
click at [383, 204] on p "When it happens: On tapping the emoji iOS: Triggers light haptic feedback using…" at bounding box center [354, 216] width 247 height 24
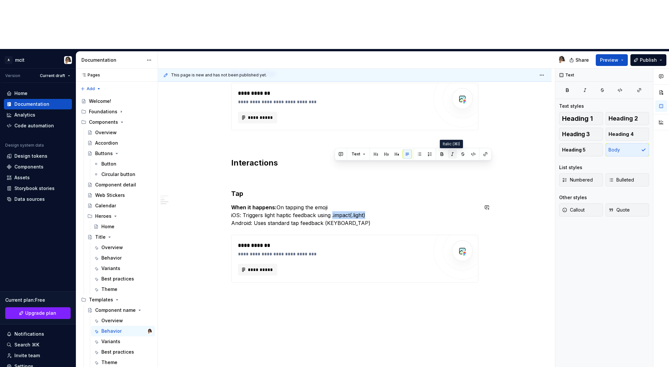
click at [452, 153] on button "button" at bounding box center [452, 154] width 9 height 9
click at [359, 153] on span "Text" at bounding box center [355, 154] width 9 height 5
click at [585, 204] on button "Callout" at bounding box center [581, 210] width 44 height 13
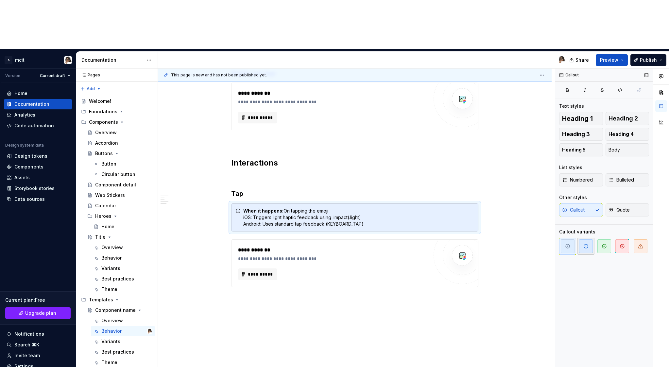
click at [586, 244] on icon "button" at bounding box center [585, 246] width 5 height 5
click at [507, 181] on div "**********" at bounding box center [354, 187] width 393 height 490
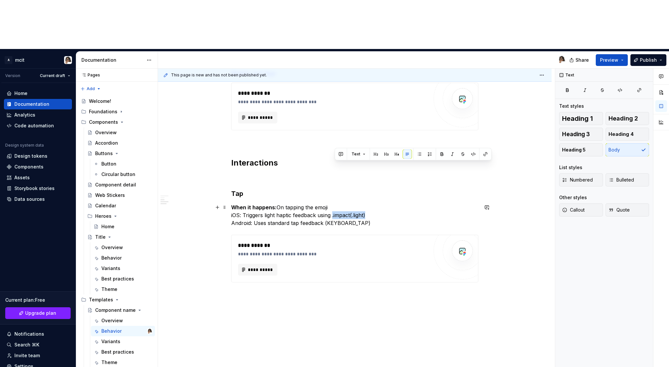
drag, startPoint x: 335, startPoint y: 166, endPoint x: 374, endPoint y: 166, distance: 39.2
click at [374, 204] on p "When it happens: On tapping the emoji iOS: Triggers light haptic feedback using…" at bounding box center [354, 216] width 247 height 24
click at [449, 155] on button "button" at bounding box center [452, 154] width 9 height 9
click at [377, 204] on p "When it happens: On tapping the emoji iOS: Triggers light haptic feedback using…" at bounding box center [354, 216] width 247 height 24
drag, startPoint x: 377, startPoint y: 175, endPoint x: 325, endPoint y: 174, distance: 52.3
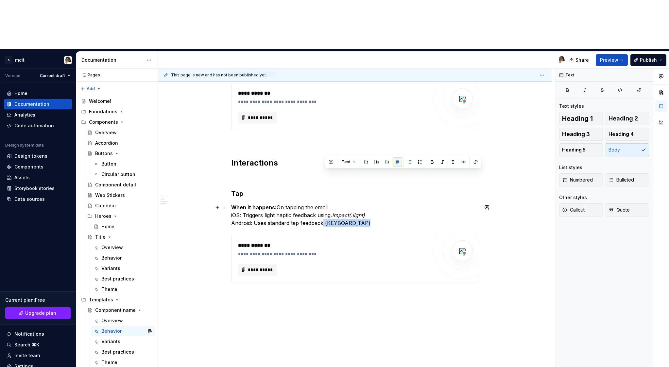
click at [325, 204] on p "When it happens: On tapping the emoji iOS: Triggers light haptic feedback using…" at bounding box center [354, 216] width 247 height 24
click at [441, 162] on button "button" at bounding box center [442, 162] width 9 height 9
click at [396, 204] on p "When it happens: On tapping the emoji iOS: Triggers light haptic feedback using…" at bounding box center [354, 216] width 247 height 24
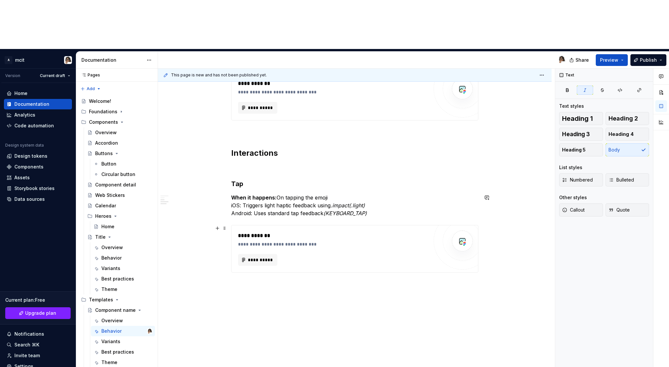
scroll to position [240, 0]
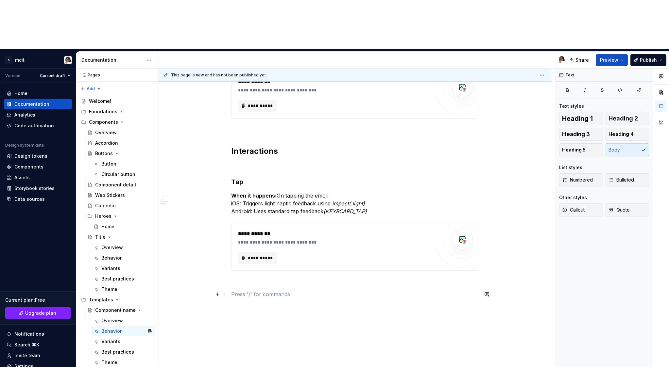
click at [379, 291] on p at bounding box center [354, 295] width 247 height 8
drag, startPoint x: 370, startPoint y: 156, endPoint x: 335, endPoint y: 158, distance: 35.7
click at [335, 192] on p "When it happens: On tapping the emoji iOS: Triggers light haptic feedback using…" at bounding box center [354, 204] width 247 height 24
click at [307, 229] on div "**********" at bounding box center [354, 122] width 247 height 352
click at [248, 122] on div "**********" at bounding box center [354, 122] width 247 height 352
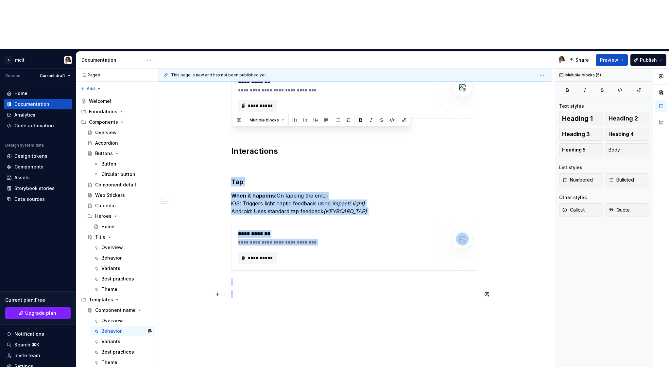
drag, startPoint x: 233, startPoint y: 132, endPoint x: 463, endPoint y: 245, distance: 256.6
click at [463, 245] on div "**********" at bounding box center [354, 122] width 247 height 352
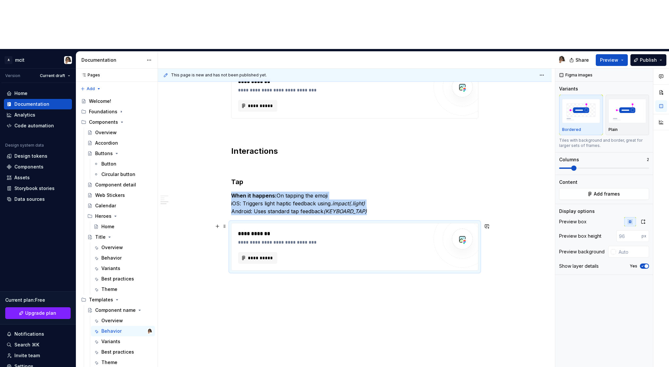
click at [478, 224] on div "**********" at bounding box center [354, 247] width 246 height 47
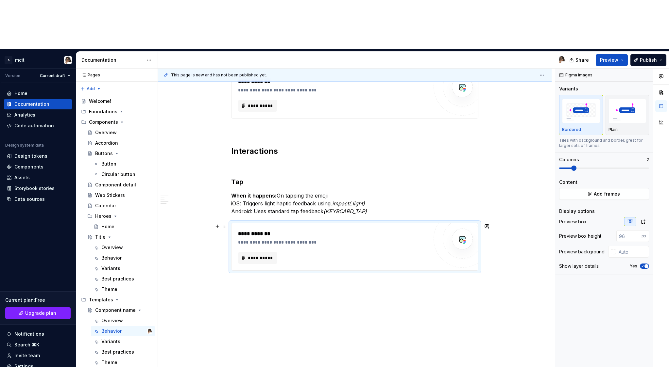
click at [490, 221] on div "**********" at bounding box center [354, 173] width 393 height 486
click at [492, 221] on div "**********" at bounding box center [354, 173] width 393 height 486
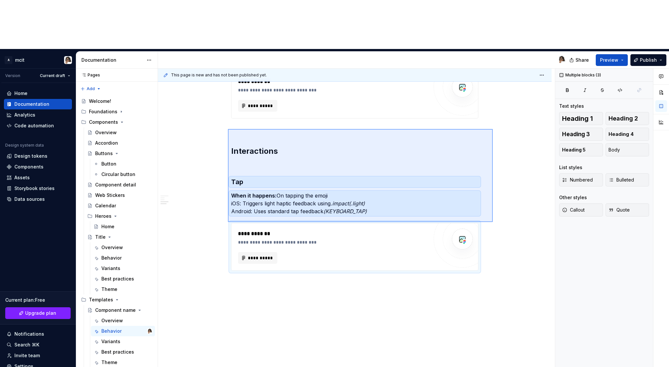
drag, startPoint x: 492, startPoint y: 222, endPoint x: 228, endPoint y: 130, distance: 280.2
click at [228, 130] on div "**********" at bounding box center [356, 243] width 397 height 348
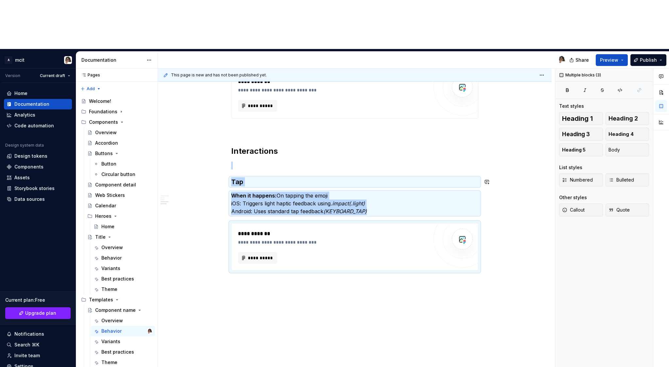
copy div "Tap When it happens: On tapping the emoji iOS: Triggers light haptic feedback u…"
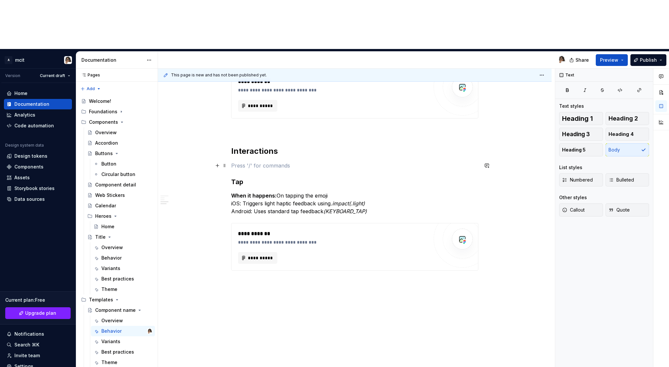
click at [241, 162] on p at bounding box center [354, 166] width 247 height 8
click at [232, 132] on div "**********" at bounding box center [354, 173] width 393 height 486
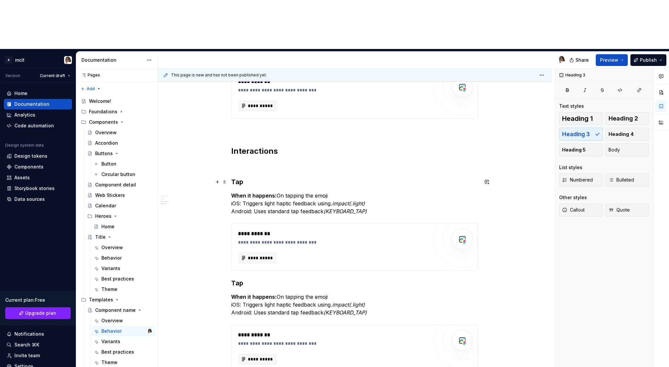
click at [241, 177] on h3 "Tap" at bounding box center [354, 181] width 247 height 9
click at [278, 192] on p "When it happens: On tapping the emoji iOS: Triggers light haptic feedback using…" at bounding box center [354, 204] width 247 height 24
drag, startPoint x: 278, startPoint y: 146, endPoint x: 332, endPoint y: 146, distance: 54.2
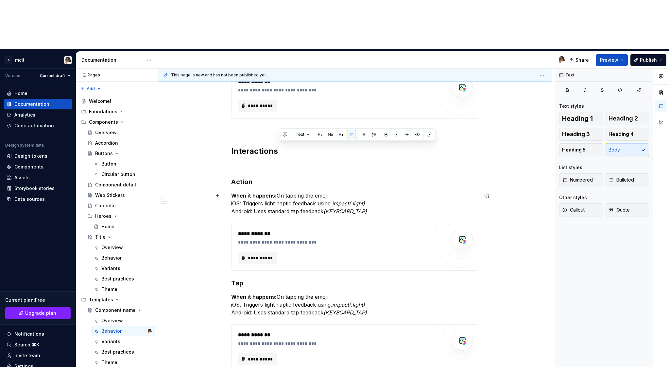
click at [332, 192] on p "When it happens: On tapping the emoji iOS: Triggers light haptic feedback using…" at bounding box center [354, 204] width 247 height 24
drag, startPoint x: 373, startPoint y: 156, endPoint x: 285, endPoint y: 159, distance: 88.6
click at [285, 192] on p "When it happens: Describe the action iOS: Triggers light haptic feedback using …" at bounding box center [354, 204] width 247 height 24
click at [274, 192] on p "When it happens: Describe the action iOS: Triggers light haptic feedback using …" at bounding box center [354, 204] width 247 height 24
click at [246, 192] on p "When it happens: Describe the action iOS: Triggers light haptic feedback using …" at bounding box center [354, 204] width 247 height 24
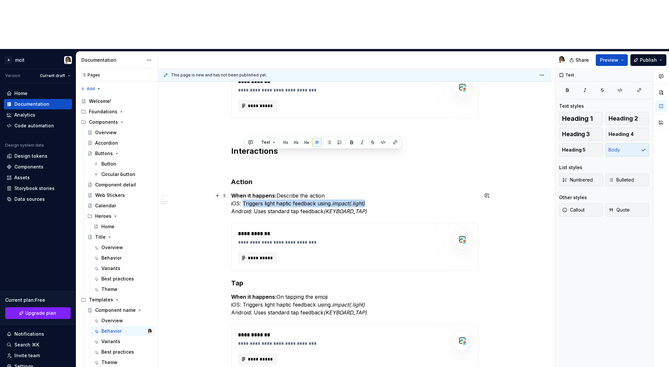
drag, startPoint x: 244, startPoint y: 154, endPoint x: 373, endPoint y: 155, distance: 128.1
click at [373, 192] on p "When it happens: Describe the action iOS: Triggers light haptic feedback using …" at bounding box center [354, 204] width 247 height 24
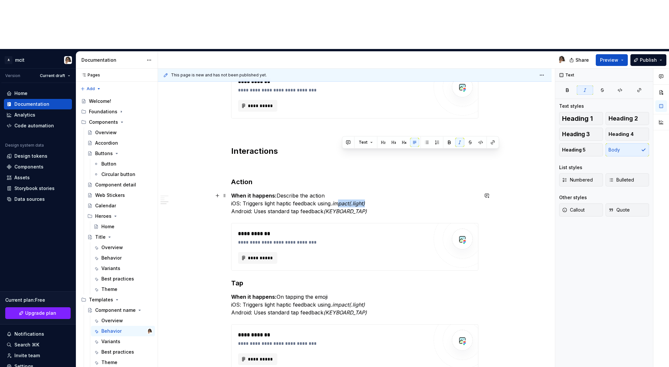
drag, startPoint x: 373, startPoint y: 155, endPoint x: 342, endPoint y: 155, distance: 30.7
click at [342, 192] on p "When it happens: Describe the action iOS: Triggers light haptic feedback using …" at bounding box center [354, 204] width 247 height 24
drag, startPoint x: 293, startPoint y: 155, endPoint x: 265, endPoint y: 155, distance: 27.8
click at [265, 192] on p "When it happens: Describe the action iOS: Triggers light haptic feedback using …" at bounding box center [354, 204] width 247 height 24
click at [283, 192] on p "When it happens: Describe the action iOS: Triggers light haptic feedback using …" at bounding box center [354, 204] width 247 height 24
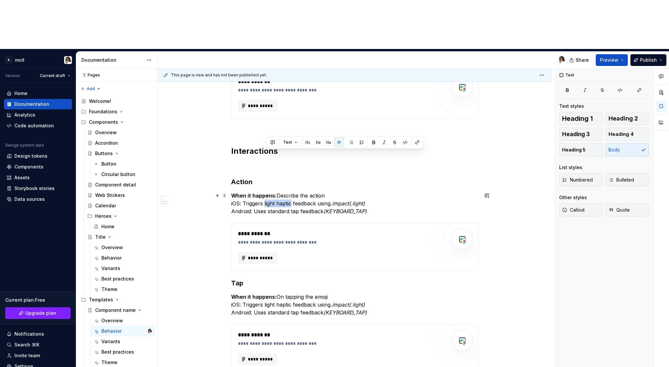
drag, startPoint x: 293, startPoint y: 155, endPoint x: 266, endPoint y: 155, distance: 27.8
click at [266, 192] on p "When it happens: Describe the action iOS: Triggers light haptic feedback using …" at bounding box center [354, 204] width 247 height 24
drag, startPoint x: 345, startPoint y: 156, endPoint x: 381, endPoint y: 156, distance: 35.6
click at [381, 192] on p "When it happens: Describe the action iOS: Triggers [type of haptic] feedback us…" at bounding box center [354, 204] width 247 height 24
drag, startPoint x: 389, startPoint y: 153, endPoint x: 345, endPoint y: 154, distance: 43.2
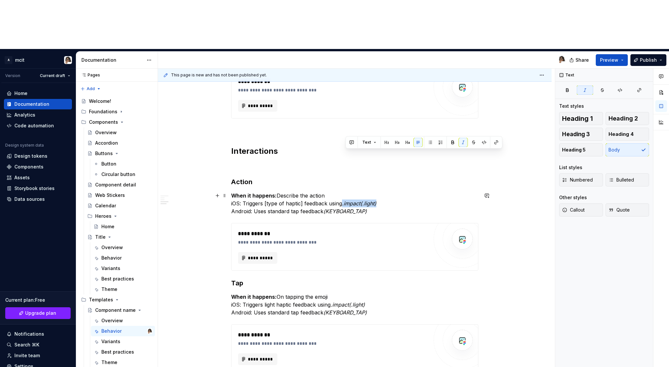
click at [345, 192] on p "When it happens: Describe the action iOS: Triggers [type of haptic] feedback us…" at bounding box center [354, 204] width 247 height 24
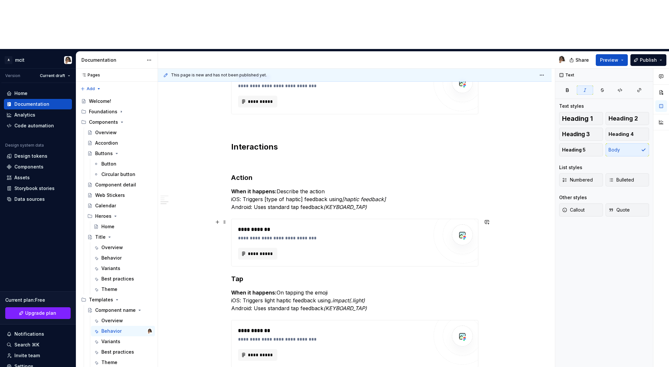
scroll to position [244, 0]
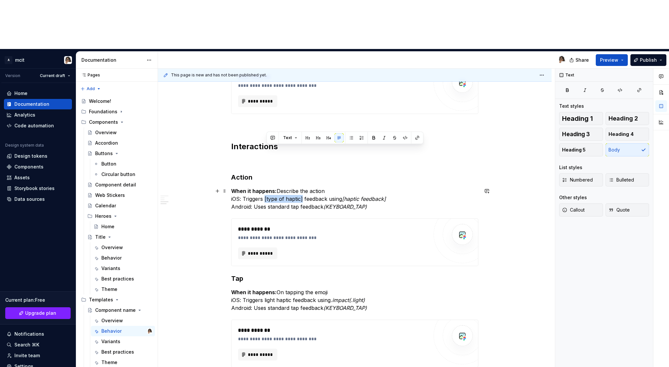
drag, startPoint x: 266, startPoint y: 150, endPoint x: 304, endPoint y: 150, distance: 37.9
click at [304, 187] on p "When it happens: Describe the action iOS: Triggers [type of haptic] feedback us…" at bounding box center [354, 199] width 247 height 24
copy p "[type of haptic] feedback using"
drag, startPoint x: 270, startPoint y: 158, endPoint x: 300, endPoint y: 158, distance: 30.4
click at [300, 187] on p "When it happens: Describe the action iOS: Triggers [type of haptic] feedback us…" at bounding box center [354, 199] width 247 height 24
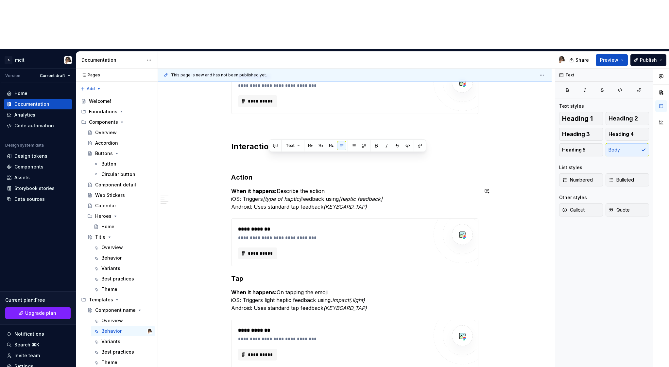
click at [294, 166] on div "**********" at bounding box center [354, 169] width 247 height 454
drag, startPoint x: 299, startPoint y: 158, endPoint x: 268, endPoint y: 159, distance: 31.7
click at [268, 187] on p "When it happens: Describe the action iOS: Triggers [type of haptic] feedback us…" at bounding box center [354, 199] width 247 height 24
click at [283, 166] on div "**********" at bounding box center [354, 169] width 247 height 454
click at [301, 187] on p "When it happens: Describe the action iOS: Triggers [type of haptic] feedback us…" at bounding box center [354, 199] width 247 height 24
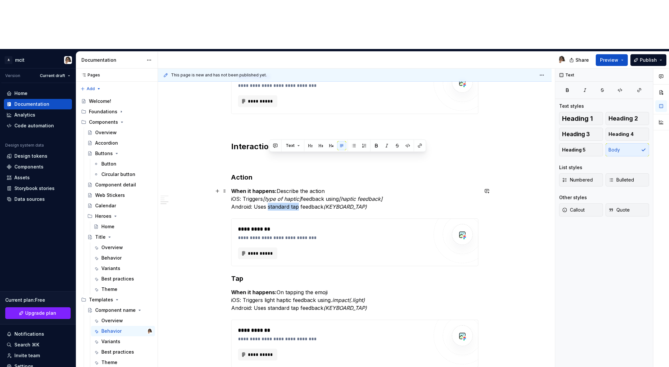
drag, startPoint x: 299, startPoint y: 158, endPoint x: 269, endPoint y: 159, distance: 30.1
click at [269, 187] on p "When it happens: Describe the action iOS: Triggers [type of haptic] feedback us…" at bounding box center [354, 199] width 247 height 24
click at [381, 187] on p "When it happens: Describe the action iOS: Triggers [type of haptic] feedback us…" at bounding box center [354, 199] width 247 height 24
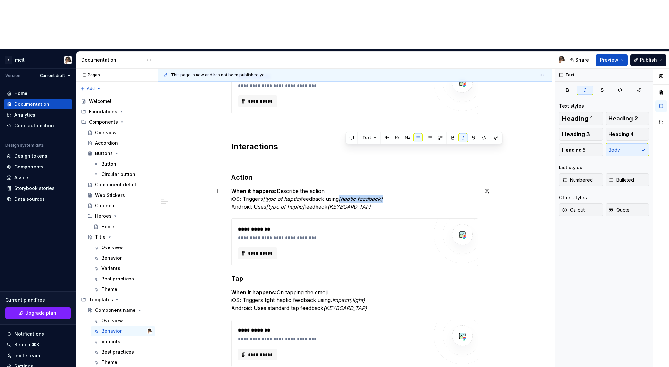
drag, startPoint x: 390, startPoint y: 151, endPoint x: 345, endPoint y: 153, distance: 44.8
click at [345, 187] on p "When it happens: Describe the action iOS: Triggers [type of haptic] feedback us…" at bounding box center [354, 199] width 247 height 24
copy em "[haptic feedback]"
drag, startPoint x: 381, startPoint y: 158, endPoint x: 334, endPoint y: 158, distance: 47.1
click at [334, 187] on p "When it happens: Describe the action iOS: Triggers [type of haptic] feedback us…" at bounding box center [354, 199] width 247 height 24
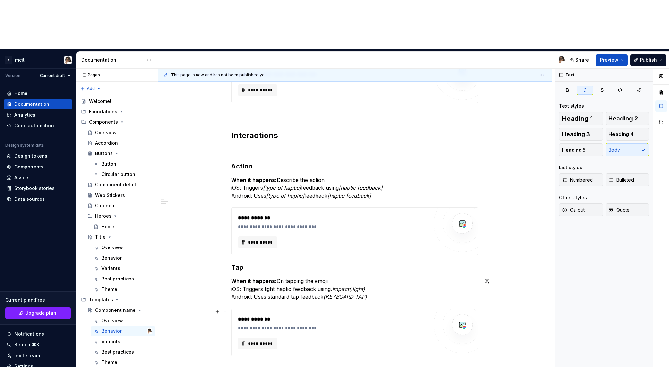
scroll to position [257, 0]
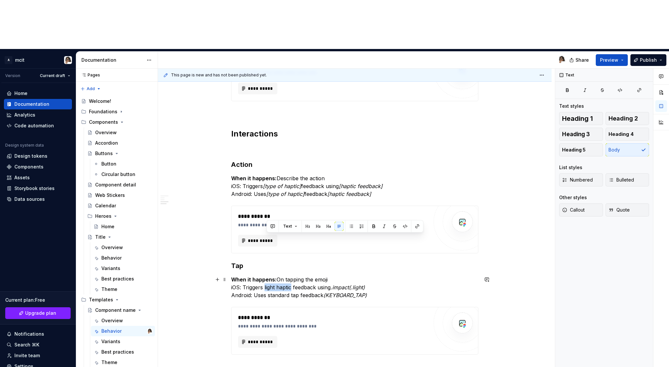
drag, startPoint x: 267, startPoint y: 238, endPoint x: 292, endPoint y: 238, distance: 25.5
click at [292, 276] on p "When it happens: On tapping the emoji iOS: Triggers light haptic feedback using…" at bounding box center [354, 288] width 247 height 24
drag, startPoint x: 335, startPoint y: 238, endPoint x: 348, endPoint y: 238, distance: 12.7
click at [348, 284] on em ".impact(.light)" at bounding box center [344, 287] width 34 height 7
drag, startPoint x: 270, startPoint y: 246, endPoint x: 290, endPoint y: 247, distance: 20.6
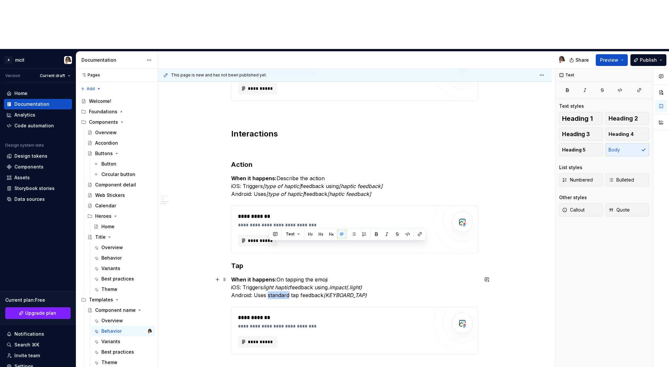
click at [290, 276] on p "When it happens: On tapping the emoji iOS: Triggers light haptic feedback using…" at bounding box center [354, 288] width 247 height 24
click at [335, 307] on div "**********" at bounding box center [354, 331] width 247 height 48
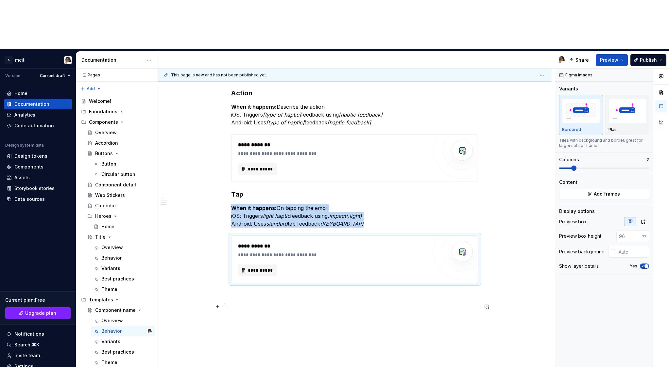
scroll to position [341, 0]
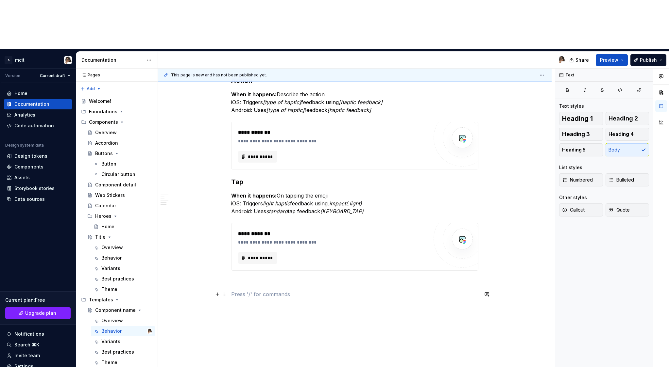
click at [322, 291] on p at bounding box center [354, 295] width 247 height 8
drag, startPoint x: 266, startPoint y: 155, endPoint x: 294, endPoint y: 155, distance: 27.5
click at [294, 192] on p "When it happens: On tapping the emoji iOS: Triggers light haptic feedback using…" at bounding box center [354, 204] width 247 height 24
click at [292, 252] on div "**********" at bounding box center [354, 75] width 247 height 461
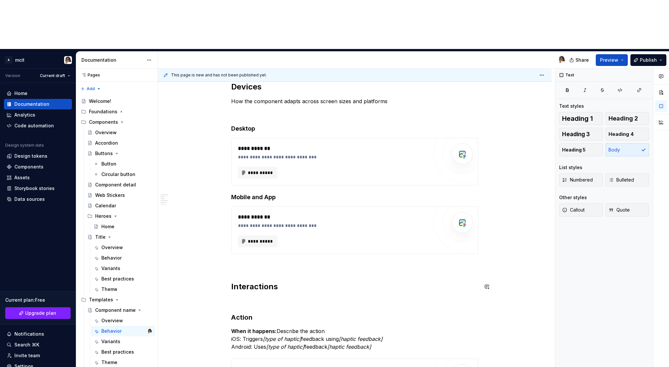
scroll to position [99, 0]
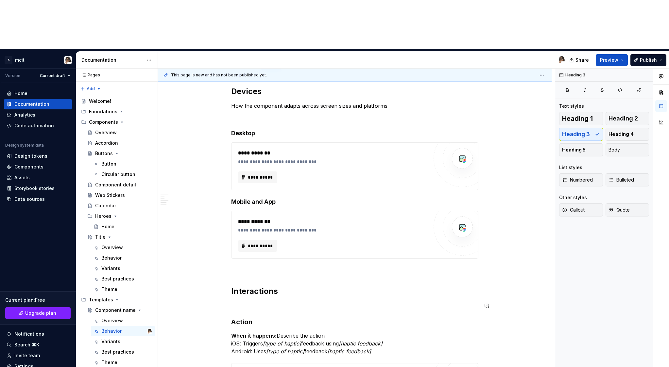
click at [241, 264] on div "**********" at bounding box center [354, 313] width 247 height 454
click at [241, 263] on div "**********" at bounding box center [354, 313] width 247 height 454
click at [241, 302] on p at bounding box center [354, 306] width 247 height 8
click at [240, 266] on div "**********" at bounding box center [354, 313] width 247 height 454
click at [240, 302] on p at bounding box center [354, 306] width 247 height 8
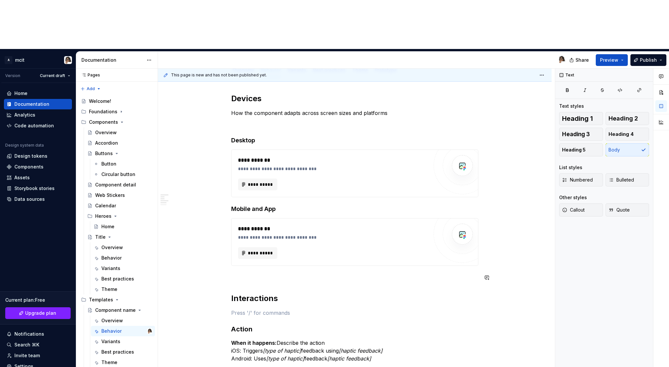
scroll to position [89, 0]
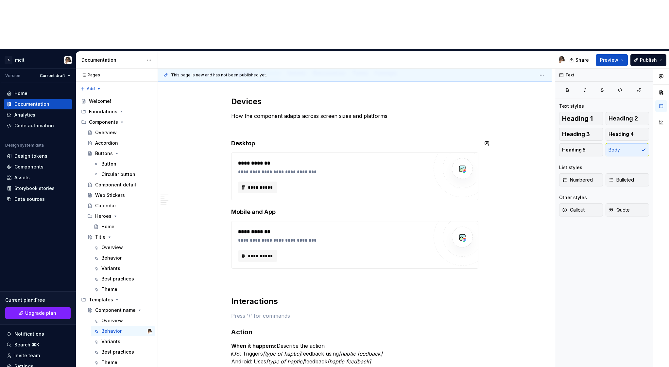
click at [241, 96] on div "**********" at bounding box center [354, 323] width 247 height 454
click at [241, 124] on p at bounding box center [354, 128] width 247 height 8
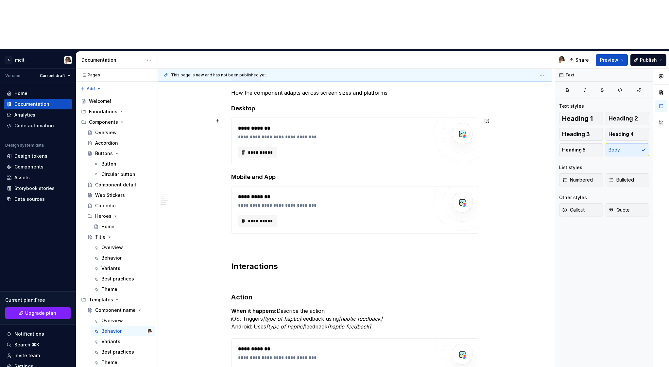
scroll to position [112, 0]
click at [244, 277] on p at bounding box center [354, 281] width 247 height 8
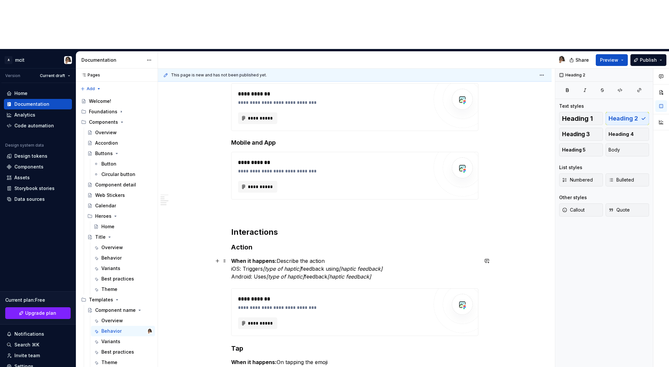
scroll to position [148, 0]
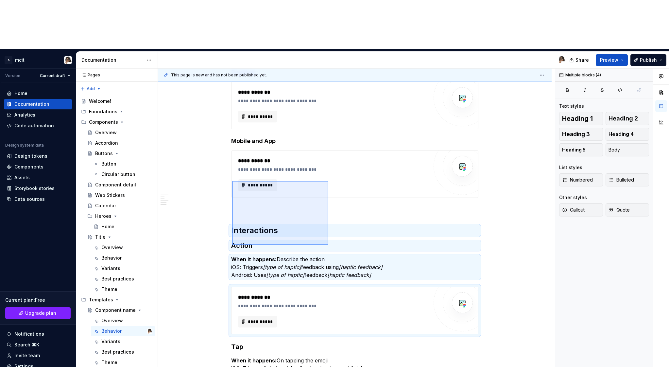
drag, startPoint x: 232, startPoint y: 181, endPoint x: 328, endPoint y: 245, distance: 115.5
click at [328, 245] on div "**********" at bounding box center [356, 243] width 397 height 348
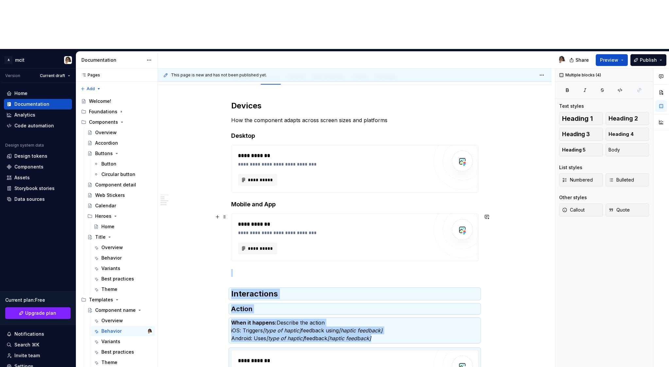
scroll to position [80, 0]
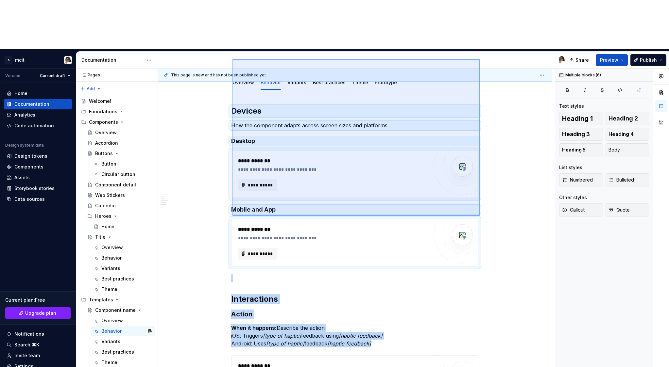
drag, startPoint x: 232, startPoint y: 59, endPoint x: 479, endPoint y: 216, distance: 292.6
click at [479, 216] on div "**********" at bounding box center [356, 243] width 397 height 348
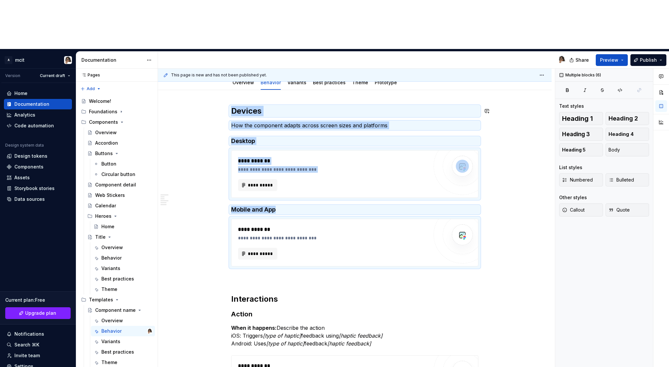
copy div "**********"
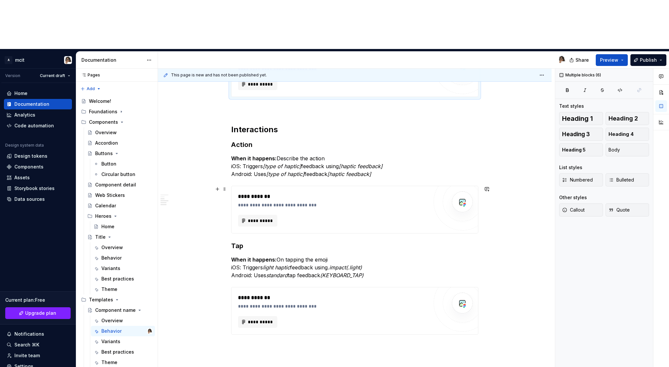
scroll to position [313, 0]
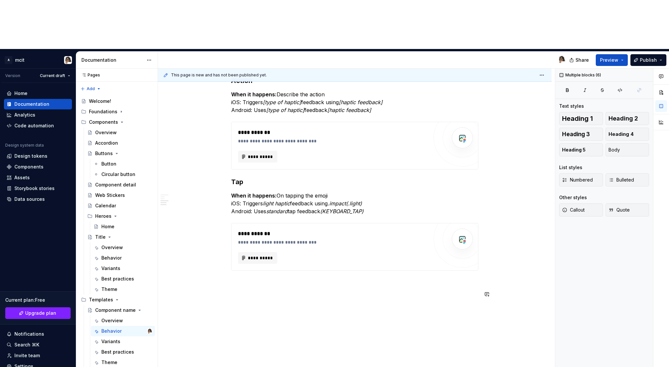
click at [271, 241] on div "**********" at bounding box center [354, 85] width 247 height 426
click at [243, 279] on p at bounding box center [354, 283] width 247 height 8
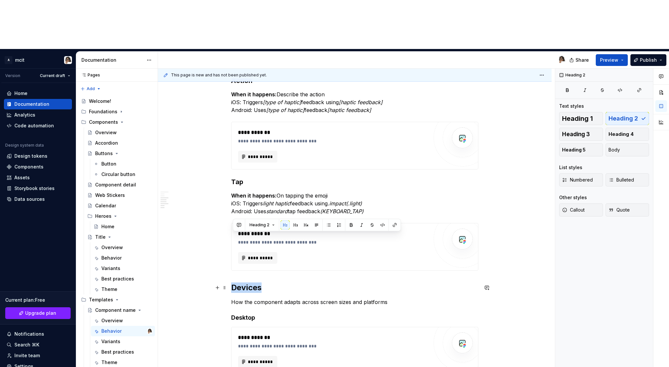
drag, startPoint x: 273, startPoint y: 242, endPoint x: 233, endPoint y: 242, distance: 39.9
click at [233, 283] on h2 "Devices" at bounding box center [354, 288] width 247 height 10
click at [249, 283] on h2 "Devices" at bounding box center [354, 288] width 247 height 10
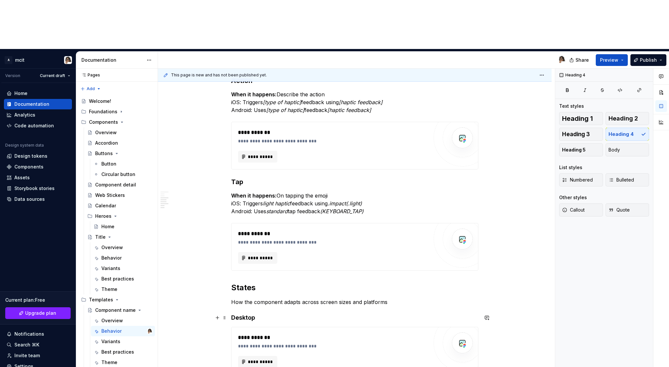
click at [248, 314] on h4 "Desktop" at bounding box center [354, 318] width 247 height 8
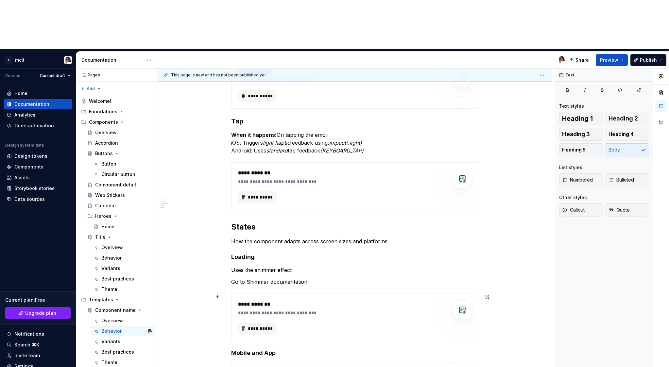
scroll to position [375, 0]
drag, startPoint x: 322, startPoint y: 234, endPoint x: 231, endPoint y: 236, distance: 91.2
click at [231, 236] on div "**********" at bounding box center [354, 169] width 393 height 748
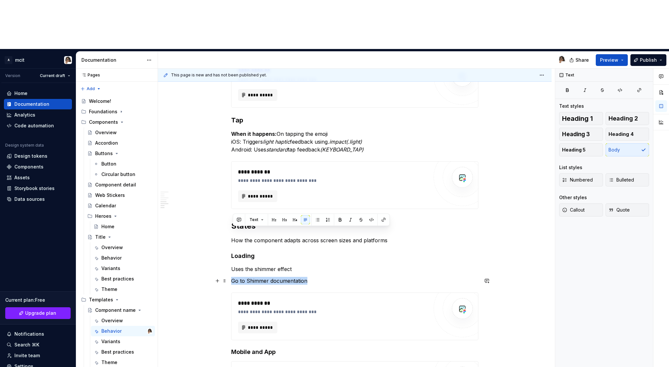
drag, startPoint x: 318, startPoint y: 232, endPoint x: 233, endPoint y: 233, distance: 84.6
click at [233, 277] on p "Go to Shimmer documentation" at bounding box center [354, 281] width 247 height 8
click at [351, 219] on button "button" at bounding box center [350, 219] width 9 height 9
click at [369, 220] on button "button" at bounding box center [371, 219] width 9 height 9
click at [383, 220] on button "button" at bounding box center [383, 219] width 9 height 9
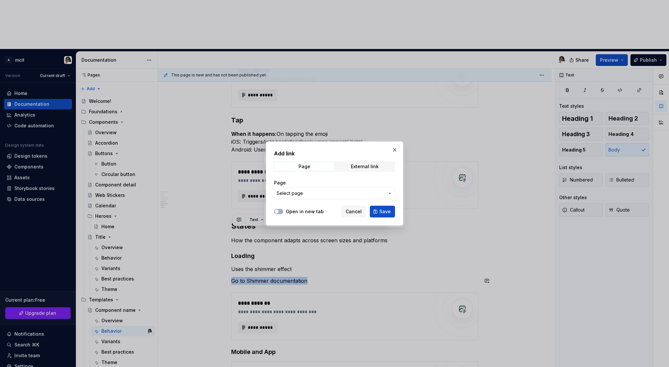
click at [341, 191] on span "Select page" at bounding box center [330, 193] width 108 height 7
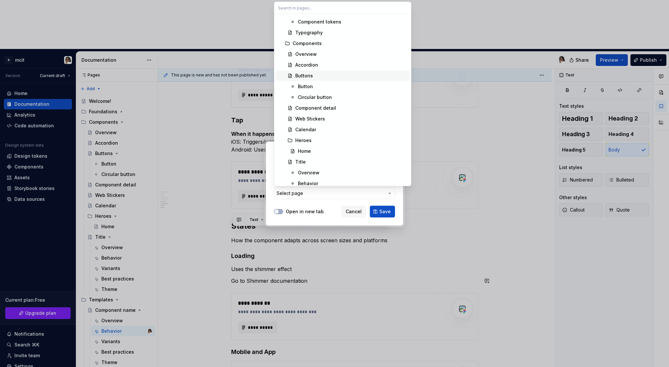
scroll to position [75, 0]
click at [327, 43] on div "Components" at bounding box center [349, 43] width 114 height 7
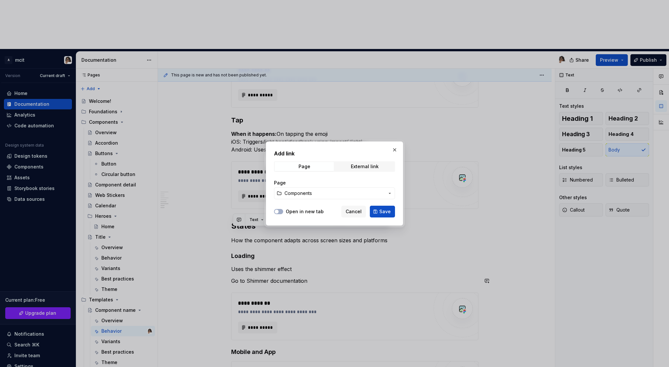
click at [284, 212] on div "Open in new tab" at bounding box center [299, 211] width 50 height 7
click at [278, 212] on span "button" at bounding box center [276, 212] width 4 height 4
click at [389, 210] on span "Save" at bounding box center [384, 211] width 11 height 7
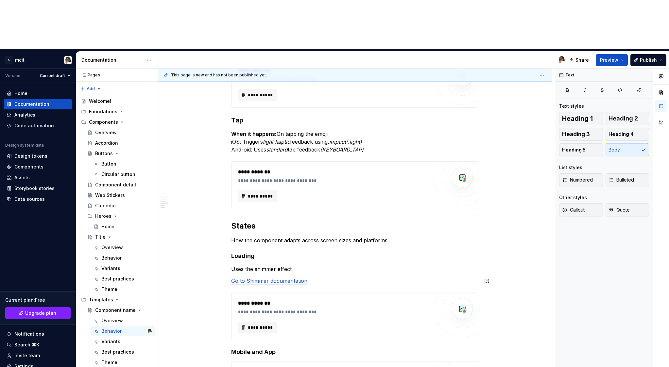
click at [322, 236] on div "**********" at bounding box center [354, 117] width 247 height 614
click at [121, 318] on div "Overview" at bounding box center [112, 321] width 22 height 7
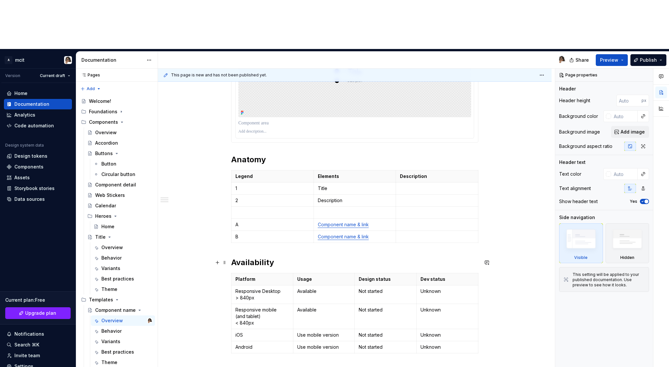
scroll to position [224, 0]
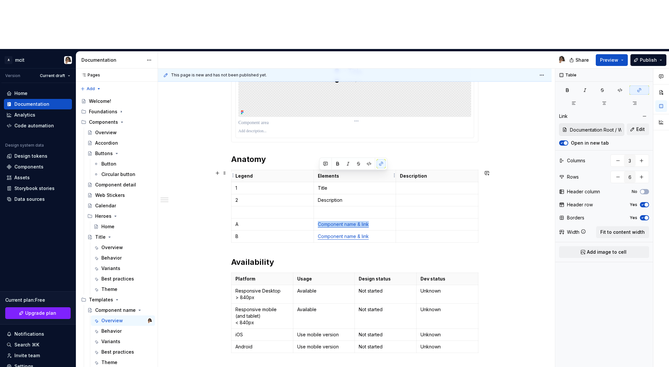
drag, startPoint x: 371, startPoint y: 176, endPoint x: 320, endPoint y: 174, distance: 51.0
click at [320, 221] on p "Component name & link" at bounding box center [355, 224] width 74 height 7
click at [381, 164] on button "button" at bounding box center [380, 163] width 9 height 9
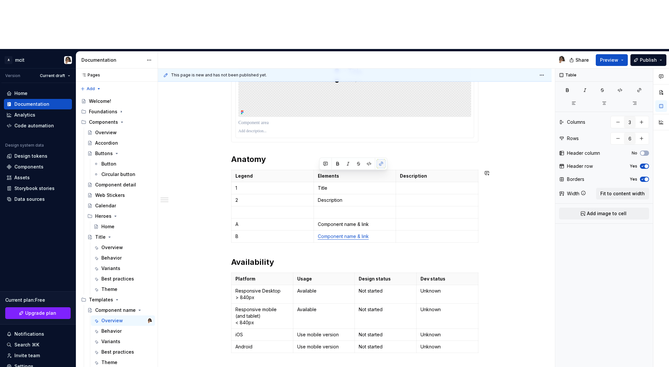
click at [381, 164] on button "button" at bounding box center [380, 163] width 9 height 9
click at [381, 165] on button "button" at bounding box center [380, 163] width 9 height 9
click at [382, 163] on button "button" at bounding box center [380, 163] width 9 height 9
click at [349, 230] on td "Component name & link" at bounding box center [354, 236] width 82 height 12
click at [349, 221] on p "Component name & link" at bounding box center [355, 224] width 74 height 7
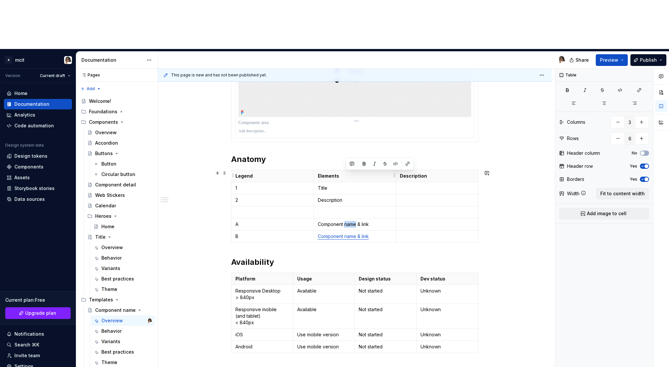
click at [349, 221] on p "Component name & link" at bounding box center [355, 224] width 74 height 7
click at [382, 163] on button "button" at bounding box center [380, 163] width 9 height 9
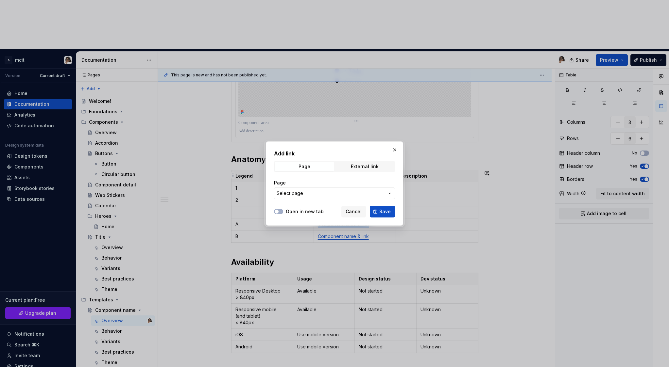
click at [336, 191] on span "Select page" at bounding box center [330, 193] width 108 height 7
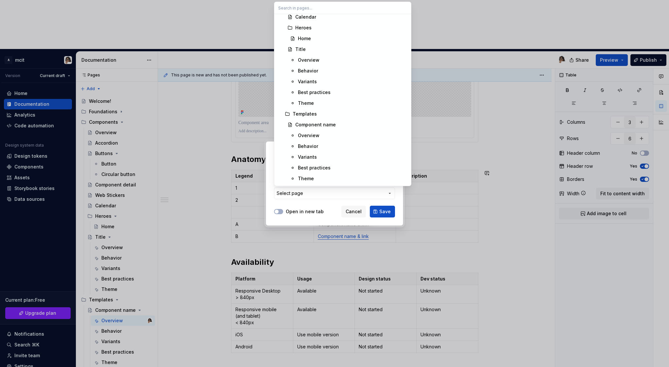
scroll to position [185, 0]
click at [323, 114] on div "Templates" at bounding box center [349, 115] width 114 height 7
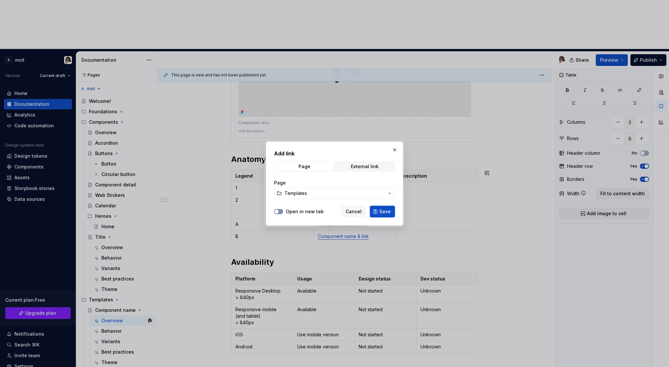
click at [278, 212] on span "button" at bounding box center [276, 212] width 4 height 4
click at [379, 216] on button "Save" at bounding box center [382, 212] width 25 height 12
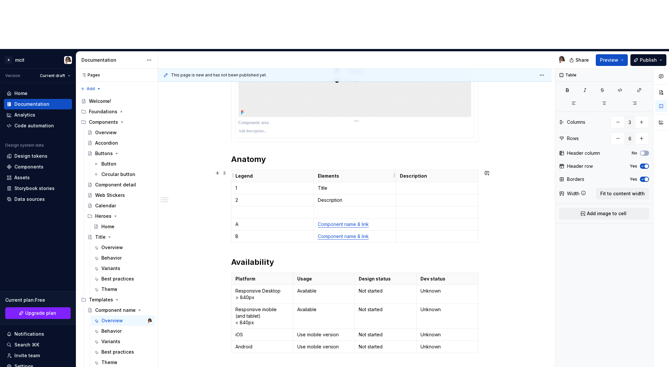
click at [372, 221] on p "Component name & link" at bounding box center [355, 224] width 74 height 7
click at [376, 233] on p "Component name & link" at bounding box center [355, 236] width 74 height 7
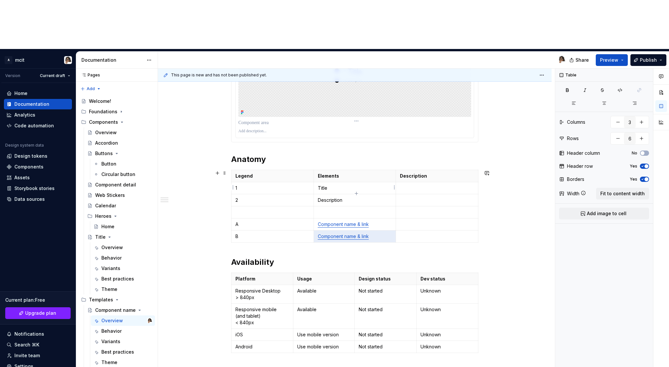
click at [376, 233] on p "Component name & link" at bounding box center [355, 236] width 74 height 7
click at [342, 222] on link "Component name & link" at bounding box center [343, 225] width 51 height 6
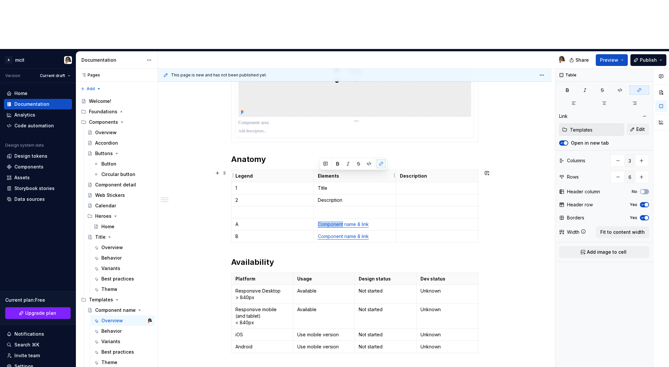
click at [342, 222] on link "Component name & link" at bounding box center [343, 225] width 51 height 6
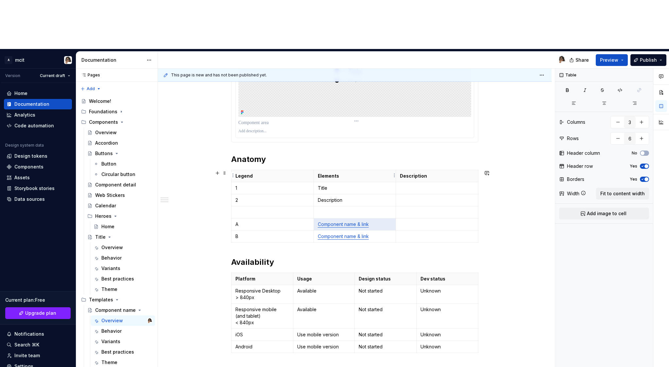
click at [369, 222] on link "Component name & link" at bounding box center [343, 225] width 51 height 6
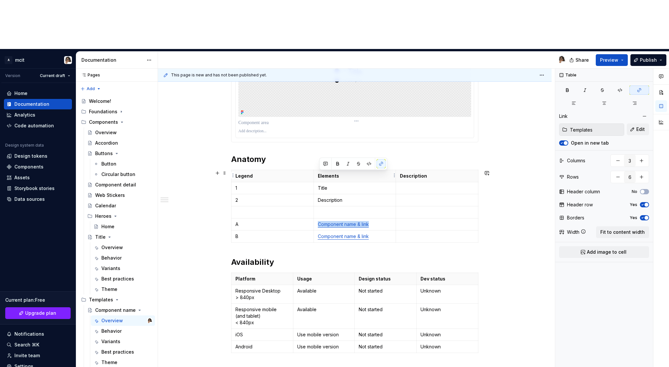
click at [369, 222] on link "Component name & link" at bounding box center [343, 225] width 51 height 6
click at [381, 163] on button "button" at bounding box center [380, 163] width 9 height 9
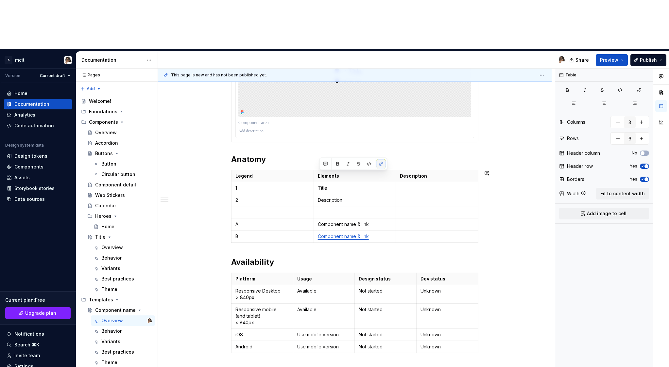
click at [380, 165] on button "button" at bounding box center [380, 163] width 9 height 9
click at [383, 221] on p "Component name & link" at bounding box center [355, 224] width 74 height 7
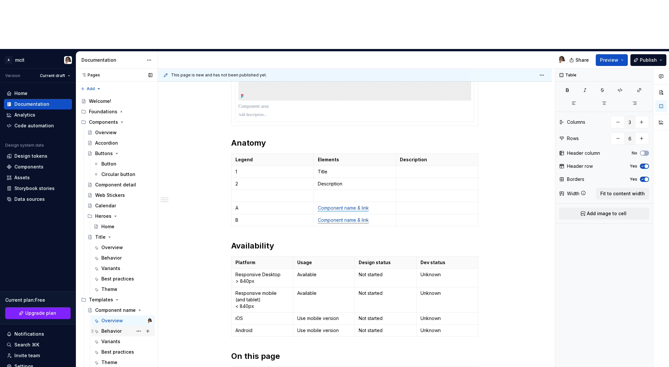
click at [117, 327] on div "Behavior" at bounding box center [126, 331] width 51 height 9
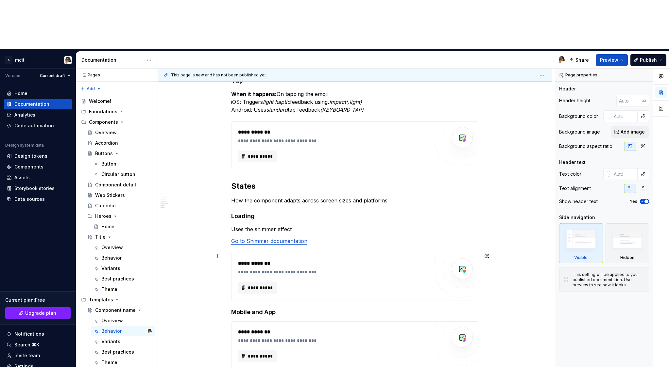
scroll to position [502, 0]
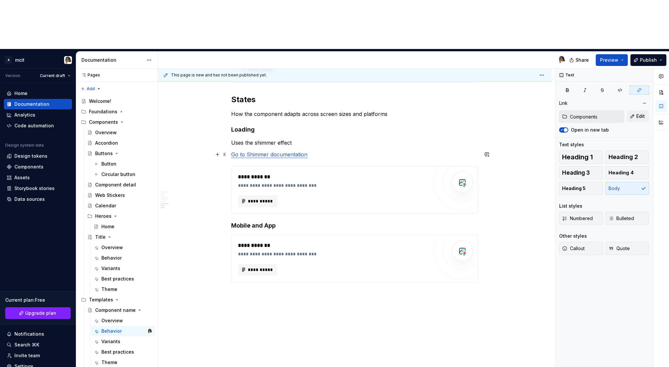
click at [276, 151] on link "Go to Shimmer documentation" at bounding box center [269, 154] width 76 height 7
click at [383, 94] on button "button" at bounding box center [383, 93] width 9 height 9
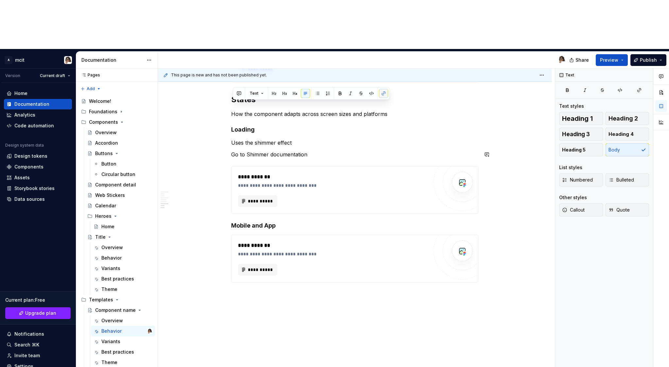
click at [383, 94] on button "button" at bounding box center [383, 93] width 9 height 9
click at [337, 151] on p "Go to Shimmer documentation" at bounding box center [354, 155] width 247 height 8
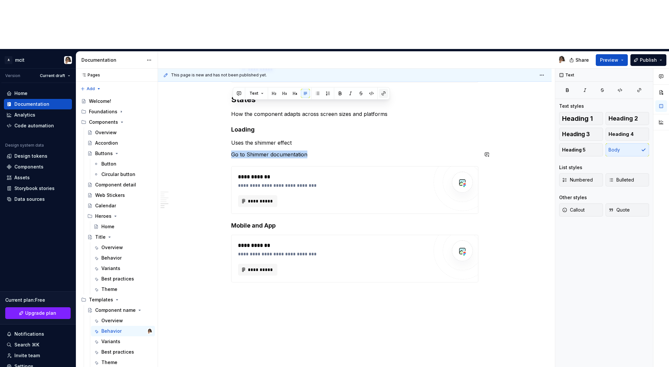
click at [382, 94] on button "button" at bounding box center [383, 93] width 9 height 9
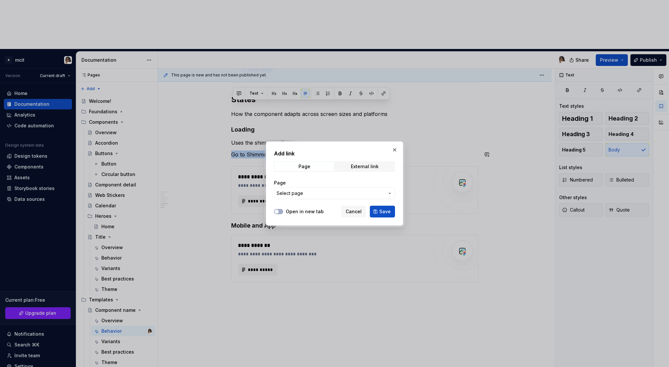
click at [332, 194] on span "Select page" at bounding box center [330, 193] width 108 height 7
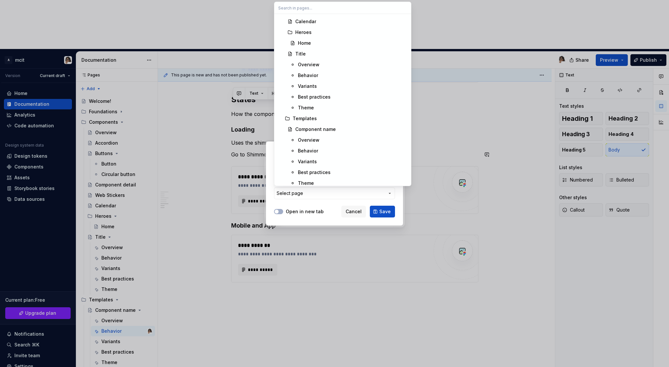
scroll to position [197, 0]
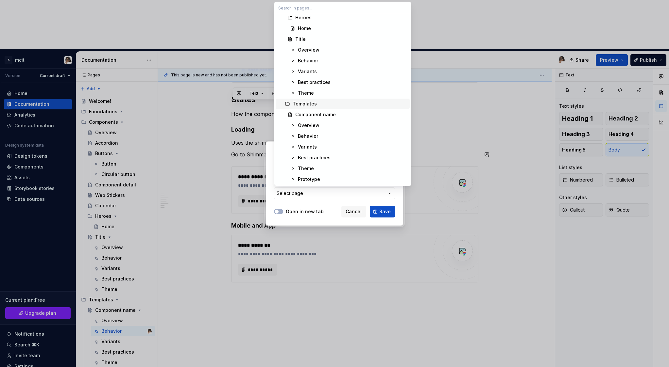
click at [322, 104] on div "Templates" at bounding box center [349, 104] width 114 height 7
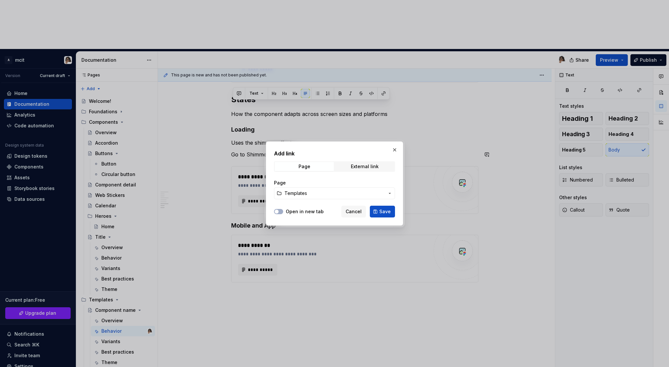
click at [305, 210] on label "Open in new tab" at bounding box center [305, 211] width 38 height 7
click at [283, 210] on button "Open in new tab" at bounding box center [278, 211] width 9 height 5
click at [390, 213] on button "Save" at bounding box center [382, 212] width 25 height 12
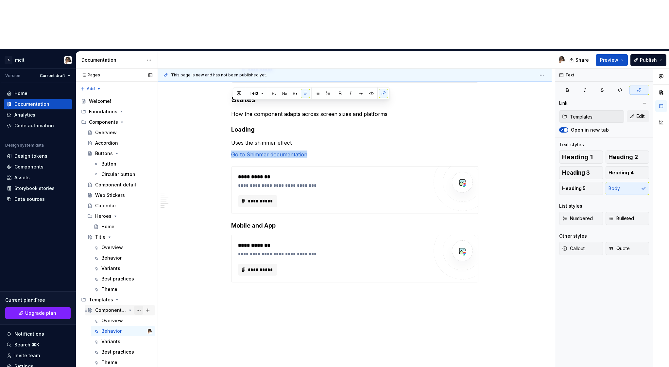
click at [138, 306] on button "Page tree" at bounding box center [138, 310] width 9 height 9
type textarea "*"
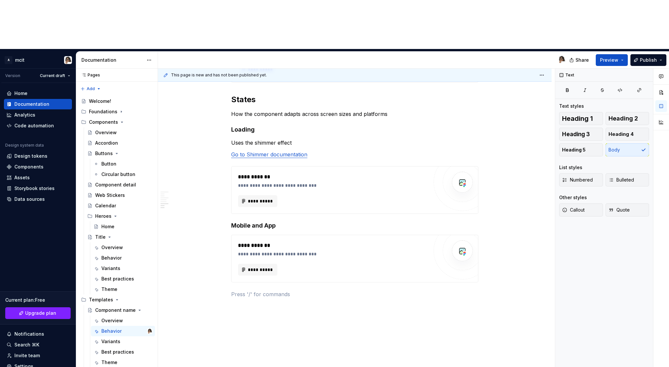
click at [275, 251] on html "A mcit Version Current draft Home Documentation Analytics Code automation Desig…" at bounding box center [334, 183] width 669 height 367
click at [248, 222] on h4 "Mobile and App" at bounding box center [354, 226] width 247 height 8
click at [264, 222] on h4 "Inactive" at bounding box center [354, 226] width 247 height 8
type textarea "*"
